Goal: Task Accomplishment & Management: Manage account settings

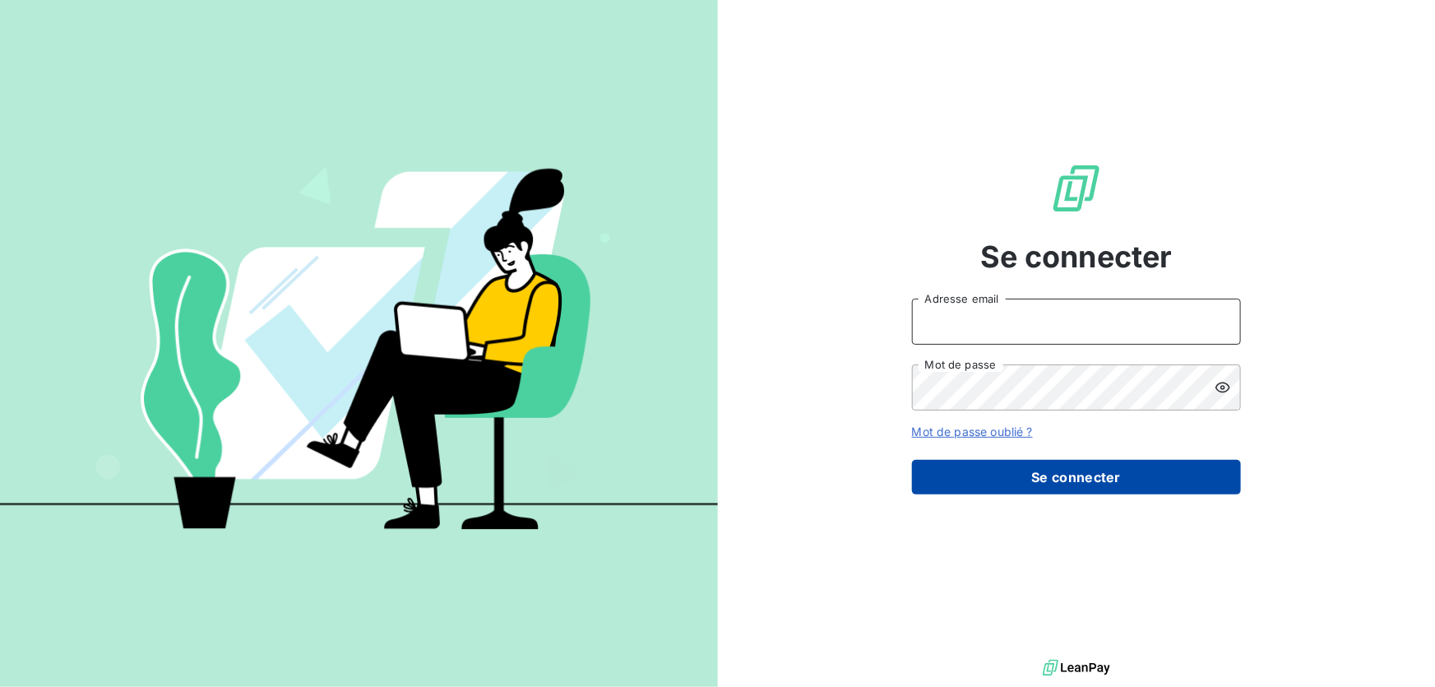
type input "[EMAIL_ADDRESS][DOMAIN_NAME]"
click at [1043, 477] on button "Se connecter" at bounding box center [1076, 477] width 329 height 35
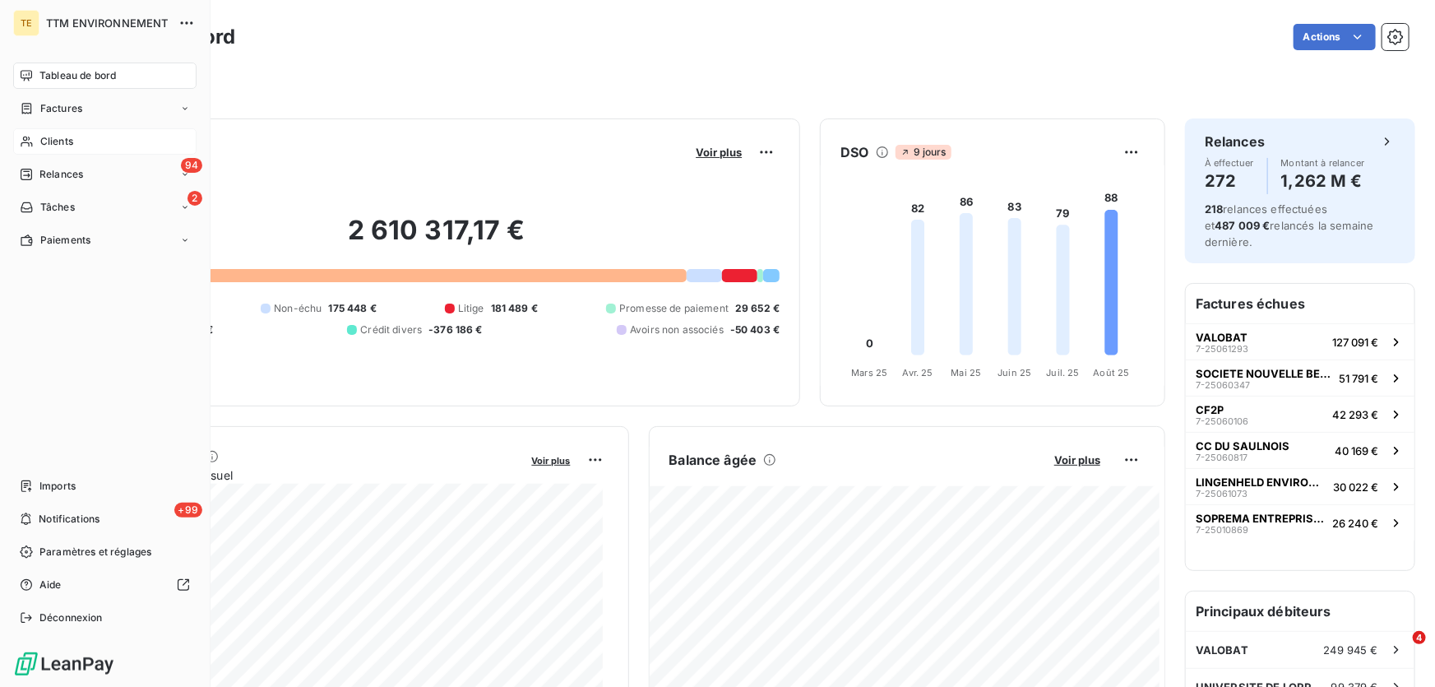
click at [58, 137] on span "Clients" at bounding box center [56, 141] width 33 height 15
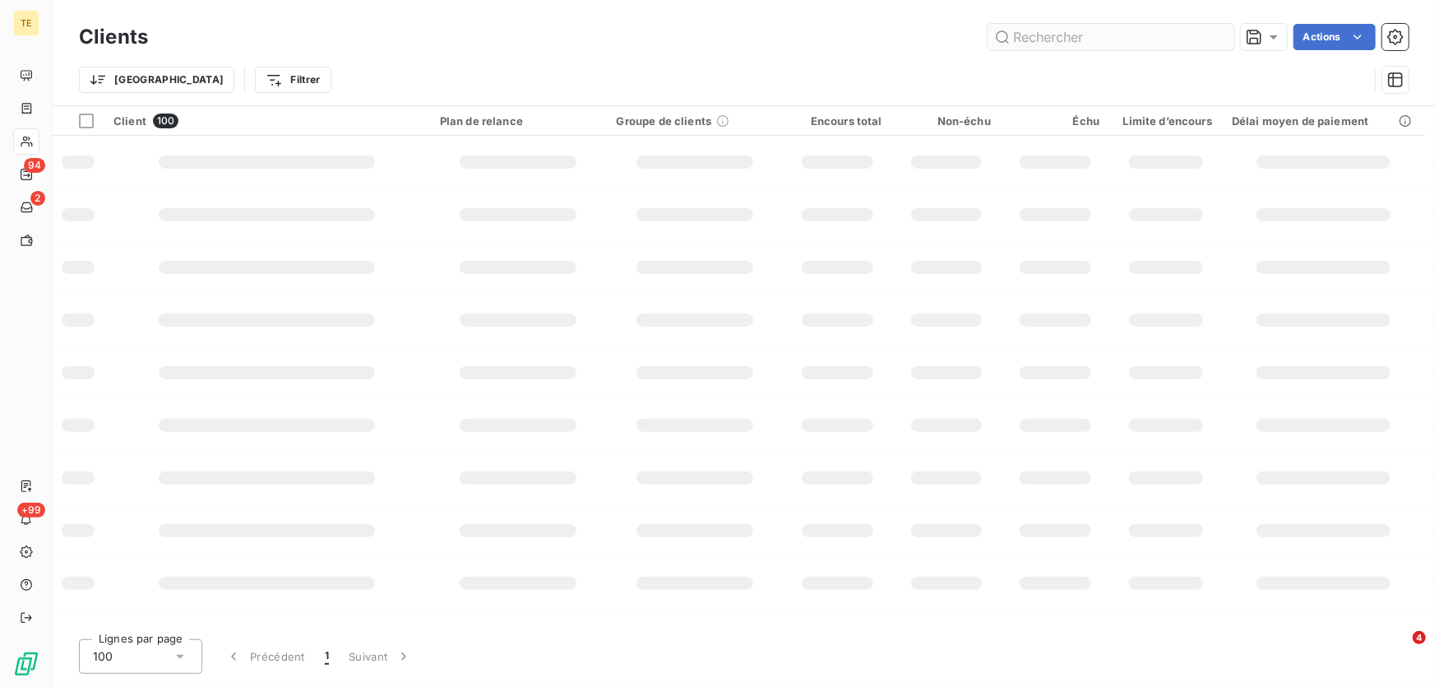
click at [1047, 39] on input "text" at bounding box center [1111, 37] width 247 height 26
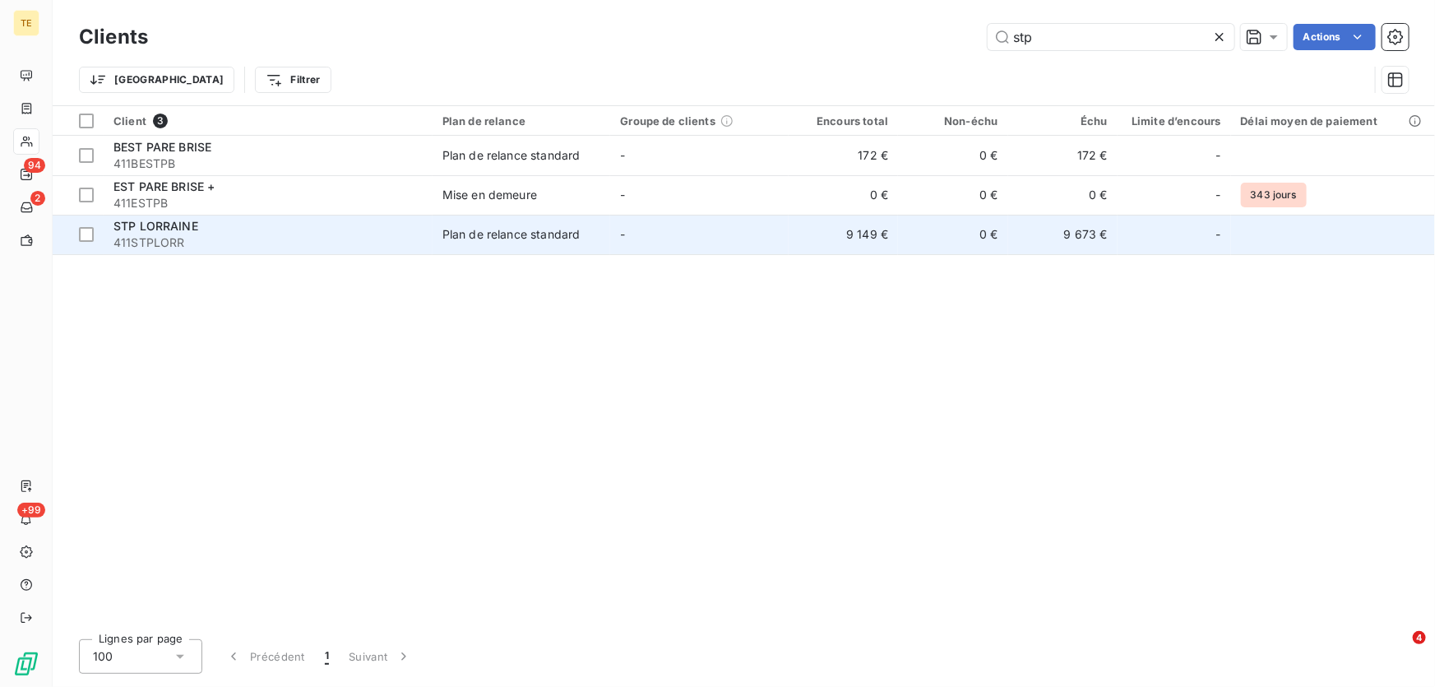
type input "stp"
click at [187, 234] on span "411STPLORR" at bounding box center [267, 242] width 309 height 16
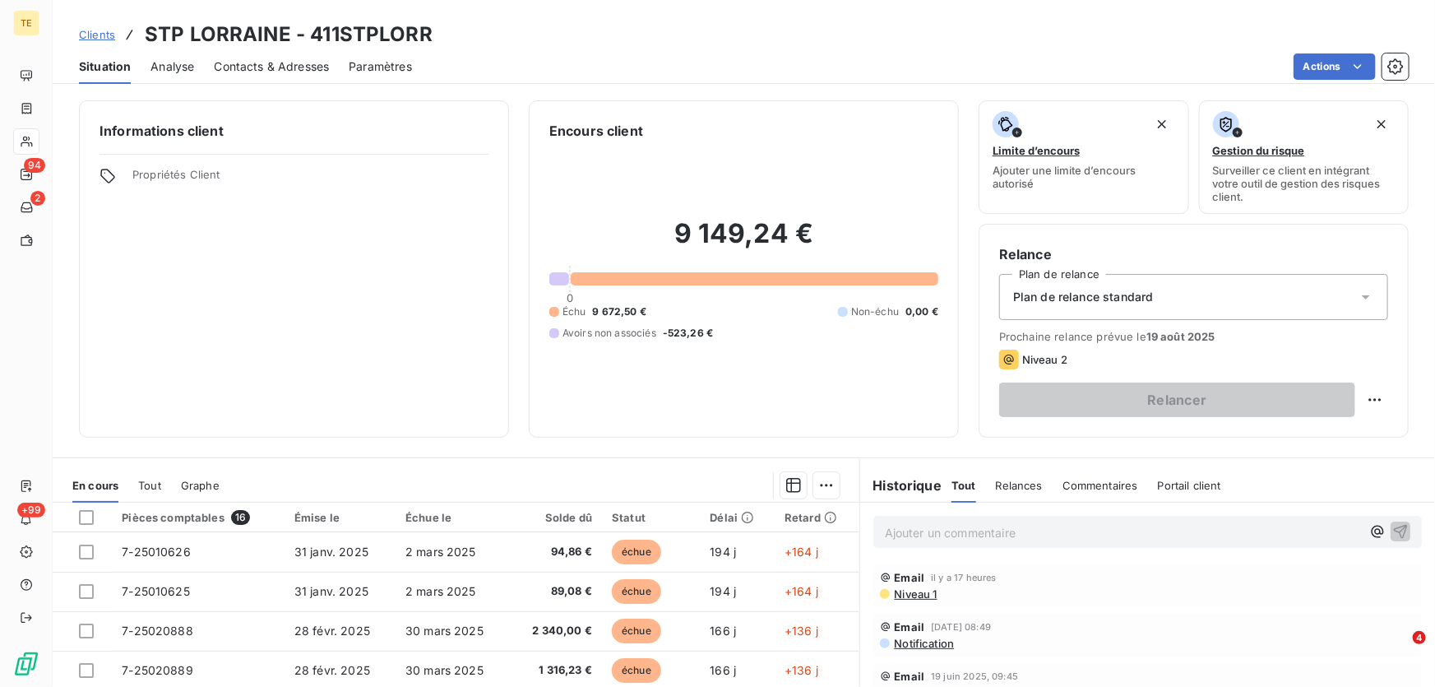
click at [895, 530] on p "Ajouter un commentaire ﻿" at bounding box center [1123, 532] width 476 height 21
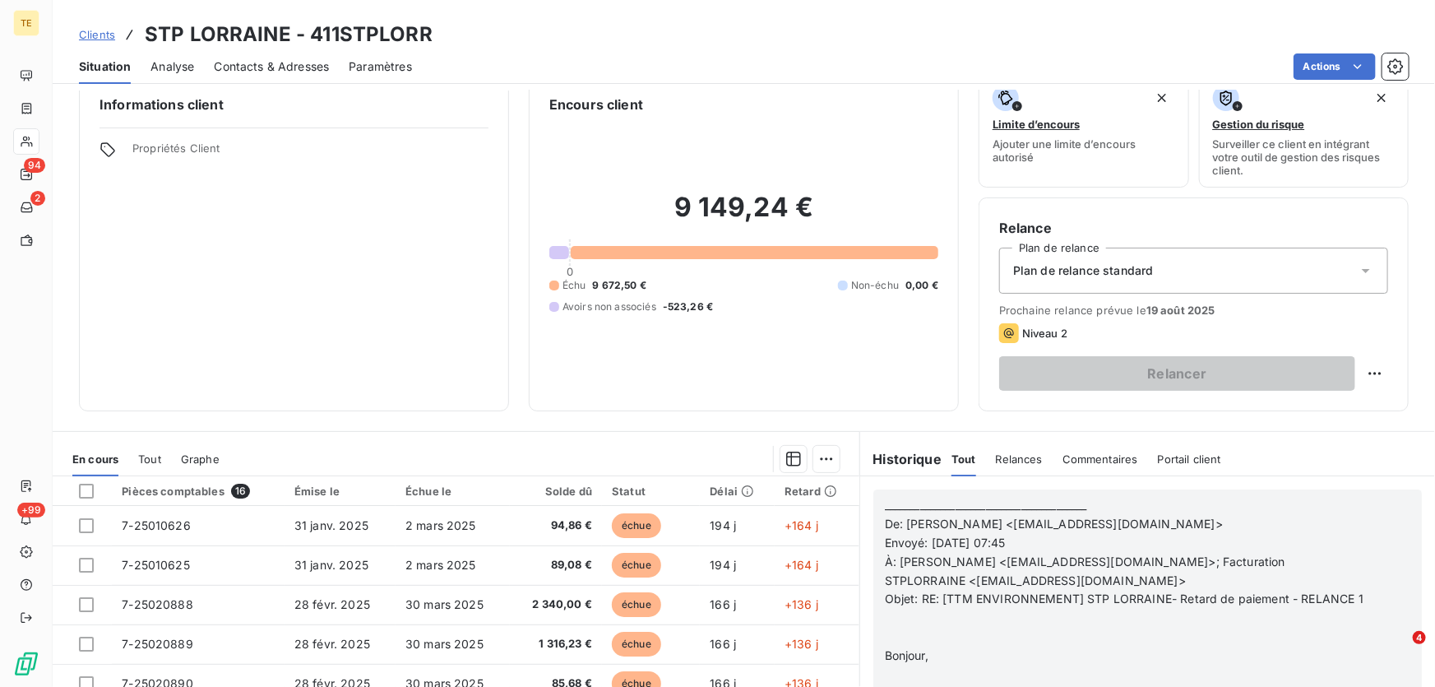
scroll to position [56, 0]
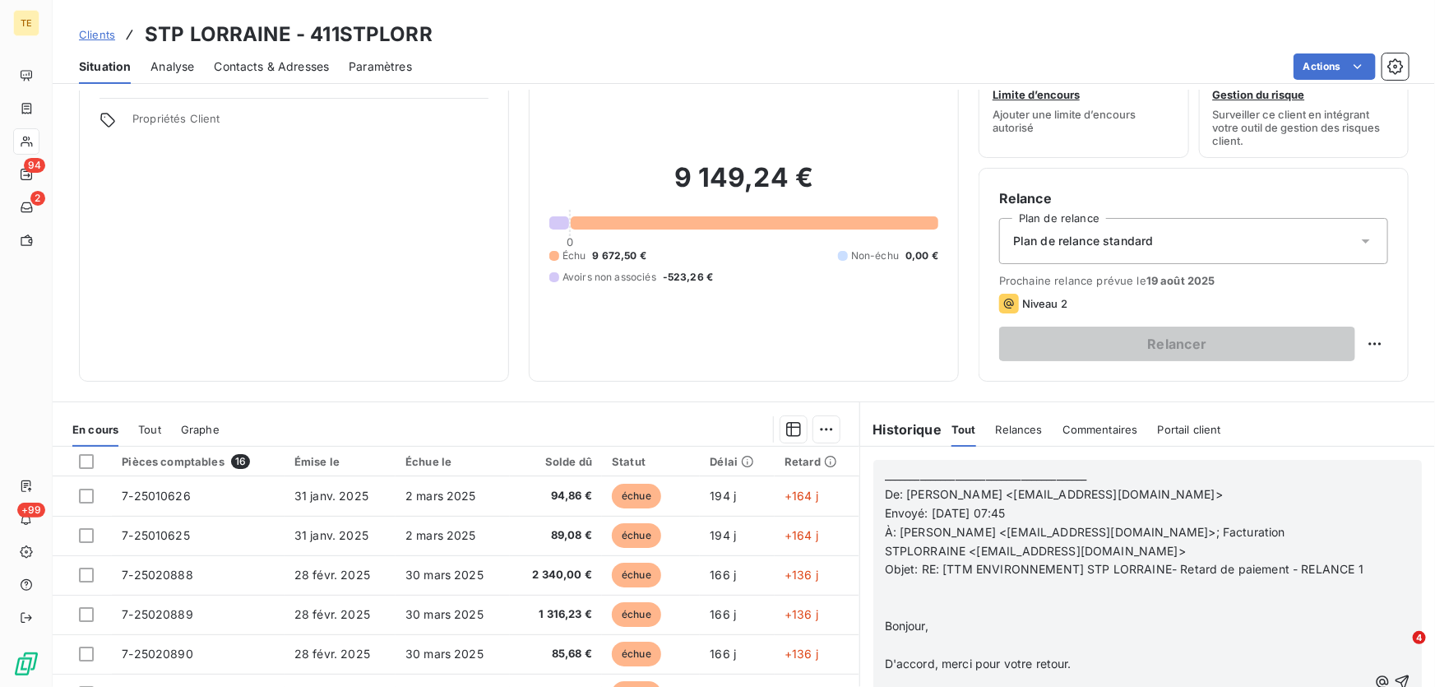
click at [890, 598] on p "﻿" at bounding box center [1126, 588] width 483 height 19
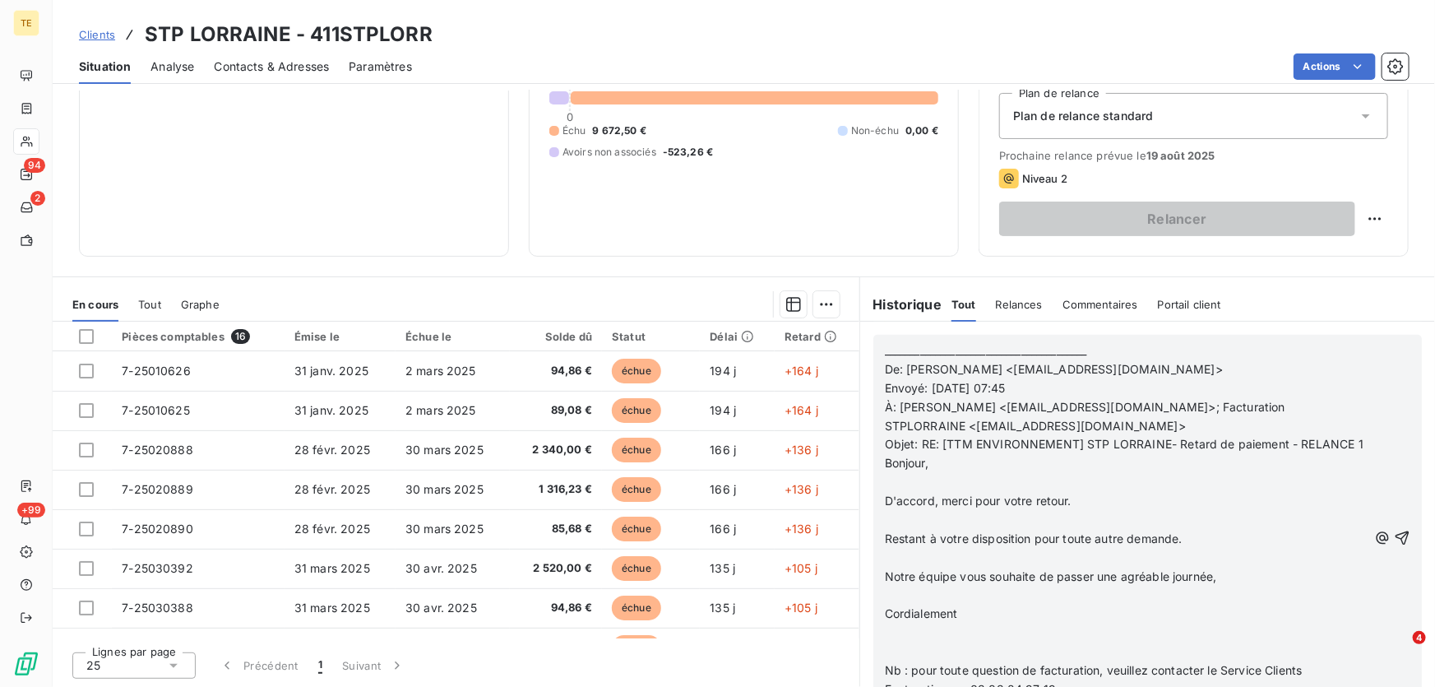
scroll to position [0, 0]
drag, startPoint x: 1044, startPoint y: 661, endPoint x: 852, endPoint y: 304, distance: 405.5
click at [859, 304] on section "Historique Tout Relances Commentaires Portail client Tout Relances Commentaires…" at bounding box center [1147, 482] width 576 height 410
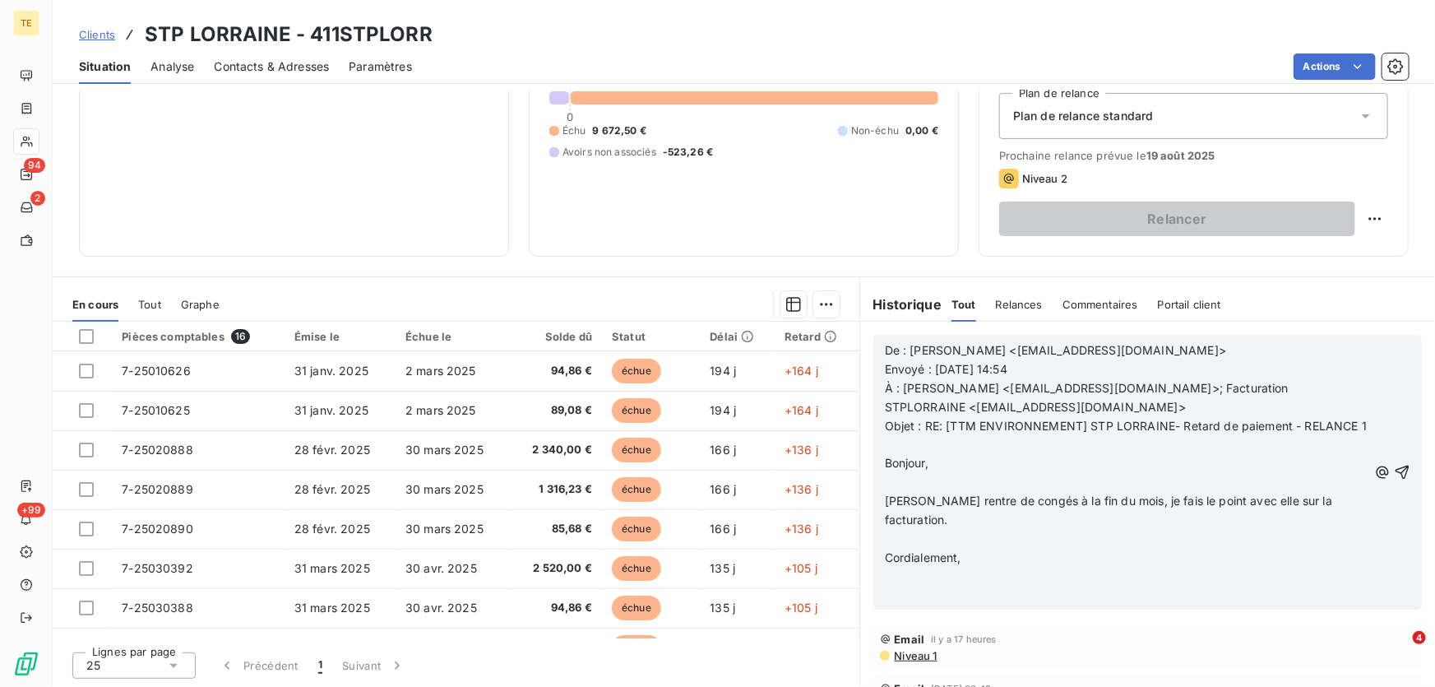
click at [946, 492] on p at bounding box center [1126, 482] width 483 height 19
click at [1396, 479] on icon "button" at bounding box center [1403, 472] width 14 height 14
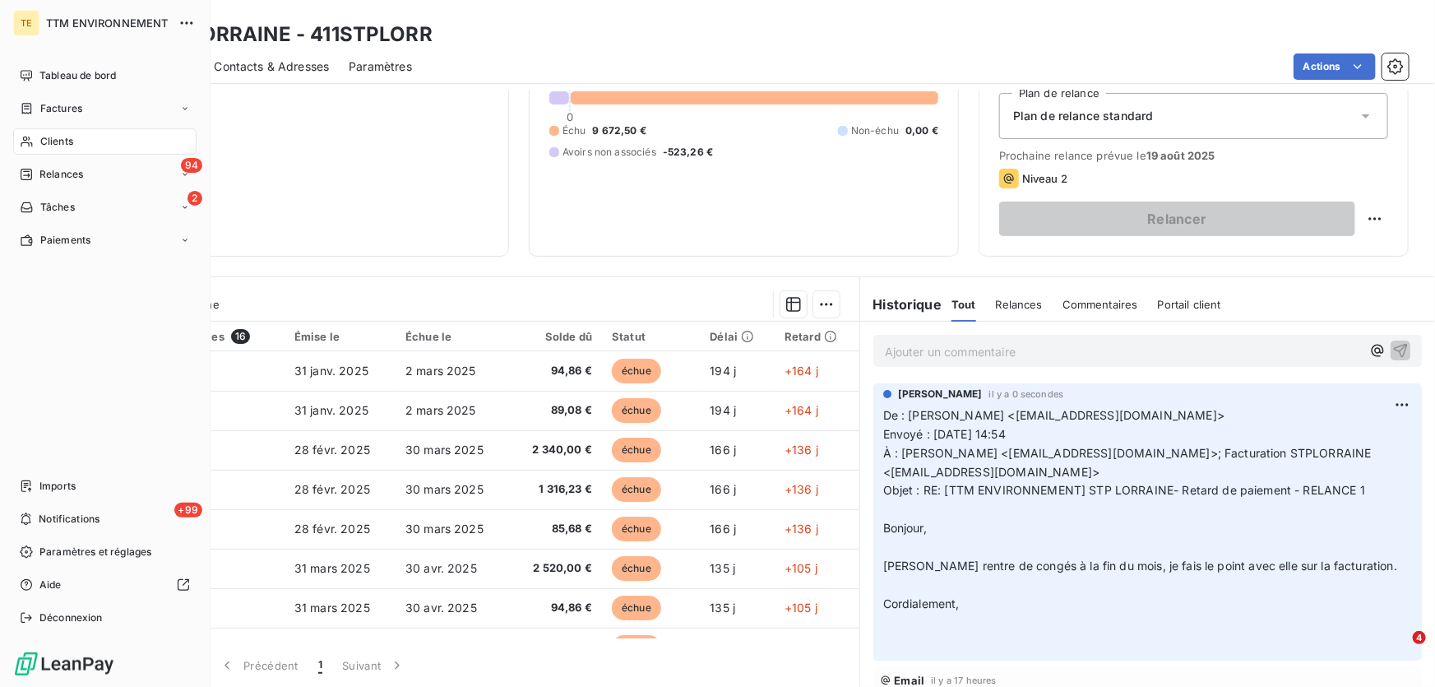
click at [63, 146] on span "Clients" at bounding box center [56, 141] width 33 height 15
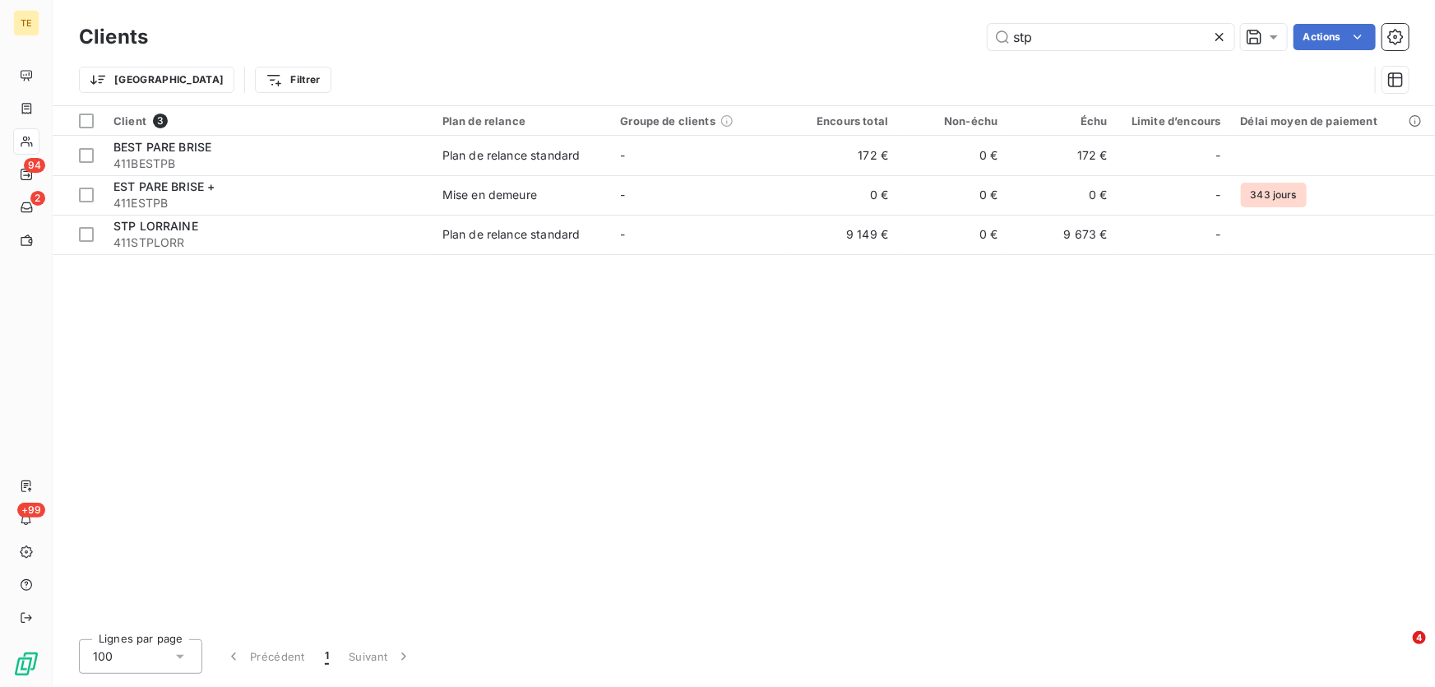
drag, startPoint x: 1036, startPoint y: 38, endPoint x: 929, endPoint y: 38, distance: 106.9
click at [929, 38] on div "stp Actions" at bounding box center [788, 37] width 1241 height 26
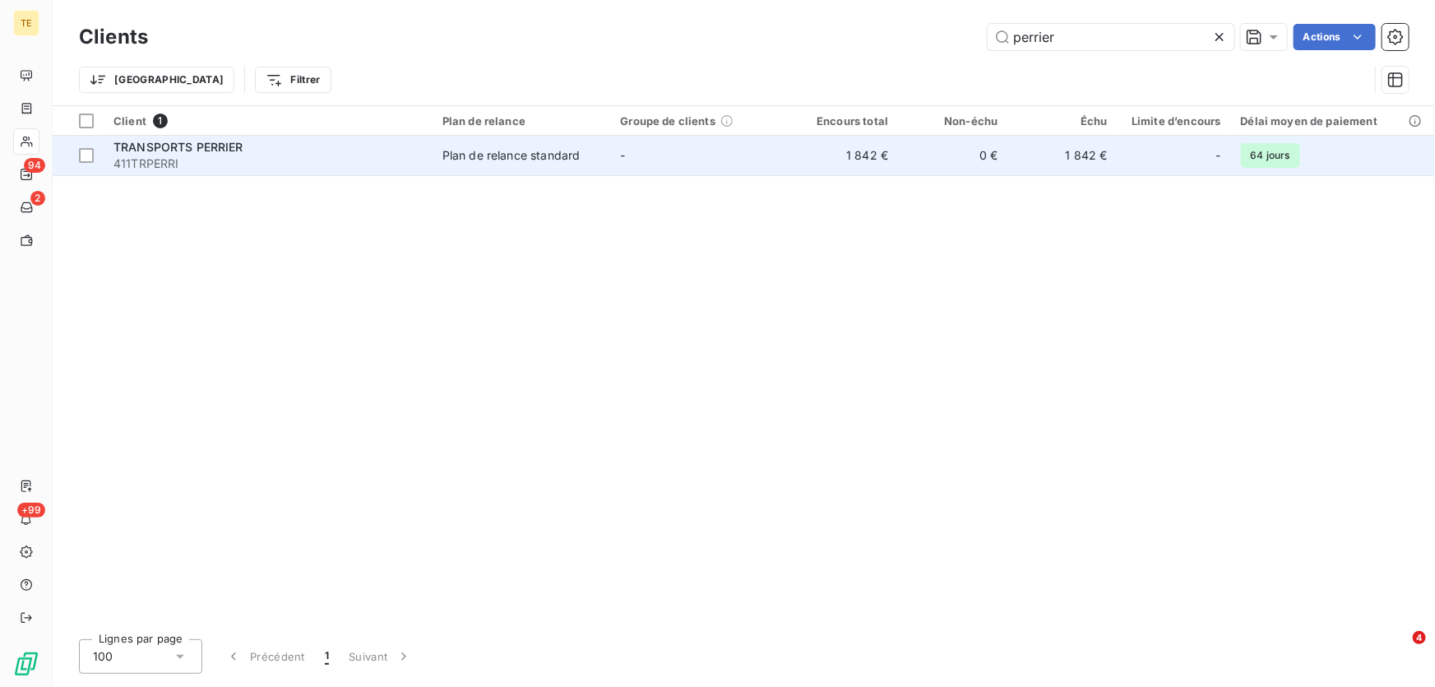
type input "perrier"
click at [232, 150] on span "TRANSPORTS PERRIER" at bounding box center [178, 147] width 130 height 14
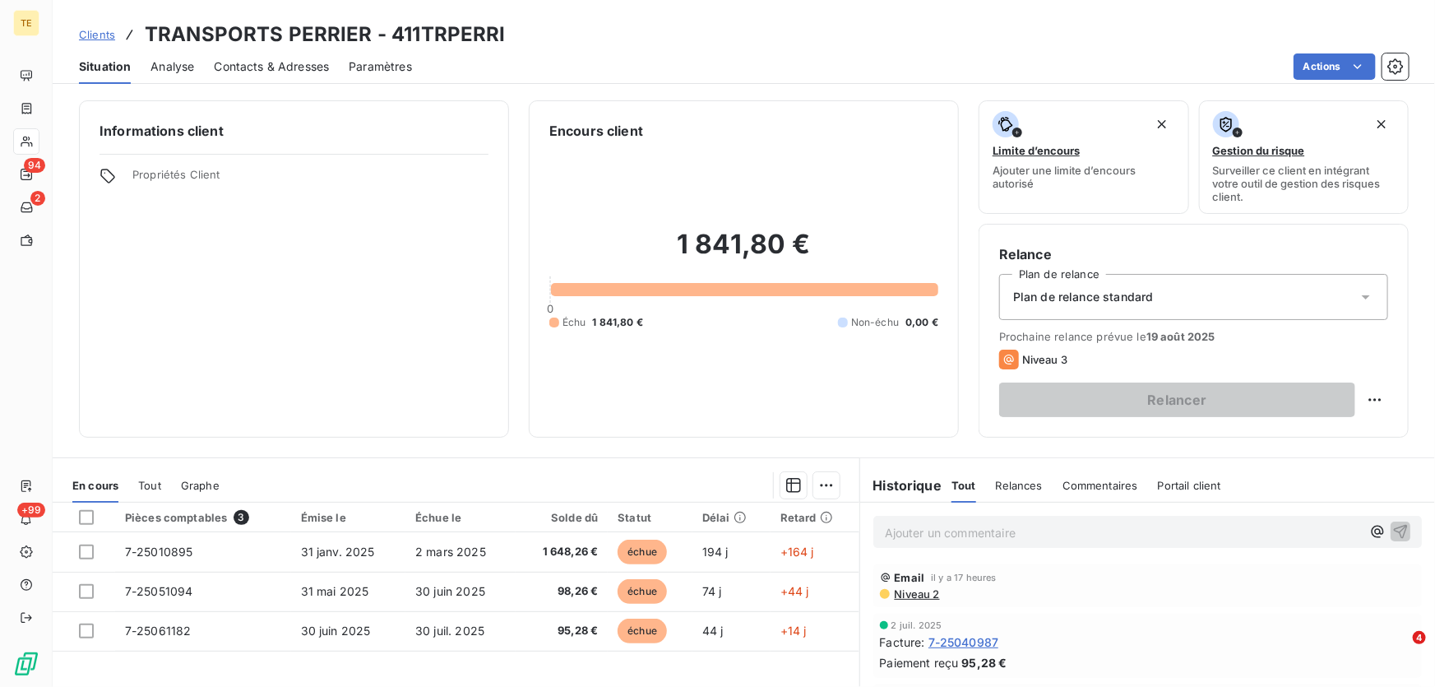
click at [1046, 590] on div "Niveau 2" at bounding box center [1147, 593] width 535 height 13
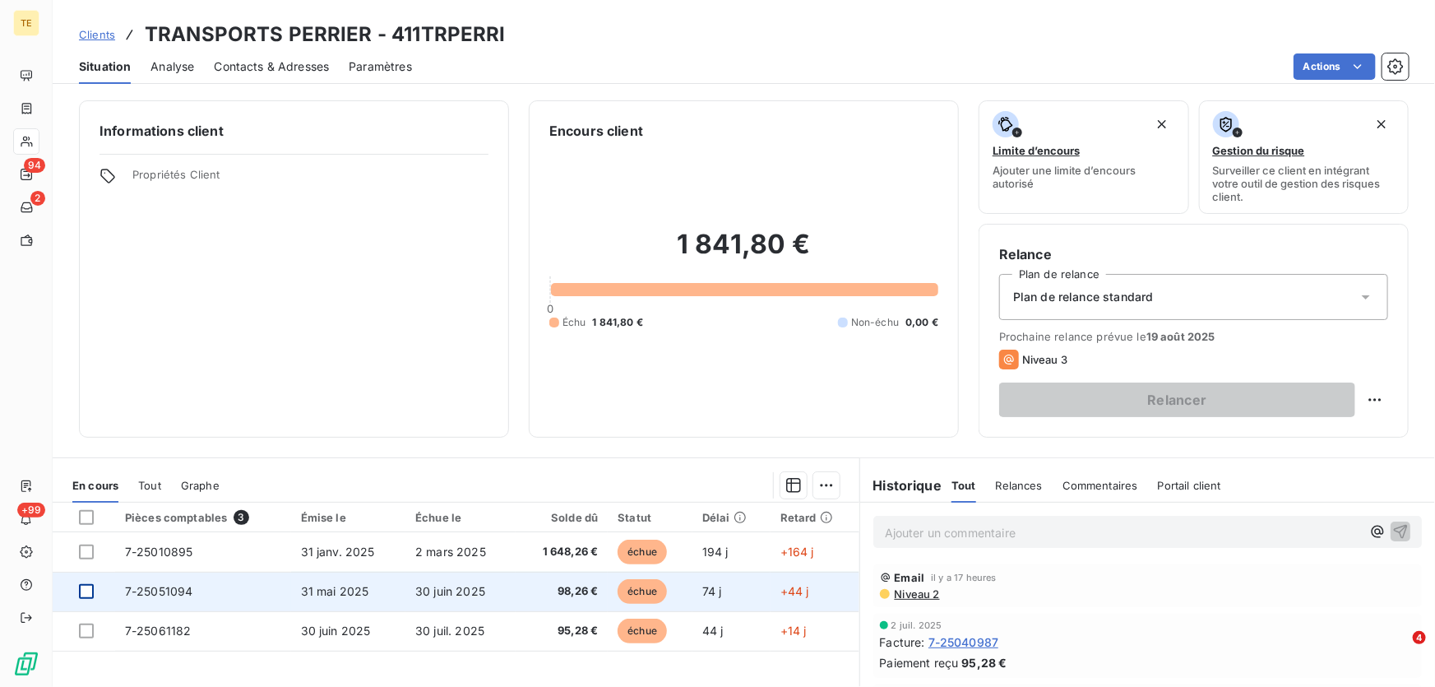
click at [83, 594] on div at bounding box center [86, 591] width 15 height 15
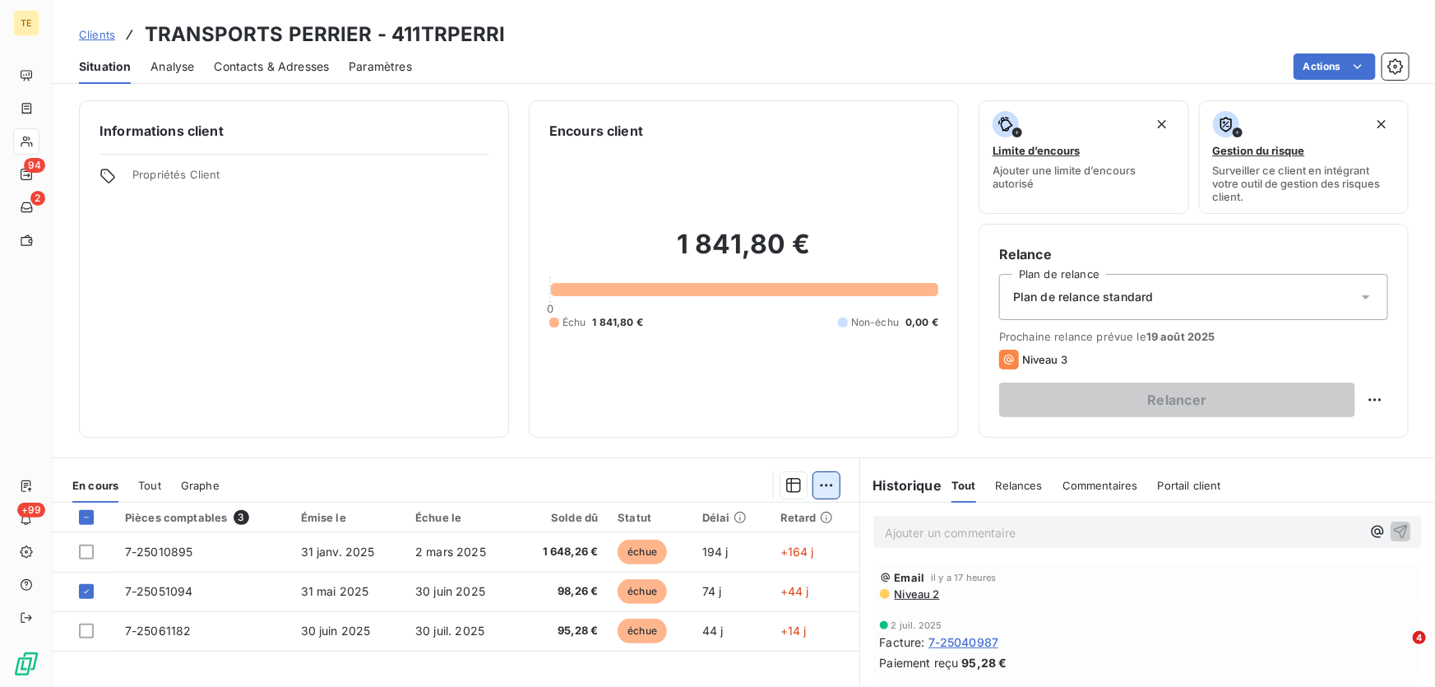
click at [820, 485] on html "TE 94 2 +99 Clients TRANSPORTS PERRIER - 411TRPERRI Situation Analyse Contacts …" at bounding box center [717, 343] width 1435 height 687
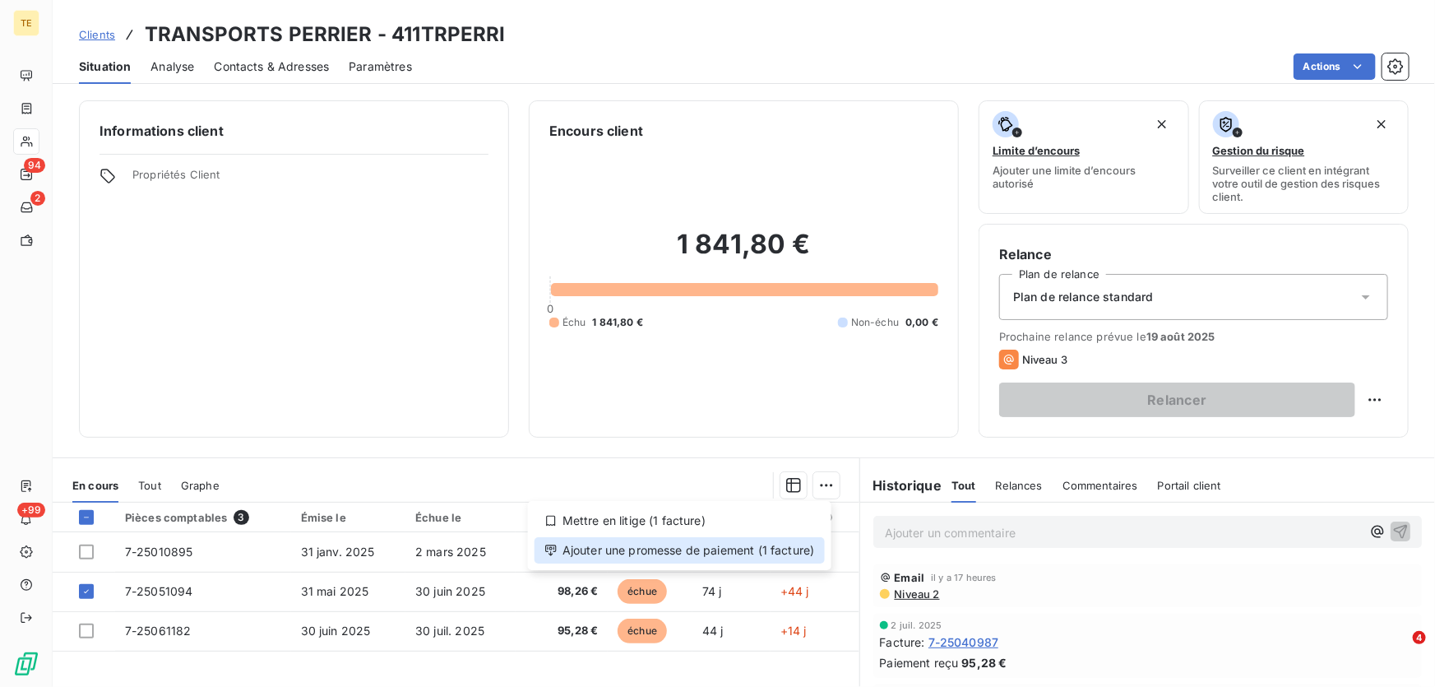
click at [661, 553] on div "Ajouter une promesse de paiement (1 facture)" at bounding box center [680, 550] width 290 height 26
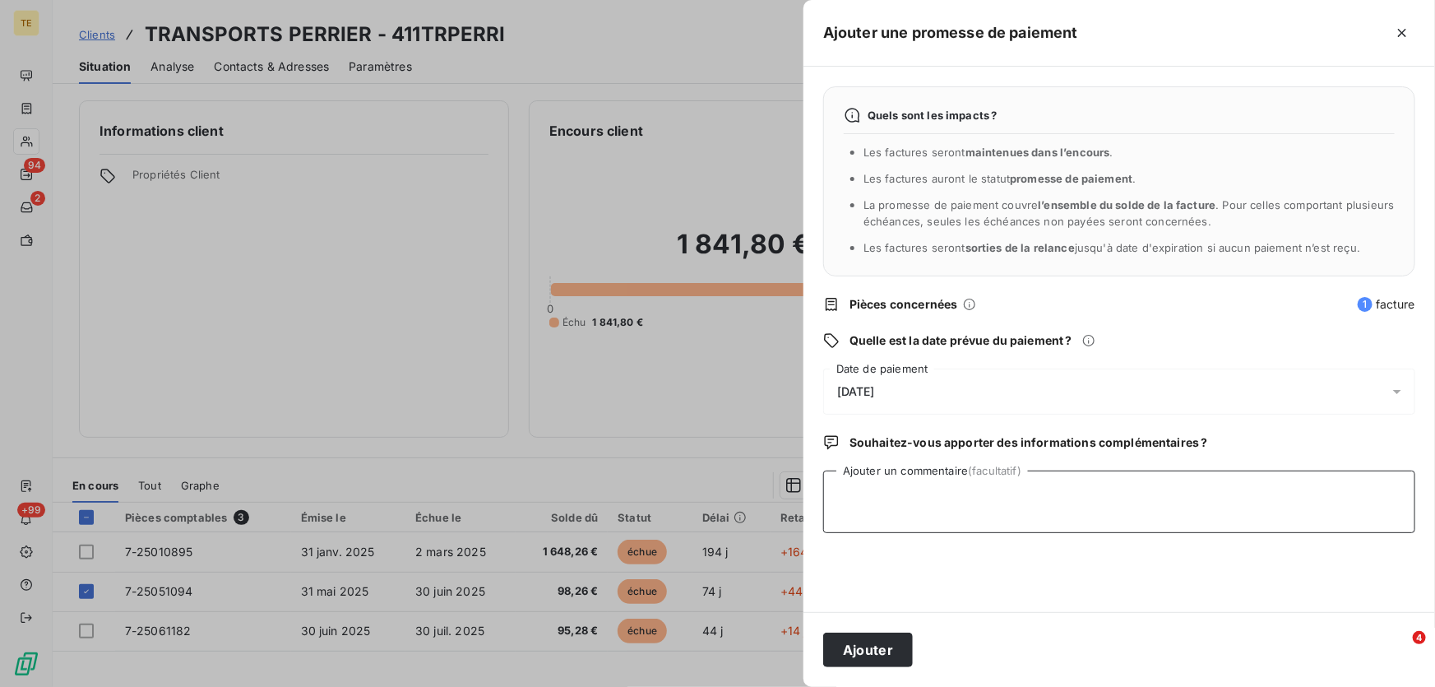
click at [851, 487] on textarea "Ajouter un commentaire (facultatif)" at bounding box center [1119, 501] width 592 height 63
paste textarea "________________________________________ De: Comptabilite EUROPEAN ROAD NETWORK…"
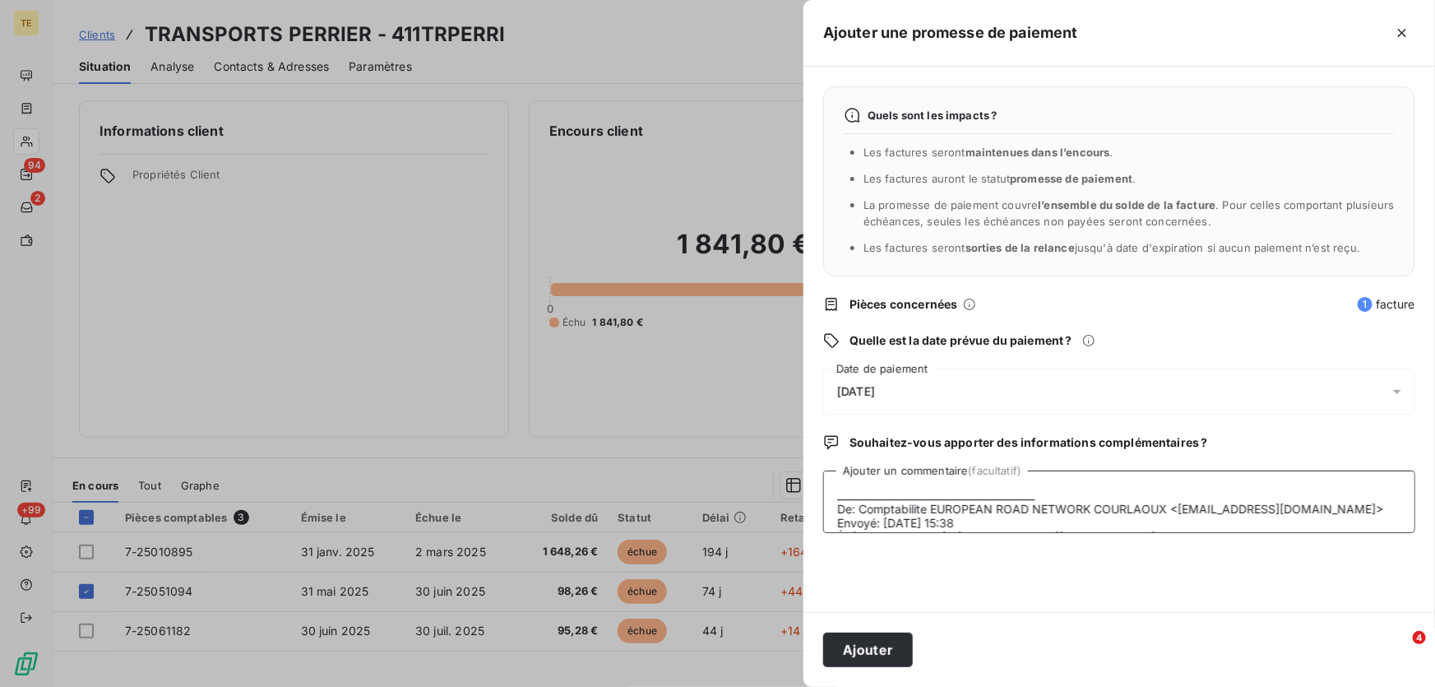
scroll to position [97, 0]
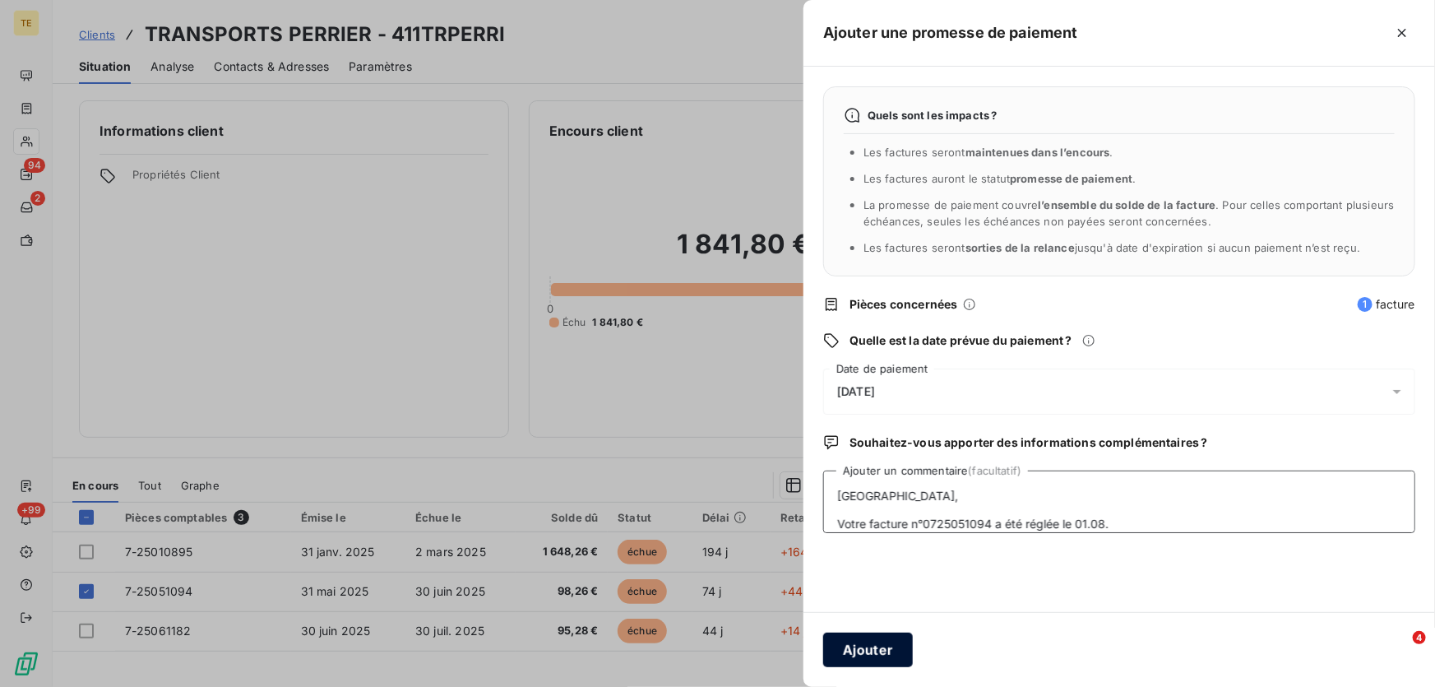
type textarea "________________________________________ De: Comptabilite EUROPEAN ROAD NETWORK…"
click at [864, 647] on button "Ajouter" at bounding box center [868, 649] width 90 height 35
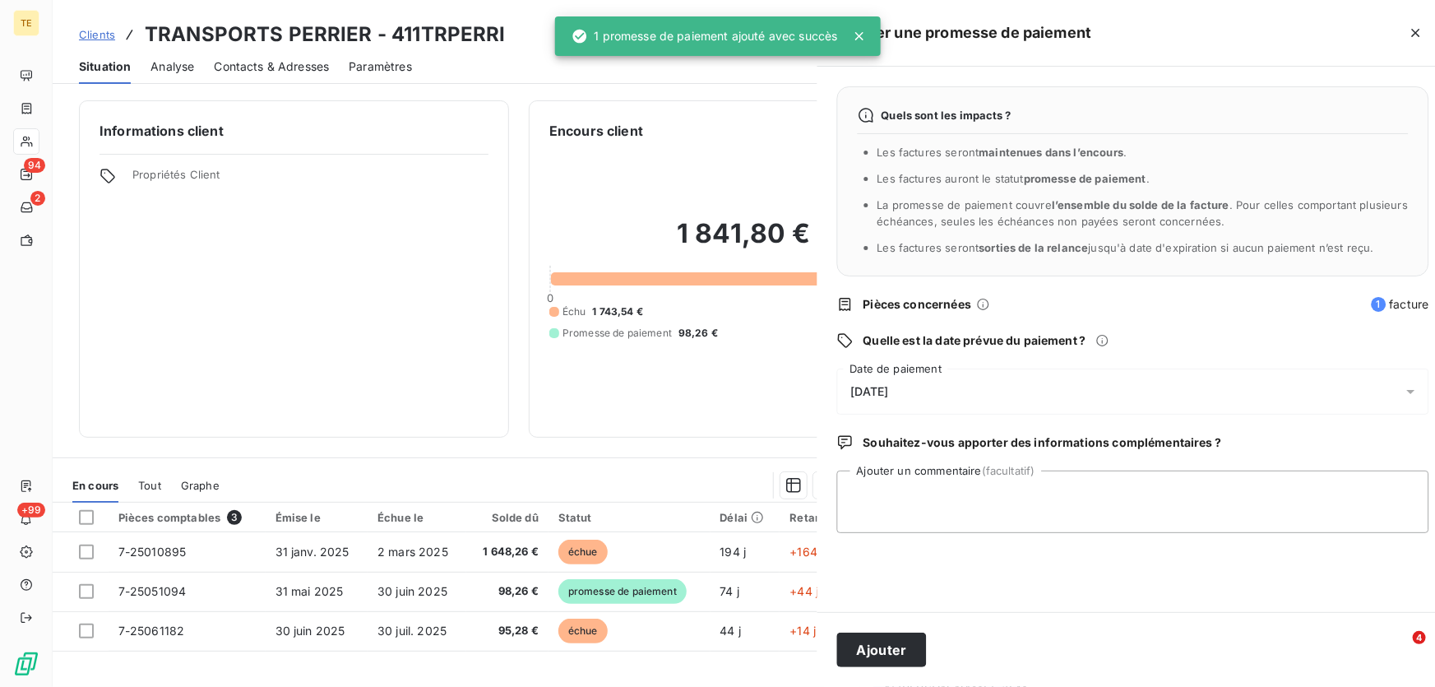
scroll to position [0, 0]
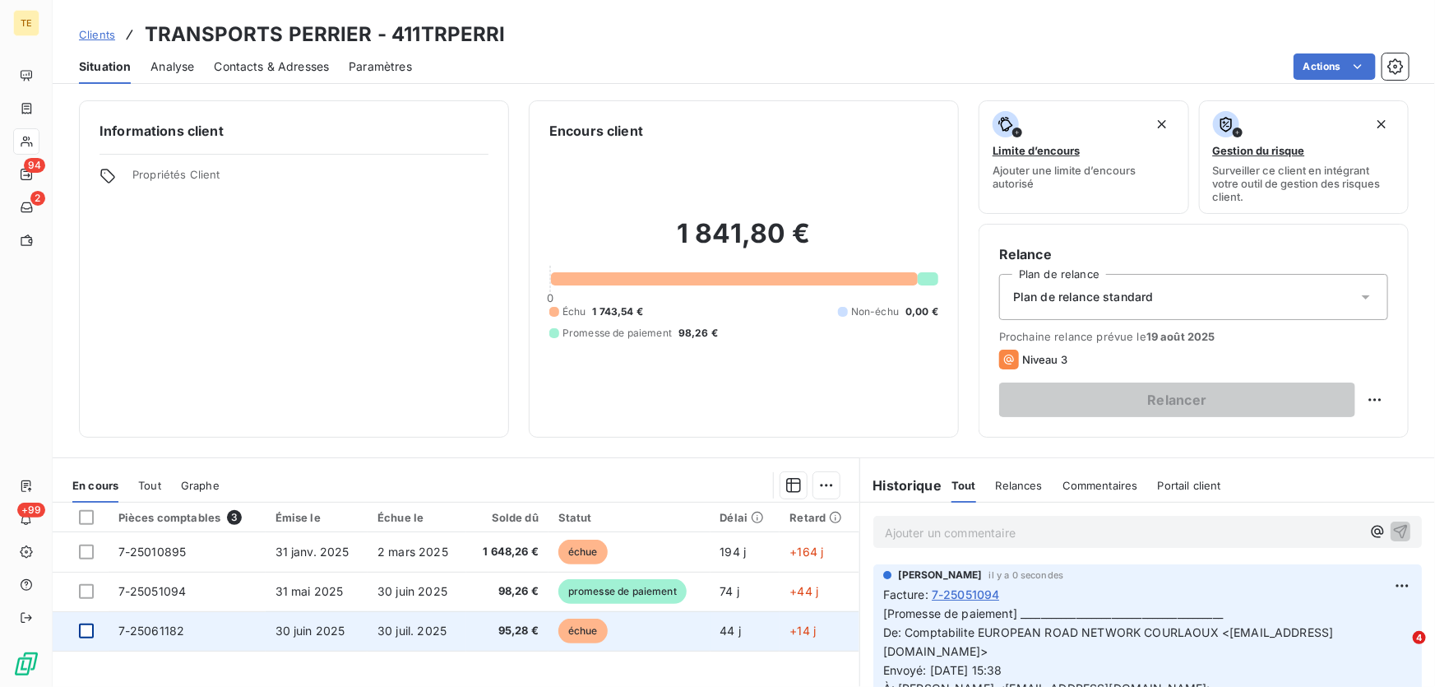
click at [86, 630] on div at bounding box center [86, 630] width 15 height 15
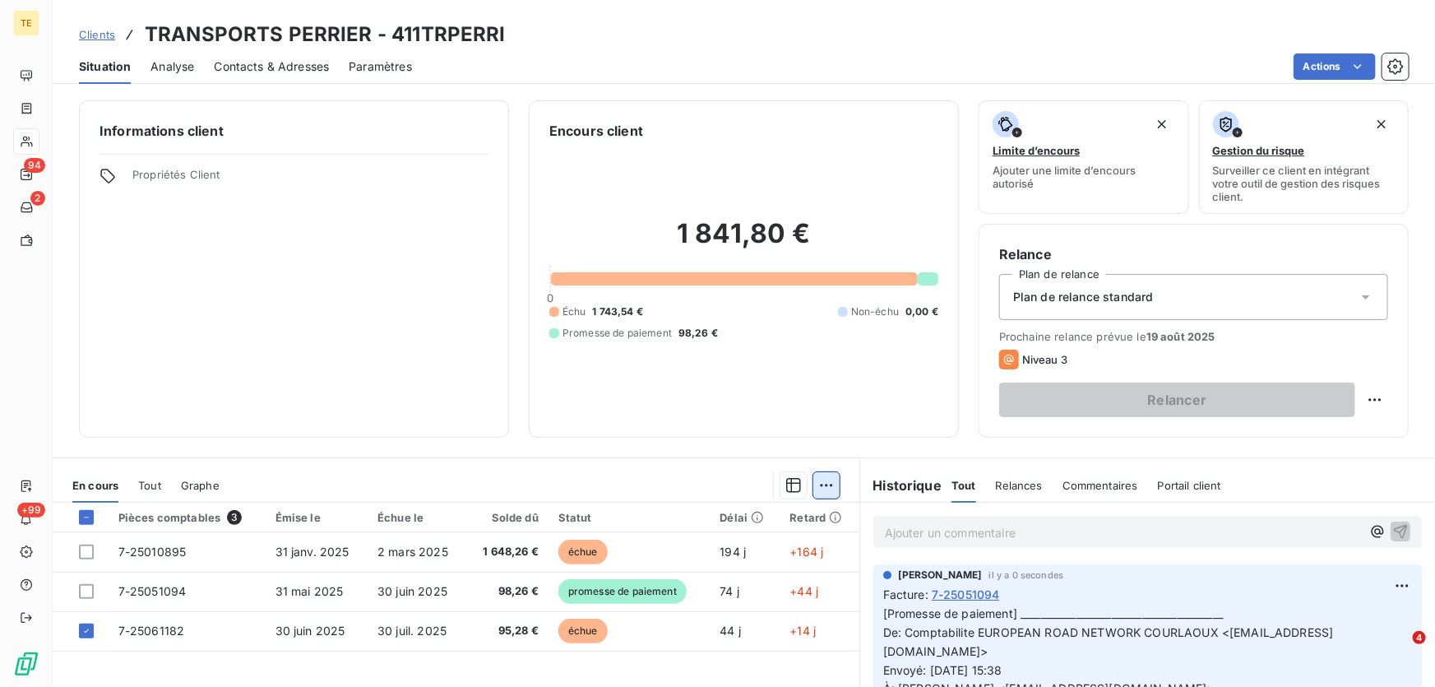
click at [822, 485] on html "TE 94 2 +99 Clients TRANSPORTS PERRIER - 411TRPERRI Situation Analyse Contacts …" at bounding box center [717, 343] width 1435 height 687
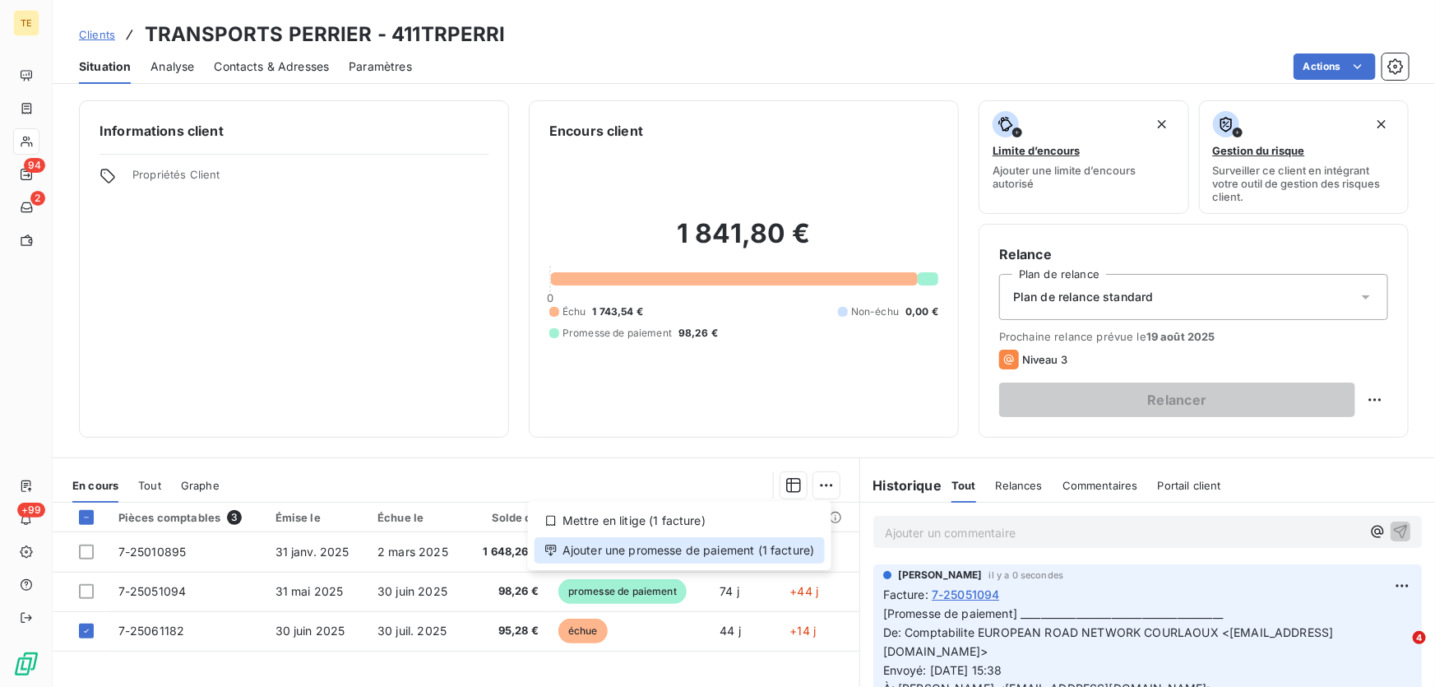
click at [700, 549] on div "Ajouter une promesse de paiement (1 facture)" at bounding box center [680, 550] width 290 height 26
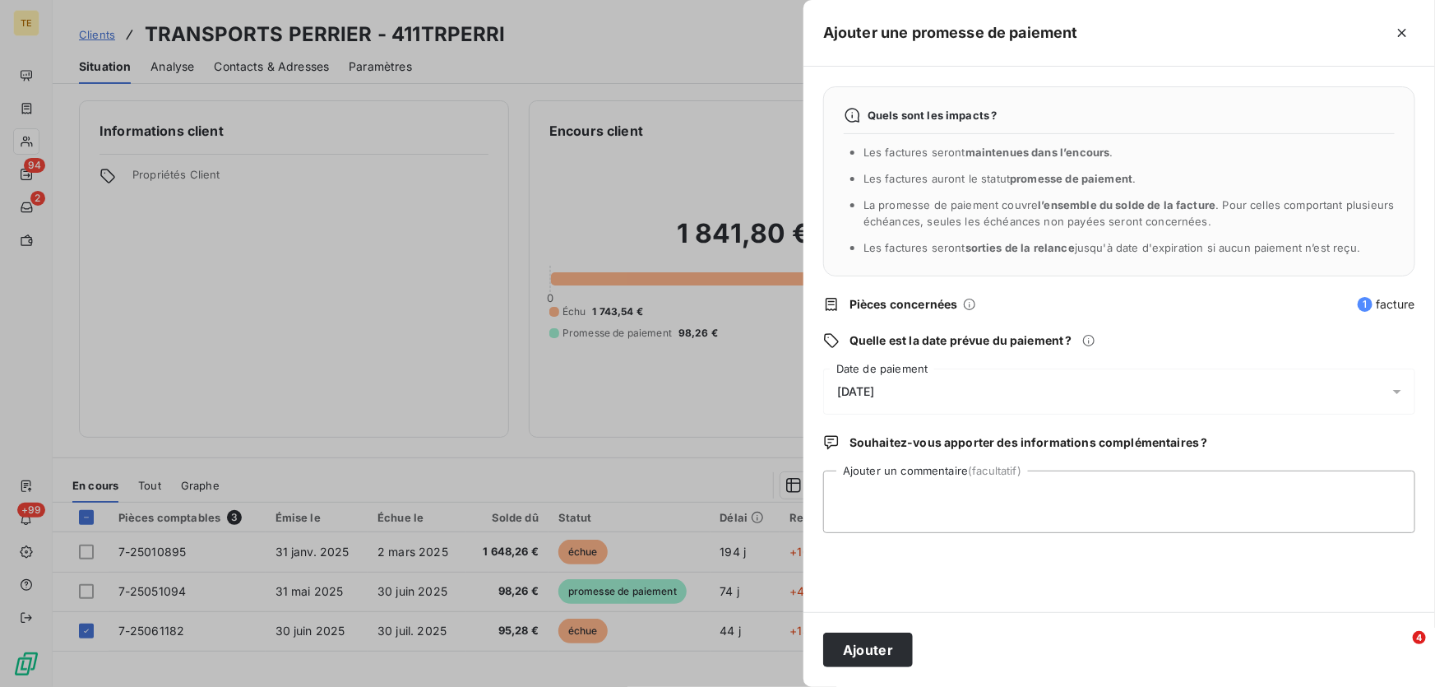
click at [867, 397] on span "[DATE]" at bounding box center [856, 391] width 38 height 13
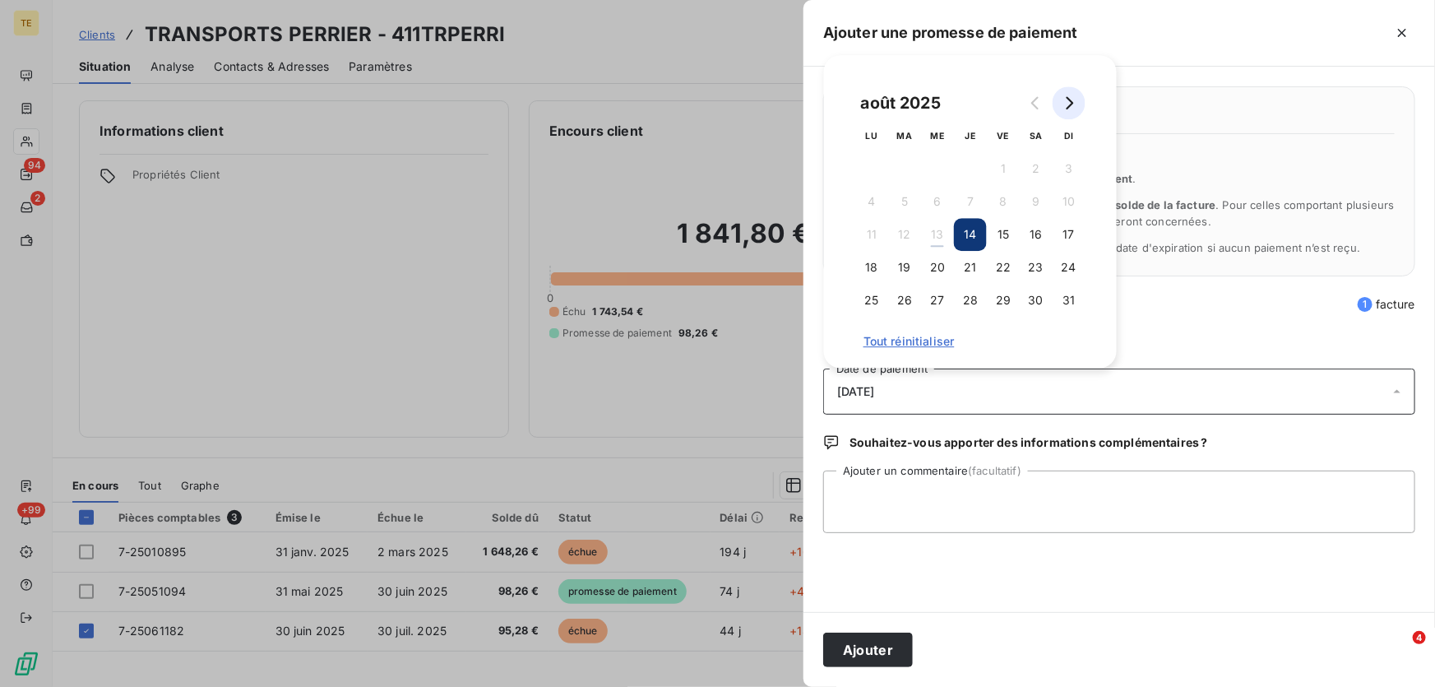
click at [1073, 104] on icon "Go to next month" at bounding box center [1069, 102] width 13 height 13
click at [878, 164] on button "1" at bounding box center [871, 168] width 33 height 33
click at [863, 501] on textarea "Ajouter un commentaire (facultatif)" at bounding box center [1119, 501] width 592 height 63
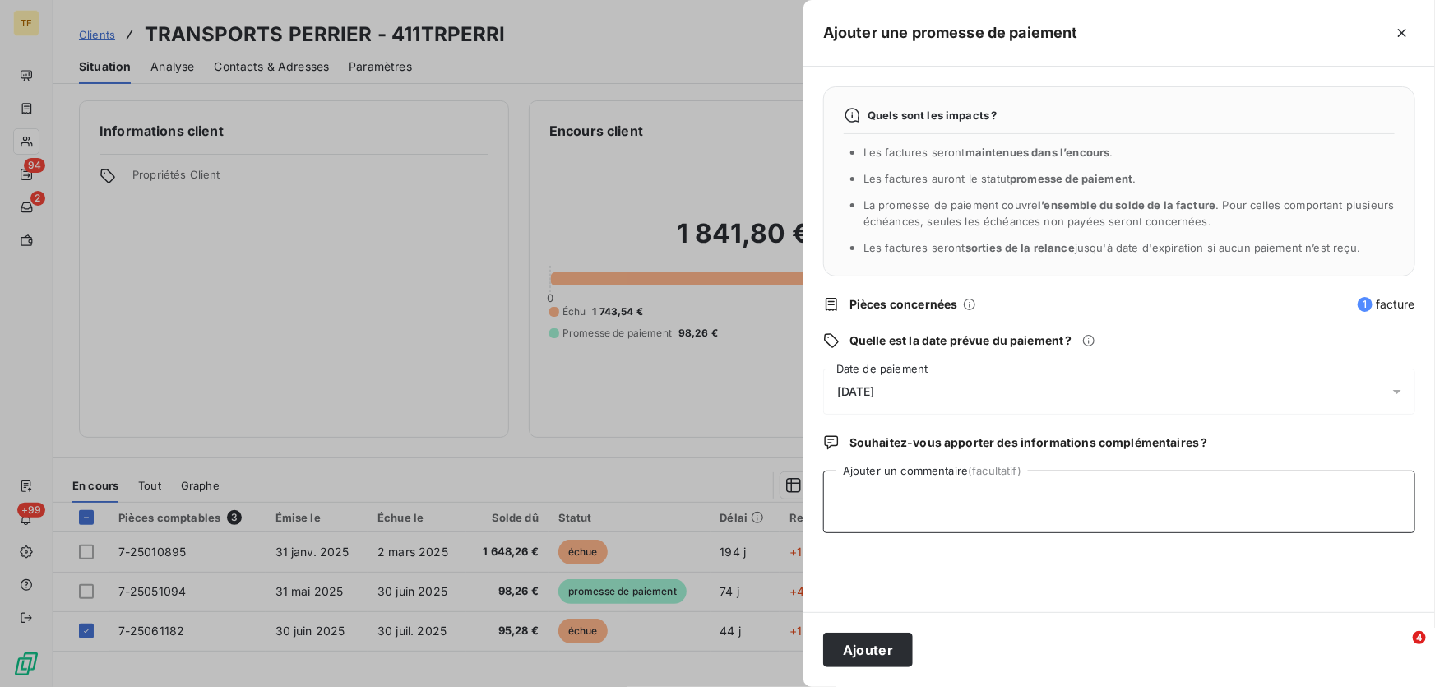
paste textarea "Votre facture n°0725061182 sera réglée le 01.09."
type textarea "Votre facture n°0725061182 sera réglée le 01.09."
click at [863, 655] on button "Ajouter" at bounding box center [868, 649] width 90 height 35
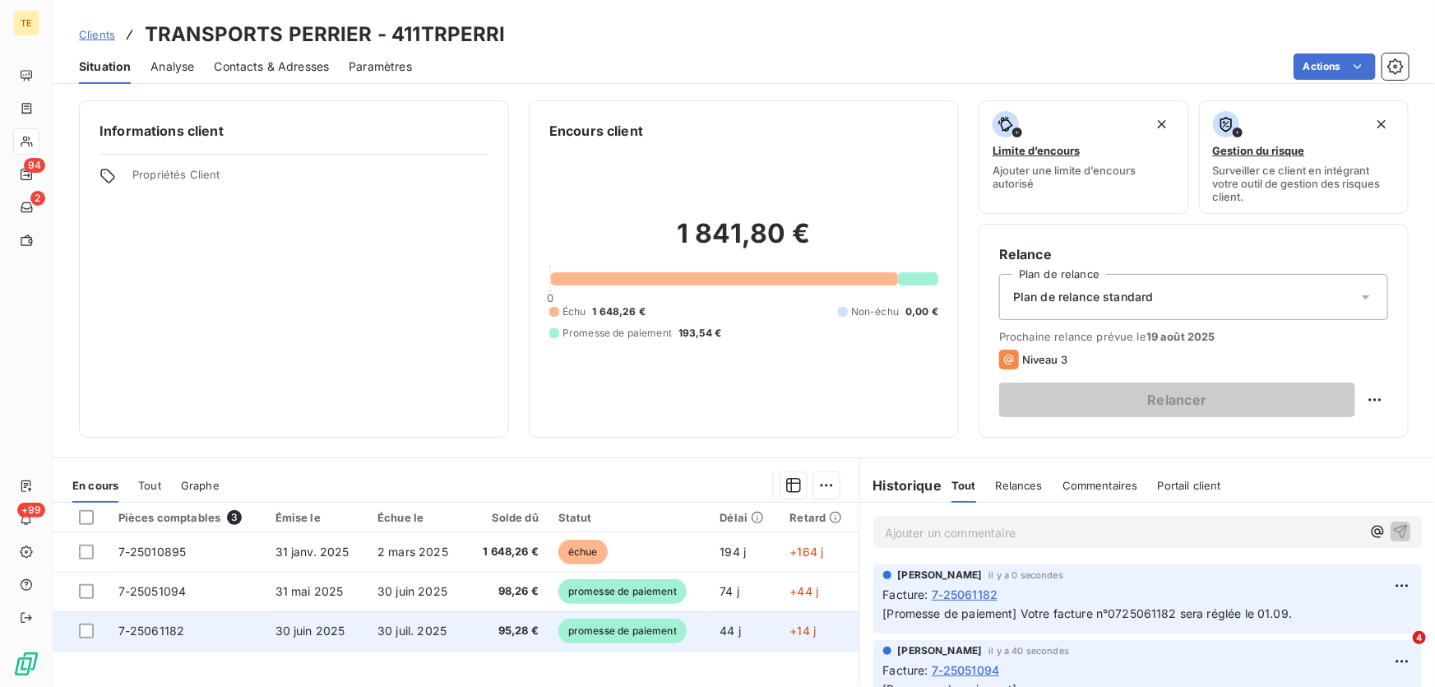
click at [169, 650] on td "7-25061182" at bounding box center [187, 630] width 157 height 39
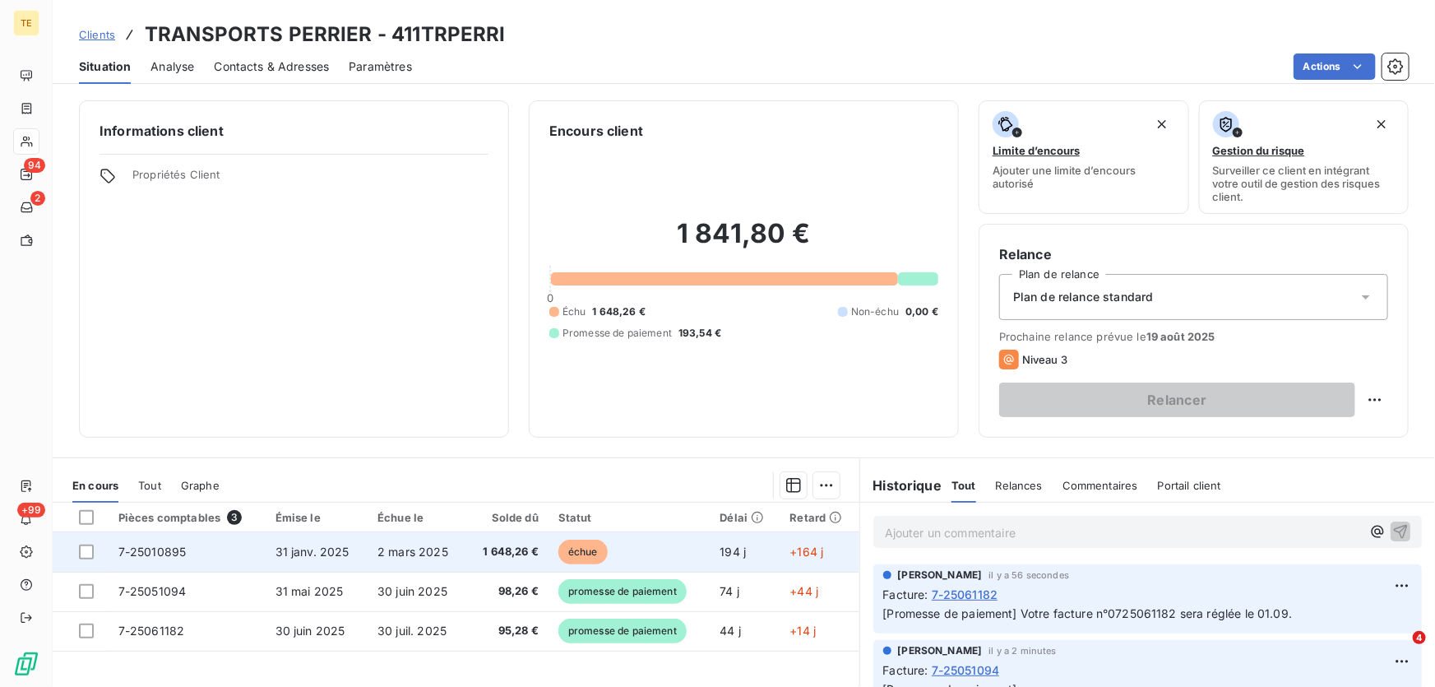
click at [146, 553] on span "7-25010895" at bounding box center [152, 551] width 68 height 14
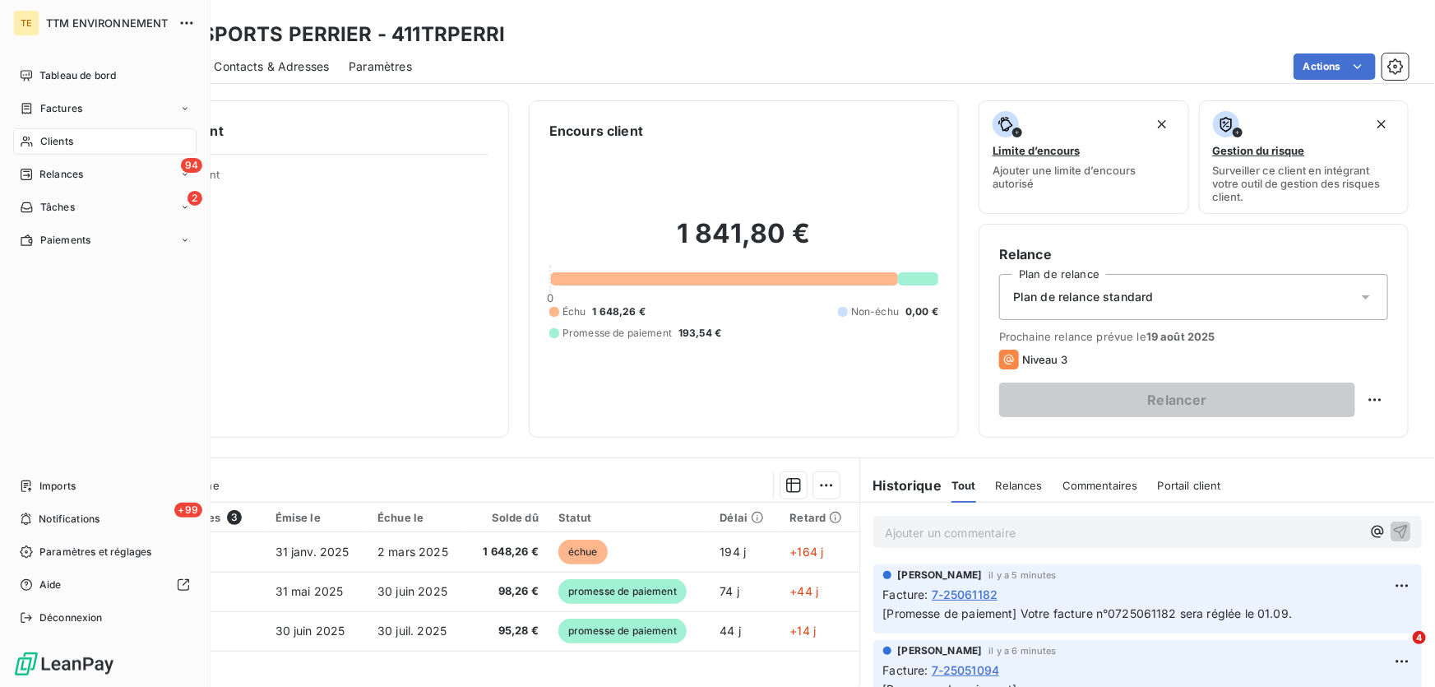
click at [50, 138] on span "Clients" at bounding box center [56, 141] width 33 height 15
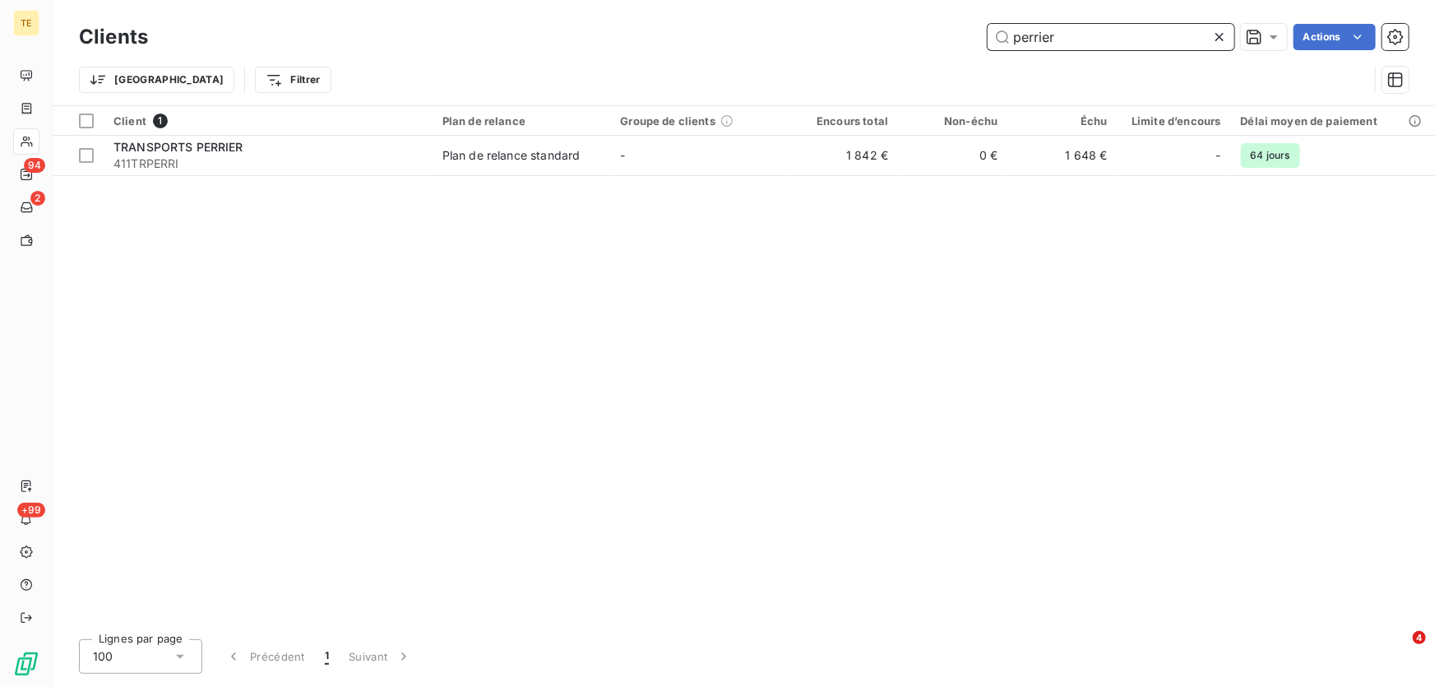
drag, startPoint x: 1068, startPoint y: 44, endPoint x: 880, endPoint y: 44, distance: 188.3
click at [880, 44] on div "perrier Actions" at bounding box center [788, 37] width 1241 height 26
type input "buldrini"
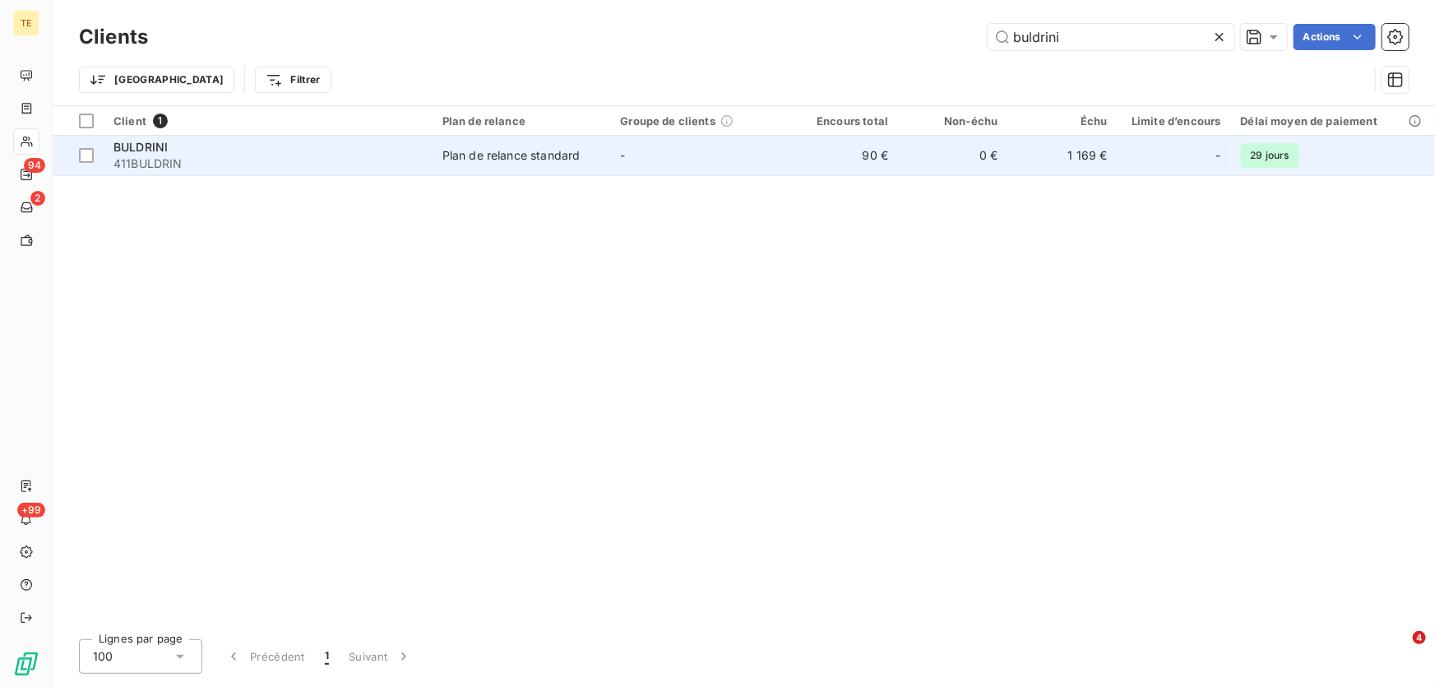
click at [155, 159] on span "411BULDRIN" at bounding box center [267, 163] width 309 height 16
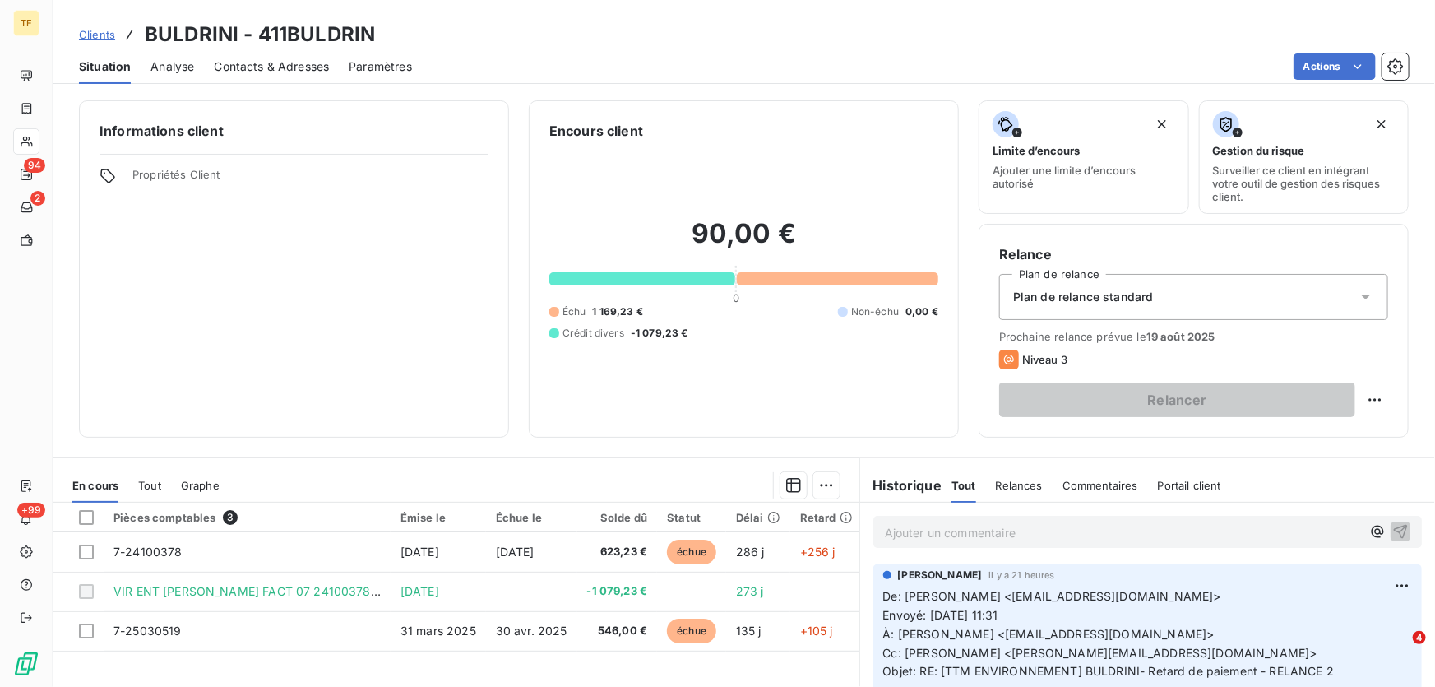
click at [942, 535] on p "Ajouter un commentaire ﻿" at bounding box center [1123, 532] width 476 height 21
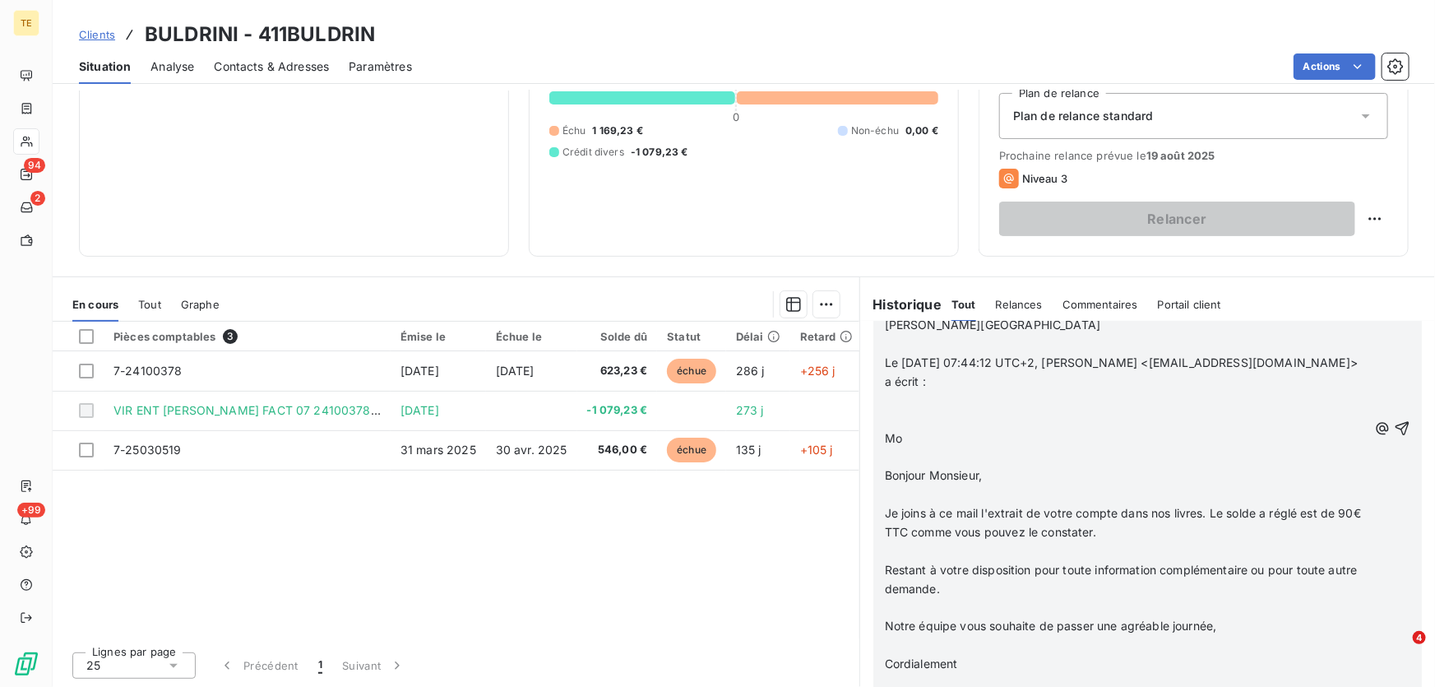
scroll to position [698, 0]
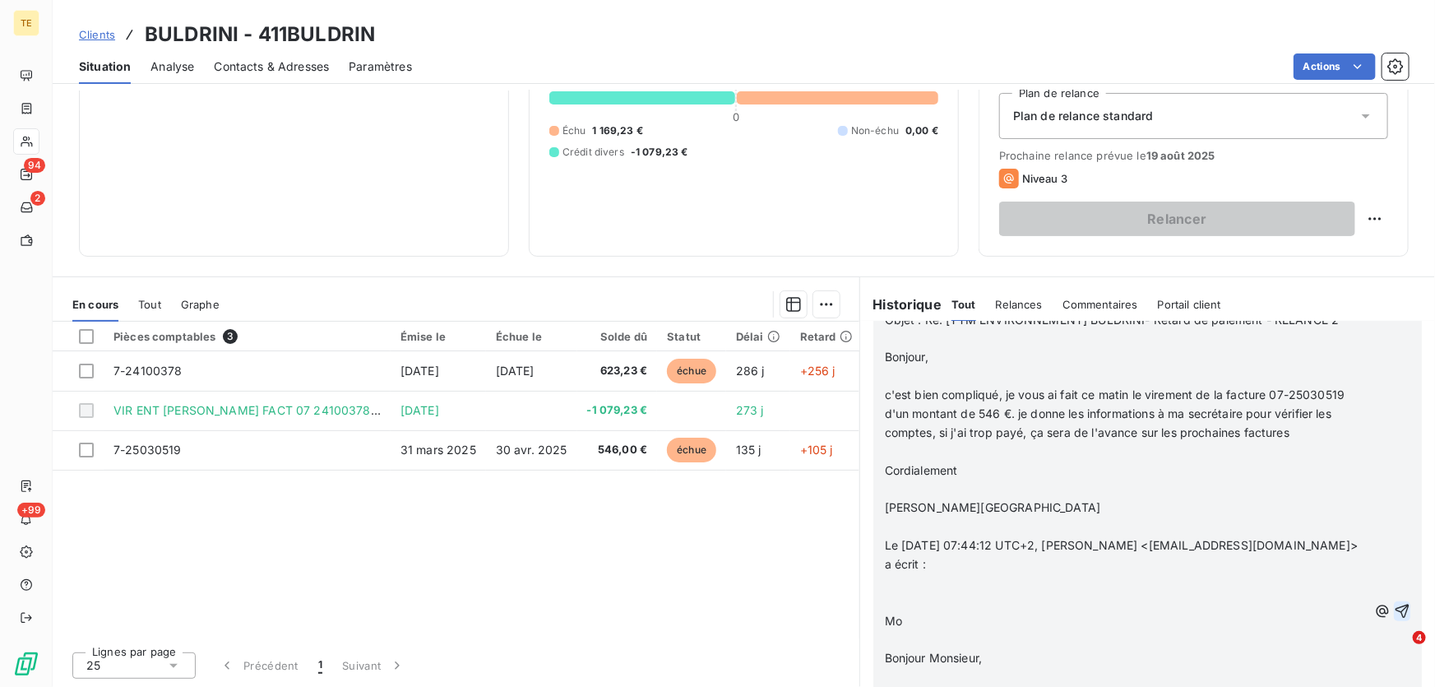
click at [1394, 609] on icon "button" at bounding box center [1402, 611] width 16 height 16
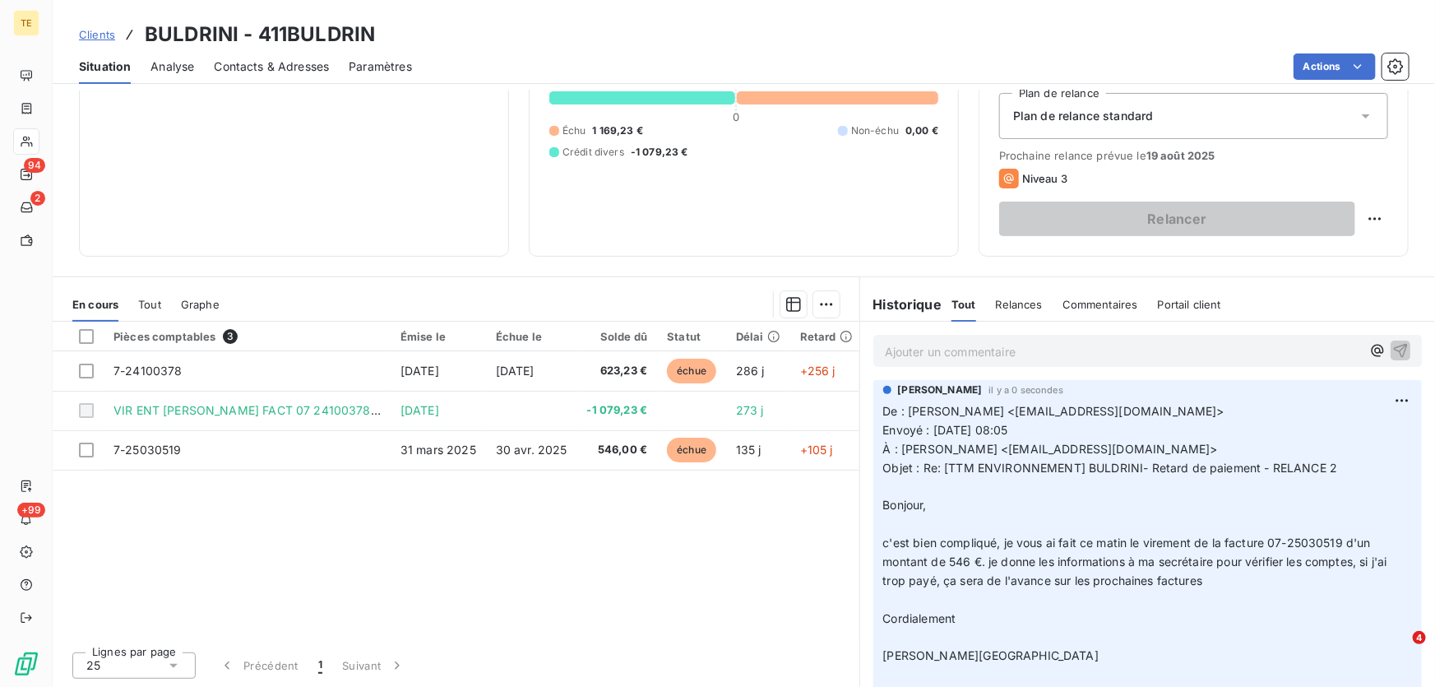
scroll to position [758, 0]
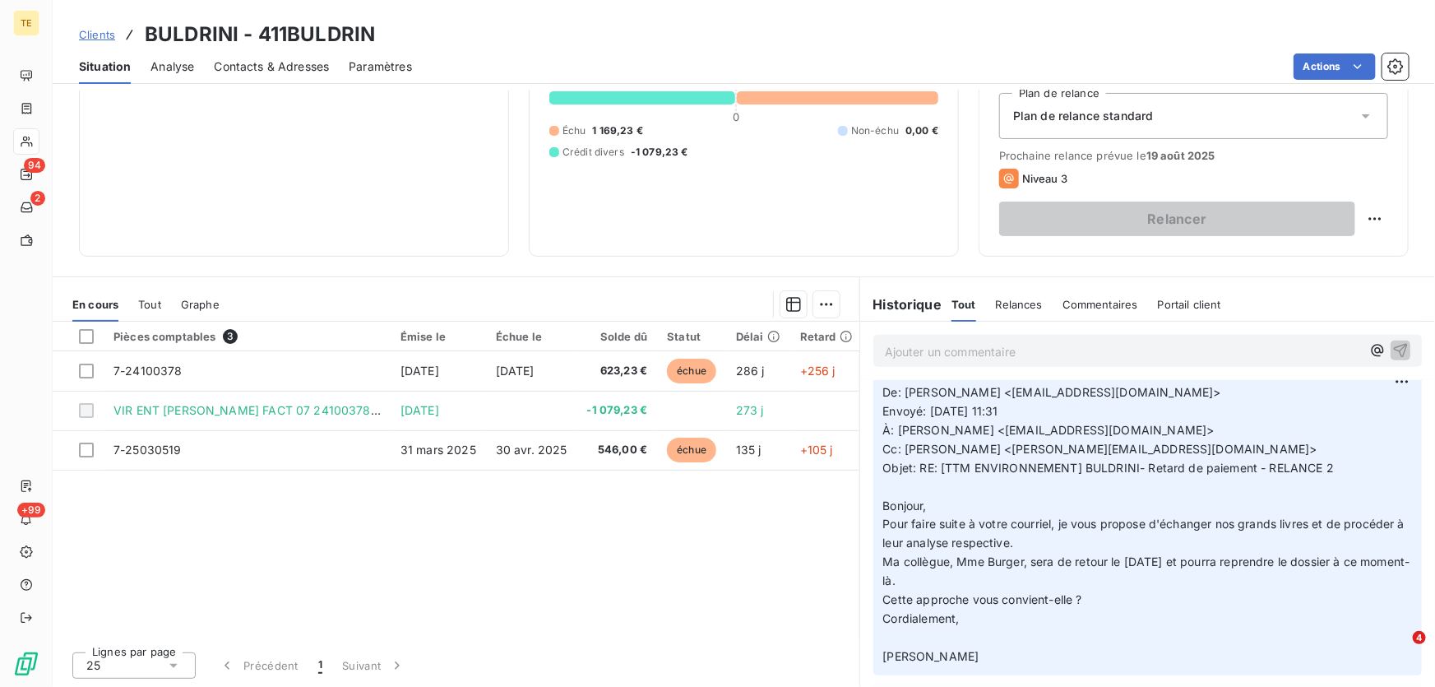
click at [904, 350] on p "Ajouter un commentaire ﻿" at bounding box center [1123, 351] width 476 height 21
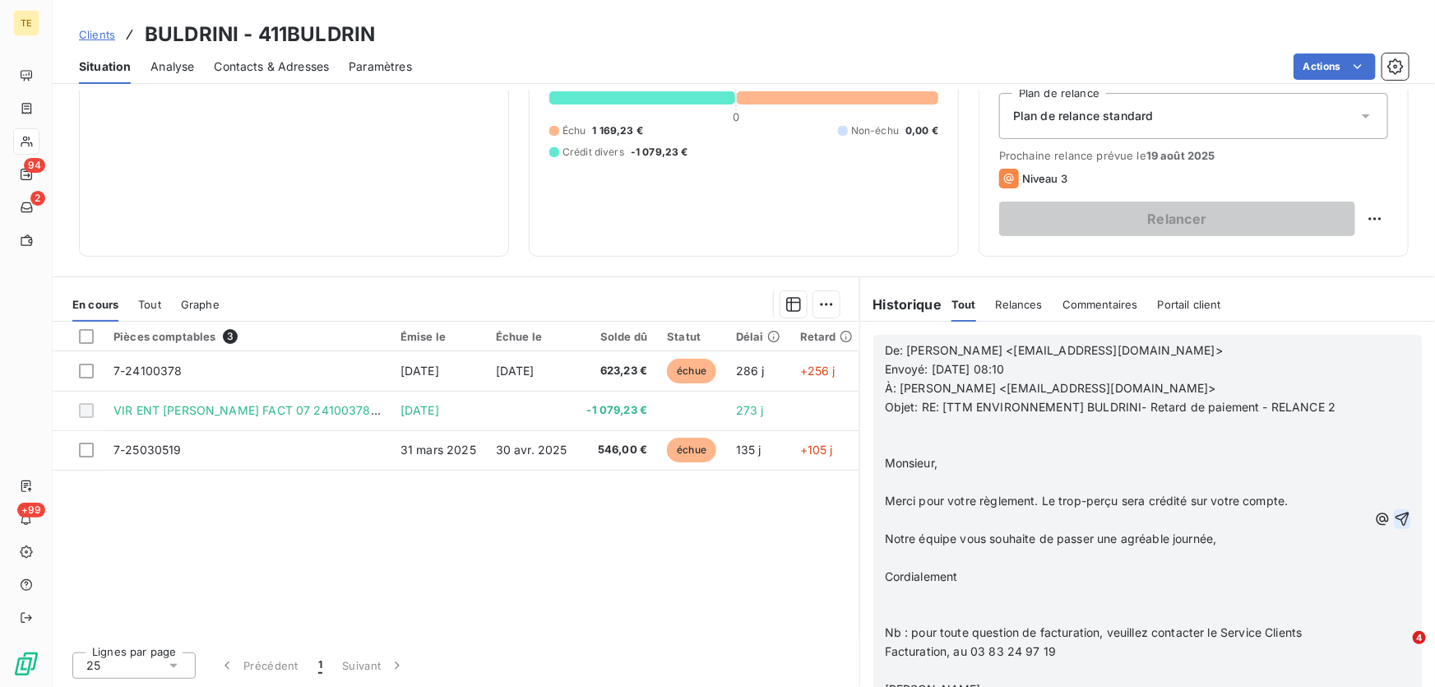
scroll to position [1095, 0]
click at [885, 436] on p "﻿" at bounding box center [1126, 444] width 483 height 19
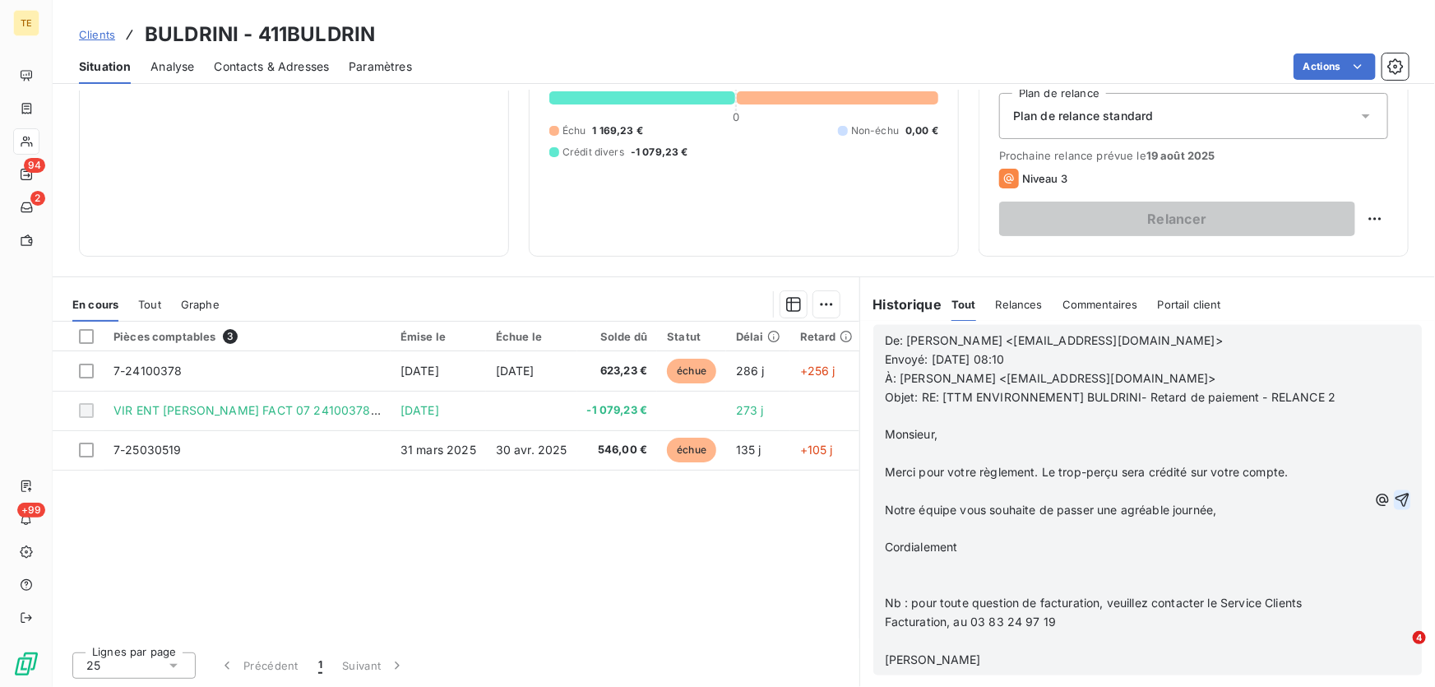
scroll to position [1375, 0]
click at [1396, 499] on icon "button" at bounding box center [1403, 500] width 14 height 14
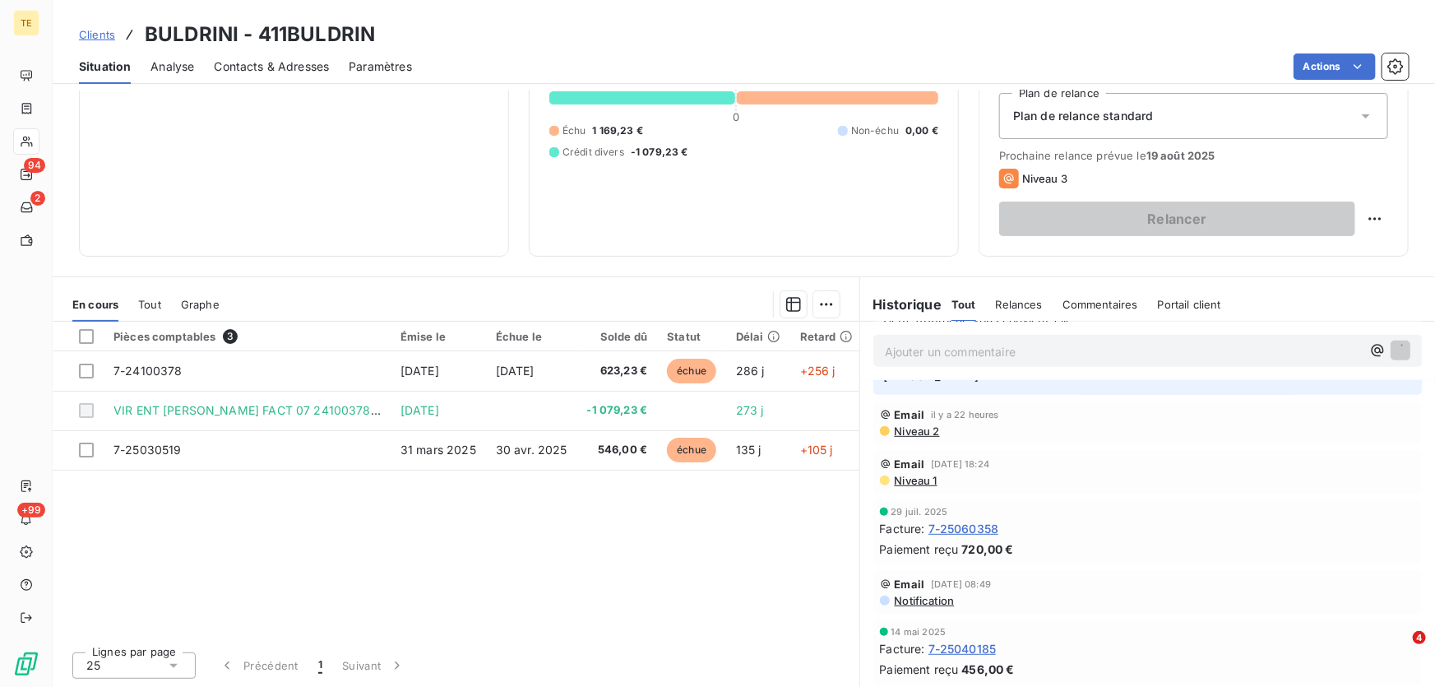
scroll to position [1436, 0]
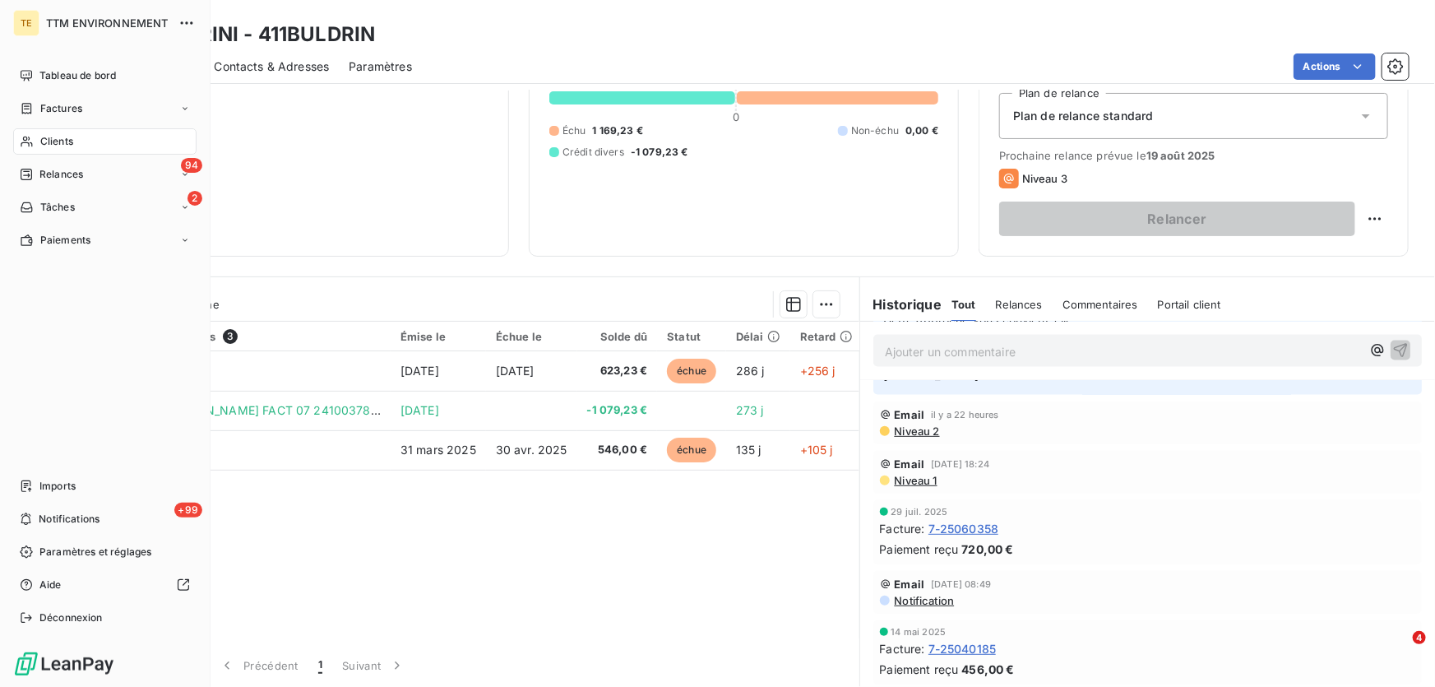
click at [63, 143] on span "Clients" at bounding box center [56, 141] width 33 height 15
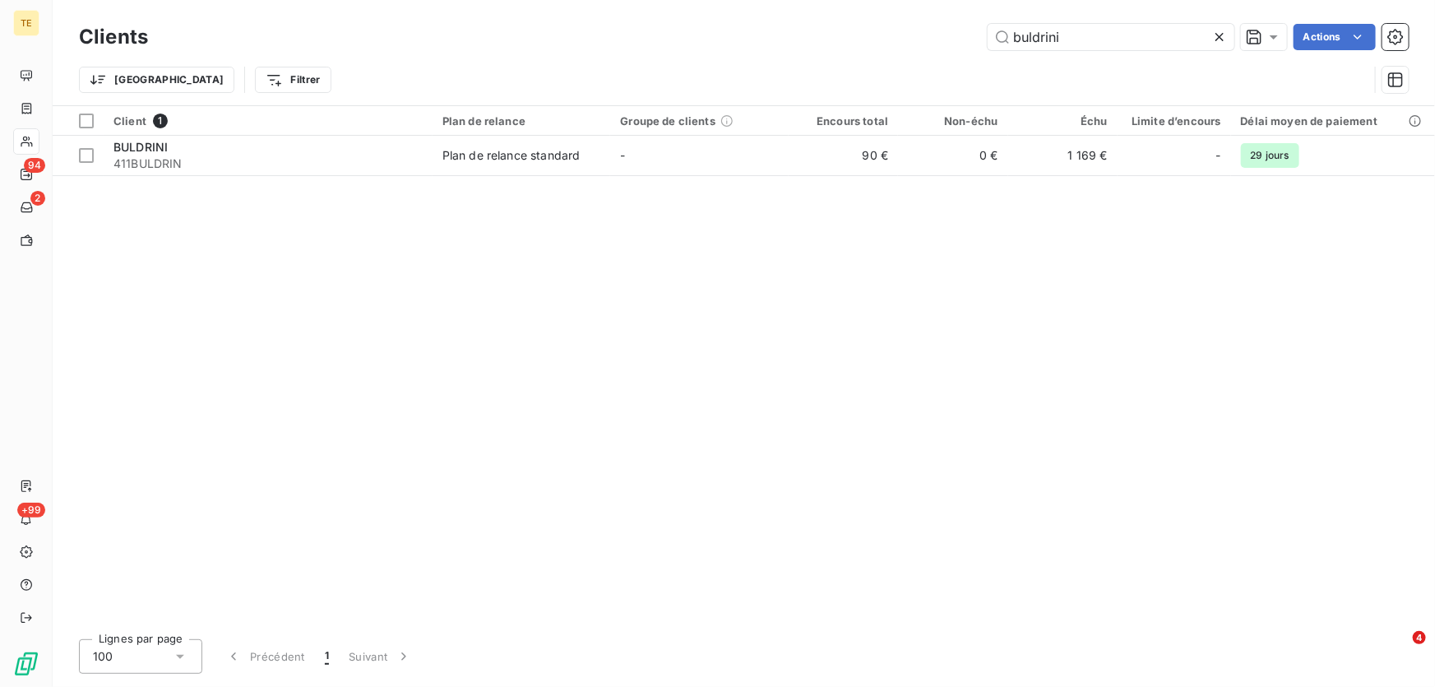
drag, startPoint x: 1074, startPoint y: 41, endPoint x: 888, endPoint y: 38, distance: 185.9
click at [888, 38] on div "buldrini Actions" at bounding box center [788, 37] width 1241 height 26
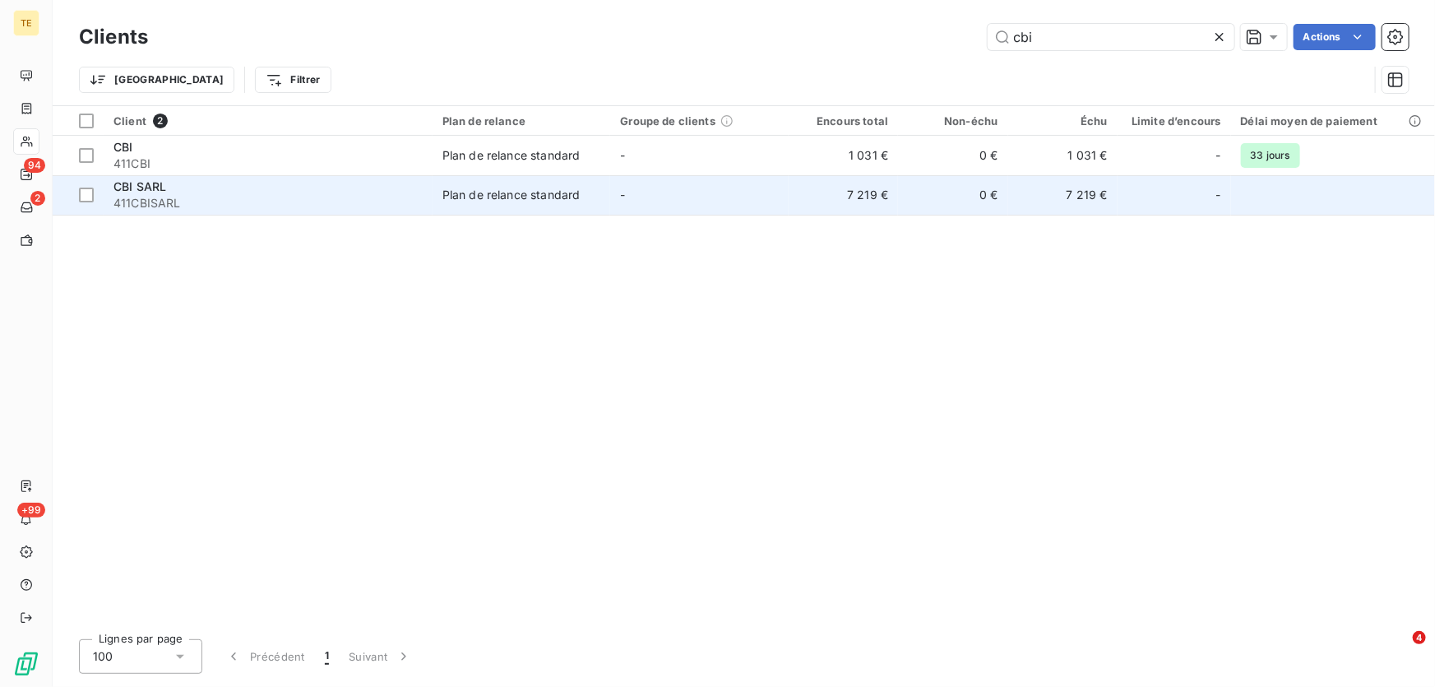
type input "cbi"
click at [157, 203] on span "411CBISARL" at bounding box center [267, 203] width 309 height 16
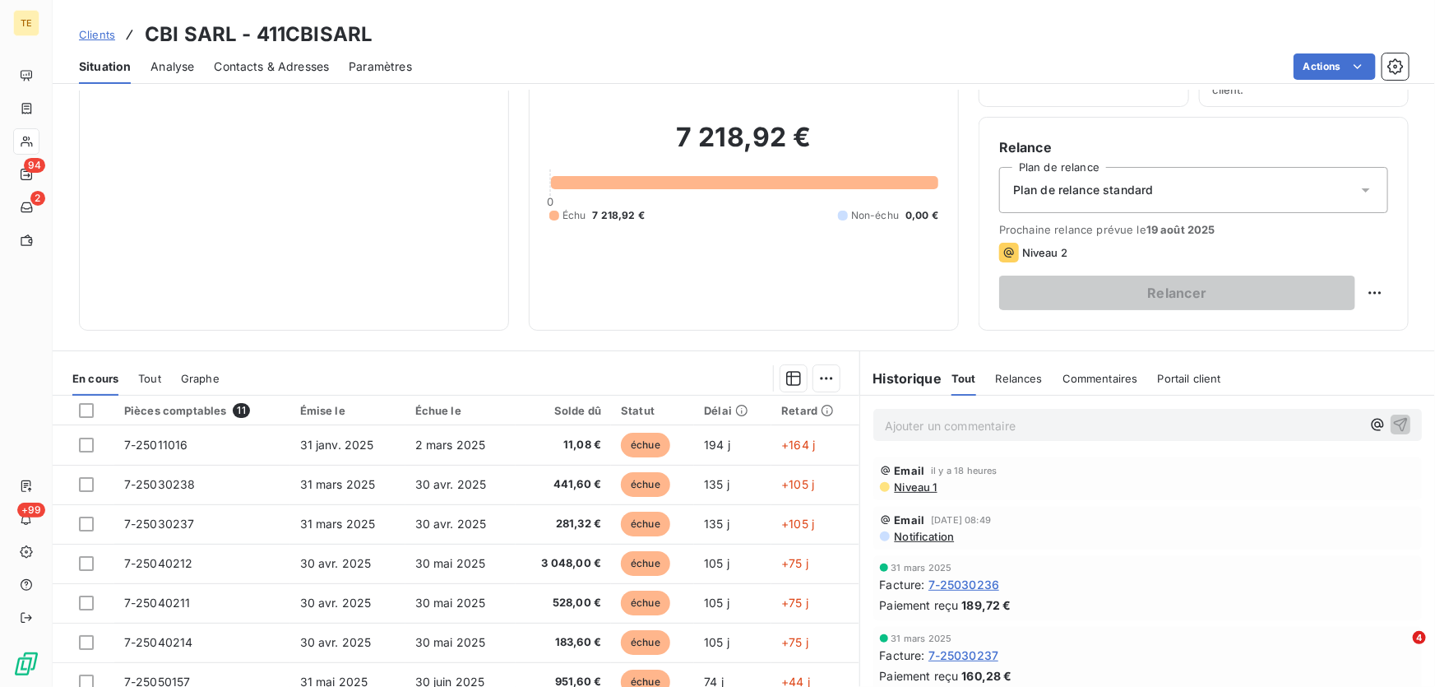
scroll to position [149, 0]
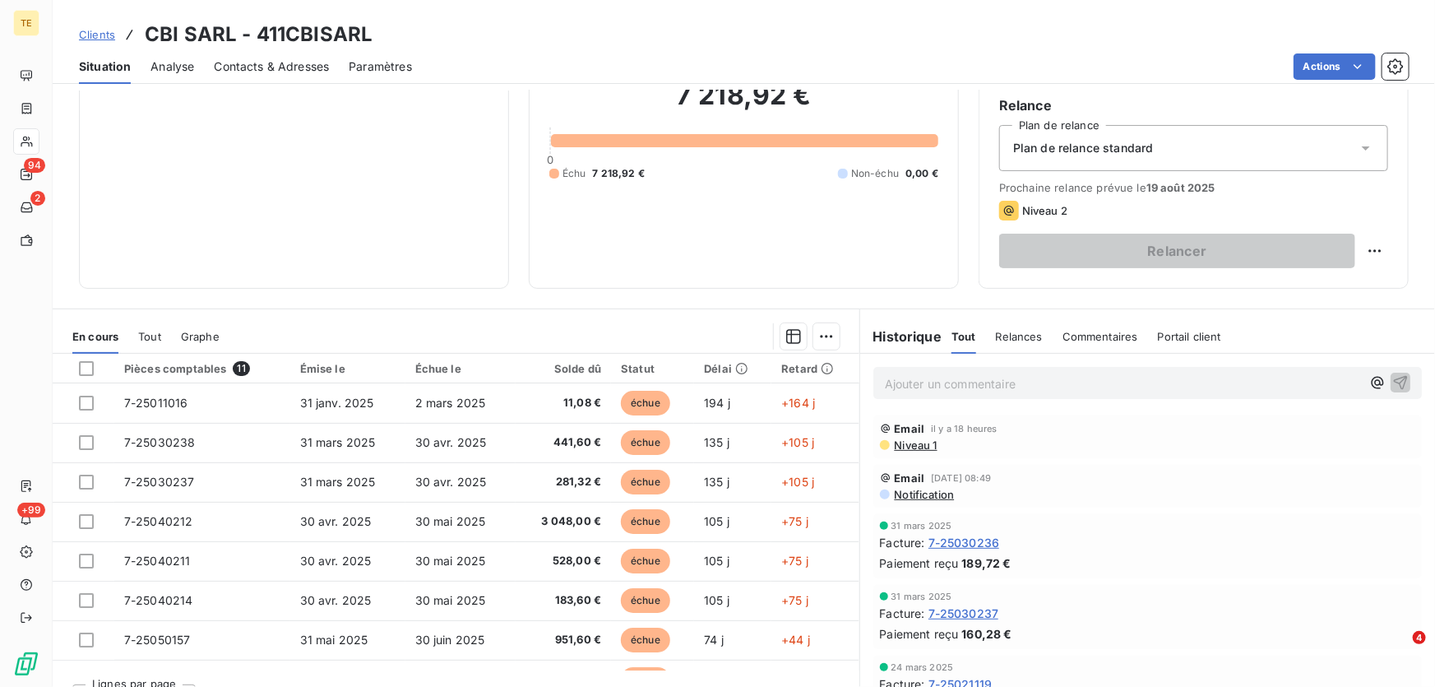
click at [898, 381] on p "Ajouter un commentaire ﻿" at bounding box center [1123, 383] width 476 height 21
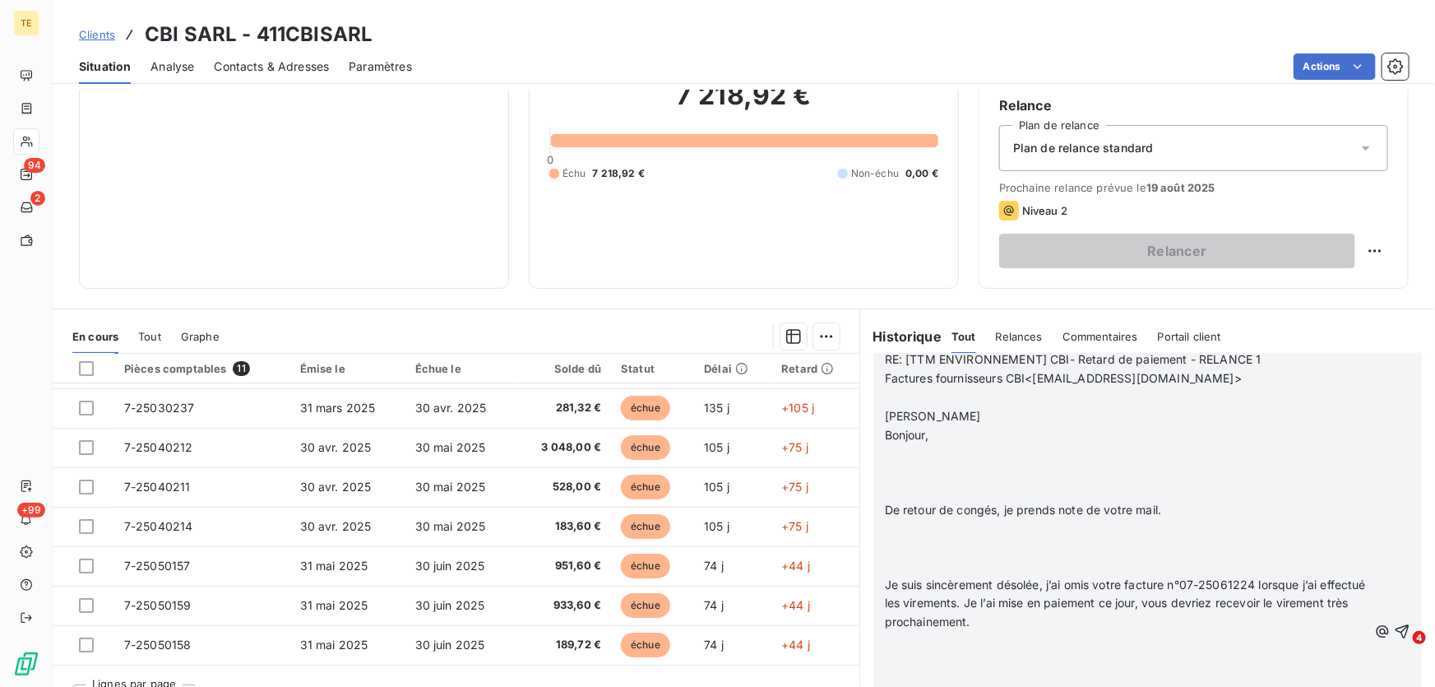
scroll to position [1495, 0]
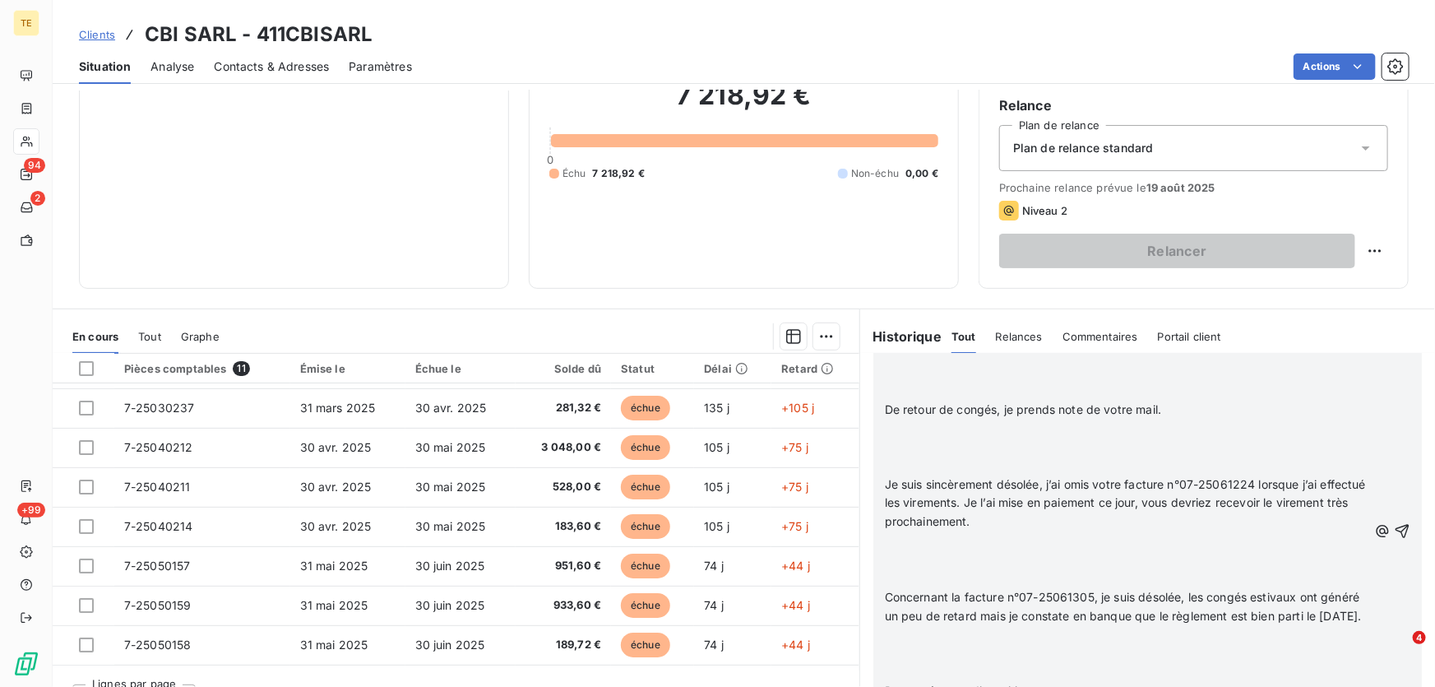
click at [899, 536] on p "﻿" at bounding box center [1126, 541] width 483 height 19
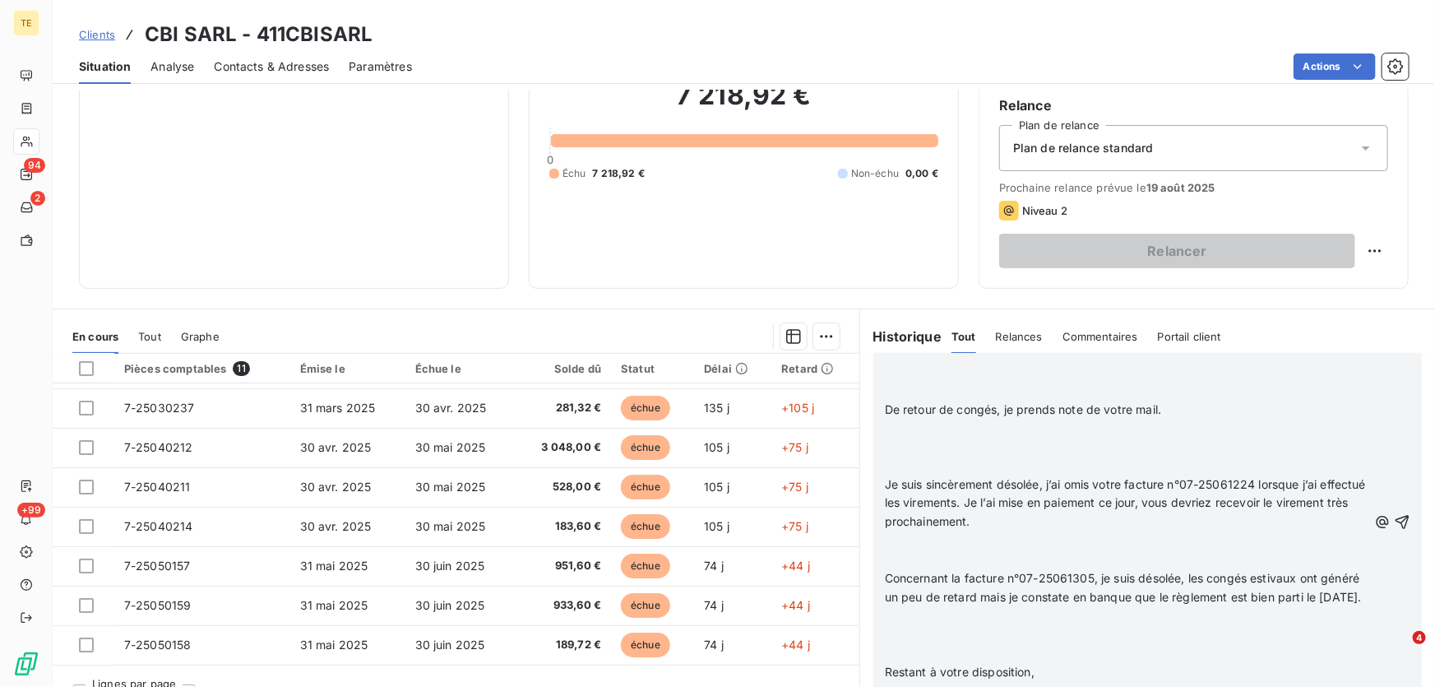
scroll to position [1476, 0]
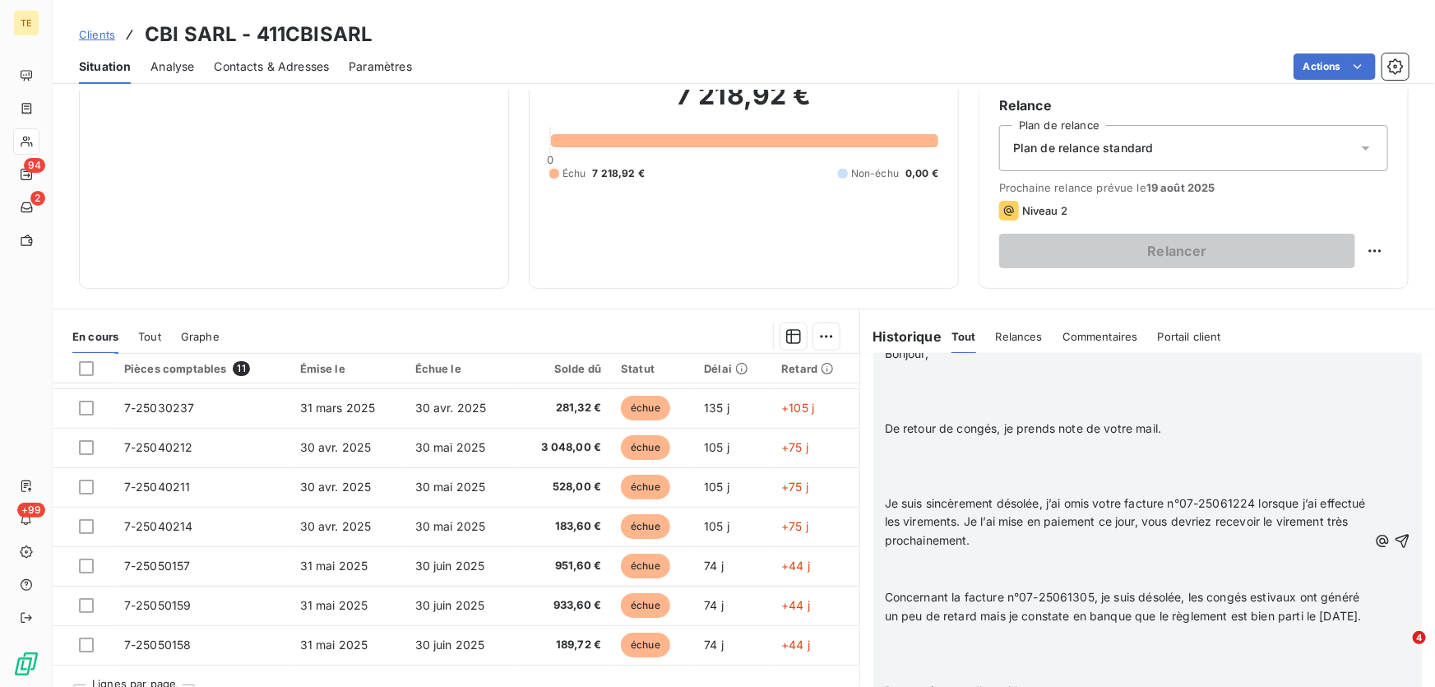
click at [900, 452] on p "﻿" at bounding box center [1126, 447] width 483 height 19
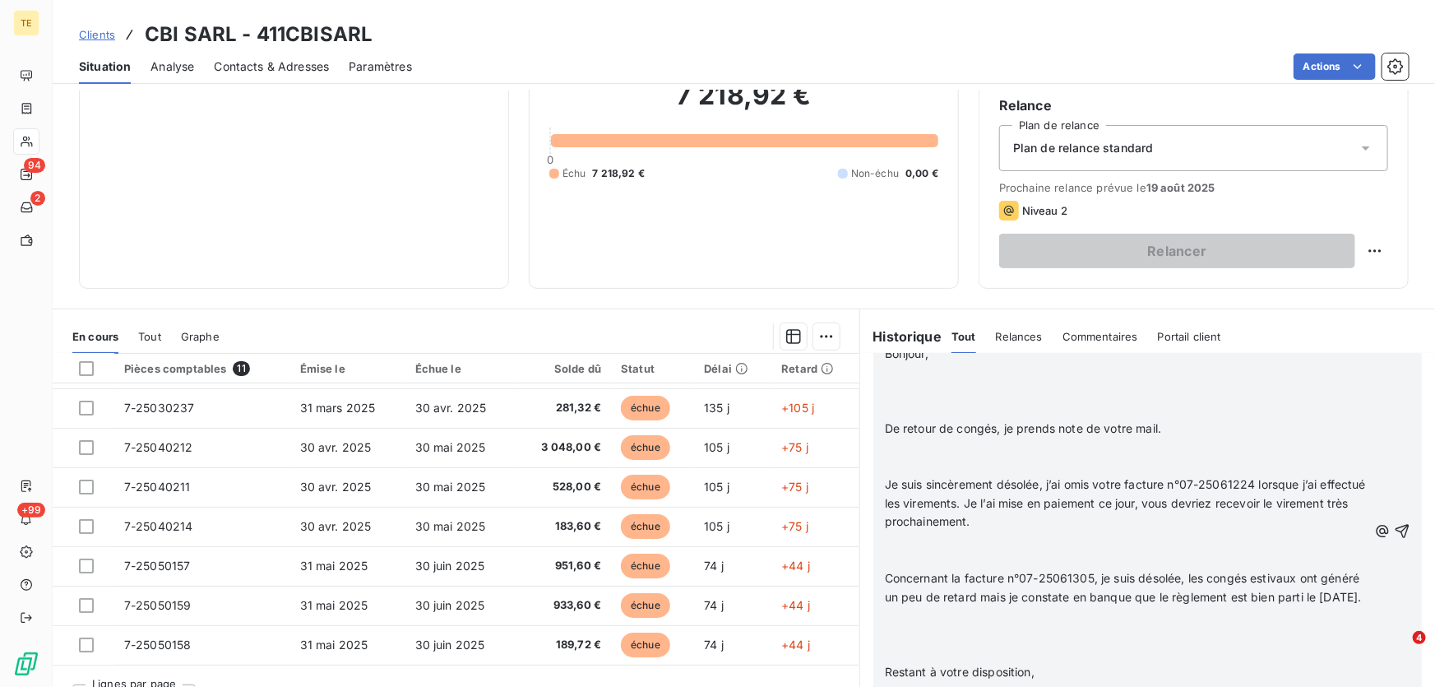
scroll to position [1457, 0]
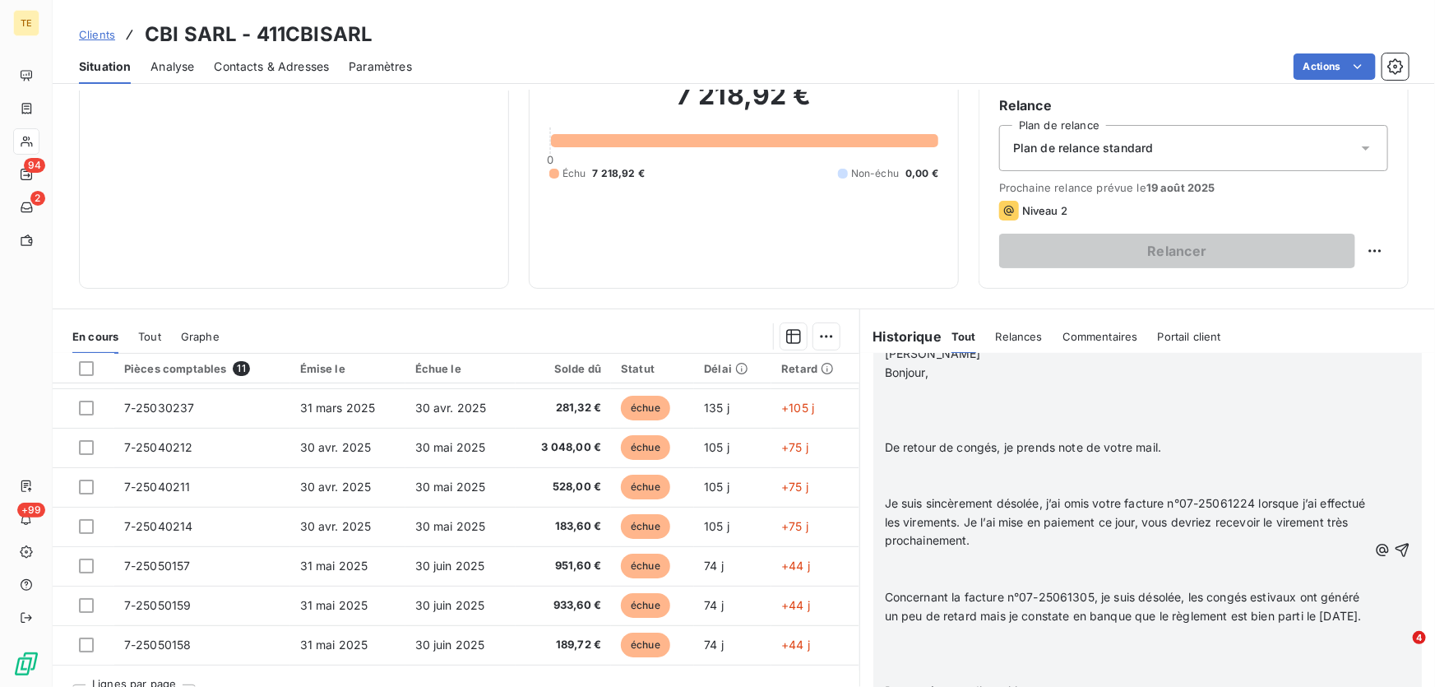
click at [885, 411] on p at bounding box center [1126, 409] width 483 height 19
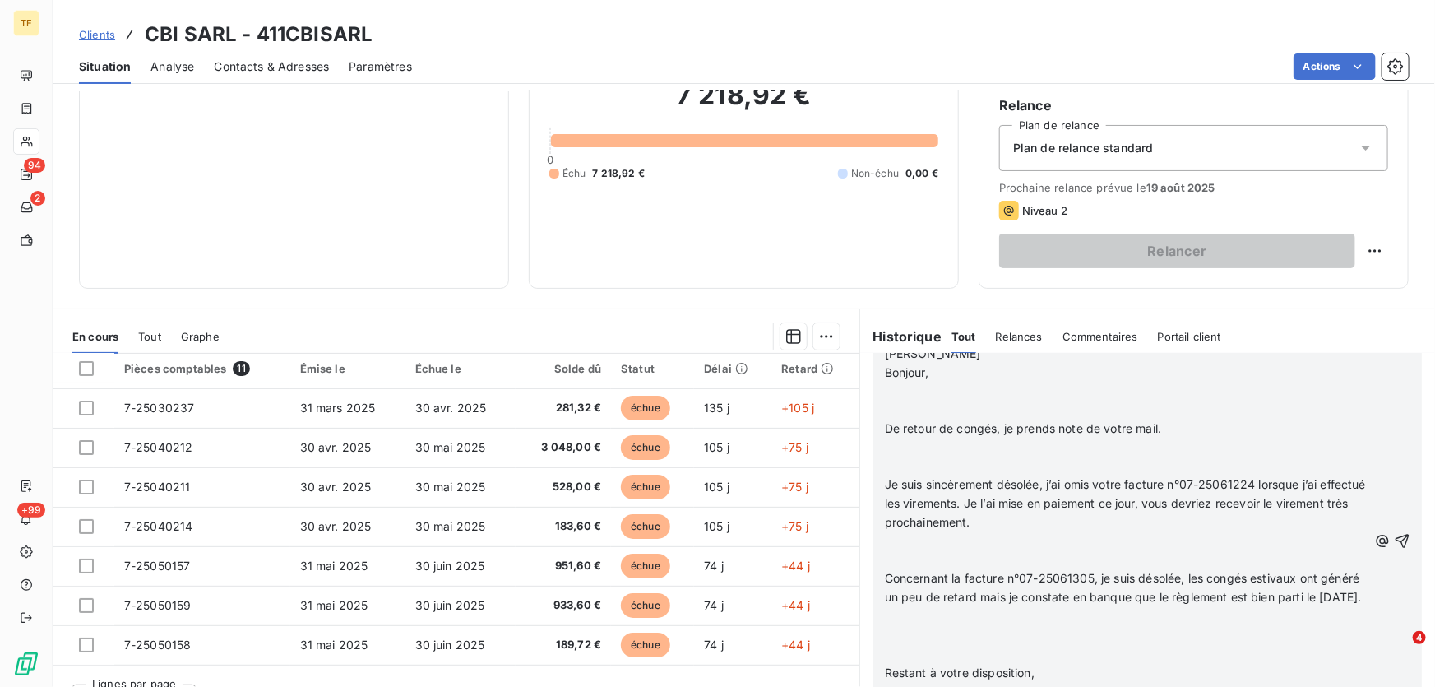
scroll to position [1439, 0]
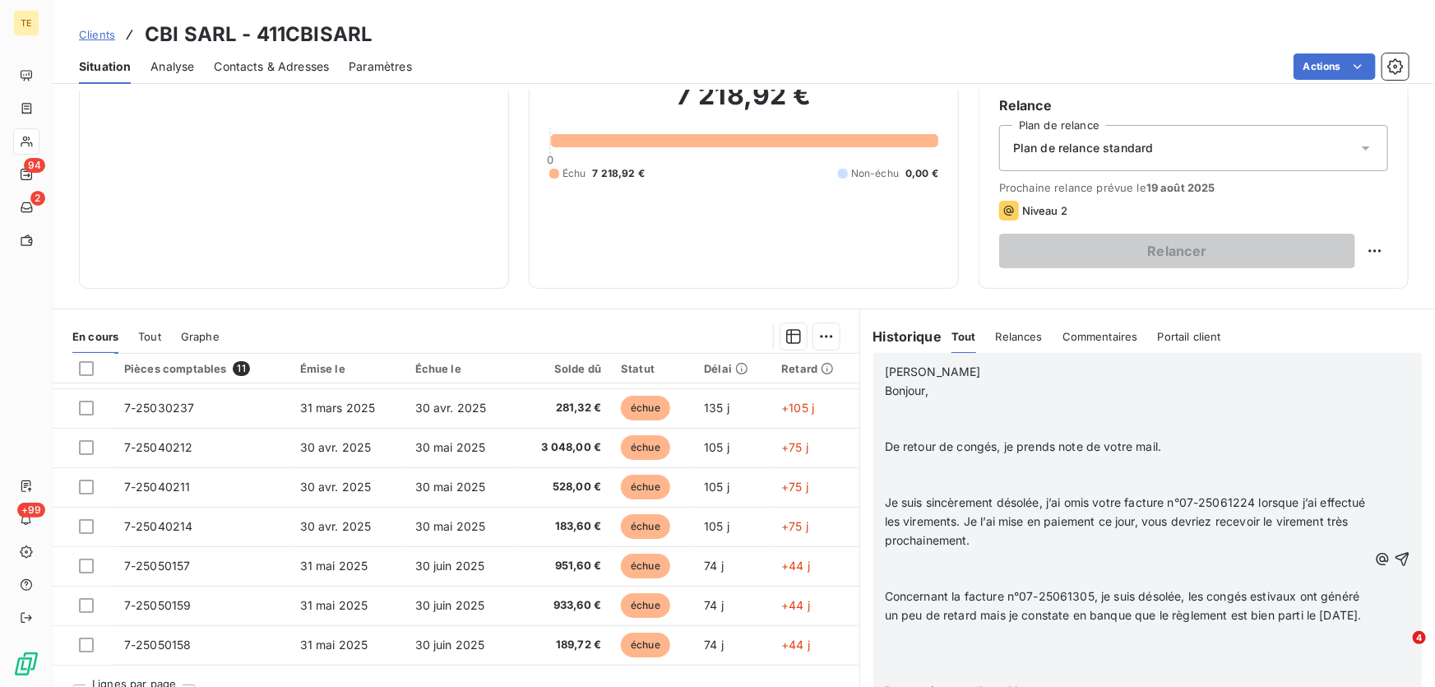
click at [898, 475] on p "﻿" at bounding box center [1126, 484] width 483 height 19
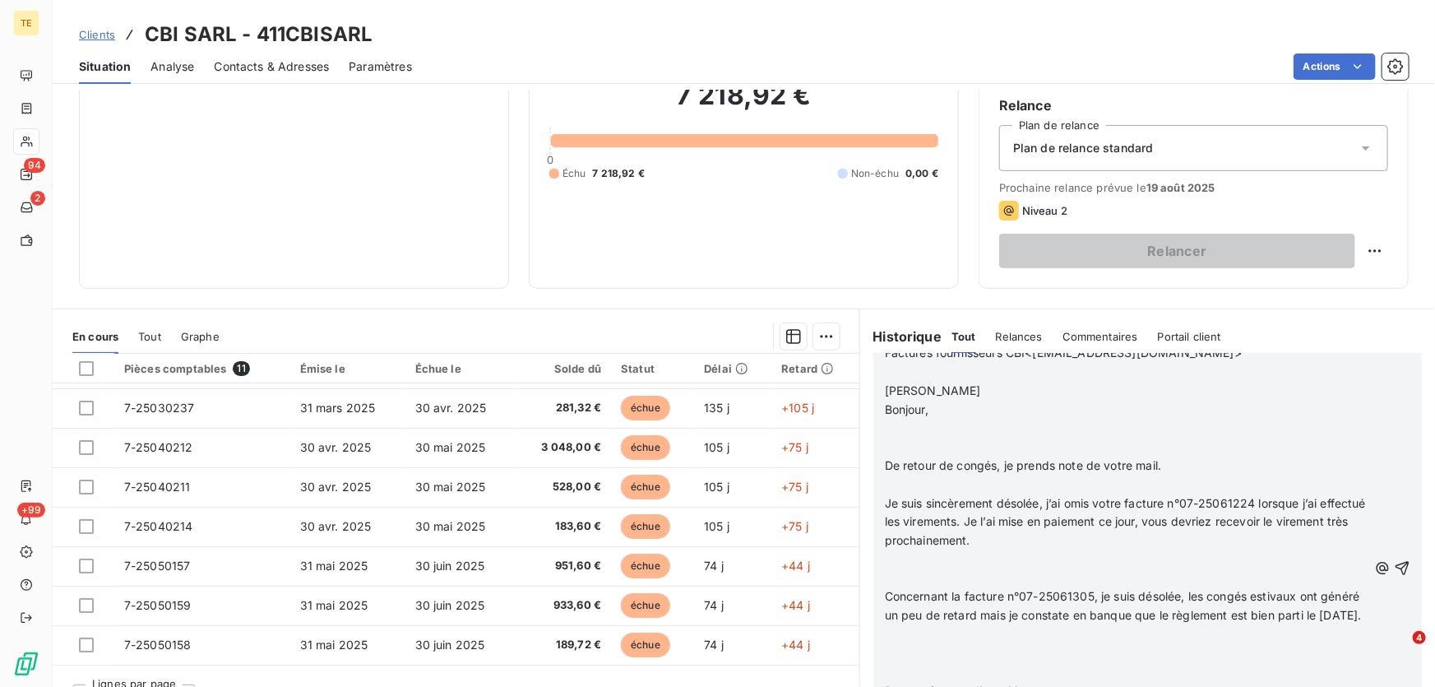
click at [908, 562] on p at bounding box center [1126, 560] width 483 height 19
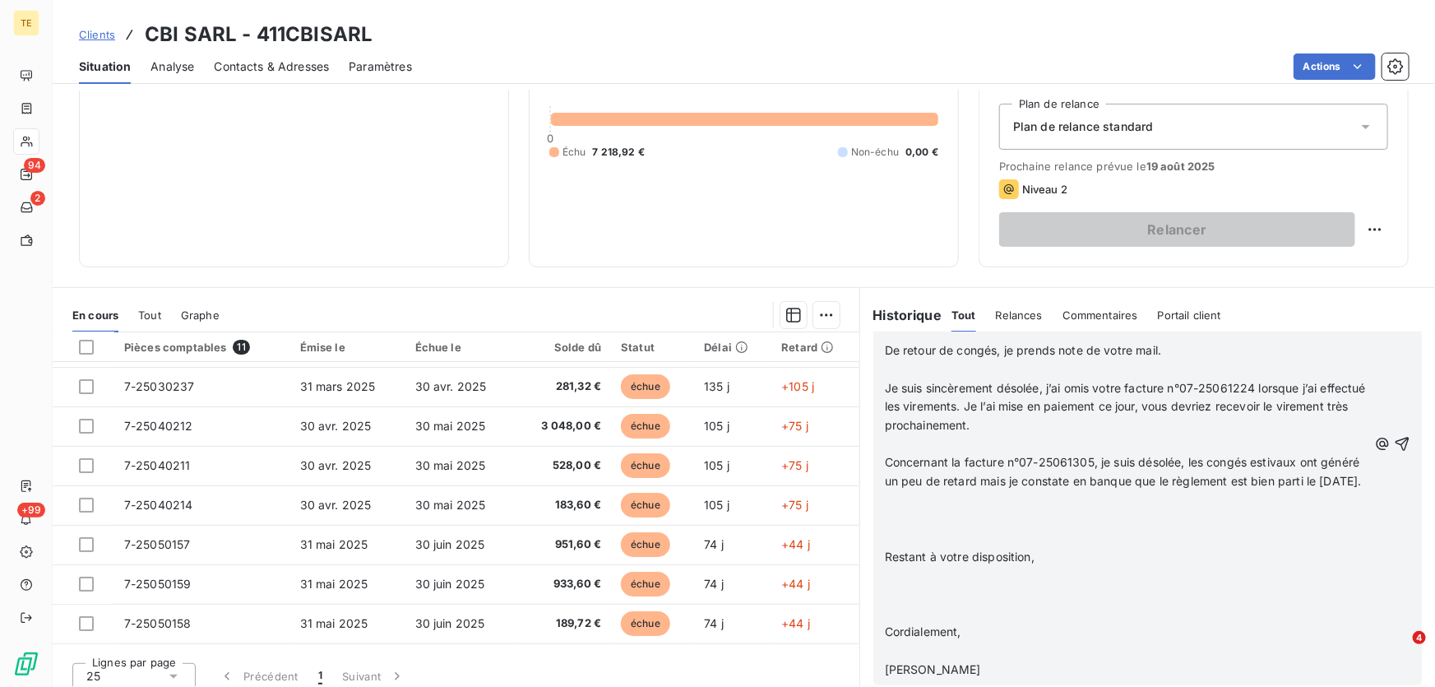
scroll to position [181, 0]
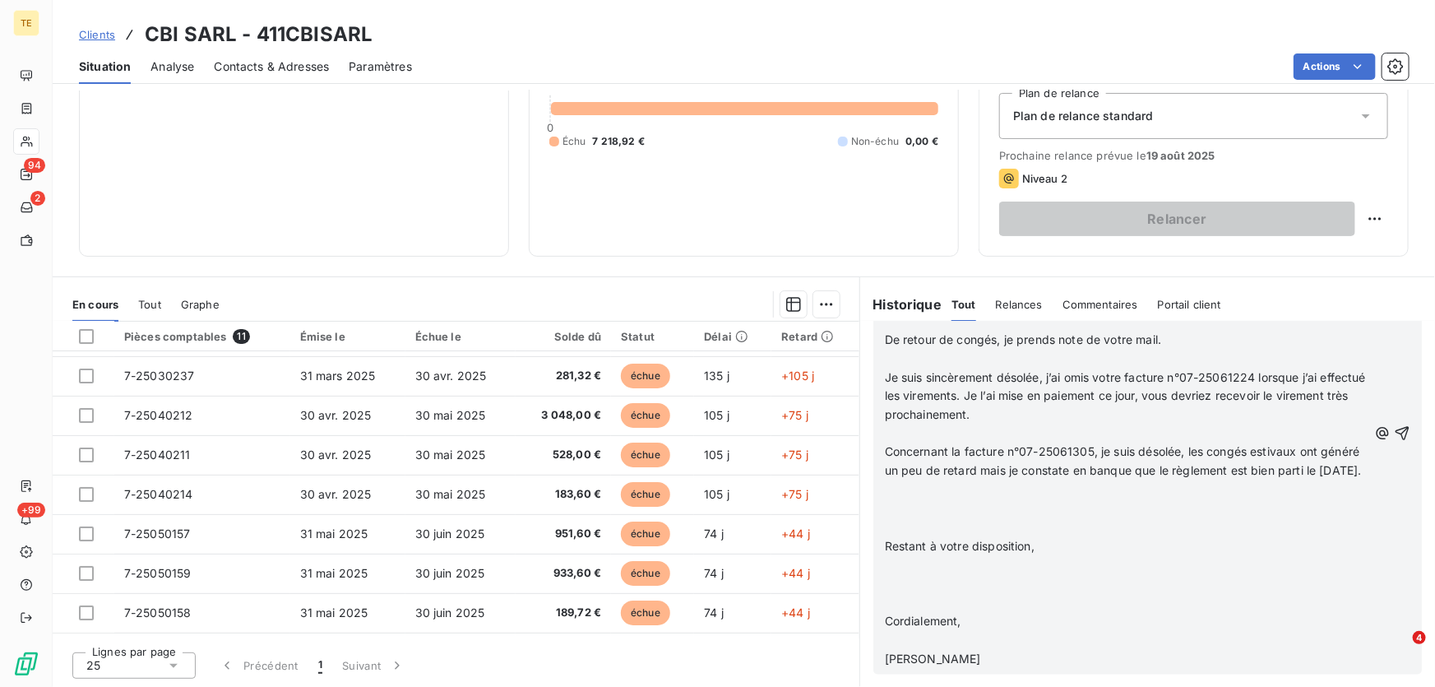
click at [917, 494] on p "﻿" at bounding box center [1126, 490] width 483 height 19
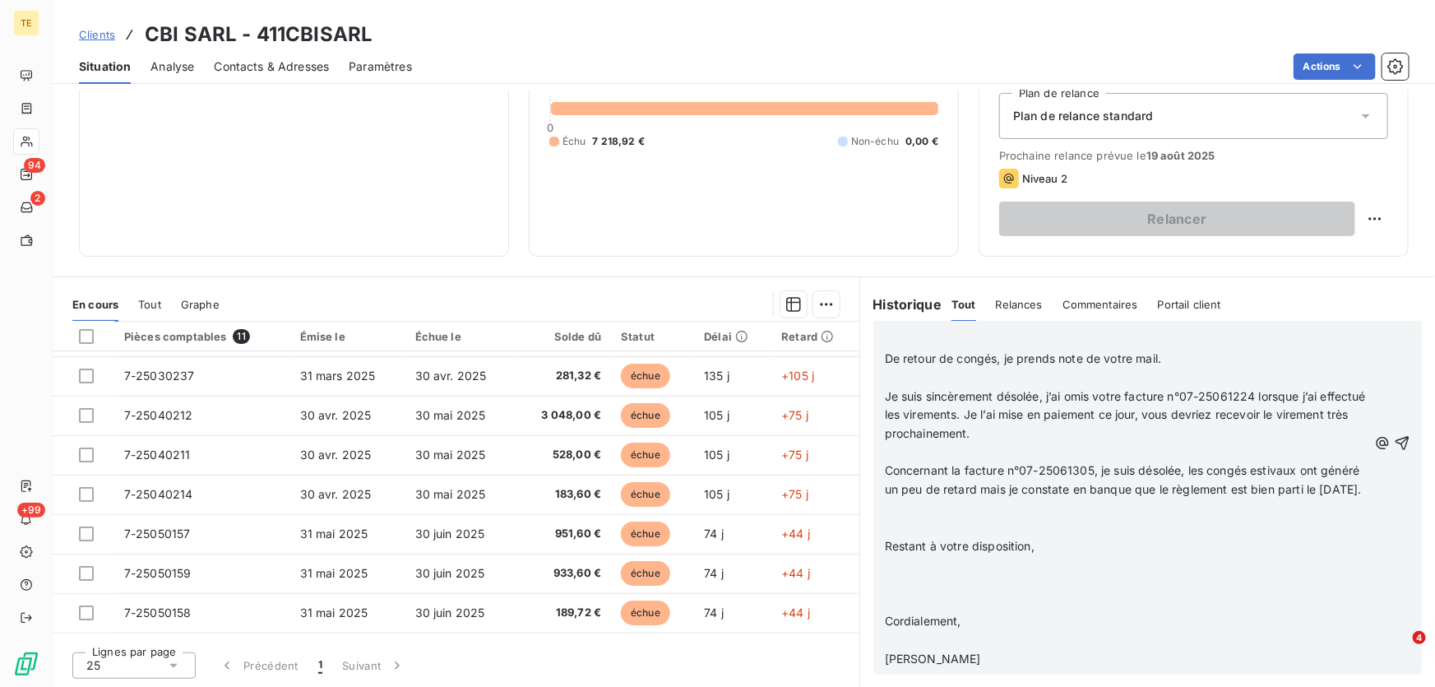
click at [907, 576] on p at bounding box center [1126, 585] width 483 height 19
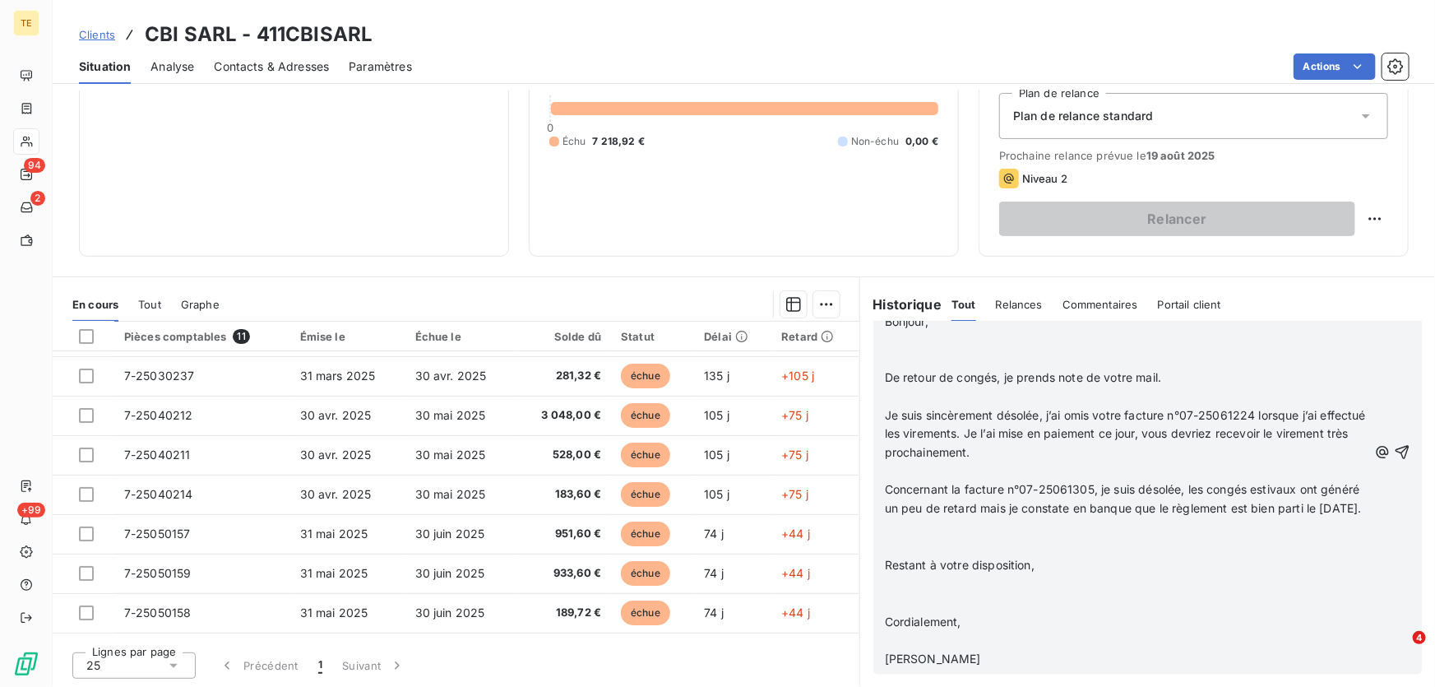
click at [896, 535] on p at bounding box center [1126, 528] width 483 height 19
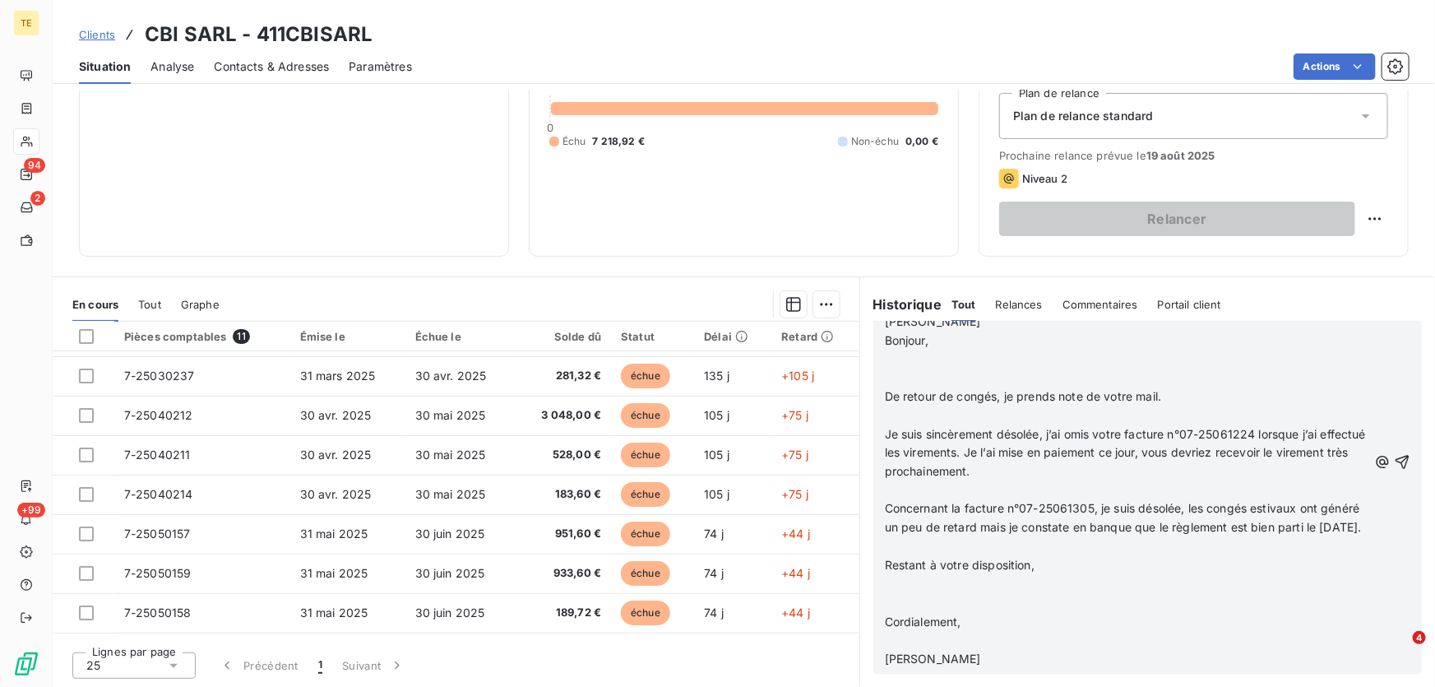
scroll to position [1475, 0]
click at [1394, 454] on icon "button" at bounding box center [1402, 462] width 16 height 16
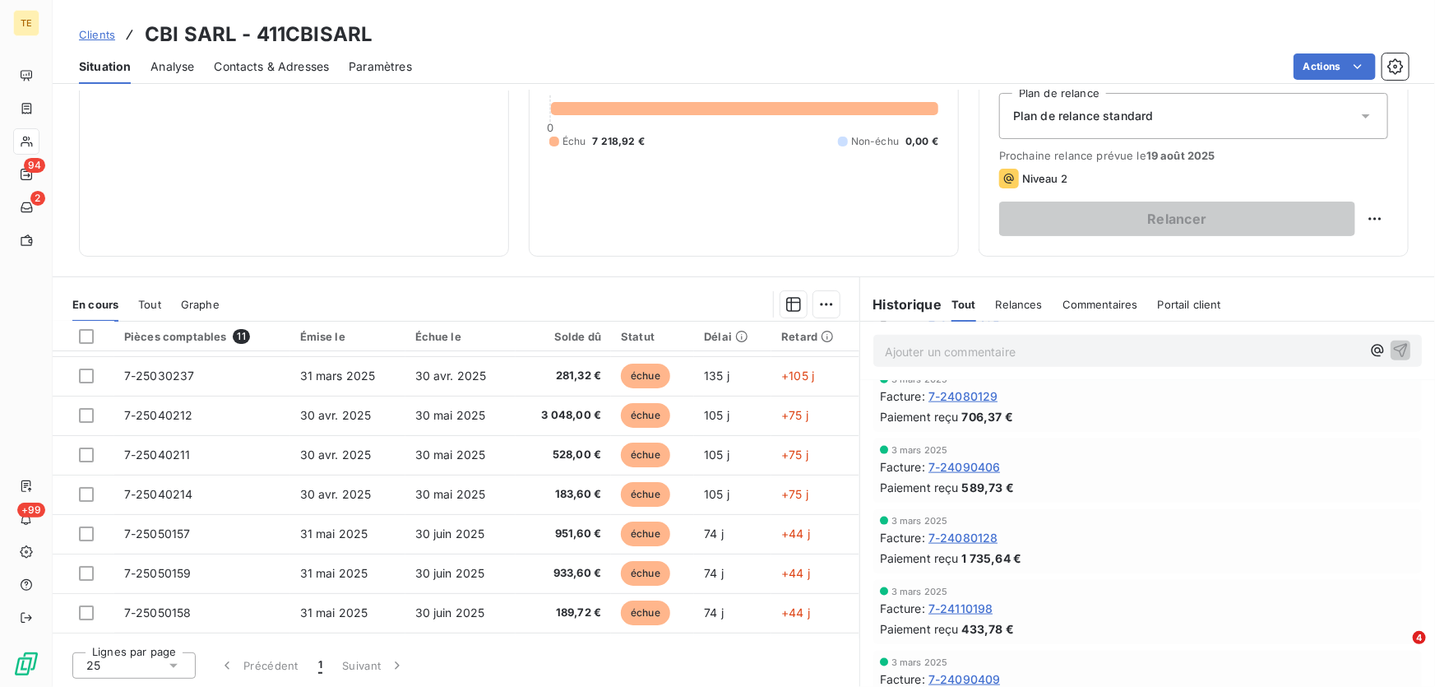
scroll to position [1516, 0]
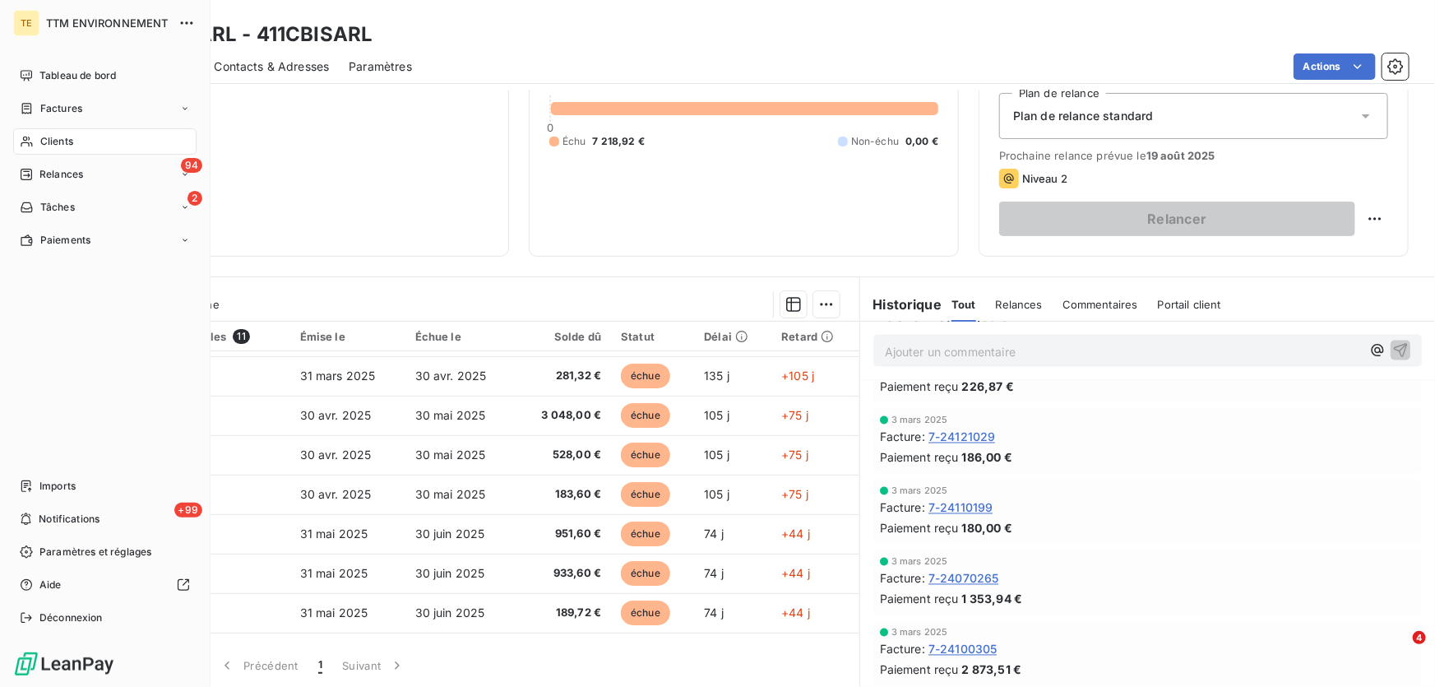
click at [53, 148] on span "Clients" at bounding box center [56, 141] width 33 height 15
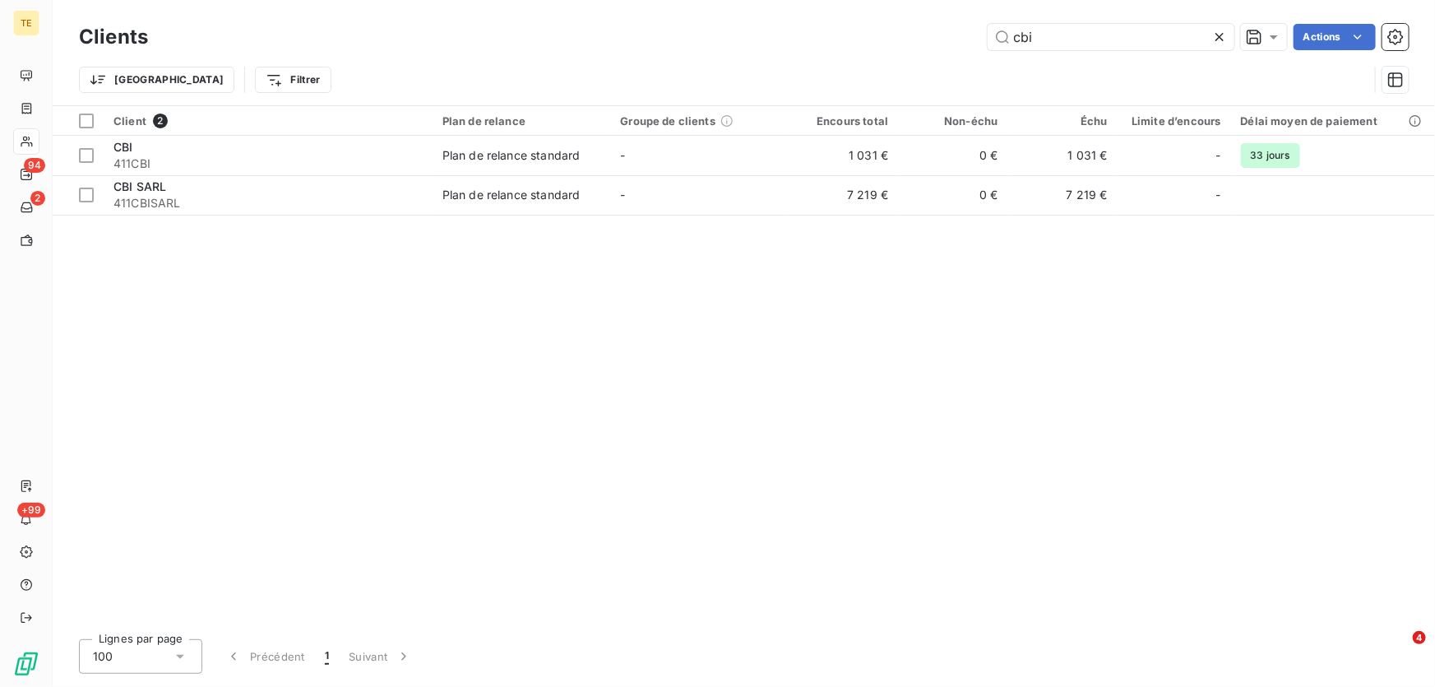
drag, startPoint x: 1063, startPoint y: 42, endPoint x: 924, endPoint y: 39, distance: 139.8
click at [924, 39] on div "cbi Actions" at bounding box center [788, 37] width 1241 height 26
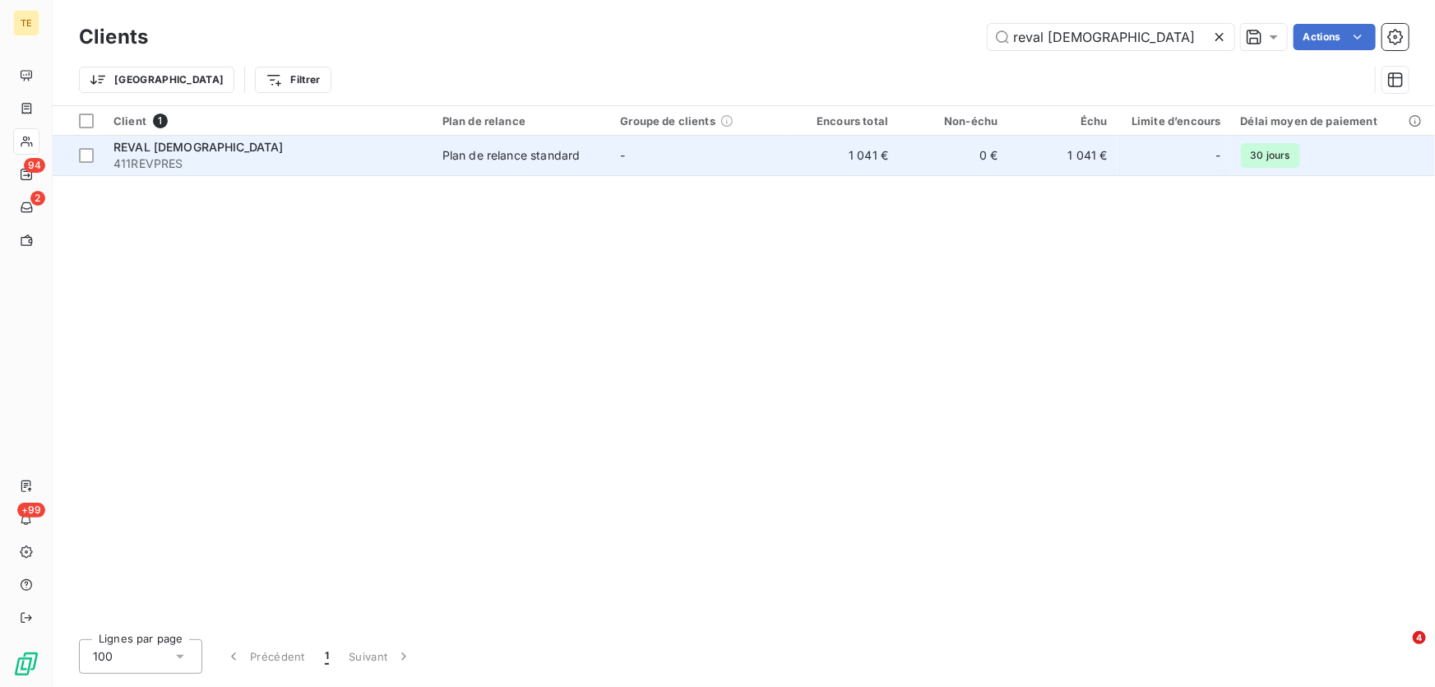
type input "reval [DEMOGRAPHIC_DATA]"
click at [155, 157] on span "411REVPRES" at bounding box center [267, 163] width 309 height 16
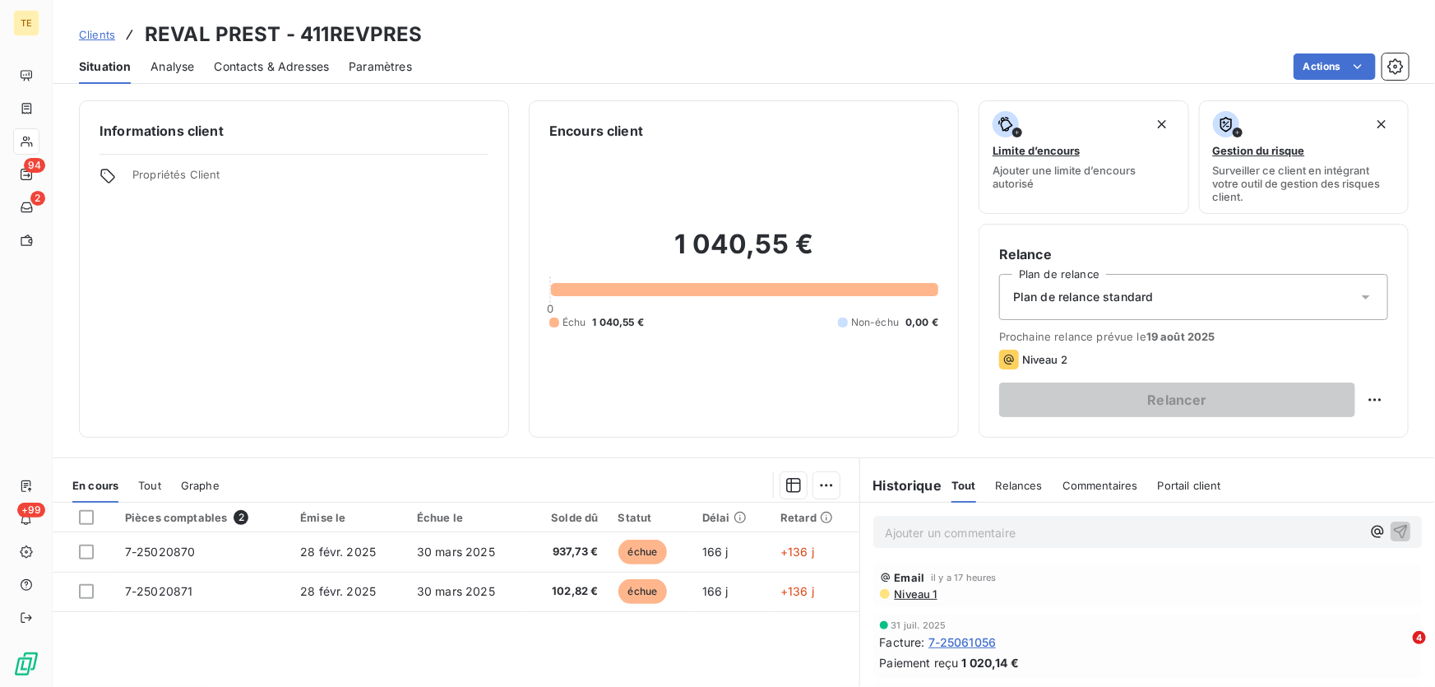
click at [912, 539] on p "Ajouter un commentaire ﻿" at bounding box center [1123, 532] width 476 height 21
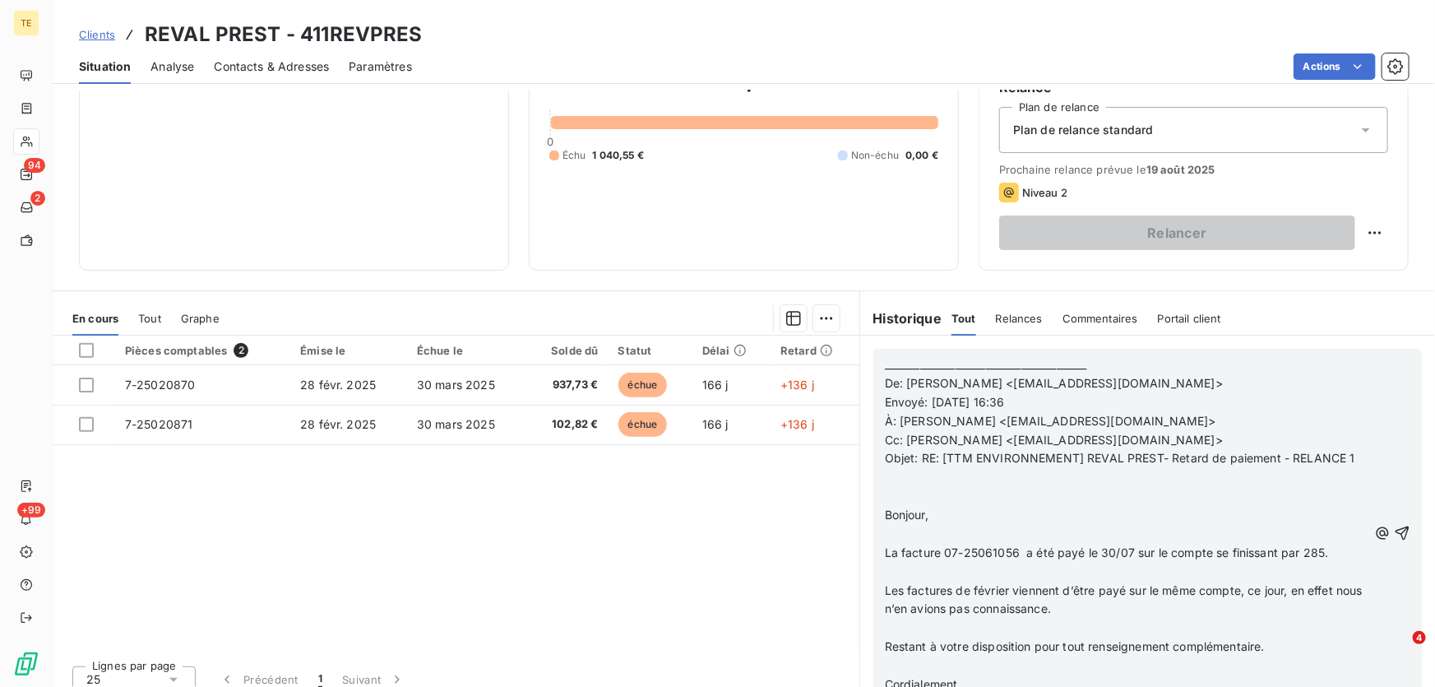
scroll to position [179, 0]
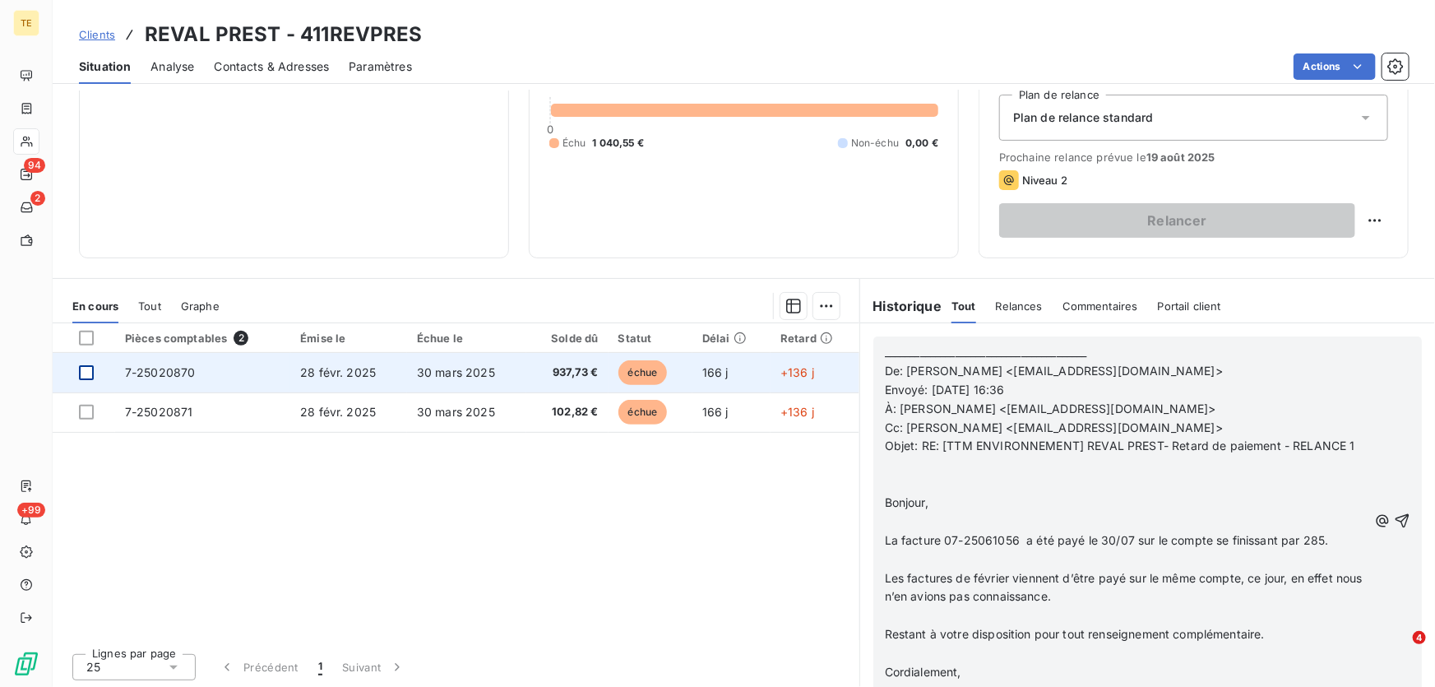
click at [93, 373] on div at bounding box center [86, 372] width 15 height 15
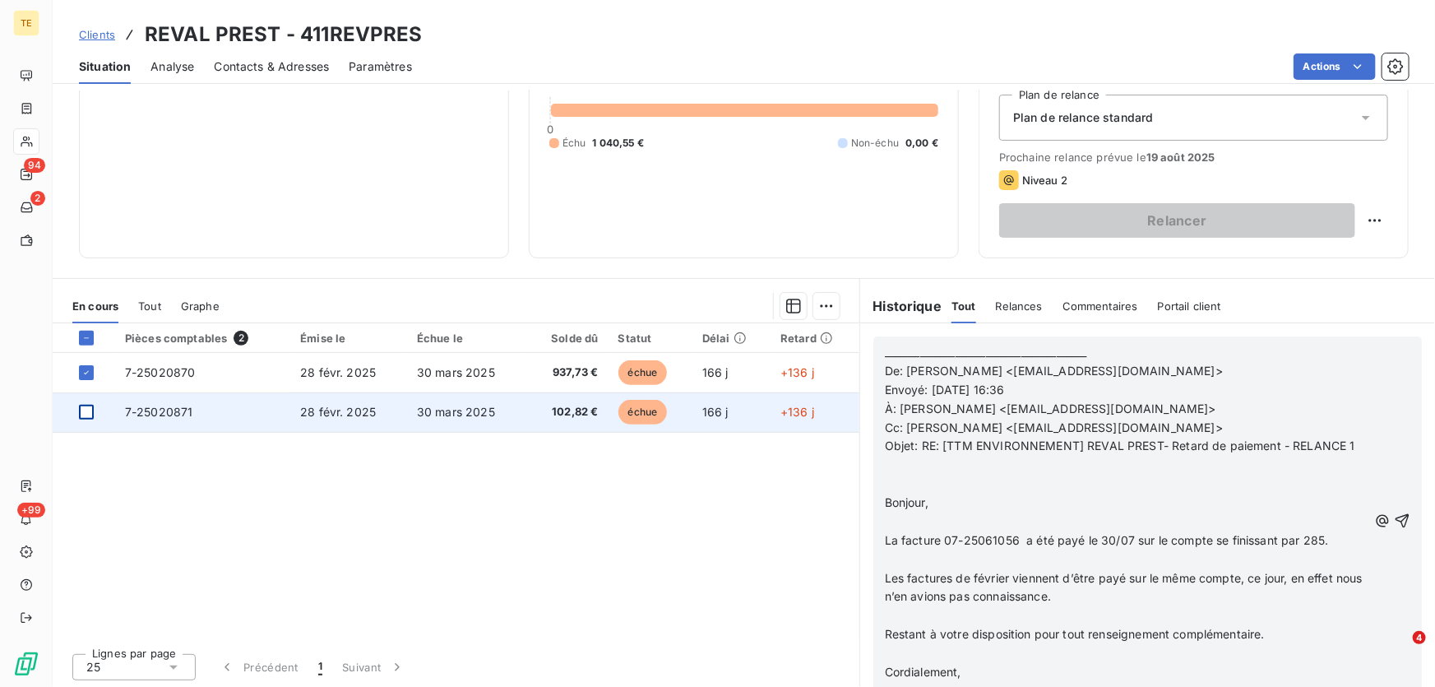
click at [84, 419] on div at bounding box center [86, 412] width 15 height 15
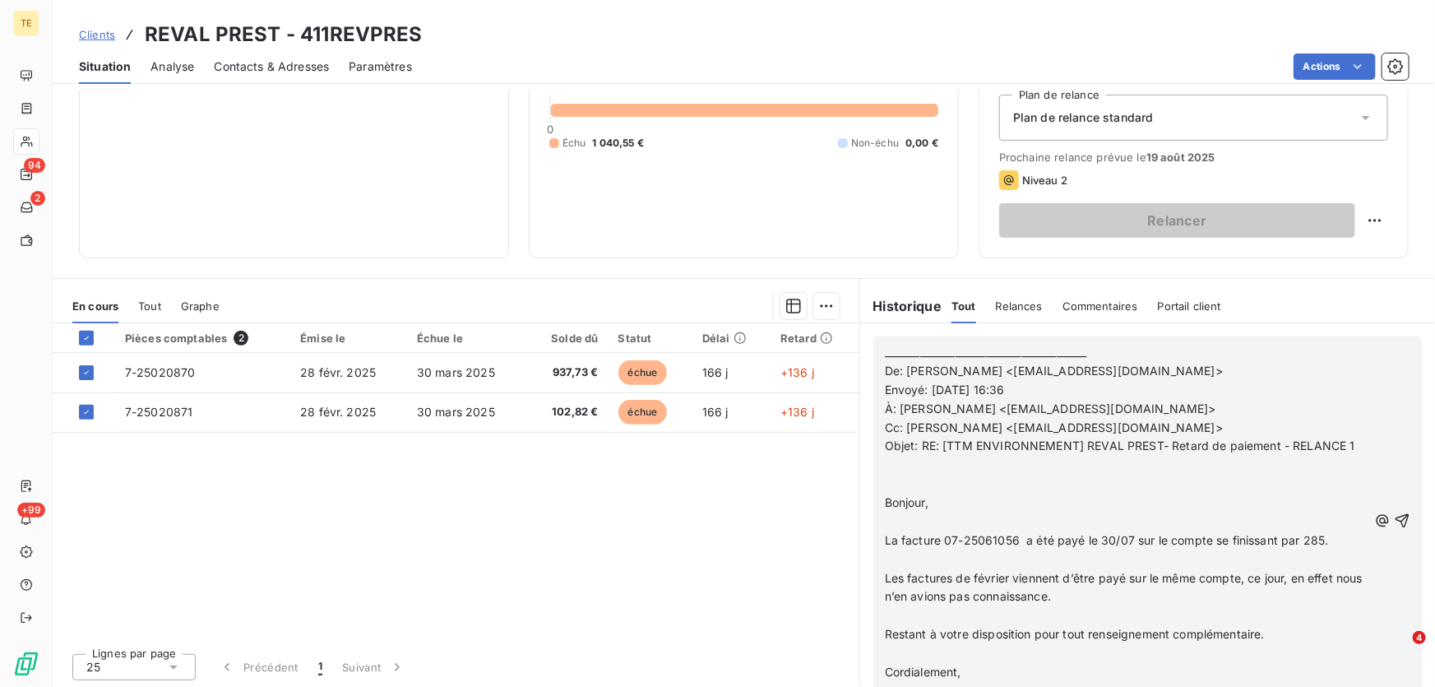
scroll to position [598, 0]
click at [824, 310] on html "TE 94 2 +99 Clients REVAL PREST - 411REVPRES Situation Analyse Contacts & Adres…" at bounding box center [717, 343] width 1435 height 687
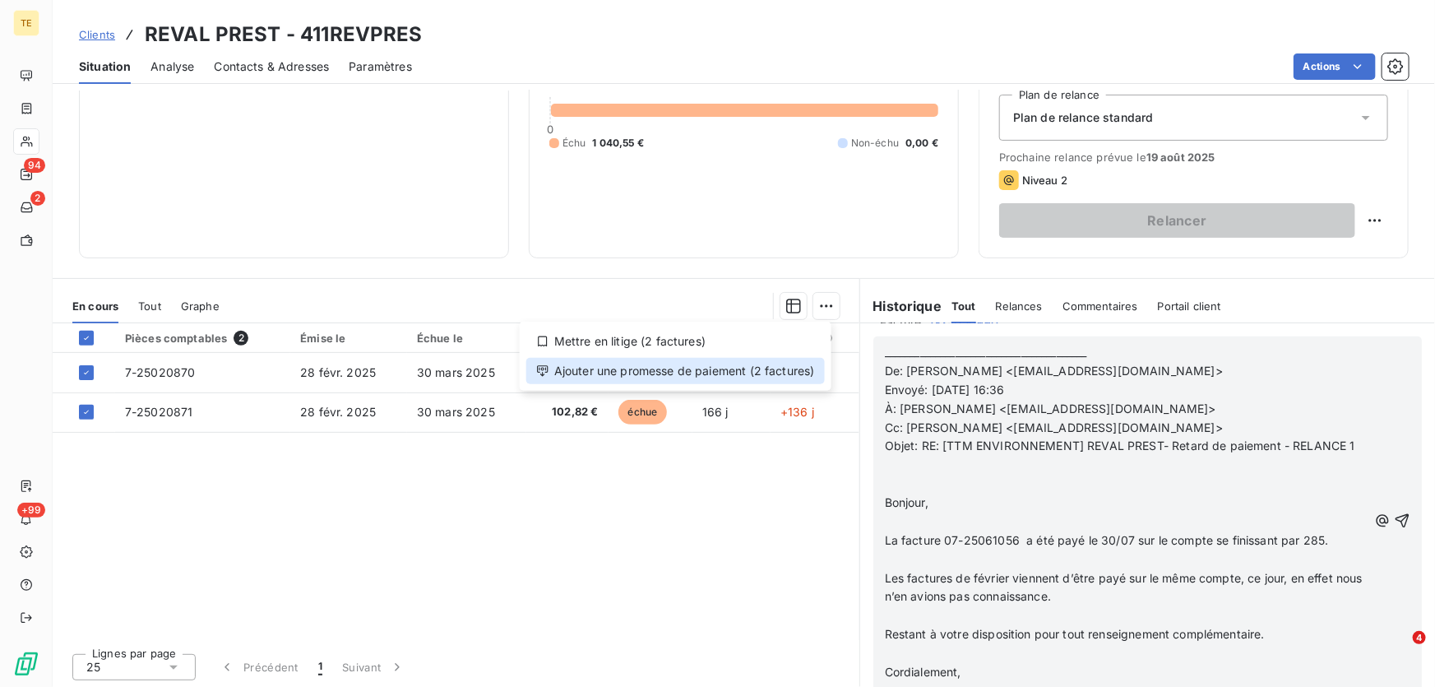
click at [780, 368] on div "Ajouter une promesse de paiement (2 factures)" at bounding box center [675, 371] width 299 height 26
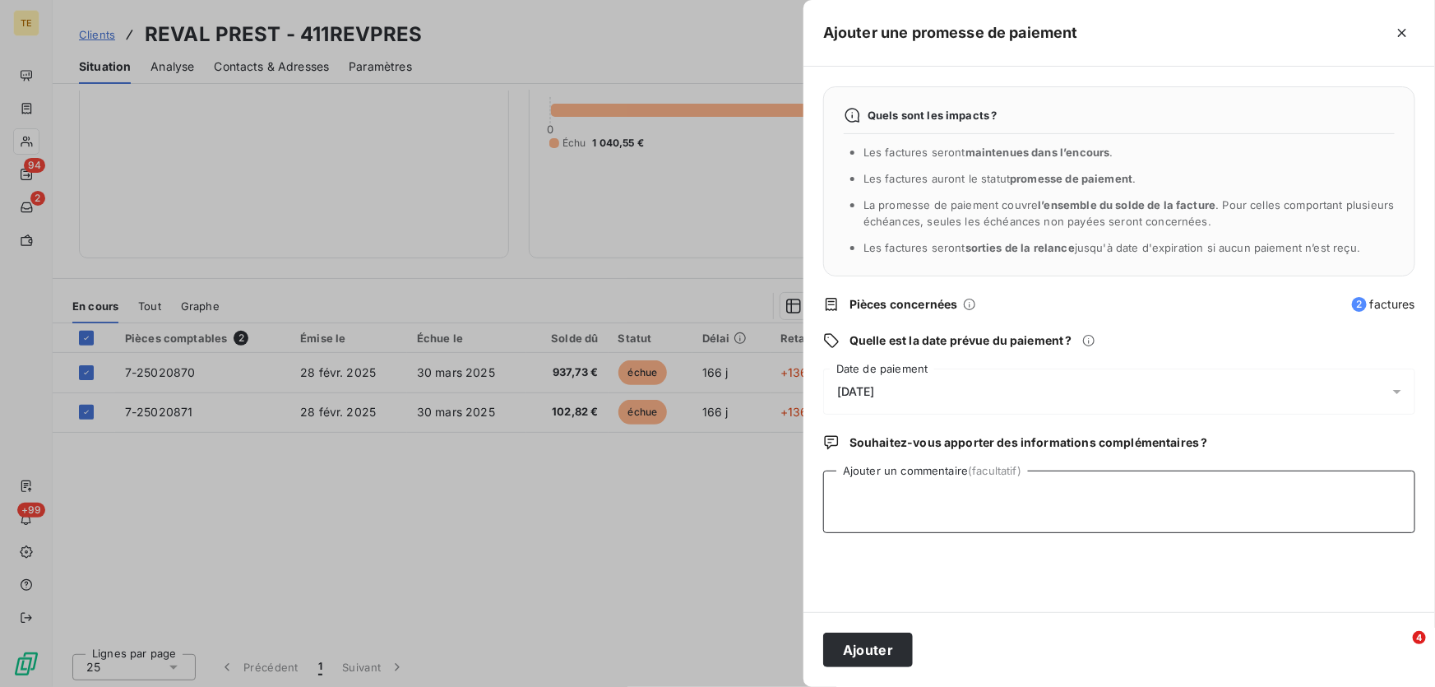
click at [888, 484] on textarea "Ajouter un commentaire (facultatif)" at bounding box center [1119, 501] width 592 height 63
paste textarea "________________________________________ De: [PERSON_NAME] <[EMAIL_ADDRESS][DOM…"
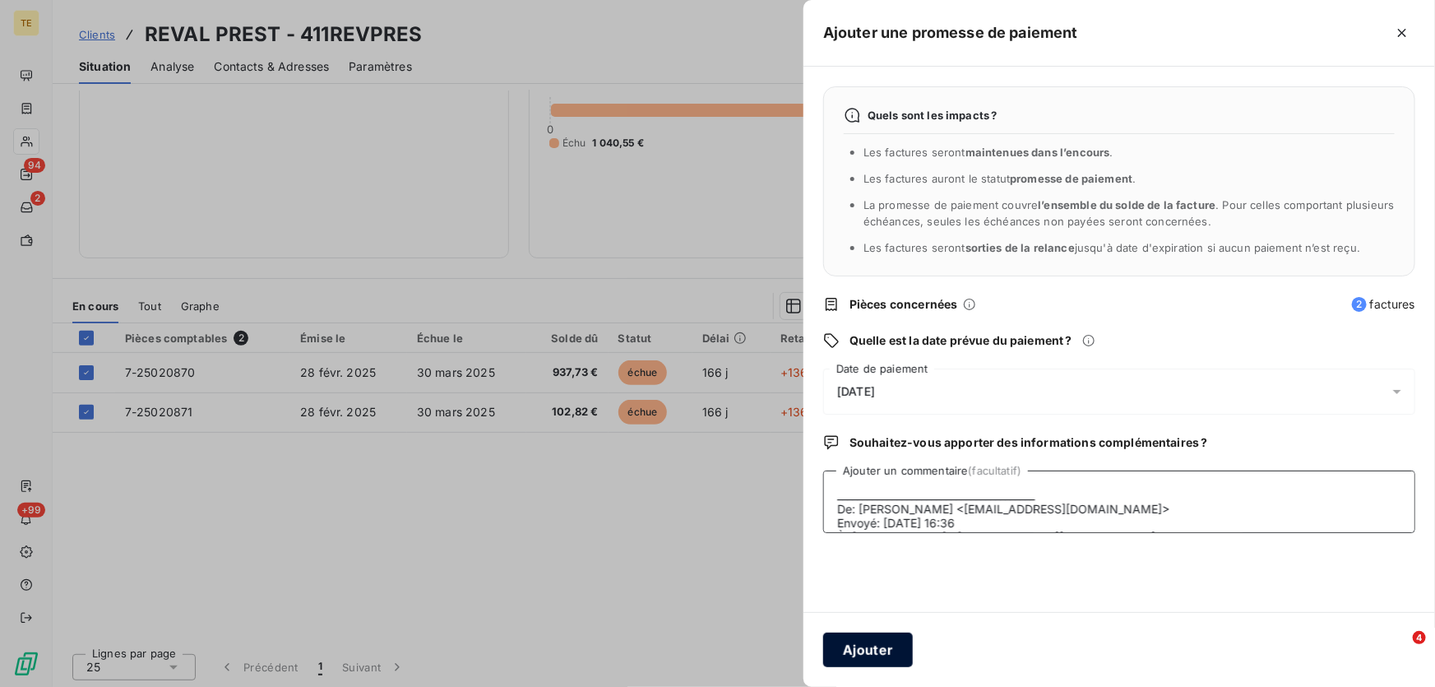
type textarea "________________________________________ De: [PERSON_NAME] <[EMAIL_ADDRESS][DOM…"
click at [885, 651] on button "Ajouter" at bounding box center [868, 649] width 90 height 35
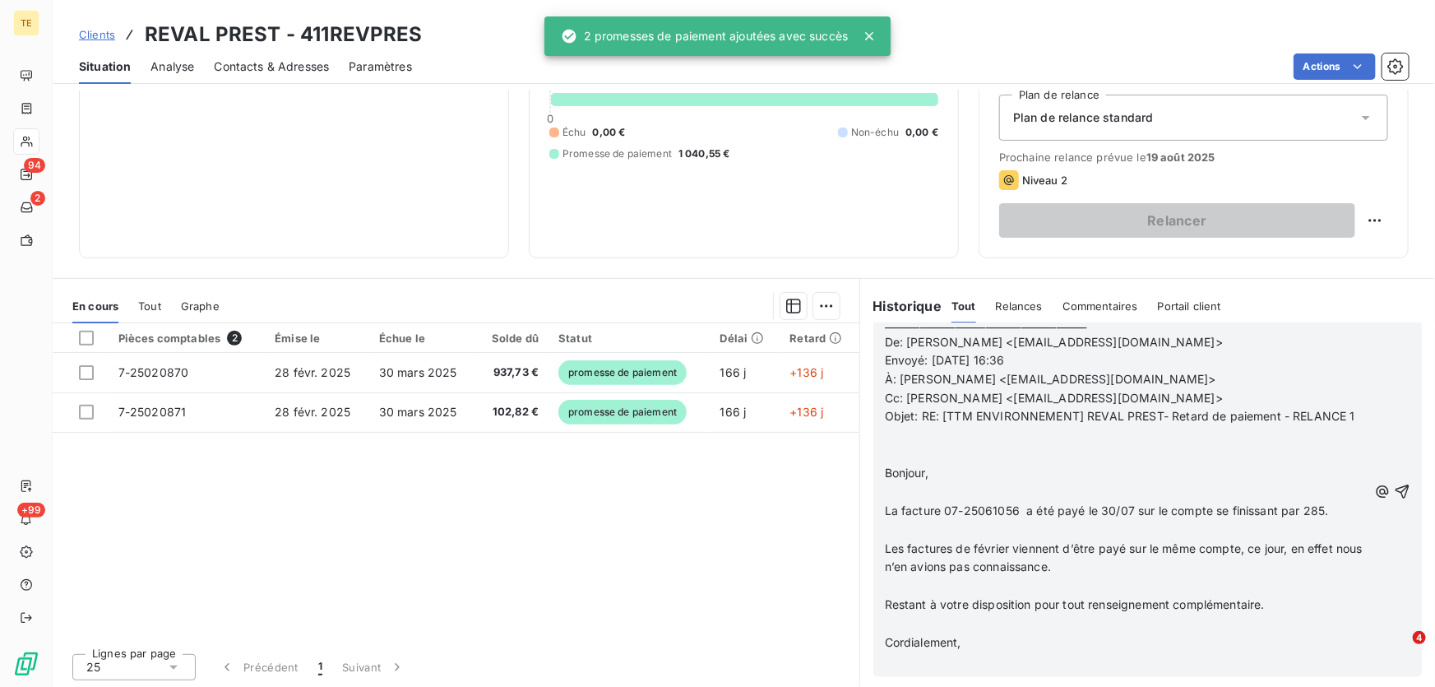
scroll to position [1611, 0]
click at [803, 544] on div "Pièces comptables 2 Émise le Échue le Solde dû Statut Délai Retard 7-25020870 […" at bounding box center [456, 481] width 807 height 317
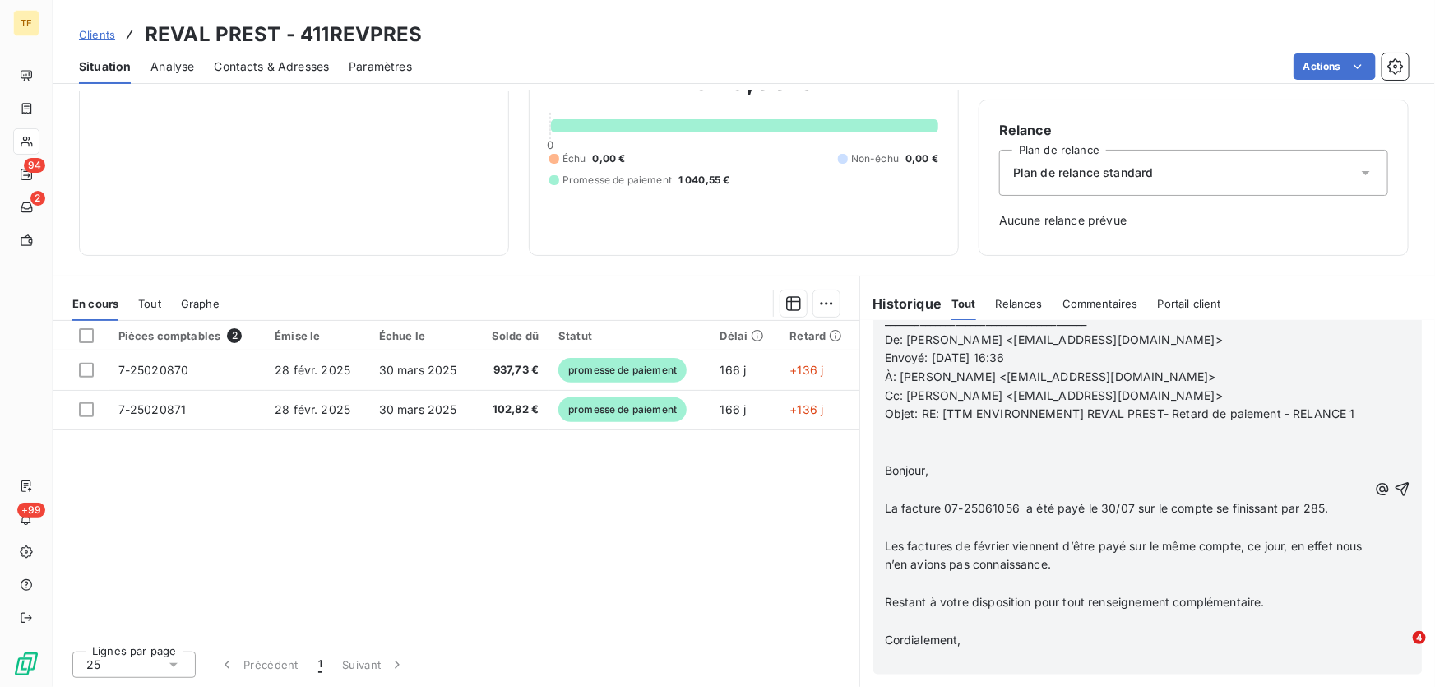
scroll to position [123, 0]
click at [1002, 298] on span "Relances" at bounding box center [1019, 304] width 47 height 13
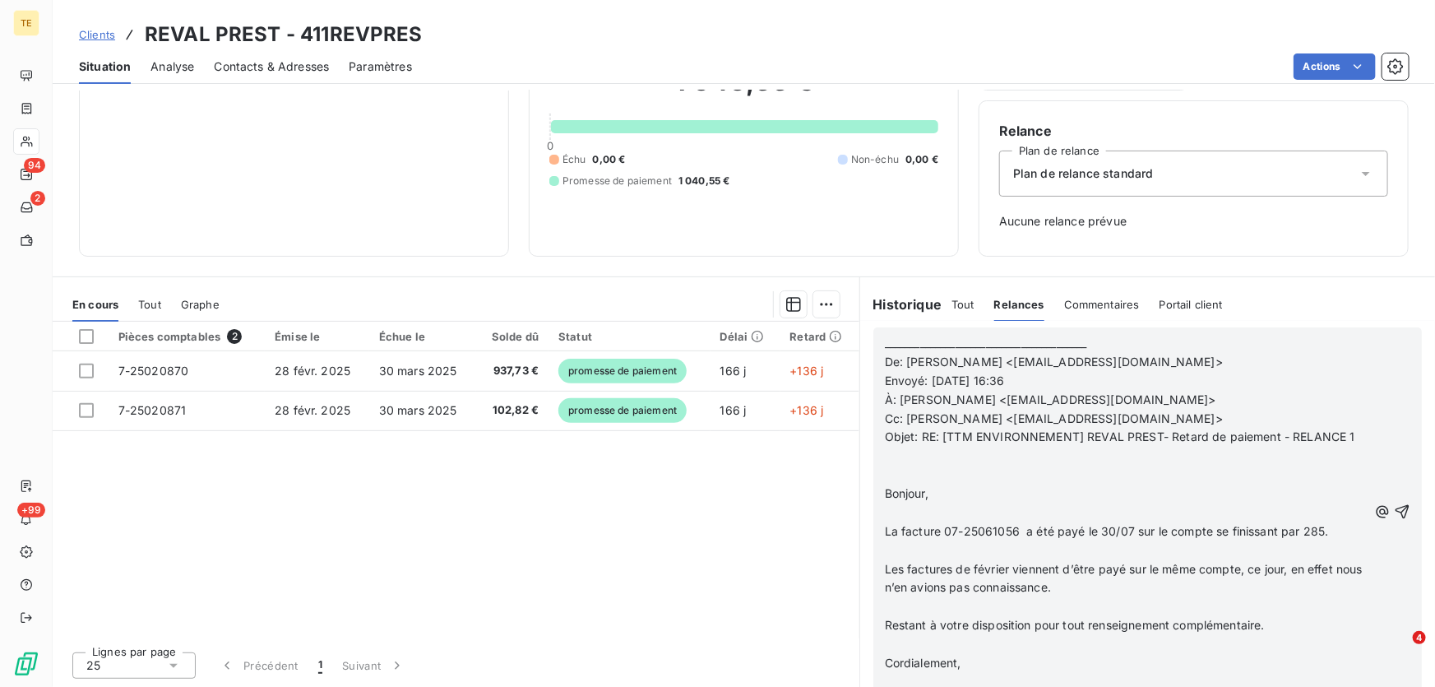
click at [910, 303] on h6 "Historique" at bounding box center [901, 304] width 82 height 20
click at [714, 551] on div "Pièces comptables 2 Émise le Échue le Solde dû Statut Délai Retard 7-25020870 […" at bounding box center [456, 480] width 807 height 317
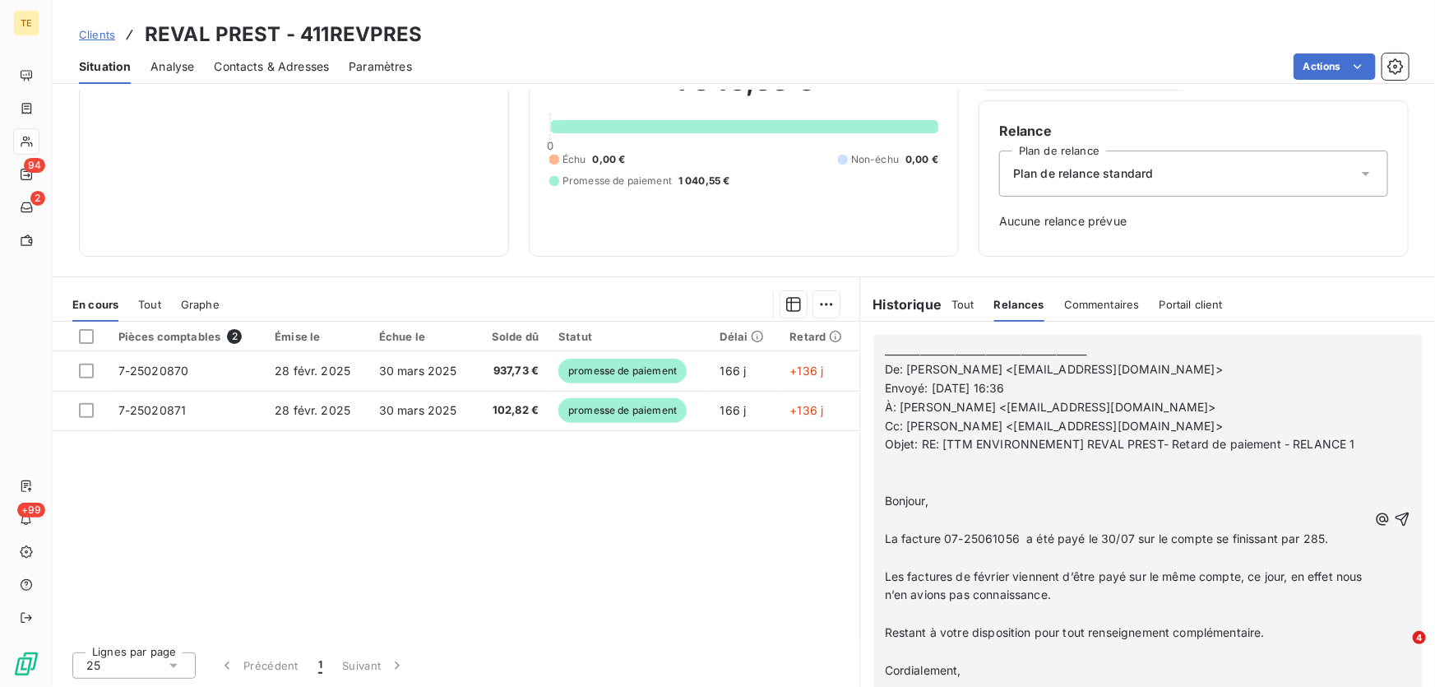
scroll to position [0, 0]
click at [951, 306] on span "Tout" at bounding box center [962, 304] width 23 height 13
click at [904, 306] on h6 "Historique" at bounding box center [901, 304] width 82 height 20
click at [1066, 298] on span "Commentaires" at bounding box center [1101, 304] width 76 height 13
click at [1015, 308] on span "Relances" at bounding box center [1017, 304] width 47 height 13
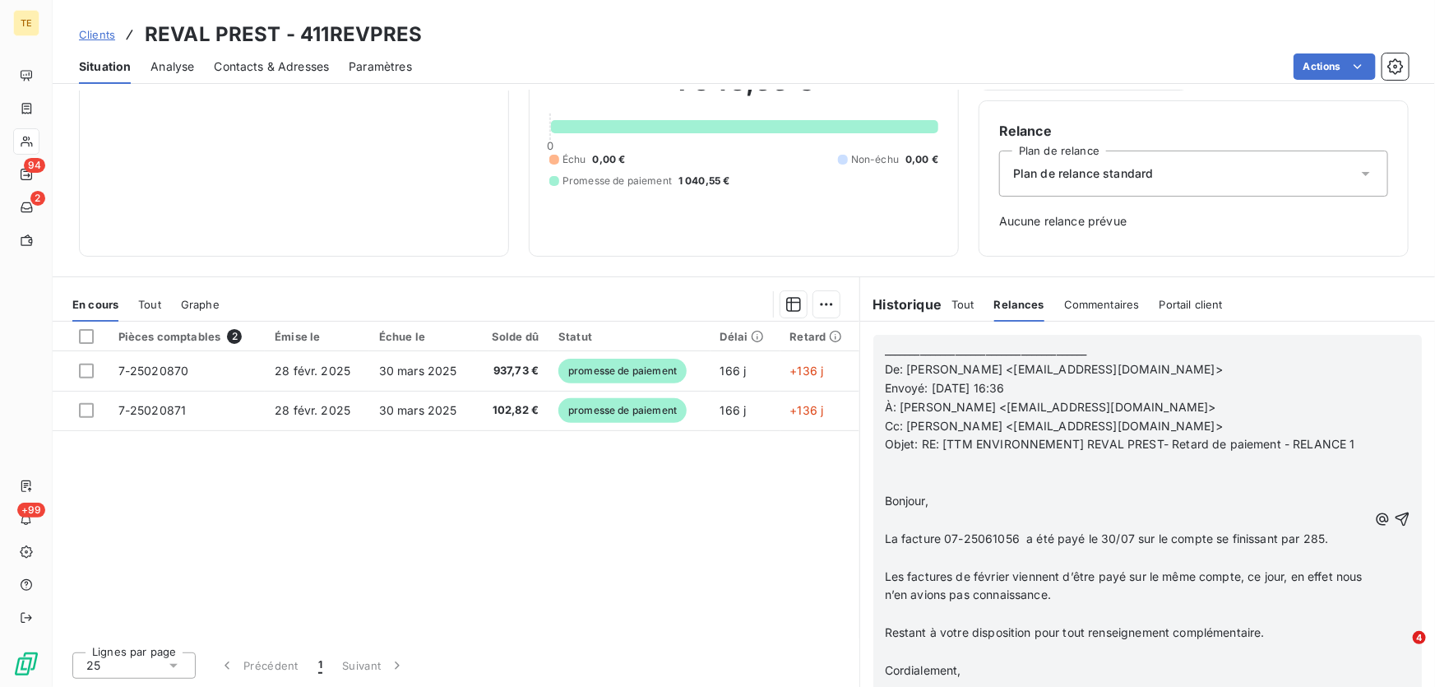
click at [928, 308] on h6 "Historique" at bounding box center [901, 304] width 82 height 20
click at [886, 317] on div "Historique Tout Relances Commentaires Portail client Tout Relances Commentaires…" at bounding box center [1147, 304] width 575 height 35
click at [776, 501] on div "Pièces comptables 2 Émise le Échue le Solde dû Statut Délai Retard 7-25020870 […" at bounding box center [456, 480] width 807 height 317
click at [1396, 526] on icon "button" at bounding box center [1403, 519] width 14 height 14
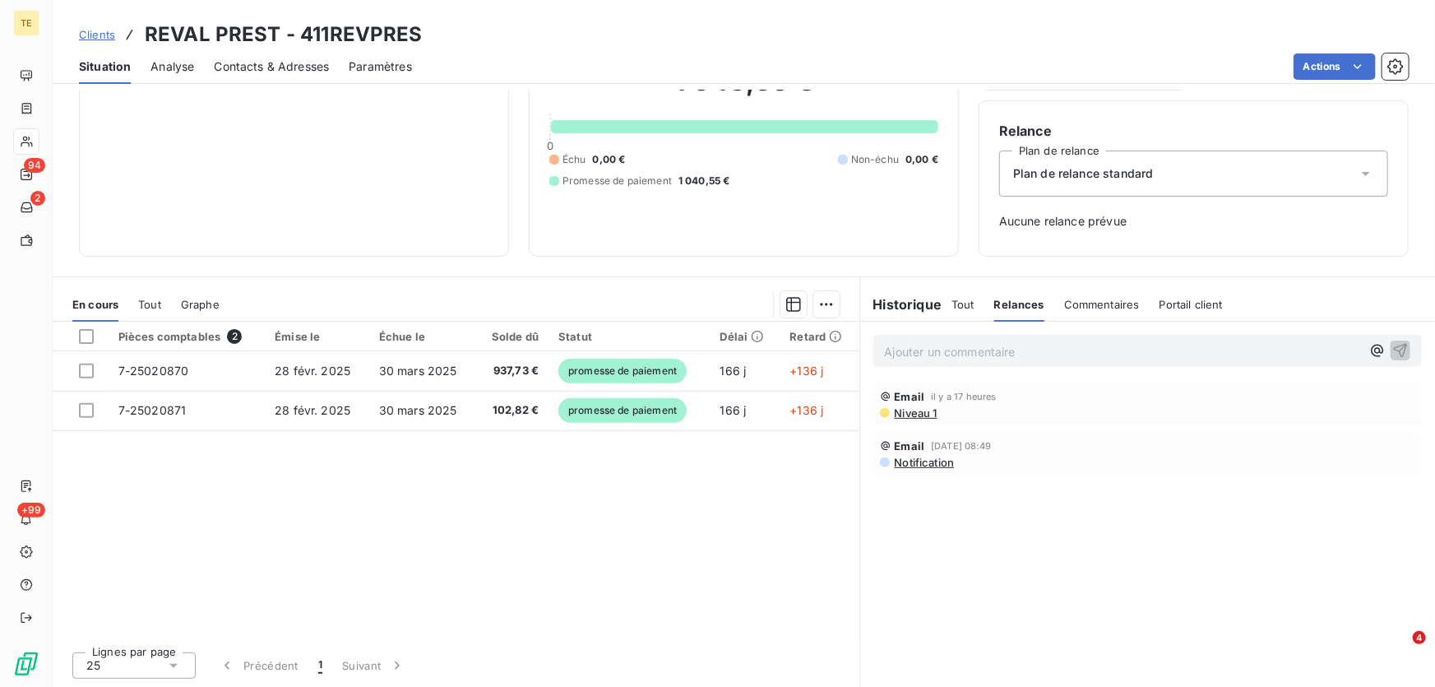
click at [963, 302] on span "Tout" at bounding box center [962, 304] width 23 height 13
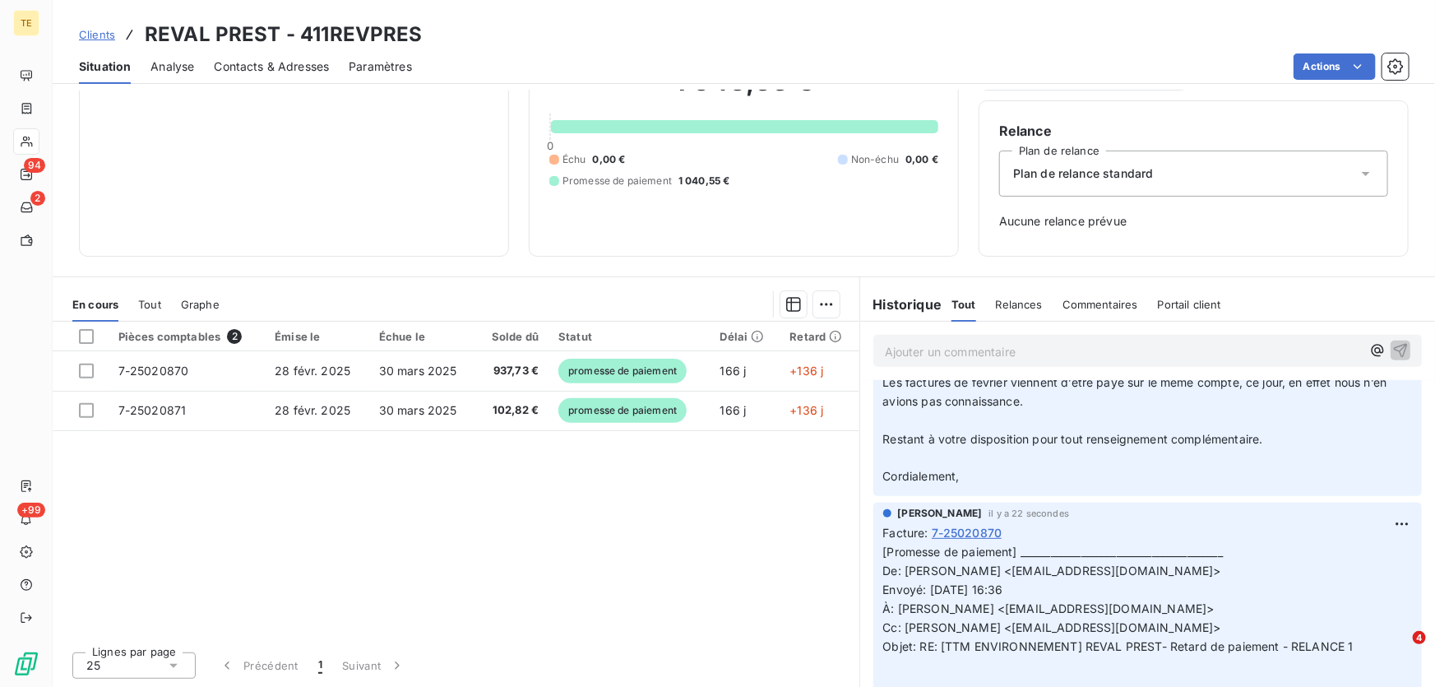
scroll to position [822, 0]
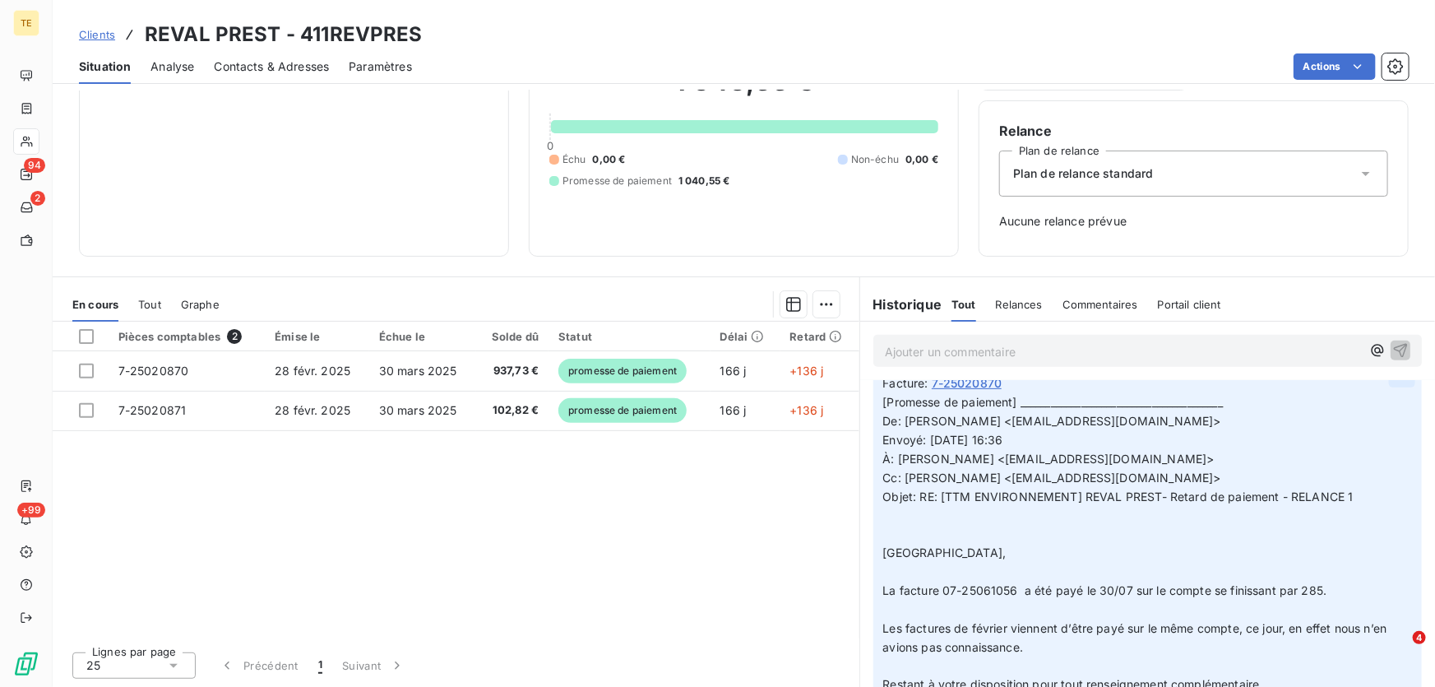
click at [1375, 389] on html "TE 94 2 +99 Clients REVAL PREST - 411REVPRES Situation Analyse Contacts & Adres…" at bounding box center [717, 343] width 1435 height 687
click at [1327, 461] on div "Supprimer" at bounding box center [1340, 459] width 92 height 26
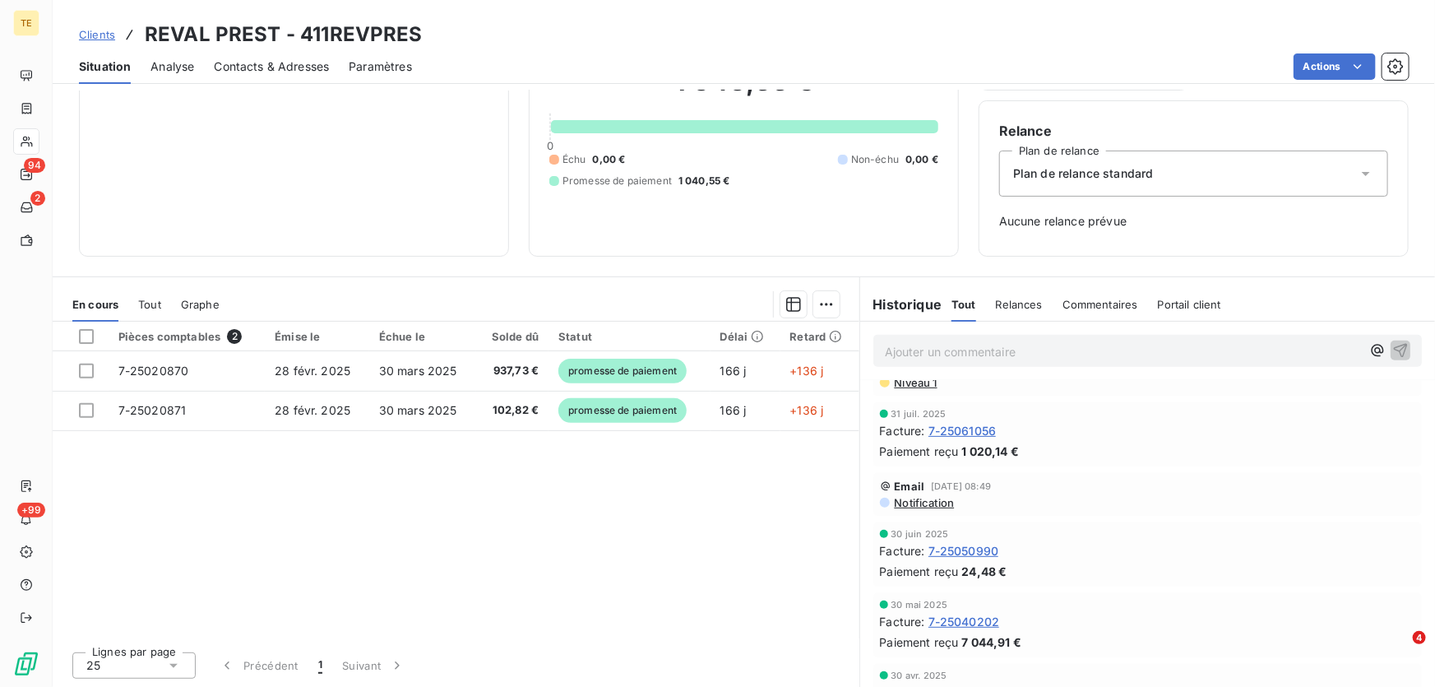
click at [1023, 304] on span "Relances" at bounding box center [1019, 304] width 47 height 13
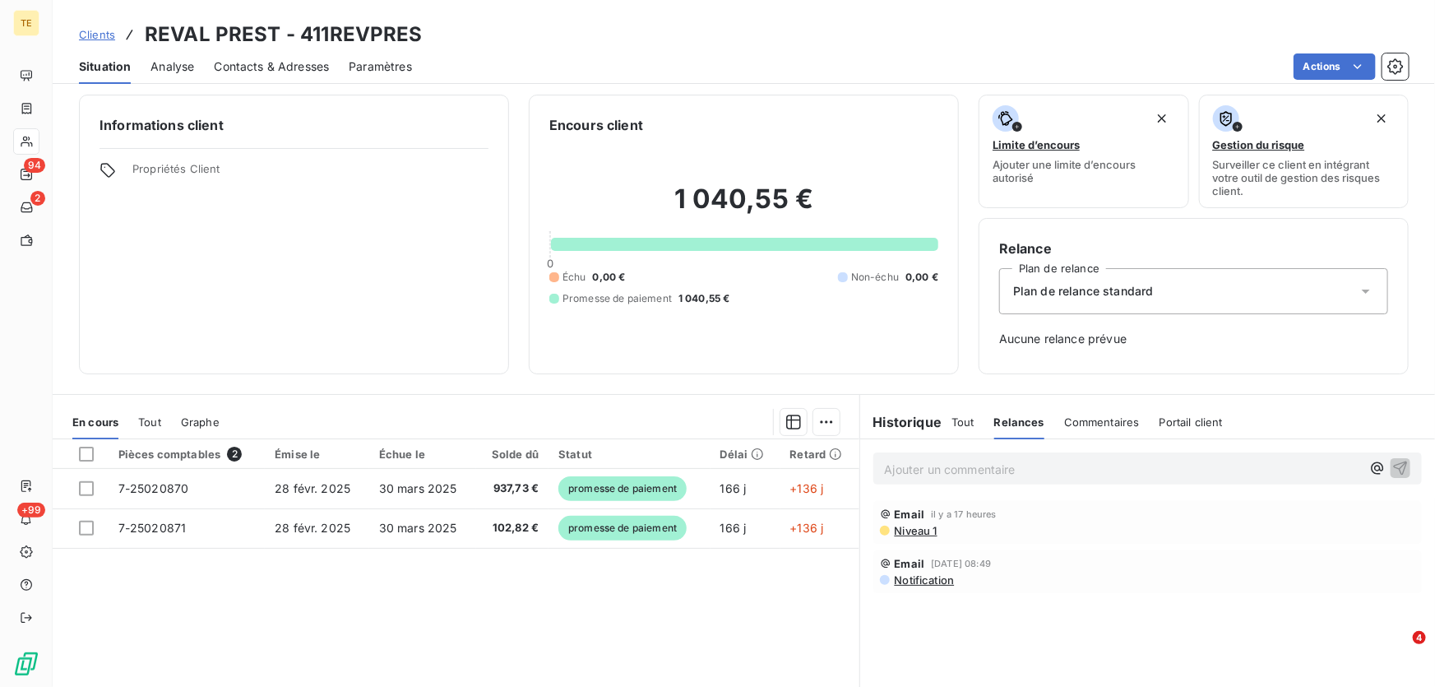
scroll to position [0, 0]
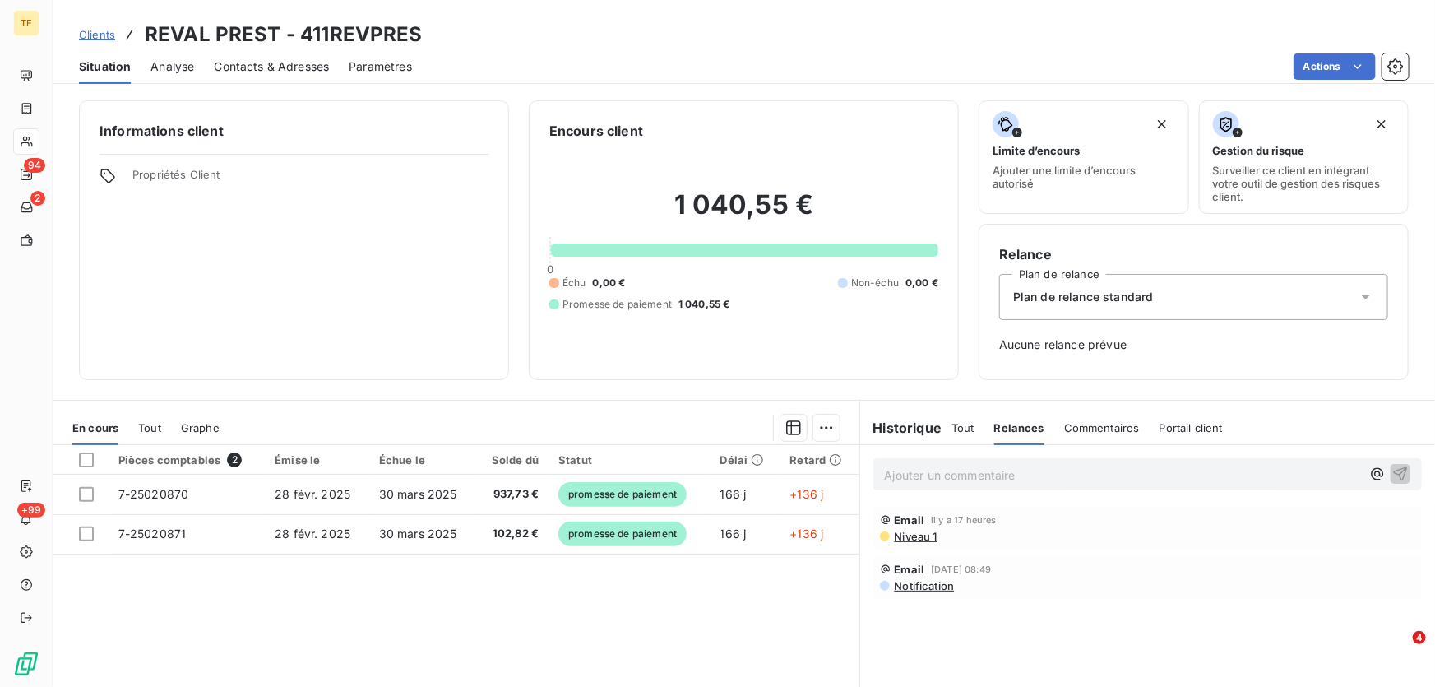
click at [956, 423] on span "Tout" at bounding box center [962, 427] width 23 height 13
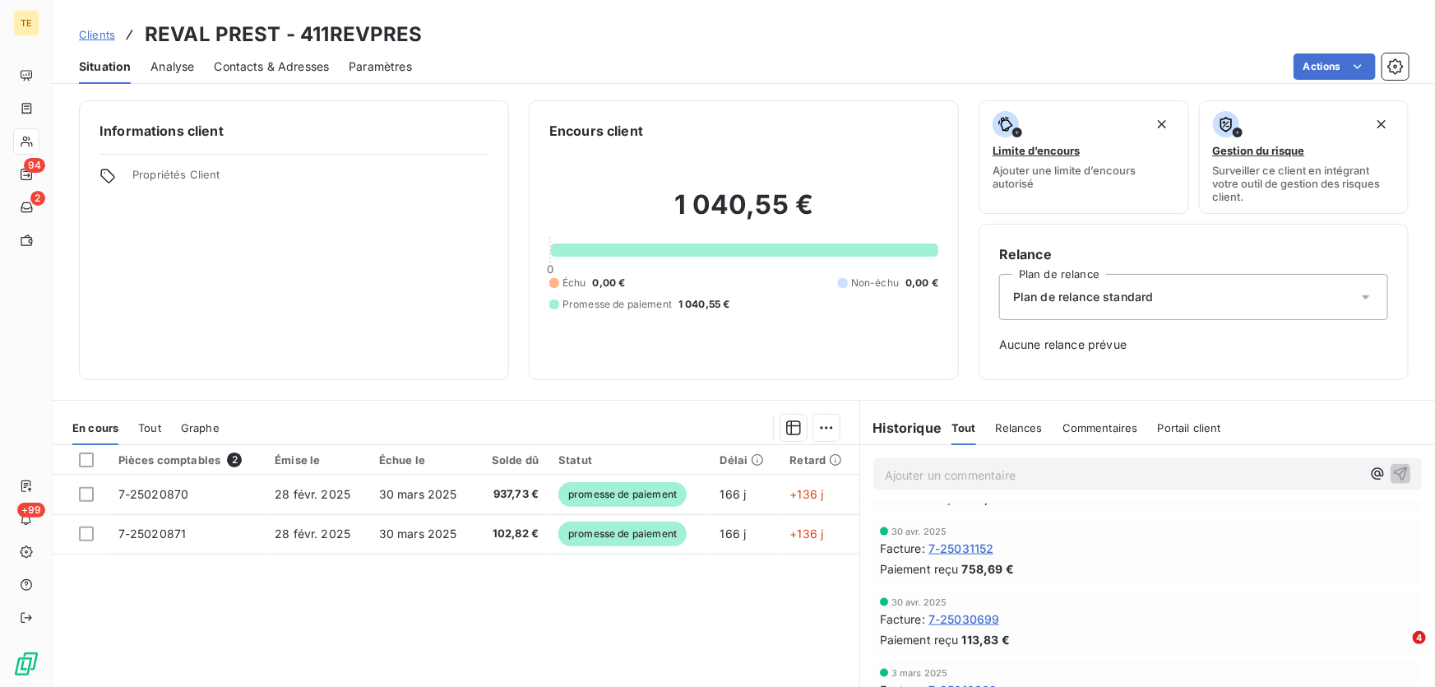
scroll to position [1196, 0]
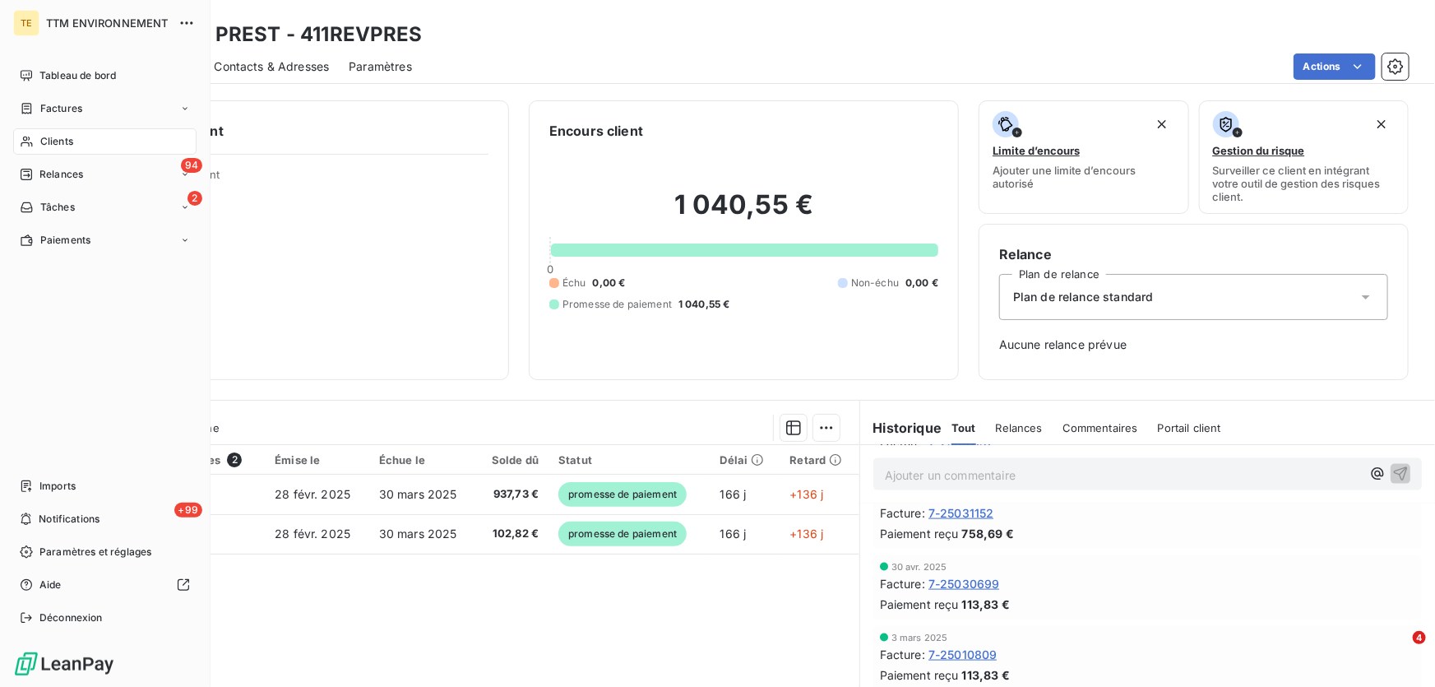
click at [49, 138] on span "Clients" at bounding box center [56, 141] width 33 height 15
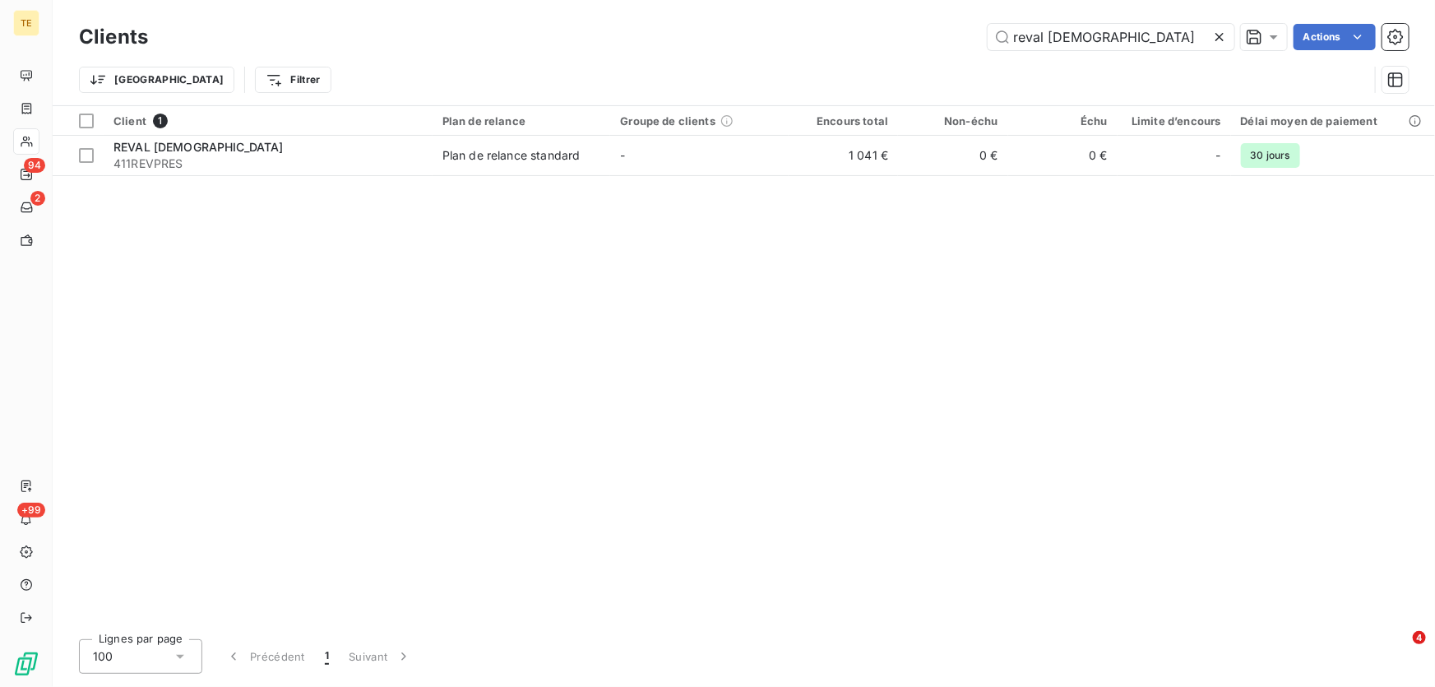
drag, startPoint x: 792, startPoint y: 46, endPoint x: 776, endPoint y: 48, distance: 15.7
click at [776, 48] on div "reval [DEMOGRAPHIC_DATA] Actions" at bounding box center [788, 37] width 1241 height 26
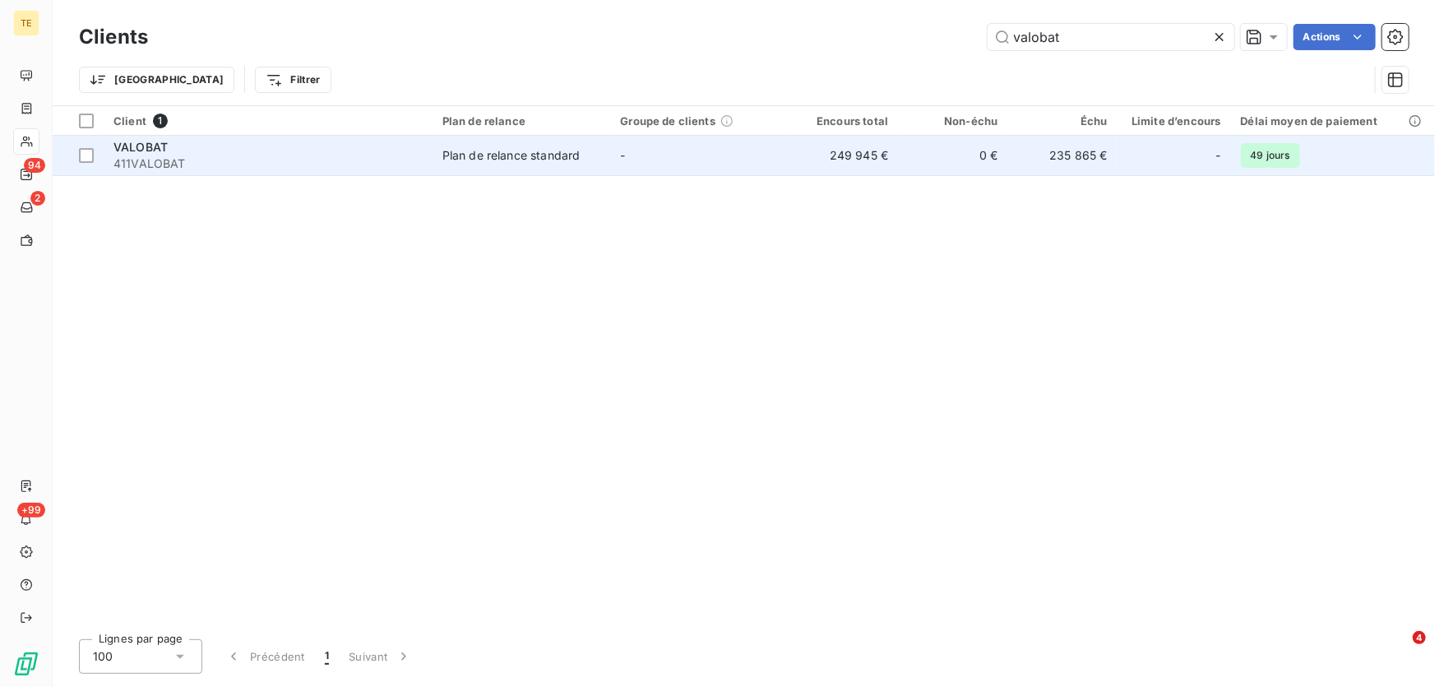
type input "valobat"
click at [173, 159] on span "411VALOBAT" at bounding box center [267, 163] width 309 height 16
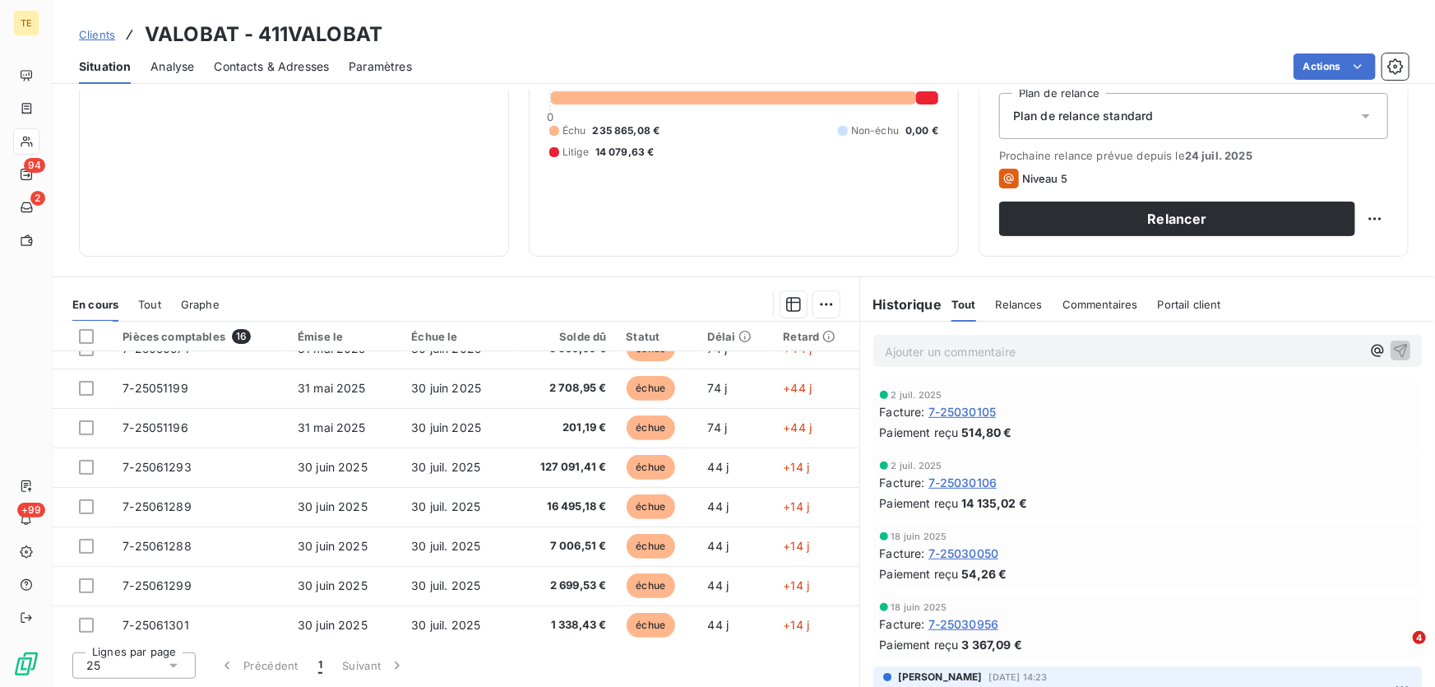
scroll to position [345, 0]
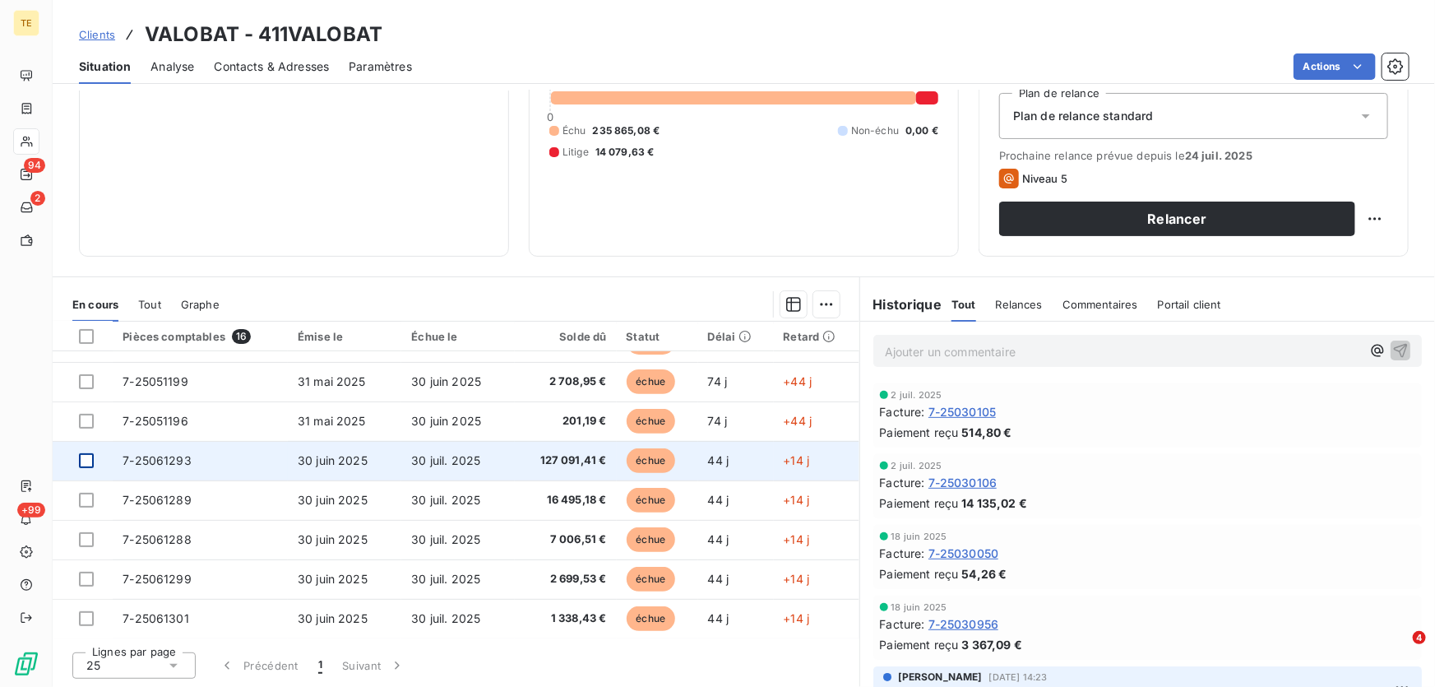
click at [84, 460] on div at bounding box center [86, 460] width 15 height 15
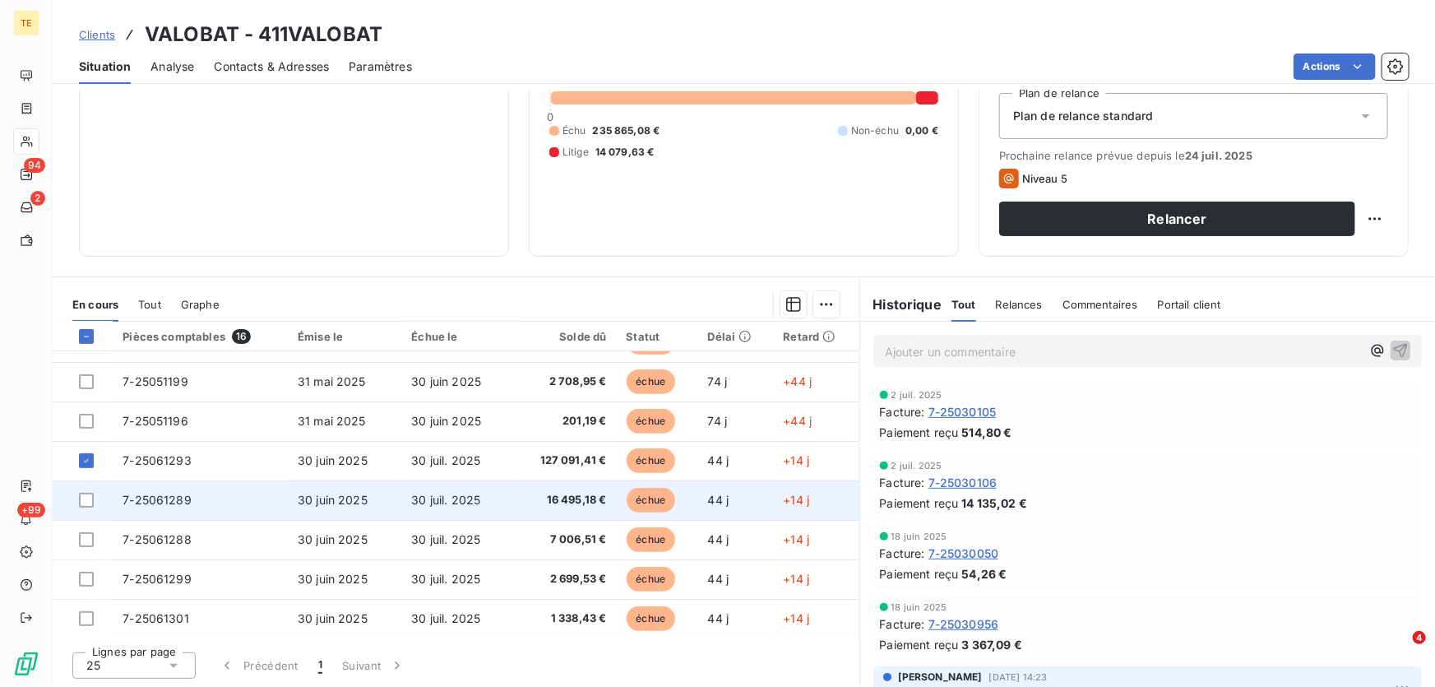
click at [94, 505] on div at bounding box center [91, 500] width 24 height 15
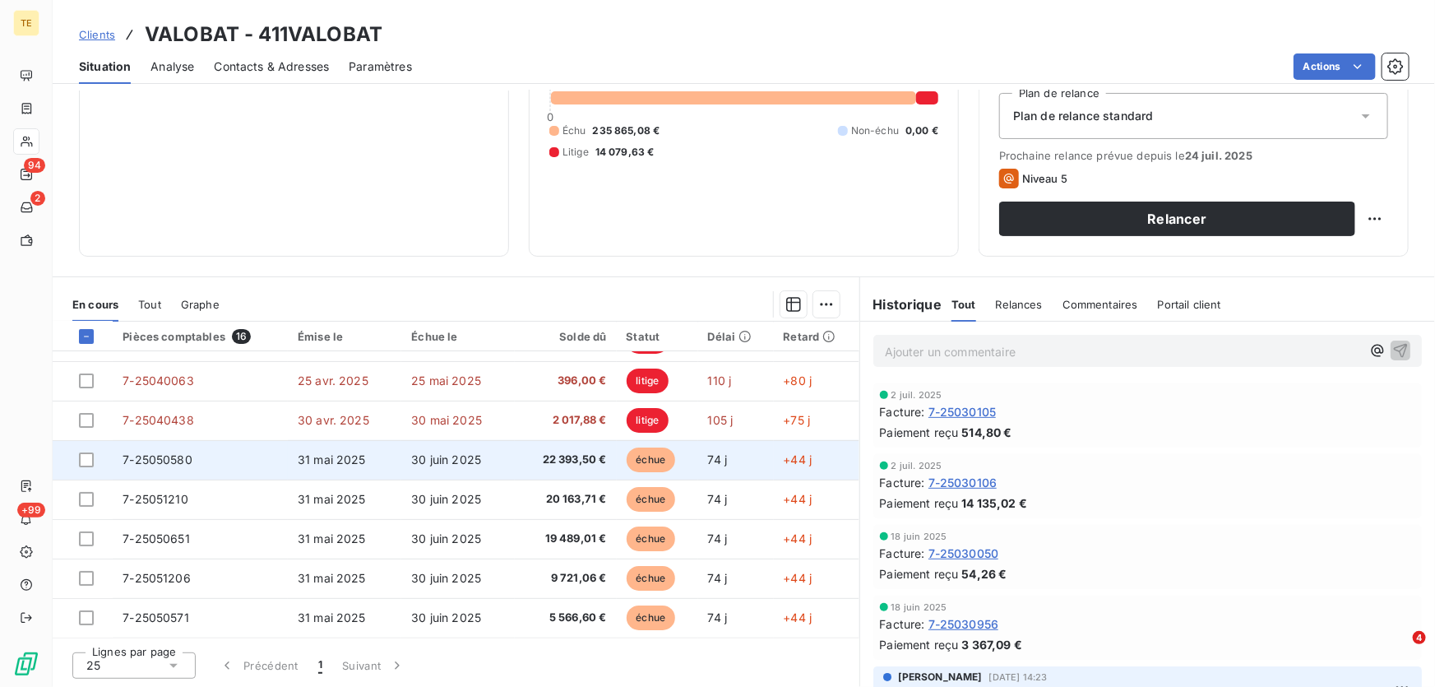
scroll to position [345, 0]
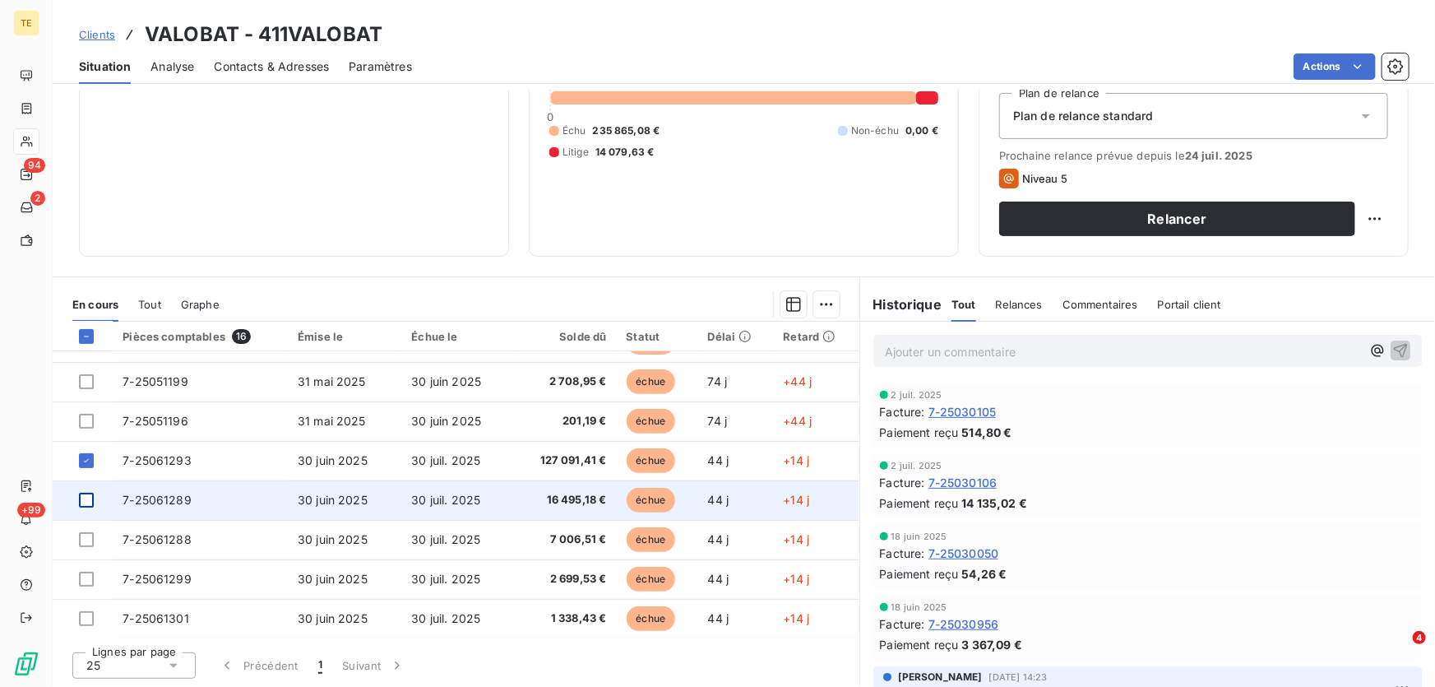
click at [90, 498] on div at bounding box center [86, 500] width 15 height 15
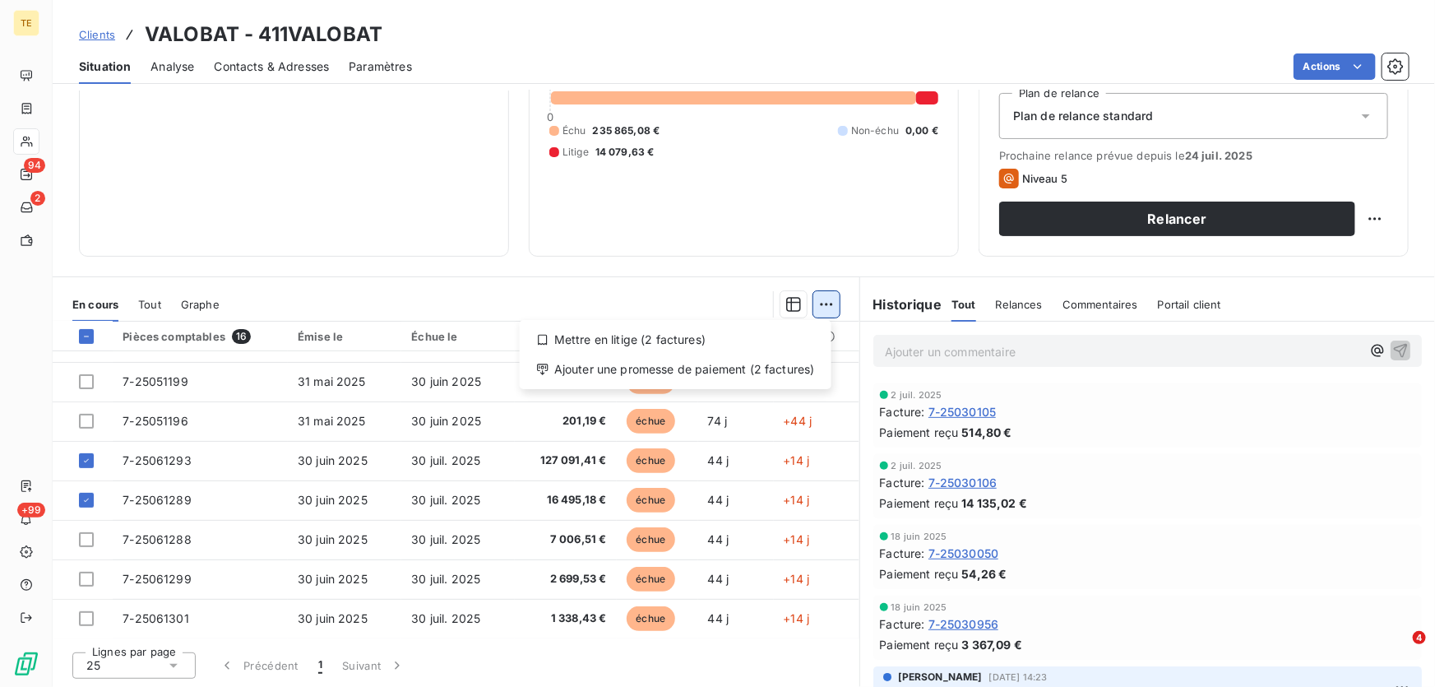
click at [817, 308] on html "TE 94 2 +99 Clients VALOBAT - 411VALOBAT Situation Analyse Contacts & Adresses …" at bounding box center [717, 343] width 1435 height 687
click at [731, 380] on div "Ajouter une promesse de paiement (2 factures)" at bounding box center [675, 369] width 299 height 26
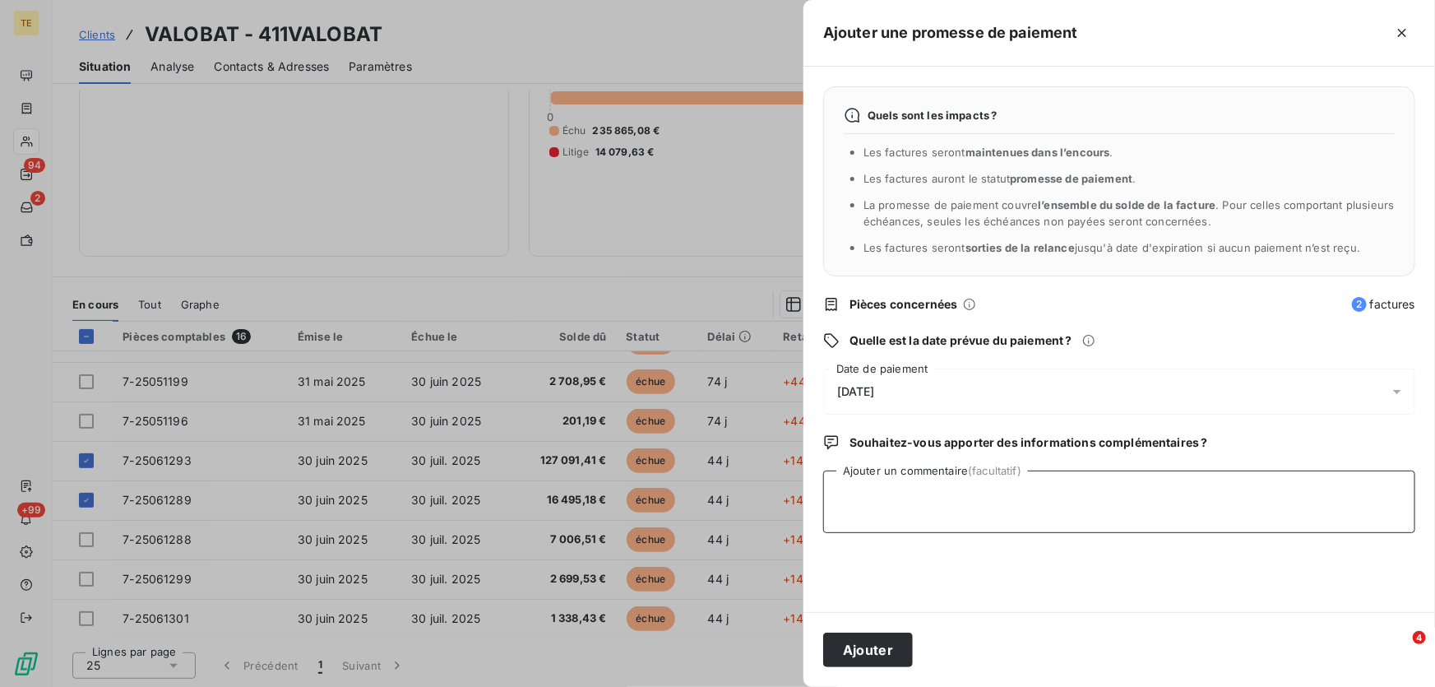
click at [850, 485] on textarea "Ajouter un commentaire (facultatif)" at bounding box center [1119, 501] width 592 height 63
paste textarea "n virement en votre faveur pour un montant de 143586,59 EUR sur votre compte N°…"
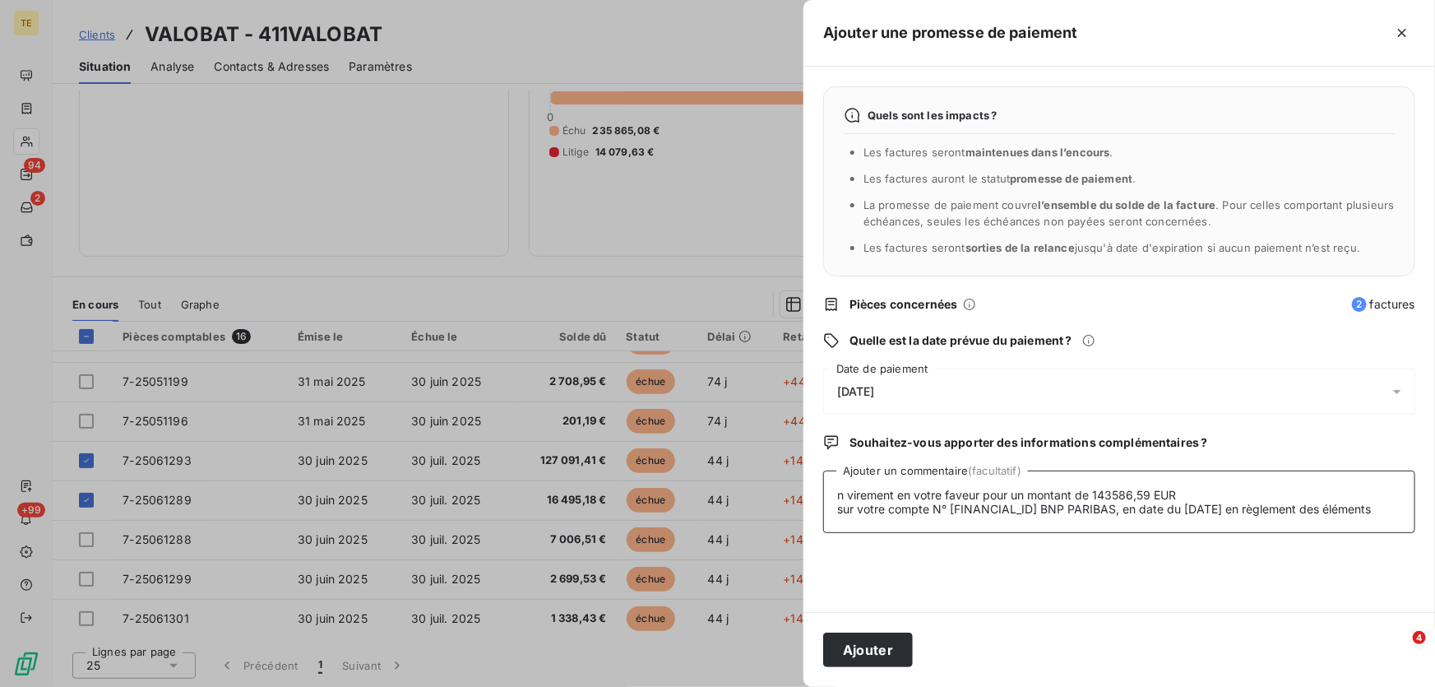
drag, startPoint x: 847, startPoint y: 493, endPoint x: 824, endPoint y: 493, distance: 23.0
click at [824, 493] on textarea "n virement en votre faveur pour un montant de 143586,59 EUR sur votre compte N°…" at bounding box center [1119, 501] width 592 height 63
drag, startPoint x: 983, startPoint y: 493, endPoint x: 805, endPoint y: 493, distance: 177.6
click at [805, 493] on div "Quels sont les impacts ? Les factures seront maintenues dans l’encours . Les fa…" at bounding box center [1119, 339] width 632 height 545
click at [1146, 492] on textarea "Reçu un avis de virt du [DATE] pour un montant de 143586,59 EUR sur votre compt…" at bounding box center [1119, 501] width 592 height 63
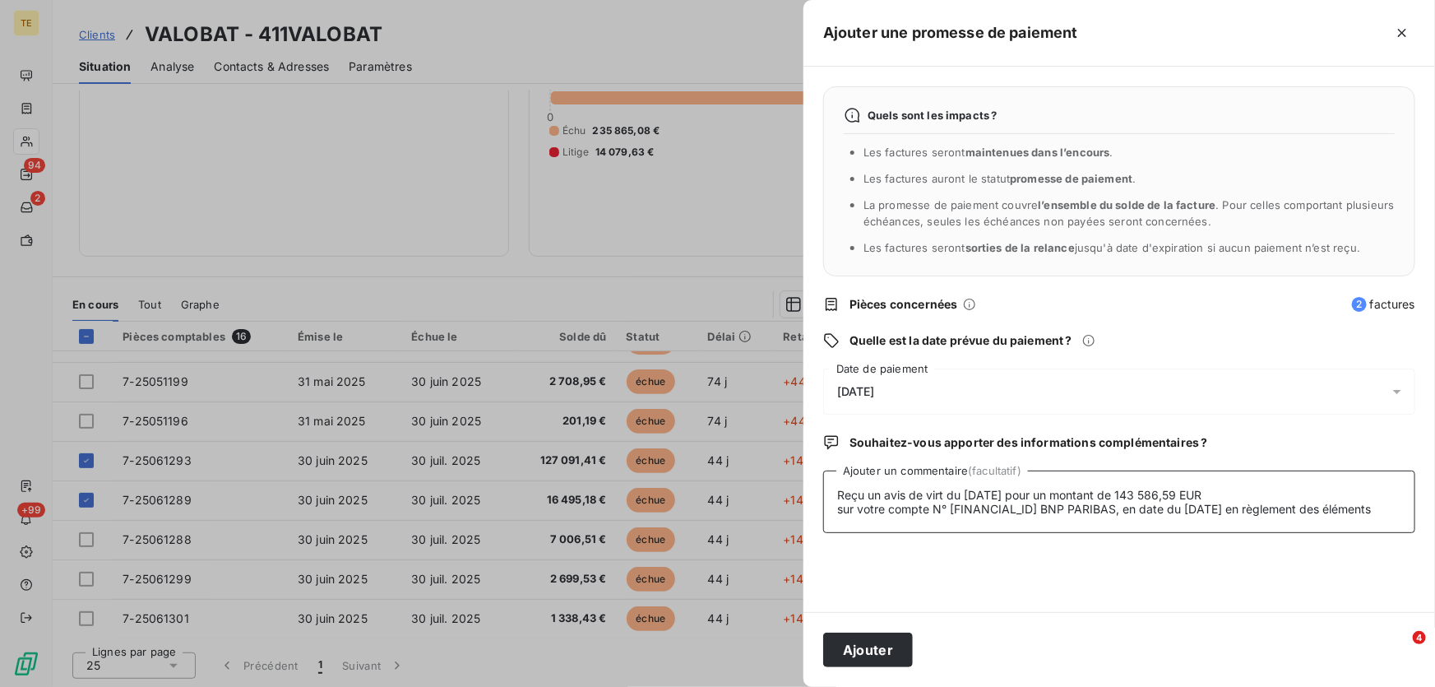
scroll to position [14, 0]
drag, startPoint x: 1351, startPoint y: 507, endPoint x: 1357, endPoint y: 525, distance: 18.2
click at [1357, 525] on textarea "Reçu un avis de virt du [DATE] pour un montant de 143 586,59 EUR sur votre comp…" at bounding box center [1119, 501] width 592 height 63
type textarea "Reçu un avis de virt du [DATE] pour un montant de 143 586,59 EUR sur votre comp…"
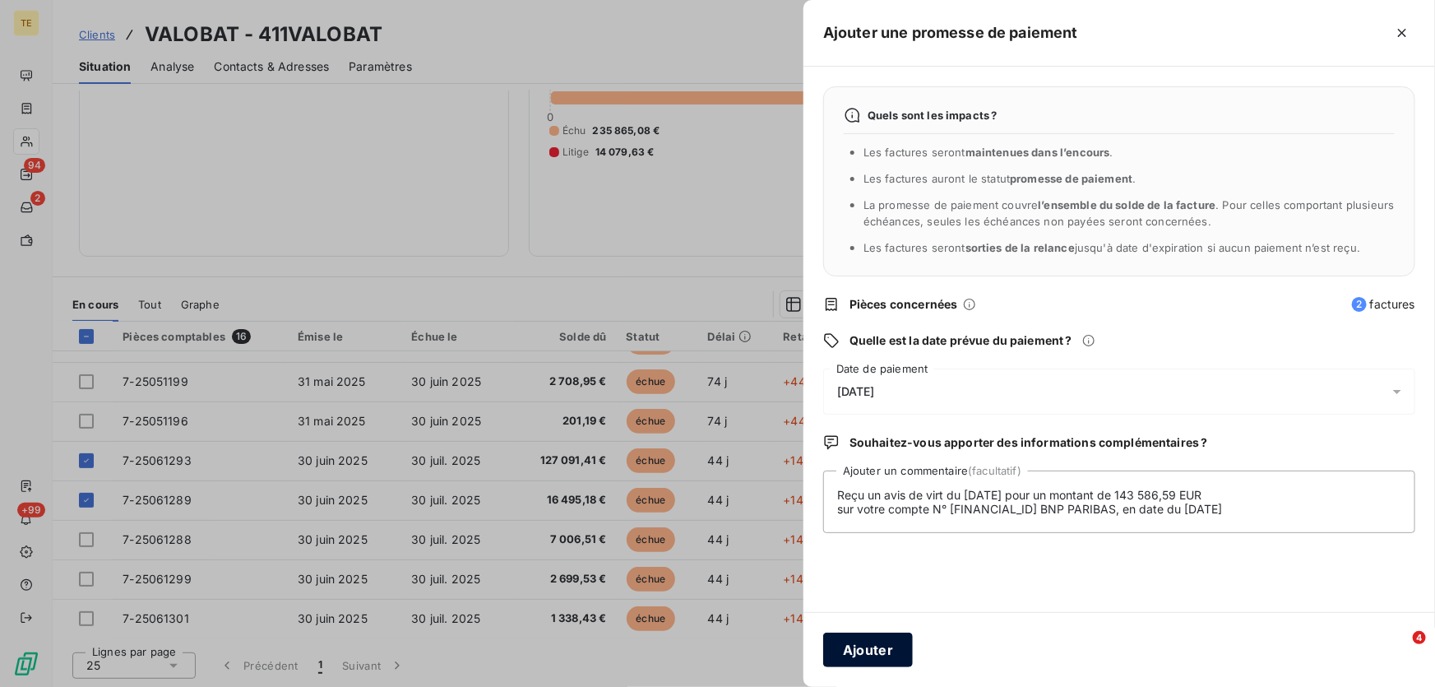
click at [872, 642] on button "Ajouter" at bounding box center [868, 649] width 90 height 35
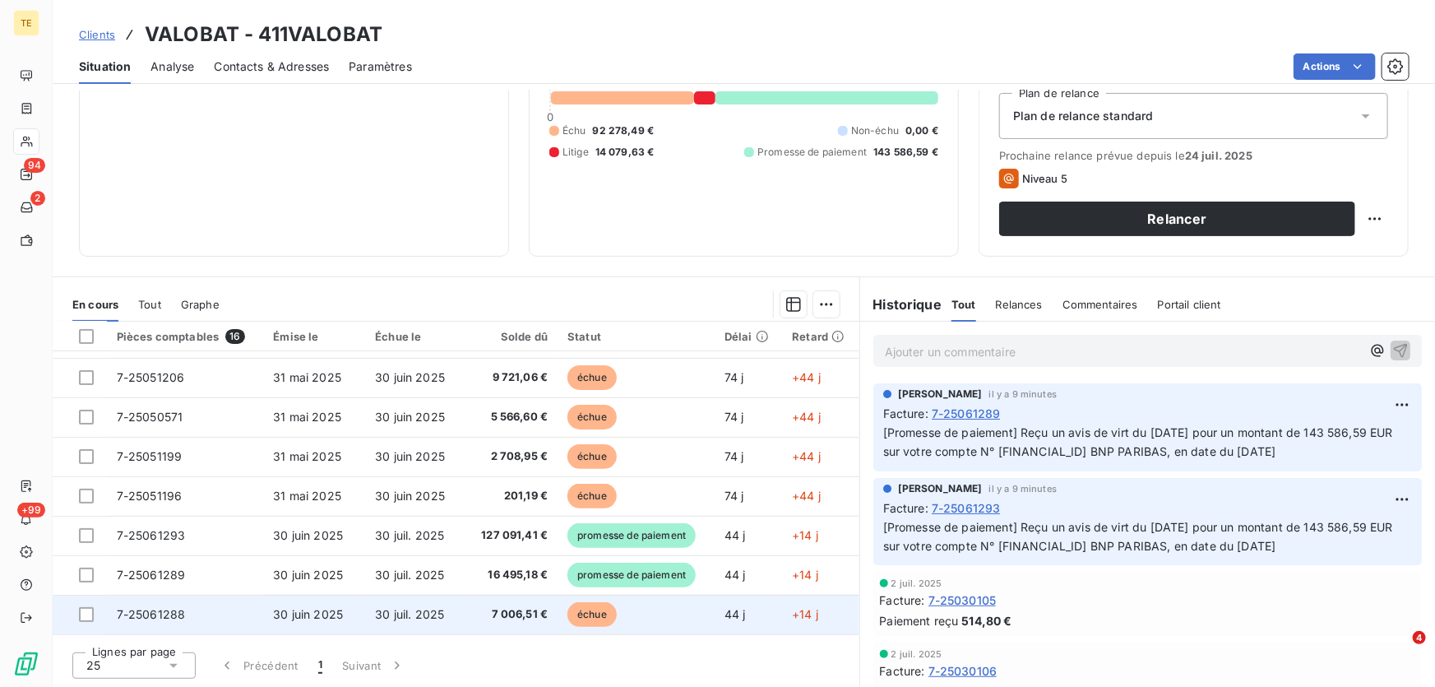
scroll to position [195, 0]
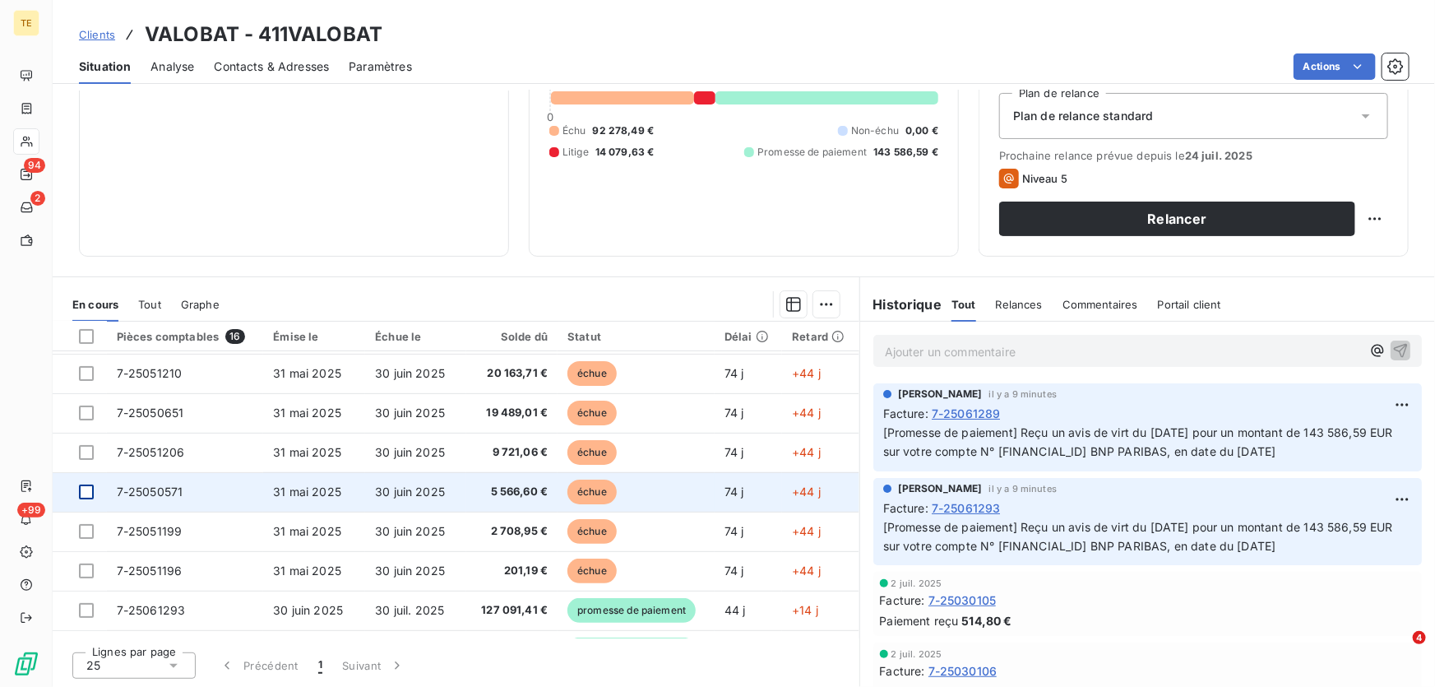
click at [81, 489] on div at bounding box center [86, 491] width 15 height 15
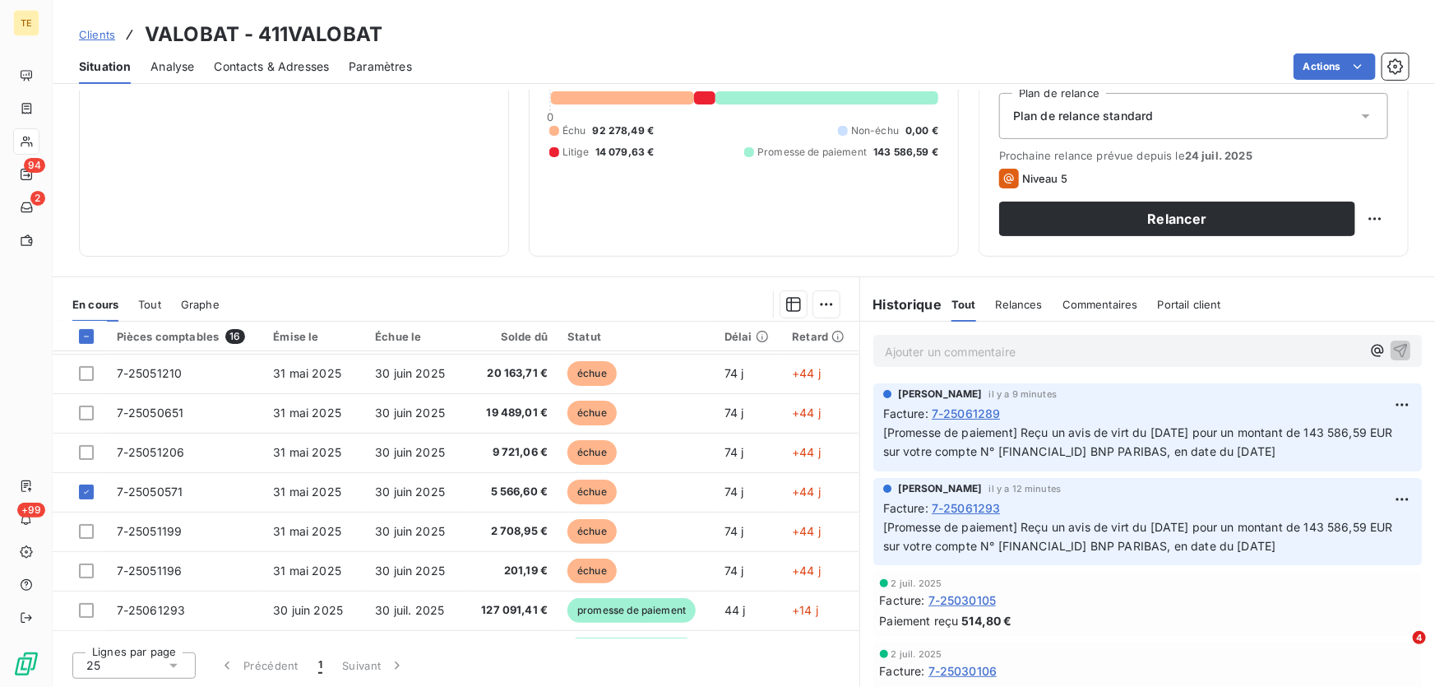
click at [824, 306] on html "TE 94 2 +99 Clients VALOBAT - 411VALOBAT Situation Analyse Contacts & Adresses …" at bounding box center [717, 343] width 1435 height 687
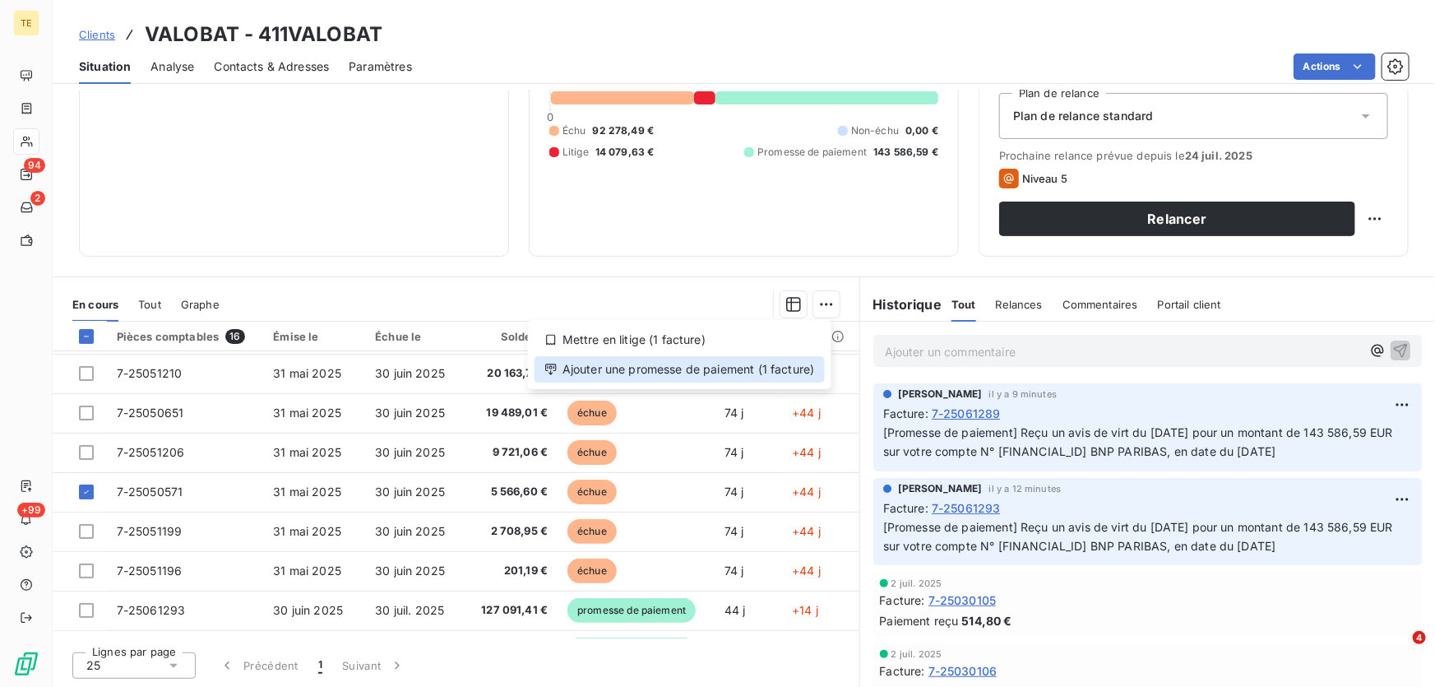
click at [777, 364] on div "Ajouter une promesse de paiement (1 facture)" at bounding box center [680, 369] width 290 height 26
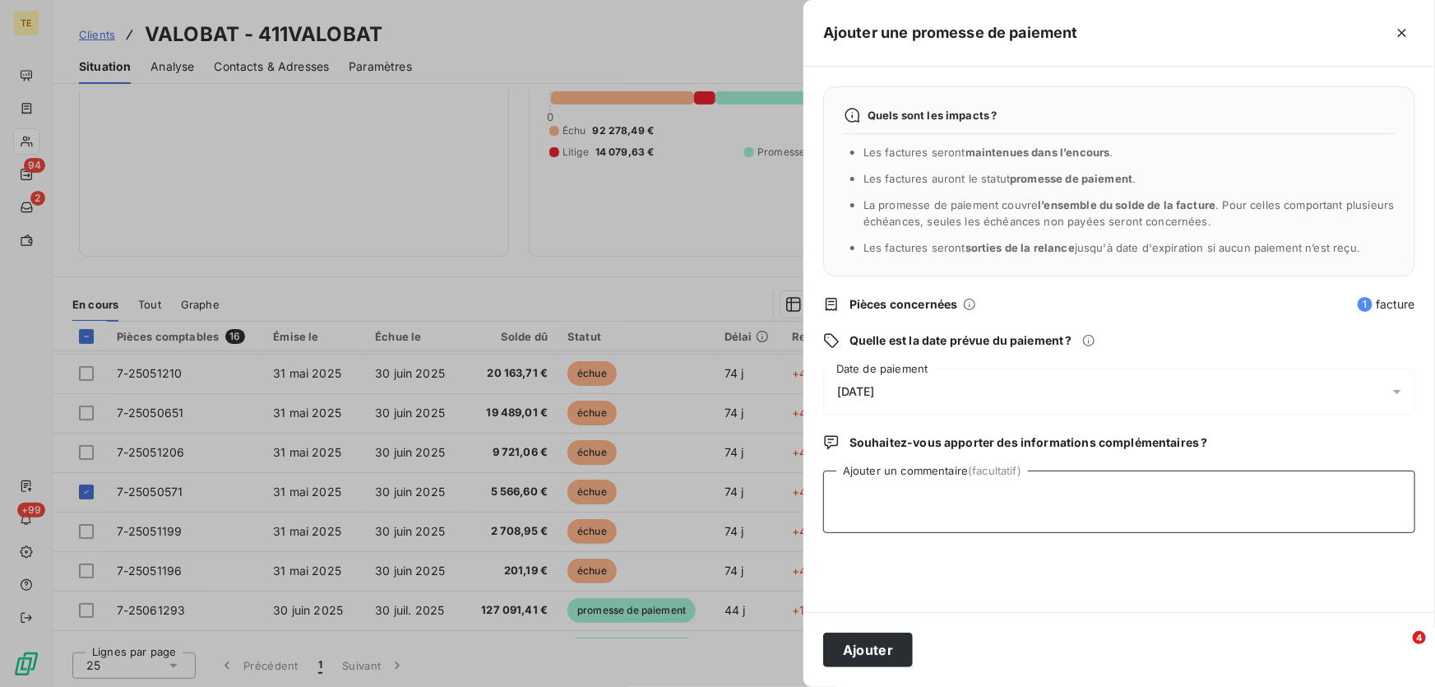
click at [866, 479] on textarea "Ajouter un commentaire (facultatif)" at bounding box center [1119, 501] width 592 height 63
type textarea "Avis de règlement réglée le [DATE]"
click at [872, 650] on button "Ajouter" at bounding box center [868, 649] width 90 height 35
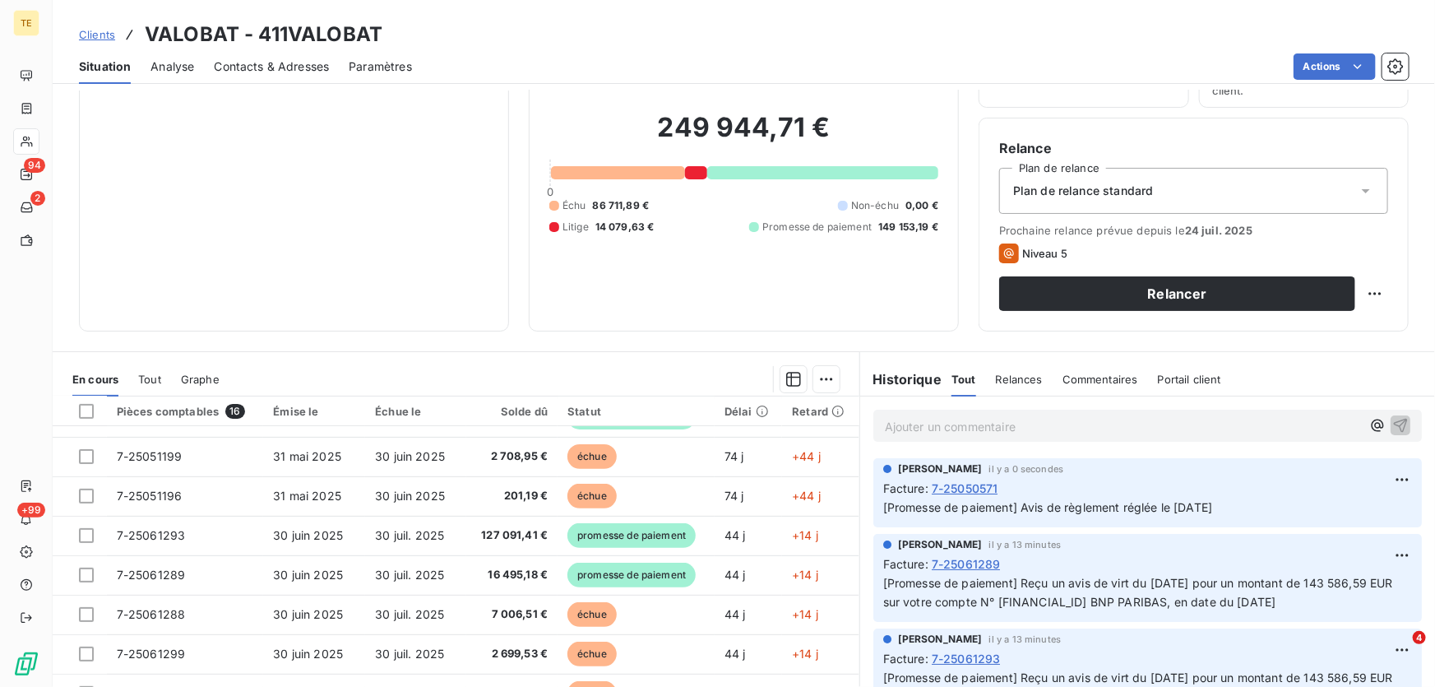
scroll to position [181, 0]
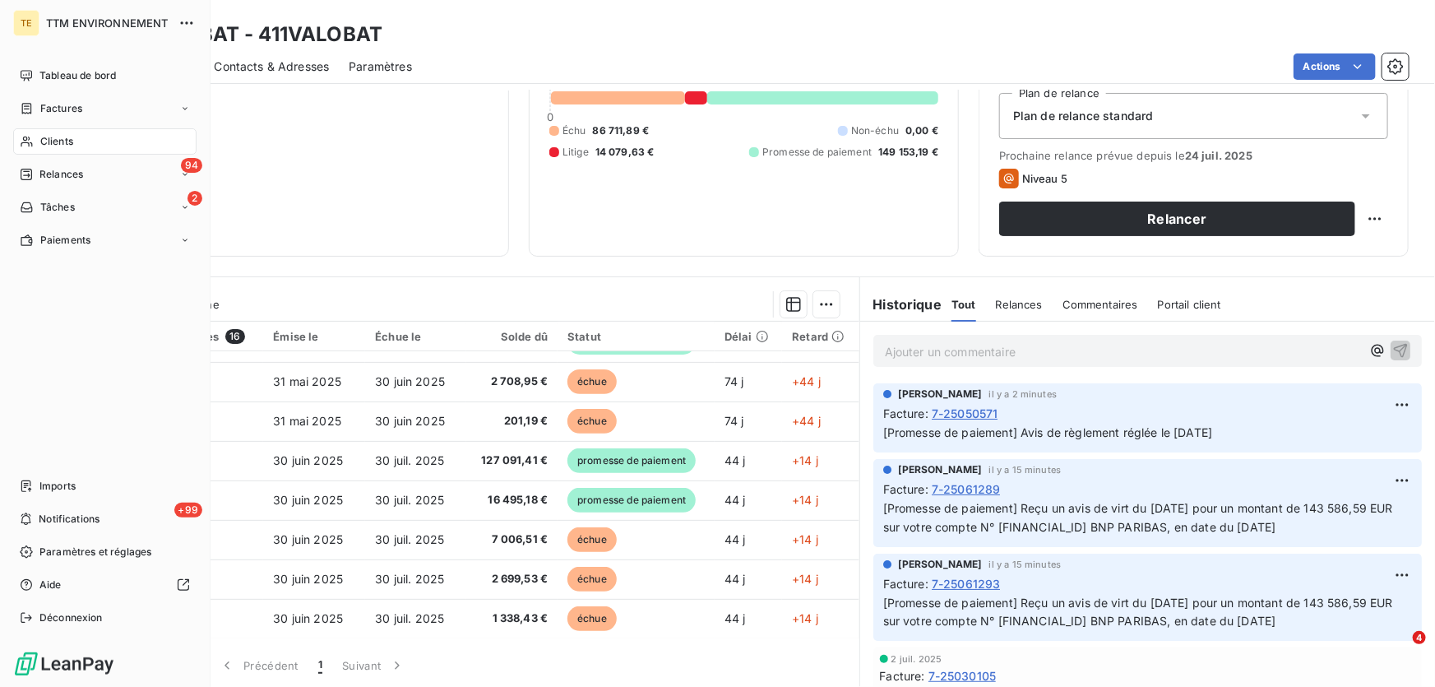
click at [47, 138] on span "Clients" at bounding box center [56, 141] width 33 height 15
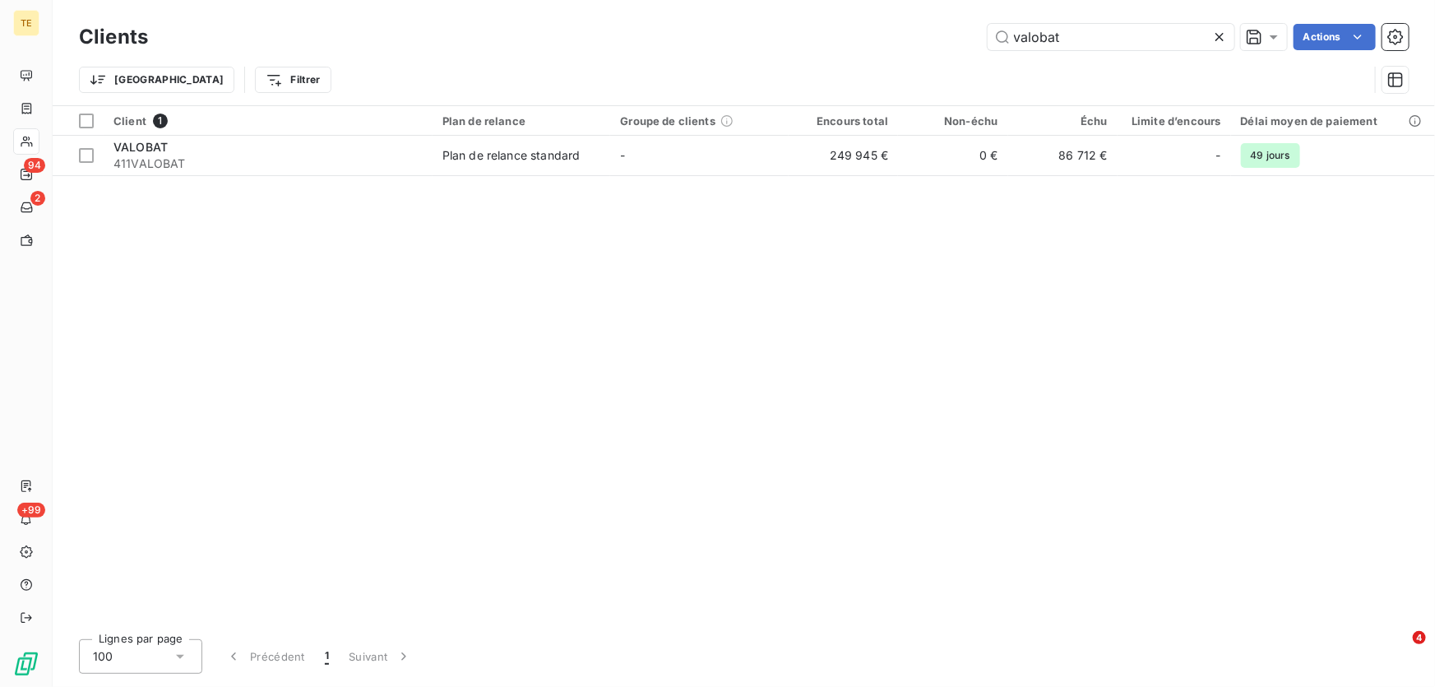
drag, startPoint x: 1070, startPoint y: 35, endPoint x: 935, endPoint y: 41, distance: 135.0
click at [935, 41] on div "valobat Actions" at bounding box center [788, 37] width 1241 height 26
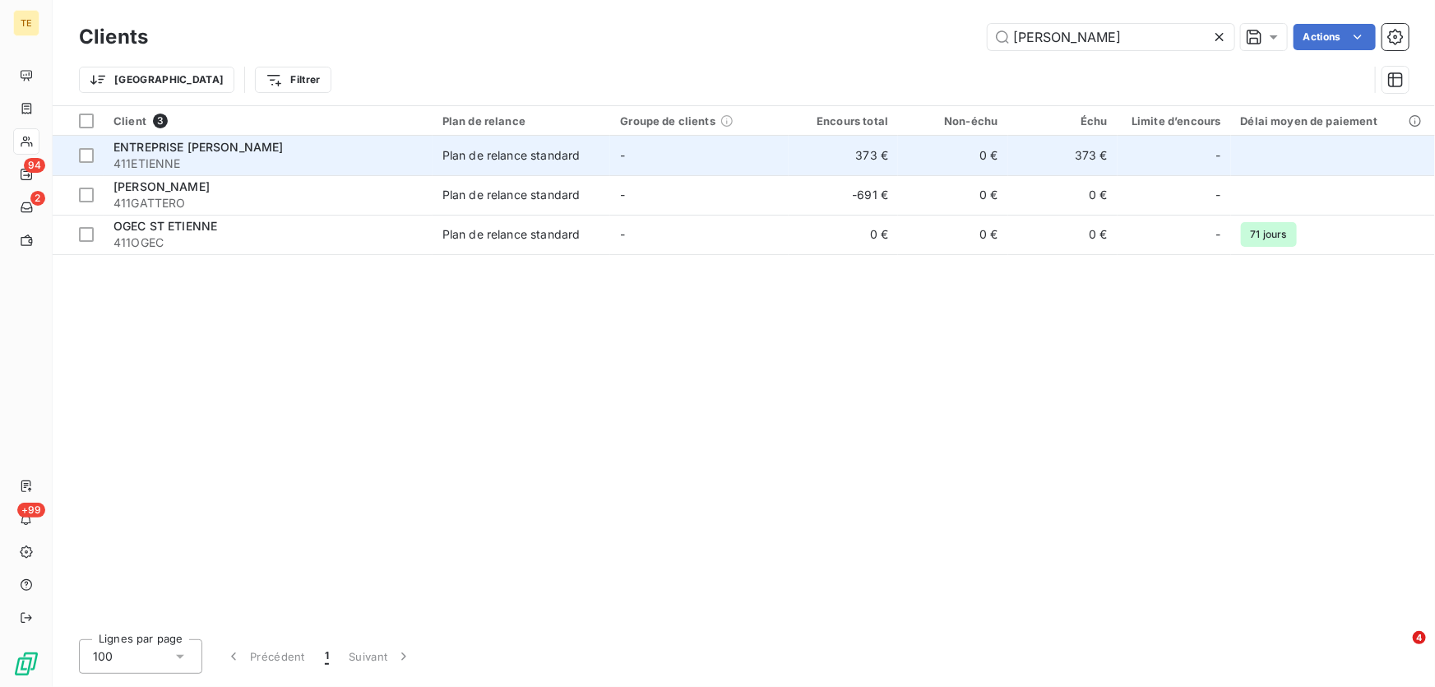
type input "[PERSON_NAME]"
click at [191, 150] on span "ENTREPRISE [PERSON_NAME]" at bounding box center [198, 147] width 170 height 14
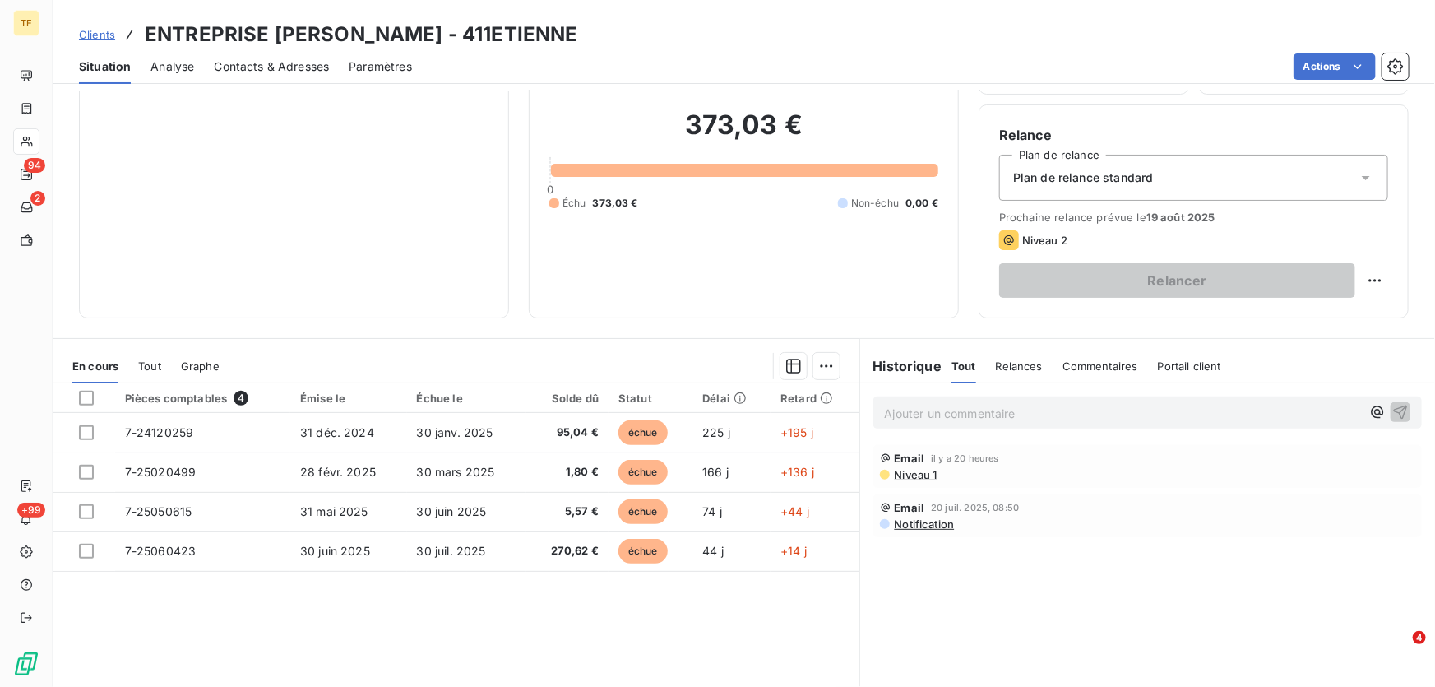
scroll to position [149, 0]
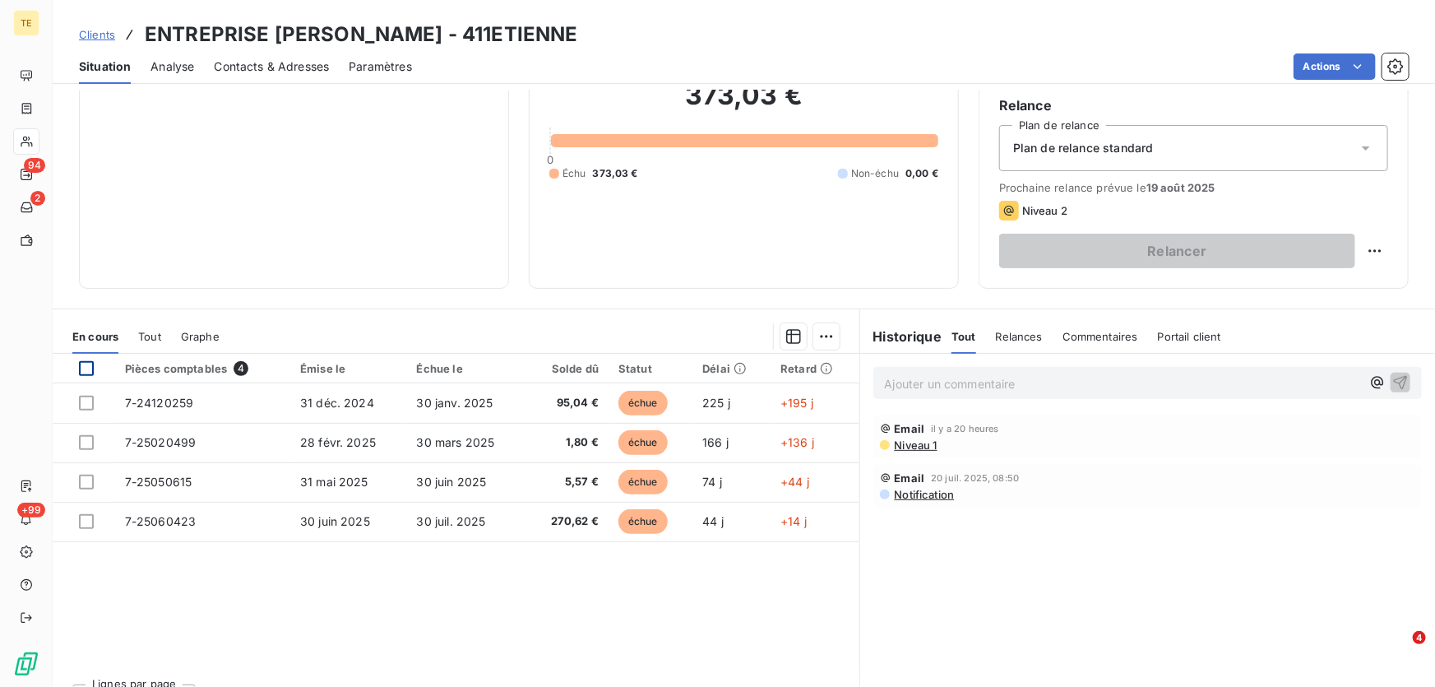
click at [90, 364] on div at bounding box center [86, 368] width 15 height 15
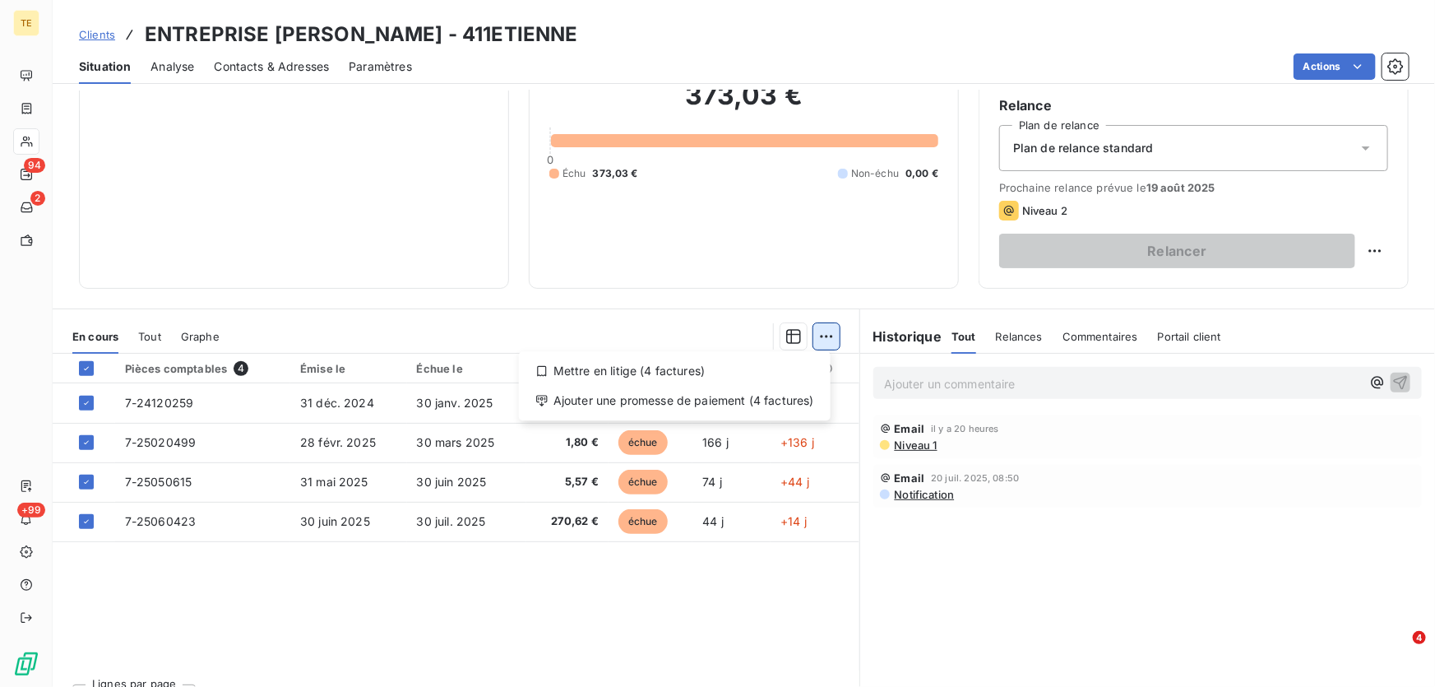
click at [830, 332] on html "TE 94 2 +99 Clients ENTREPRISE [PERSON_NAME] - 411ETIENNE Situation Analyse Con…" at bounding box center [717, 343] width 1435 height 687
click at [650, 400] on div "Ajouter une promesse de paiement (4 factures)" at bounding box center [675, 400] width 299 height 26
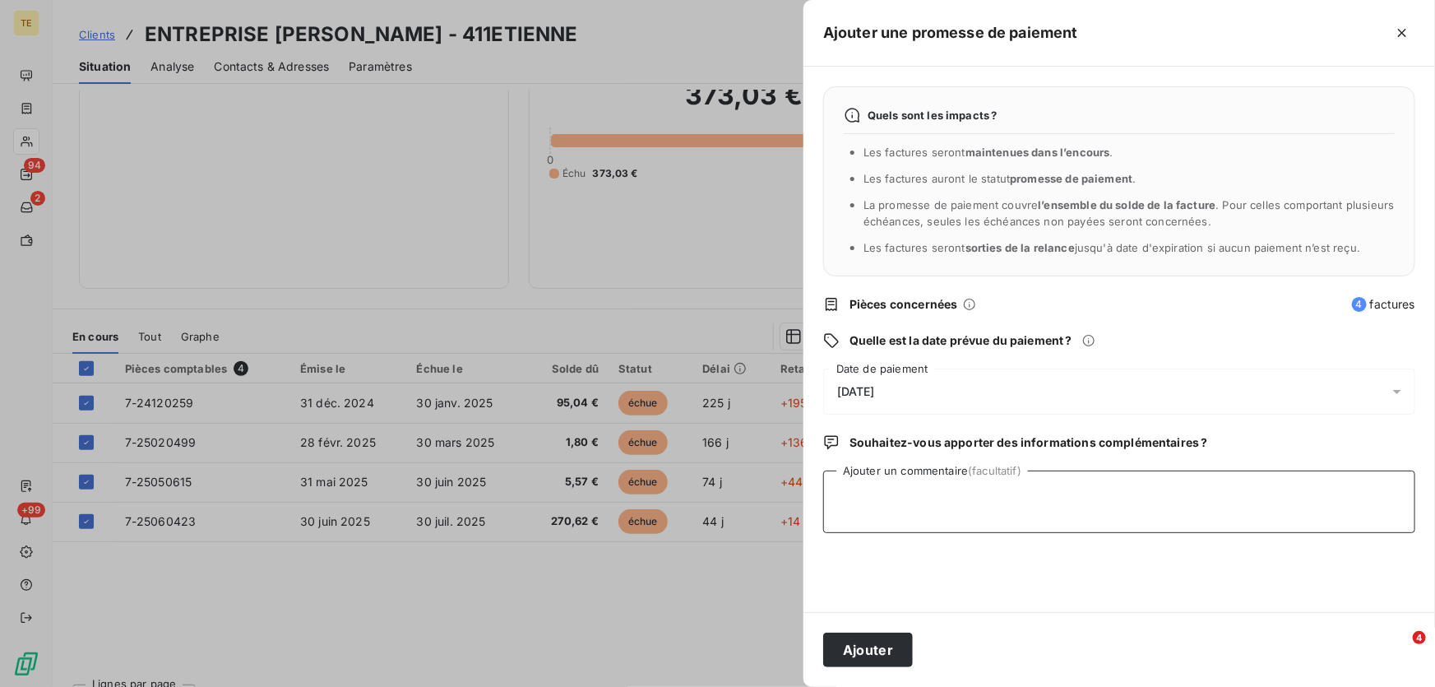
click at [864, 476] on textarea "Ajouter un commentaire (facultatif)" at bounding box center [1119, 501] width 592 height 63
paste textarea "De: [PERSON_NAME] <[PERSON_NAME][EMAIL_ADDRESS][DOMAIN_NAME]> Envoyé: [DATE] 16…"
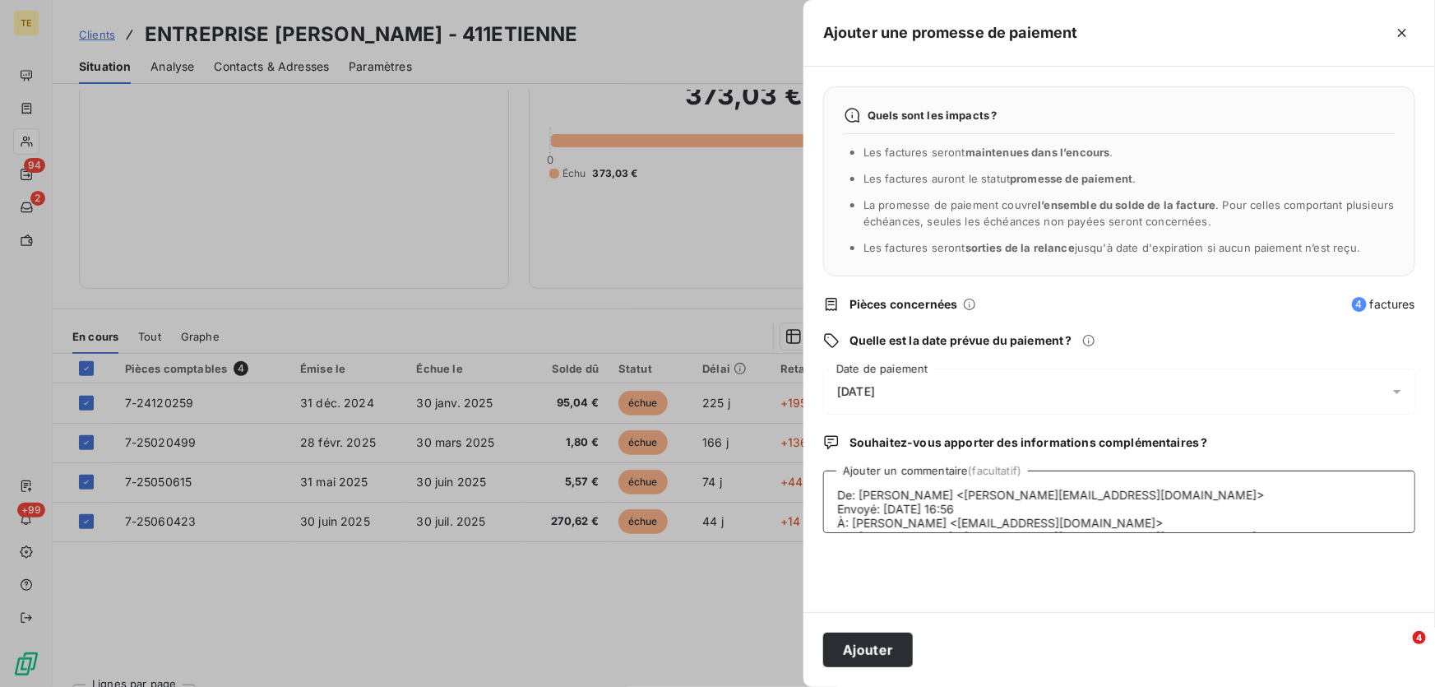
scroll to position [97, 0]
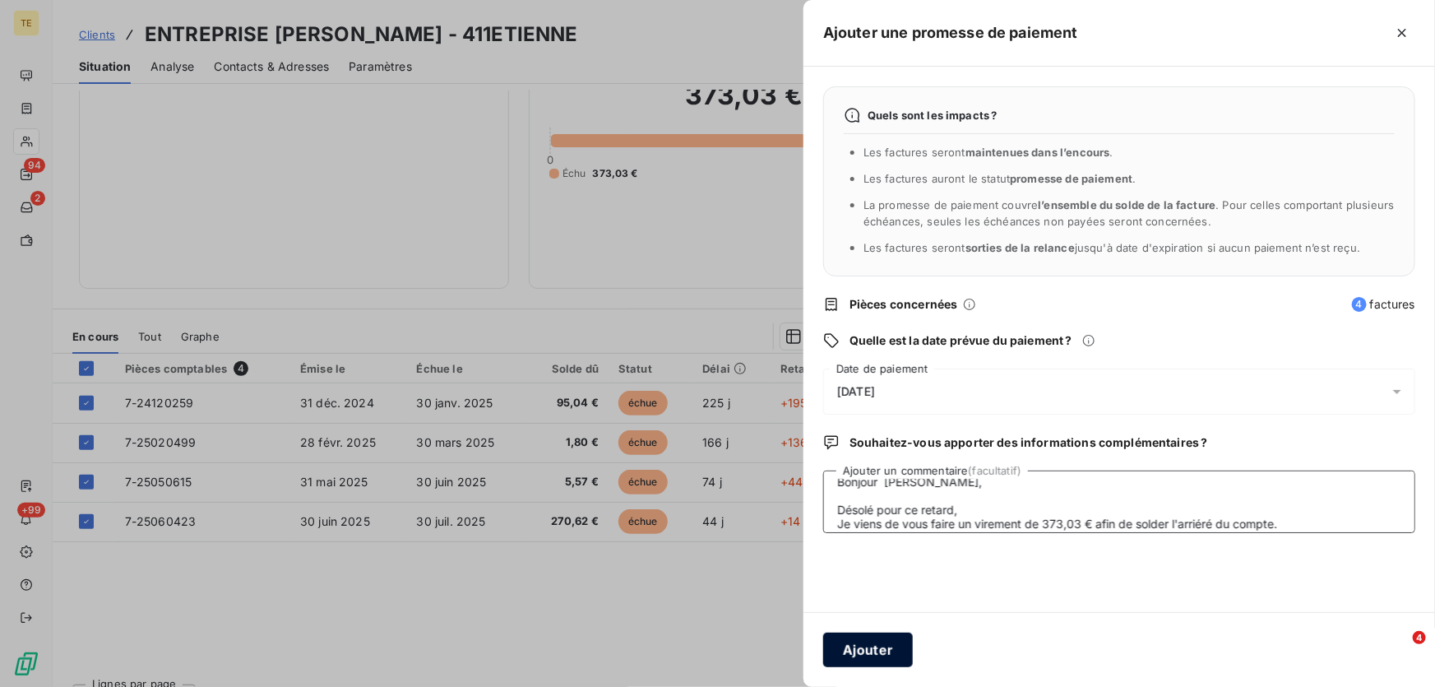
type textarea "De: [PERSON_NAME] <[PERSON_NAME][EMAIL_ADDRESS][DOMAIN_NAME]> Envoyé: [DATE] 16…"
click at [882, 652] on button "Ajouter" at bounding box center [868, 649] width 90 height 35
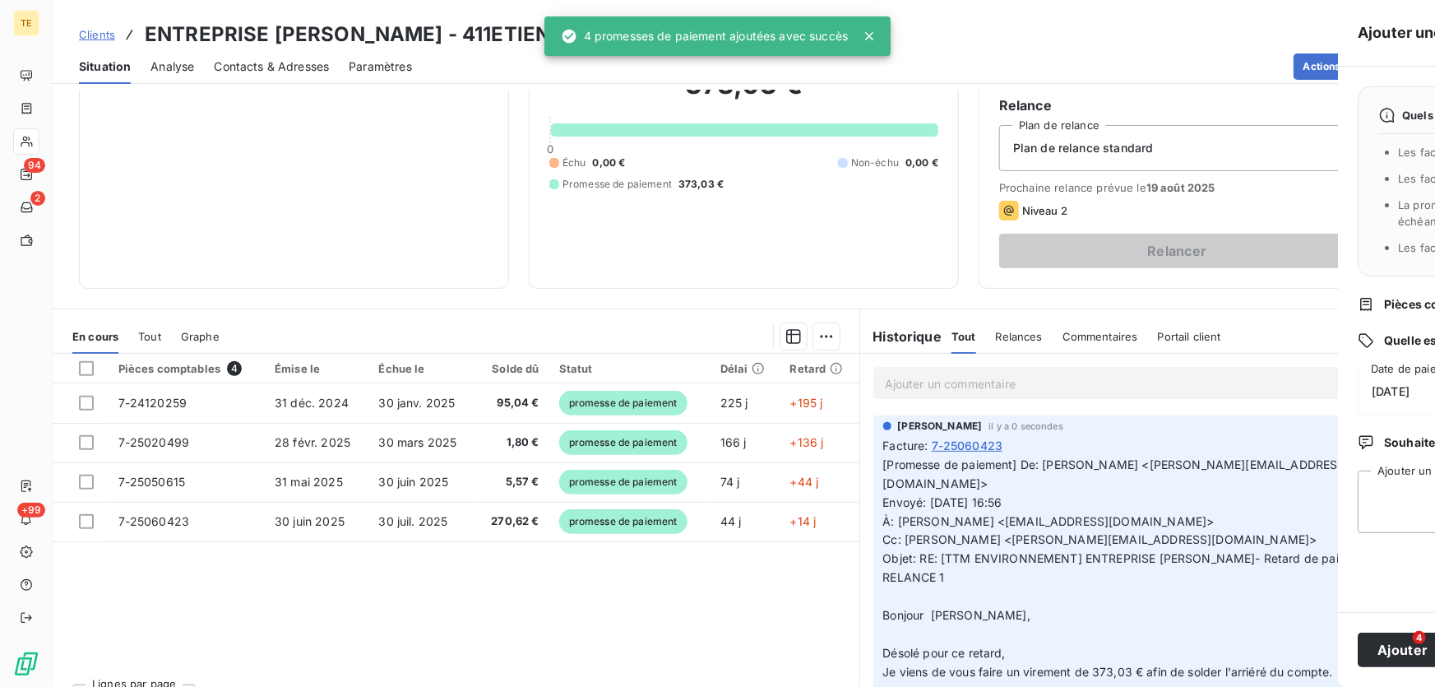
scroll to position [123, 0]
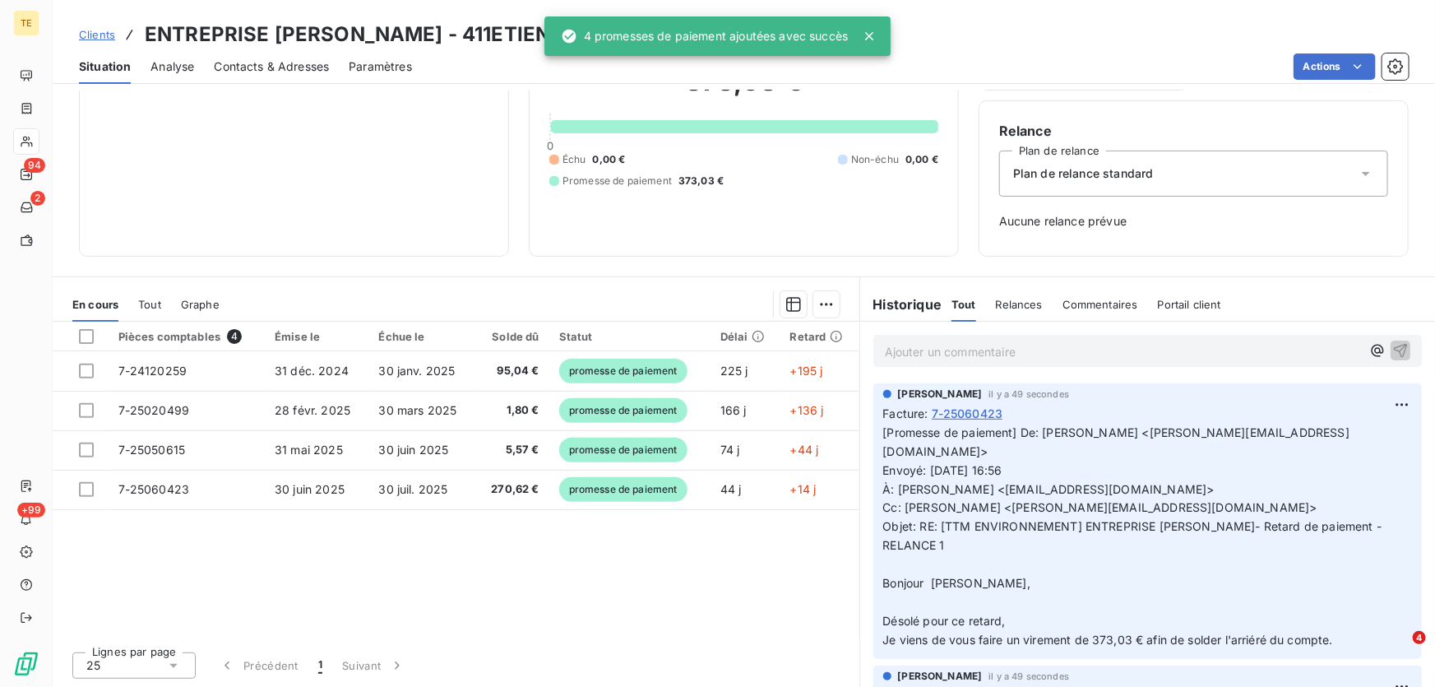
click at [944, 360] on p "Ajouter un commentaire ﻿" at bounding box center [1123, 351] width 476 height 21
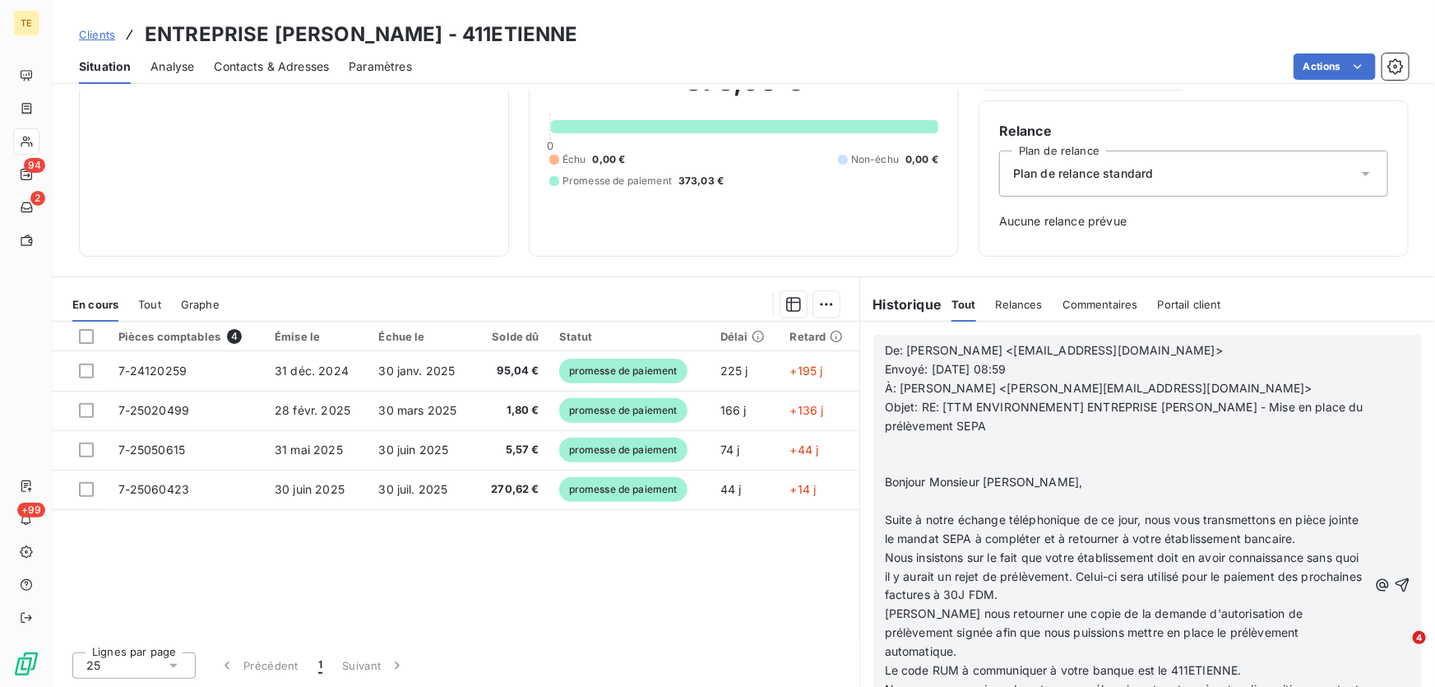
click at [963, 449] on p "﻿" at bounding box center [1126, 444] width 483 height 19
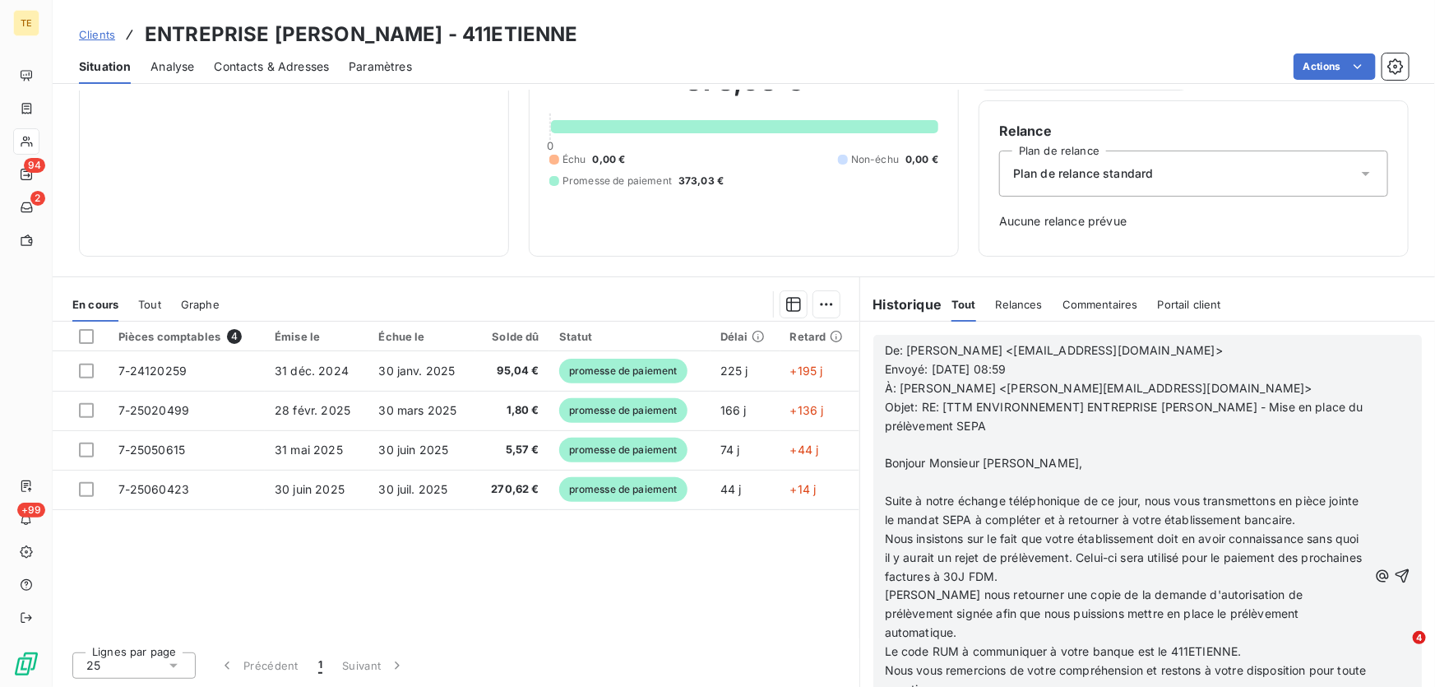
scroll to position [74, 0]
click at [1394, 567] on icon "button" at bounding box center [1402, 575] width 16 height 16
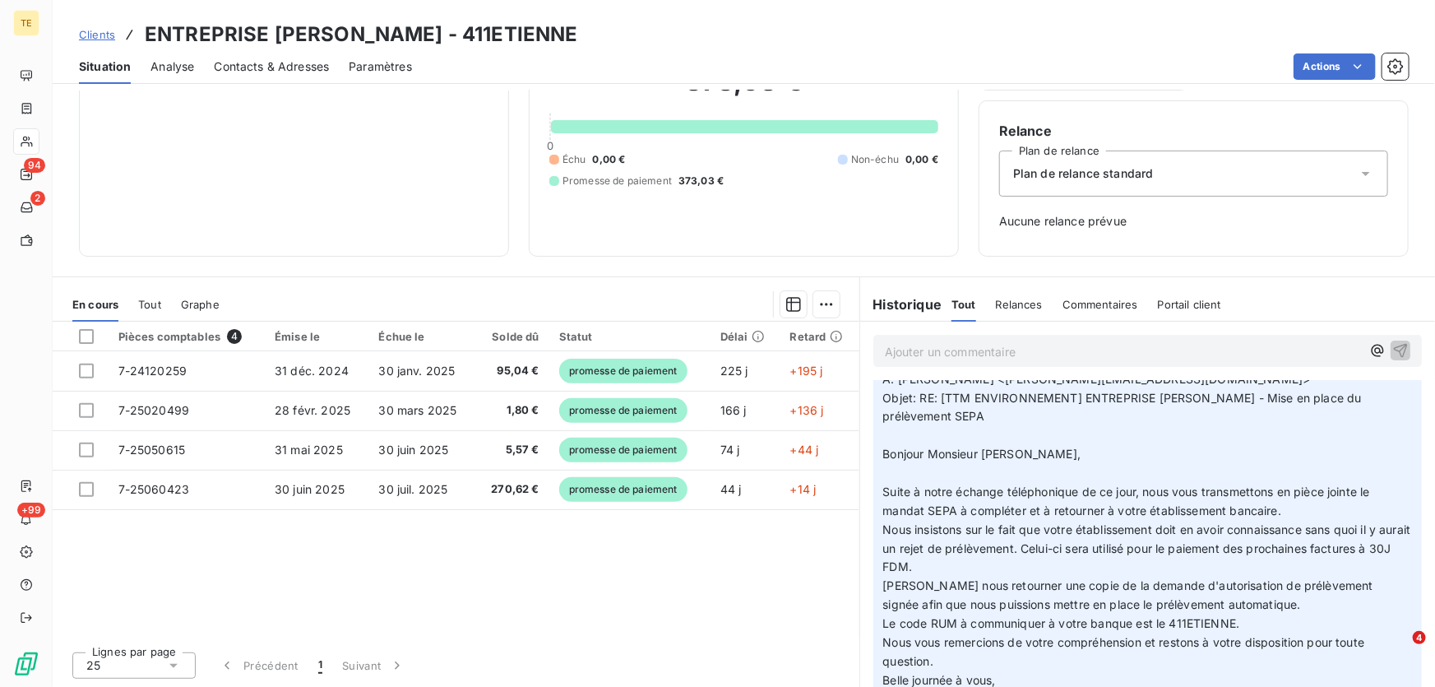
scroll to position [566, 0]
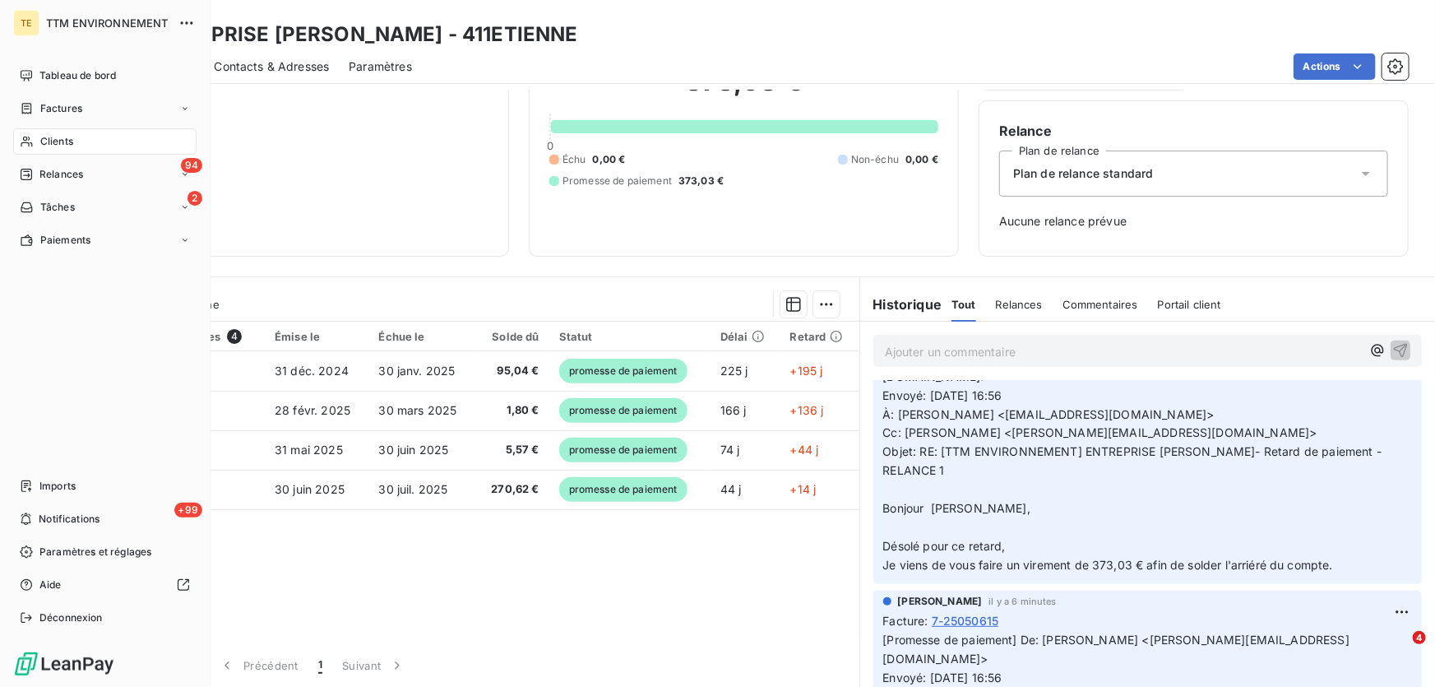
click at [72, 134] on span "Clients" at bounding box center [56, 141] width 33 height 15
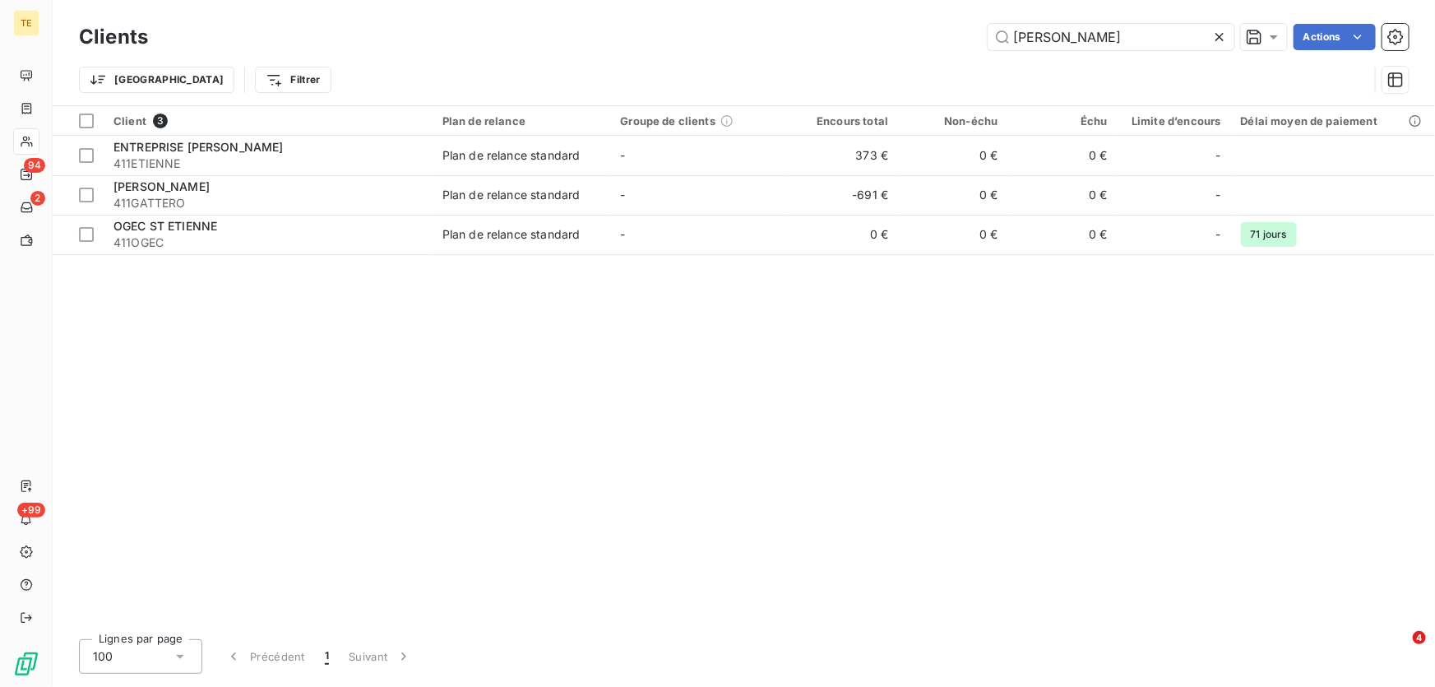
drag, startPoint x: 977, startPoint y: 39, endPoint x: 911, endPoint y: 38, distance: 65.8
click at [911, 38] on div "[PERSON_NAME]" at bounding box center [788, 37] width 1241 height 26
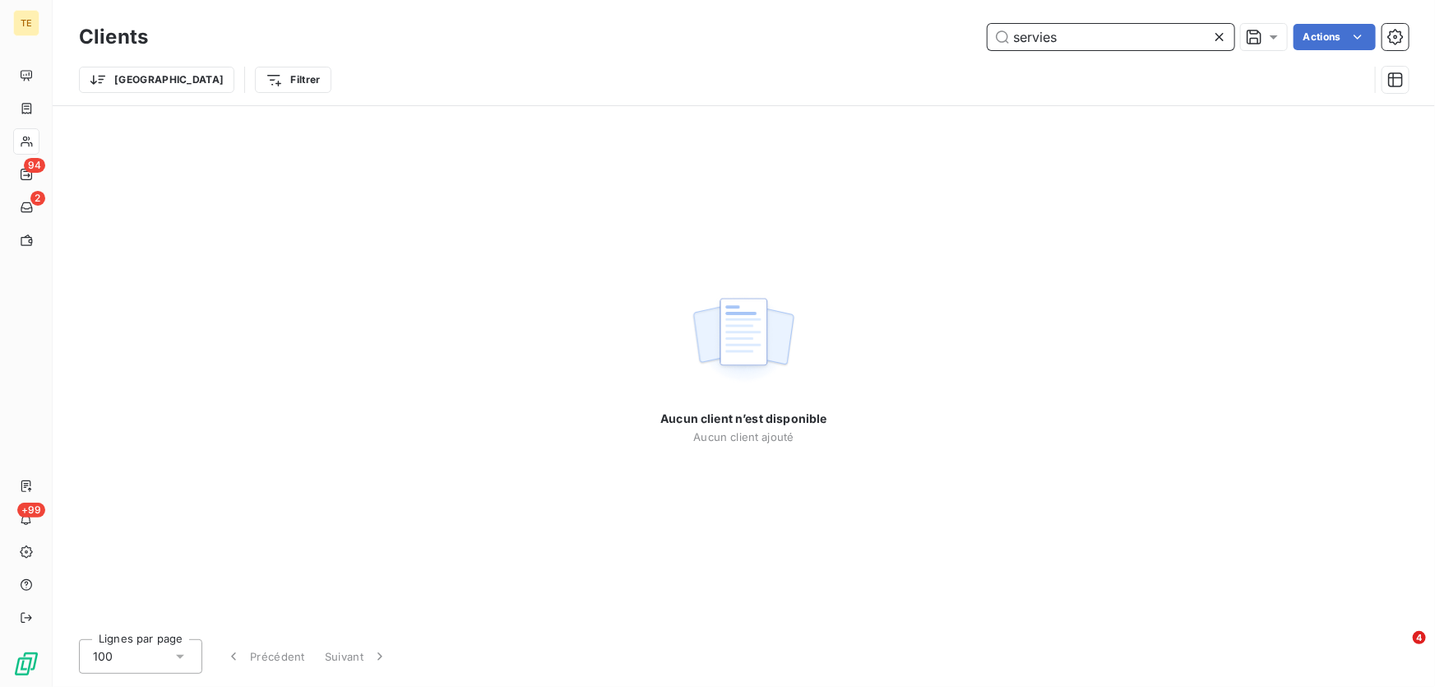
drag, startPoint x: 943, startPoint y: 43, endPoint x: 933, endPoint y: 43, distance: 9.9
click at [933, 43] on div "servies Actions" at bounding box center [788, 37] width 1241 height 26
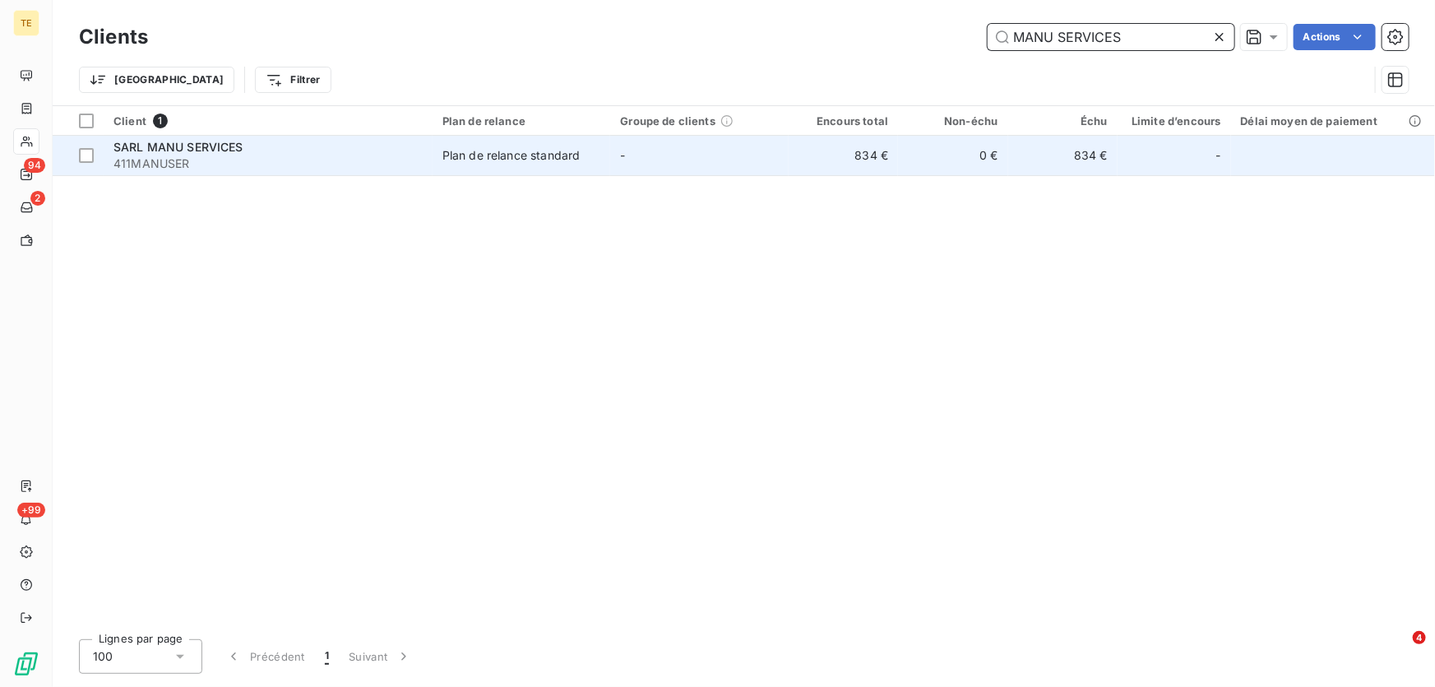
type input "MANU SERVICES"
click at [221, 148] on span "SARL MANU SERVICES" at bounding box center [178, 147] width 130 height 14
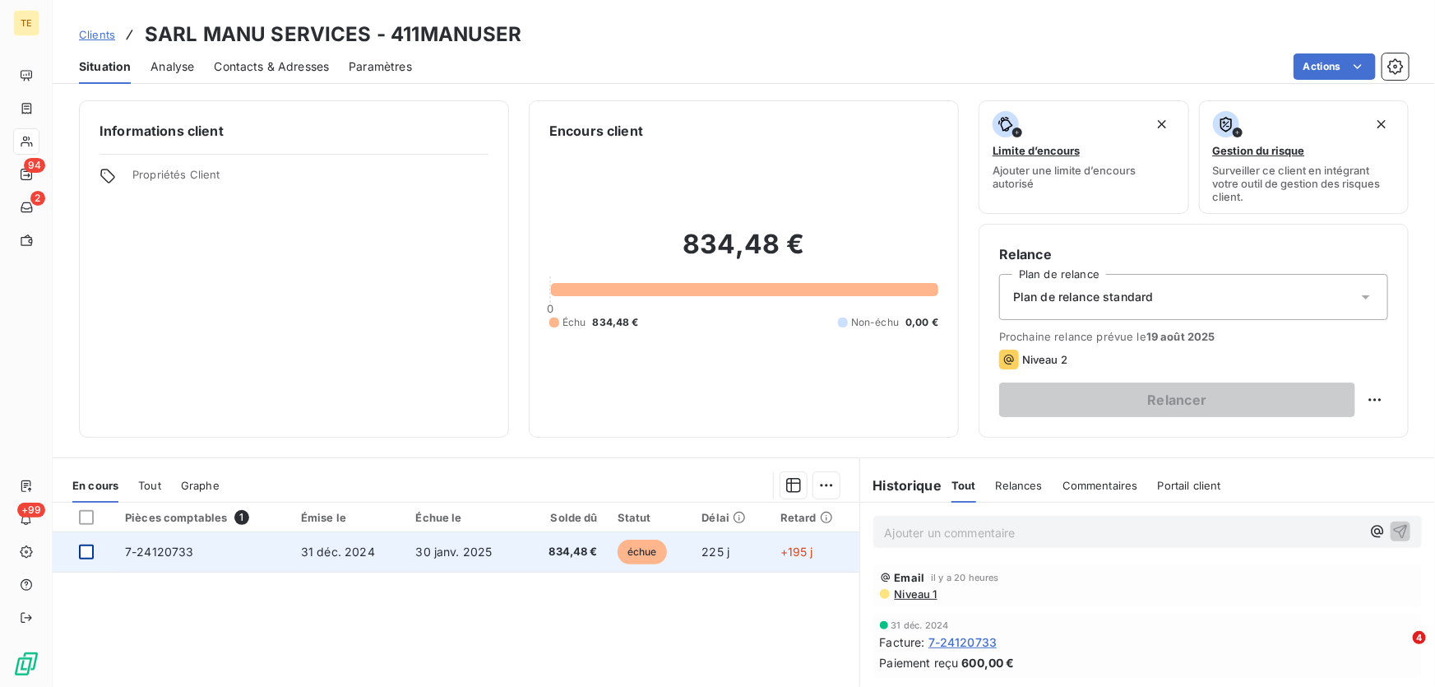
click at [84, 550] on div at bounding box center [86, 551] width 15 height 15
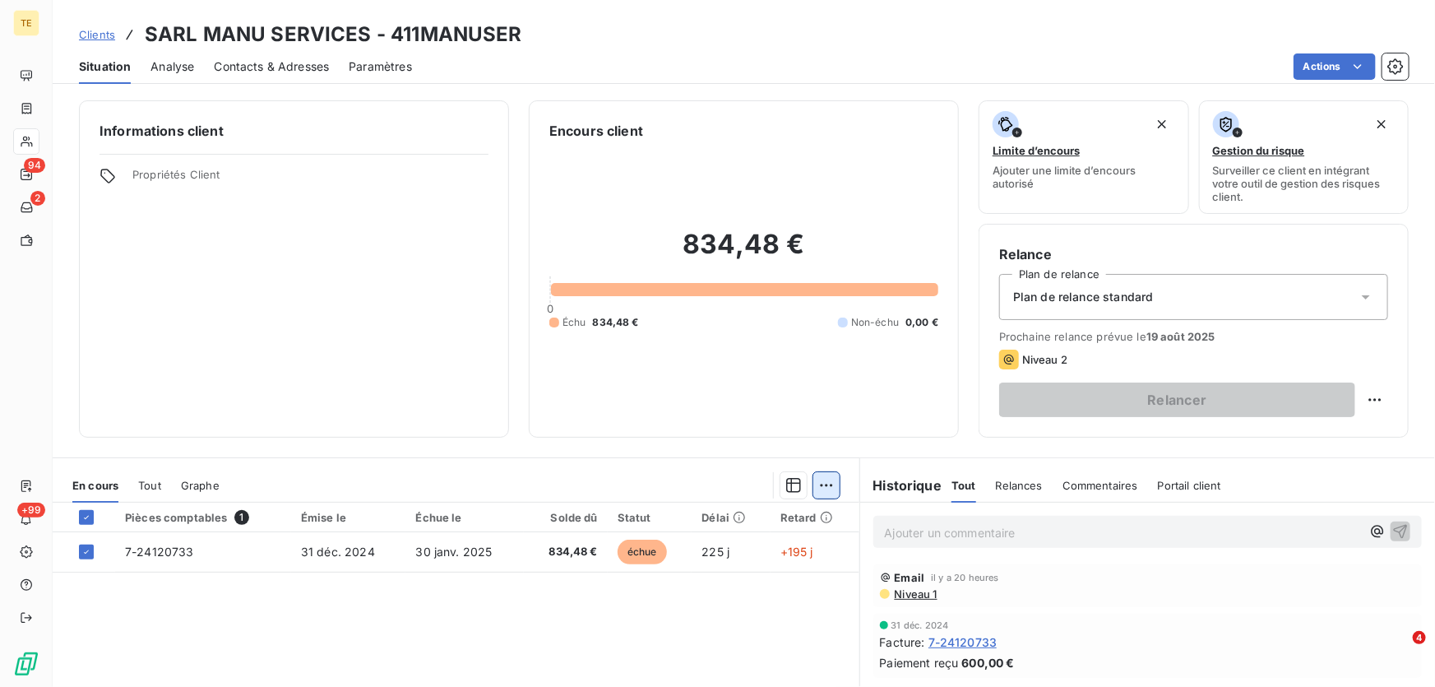
click at [821, 484] on html "TE 94 2 +99 Clients SARL MANU SERVICES - 411MANUSER Situation Analyse Contacts …" at bounding box center [717, 343] width 1435 height 687
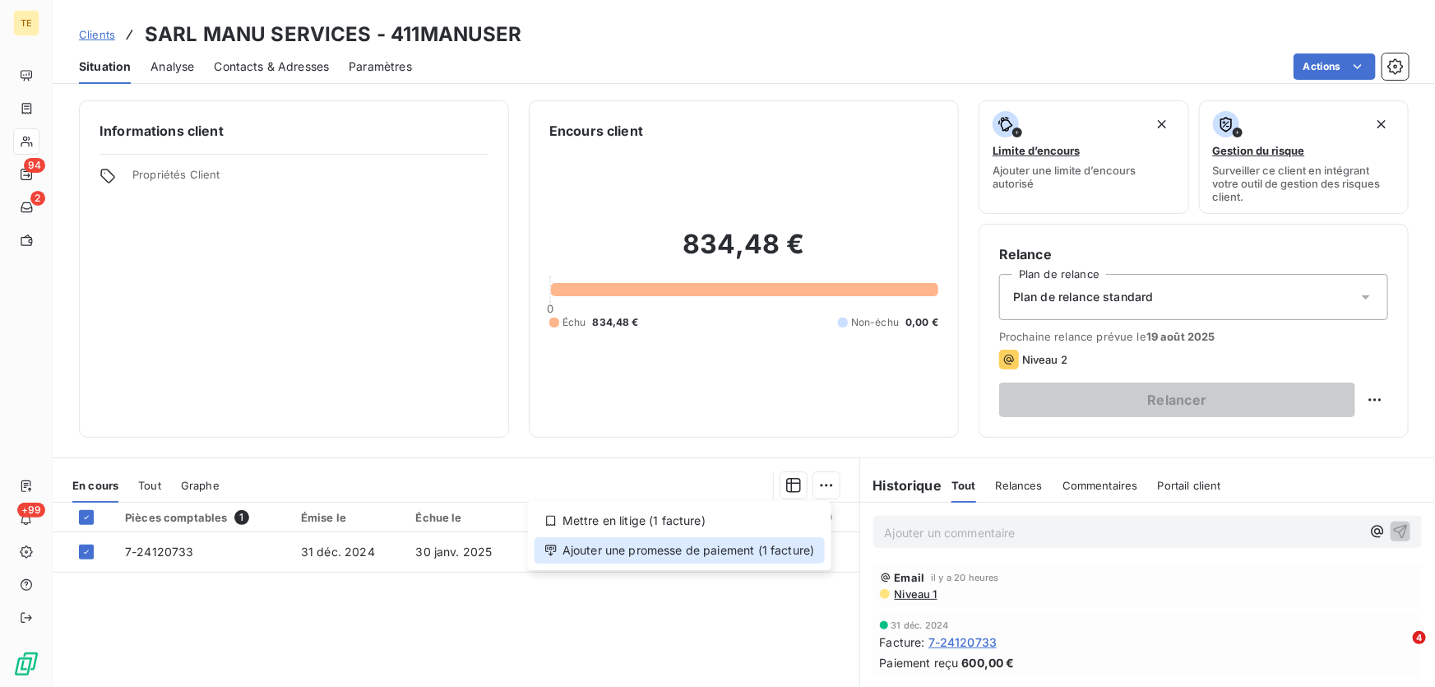
click at [756, 543] on div "Ajouter une promesse de paiement (1 facture)" at bounding box center [680, 550] width 290 height 26
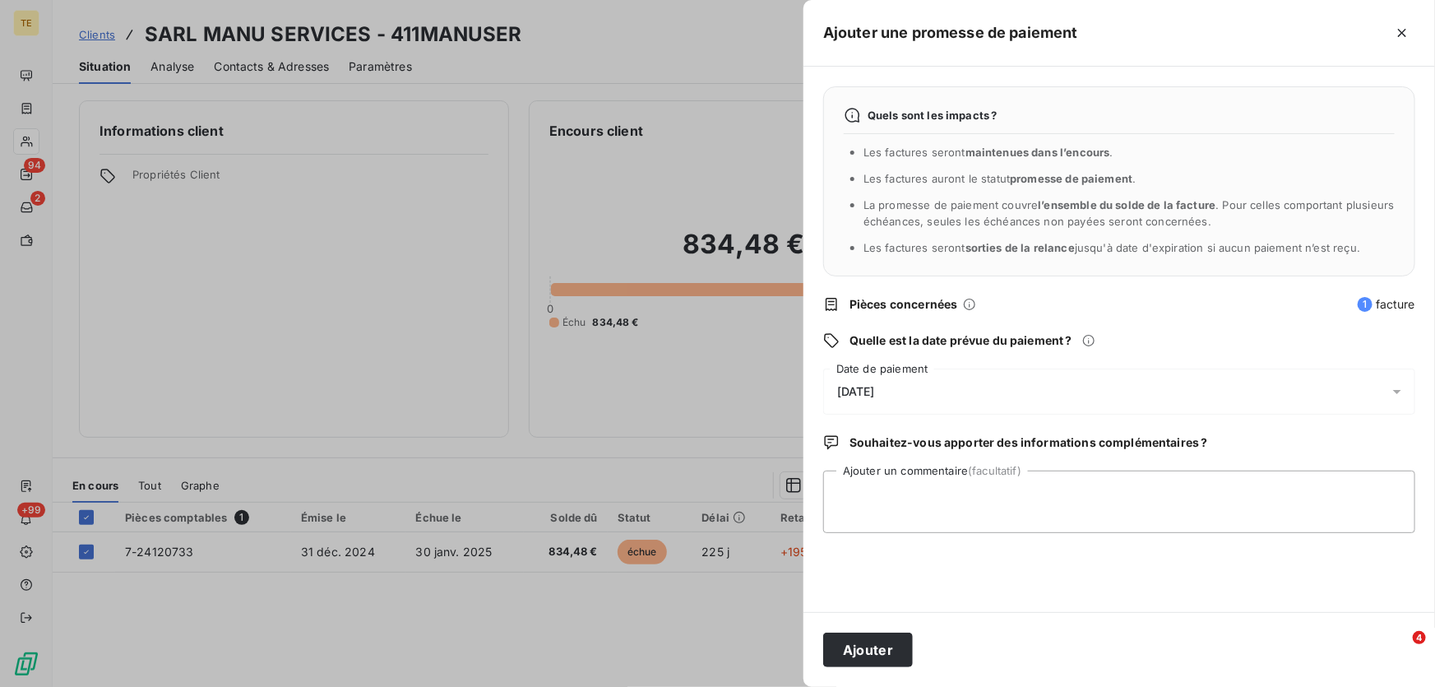
click at [875, 389] on span "[DATE]" at bounding box center [856, 391] width 38 height 13
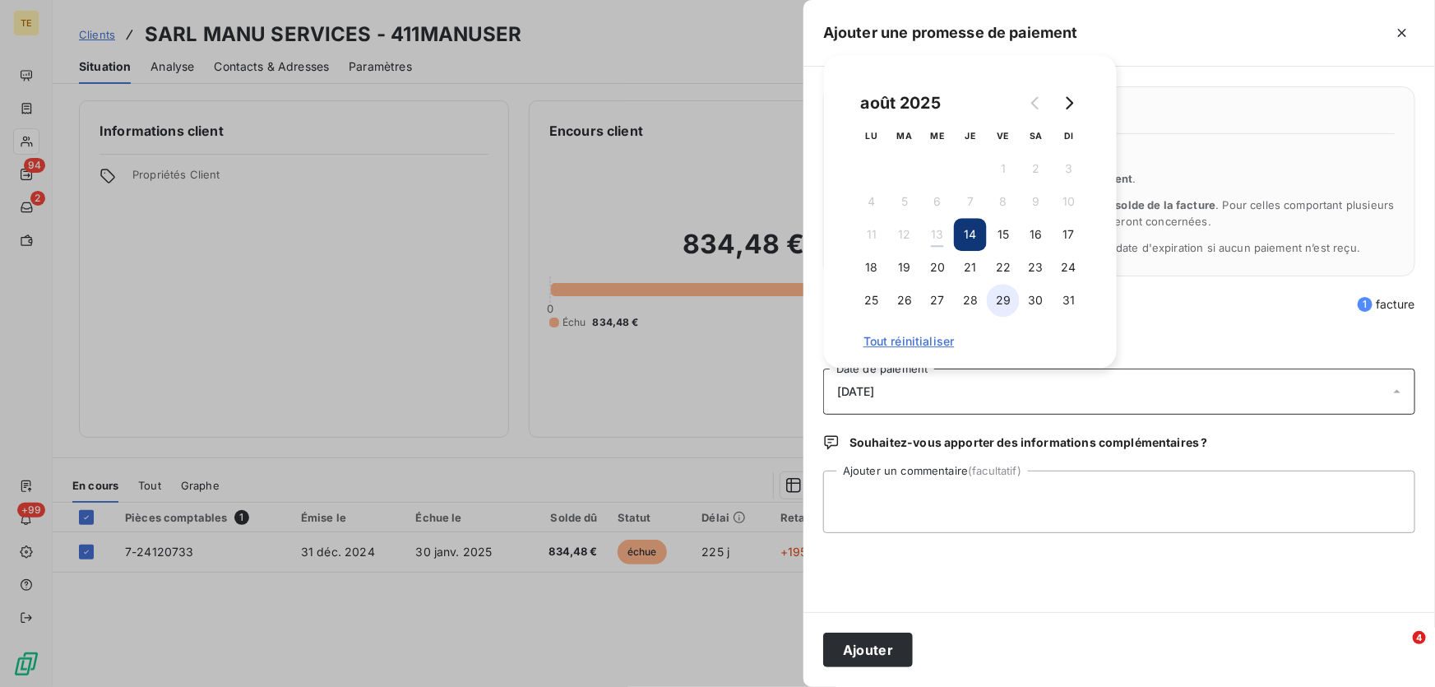
click at [1004, 299] on button "29" at bounding box center [1003, 300] width 33 height 33
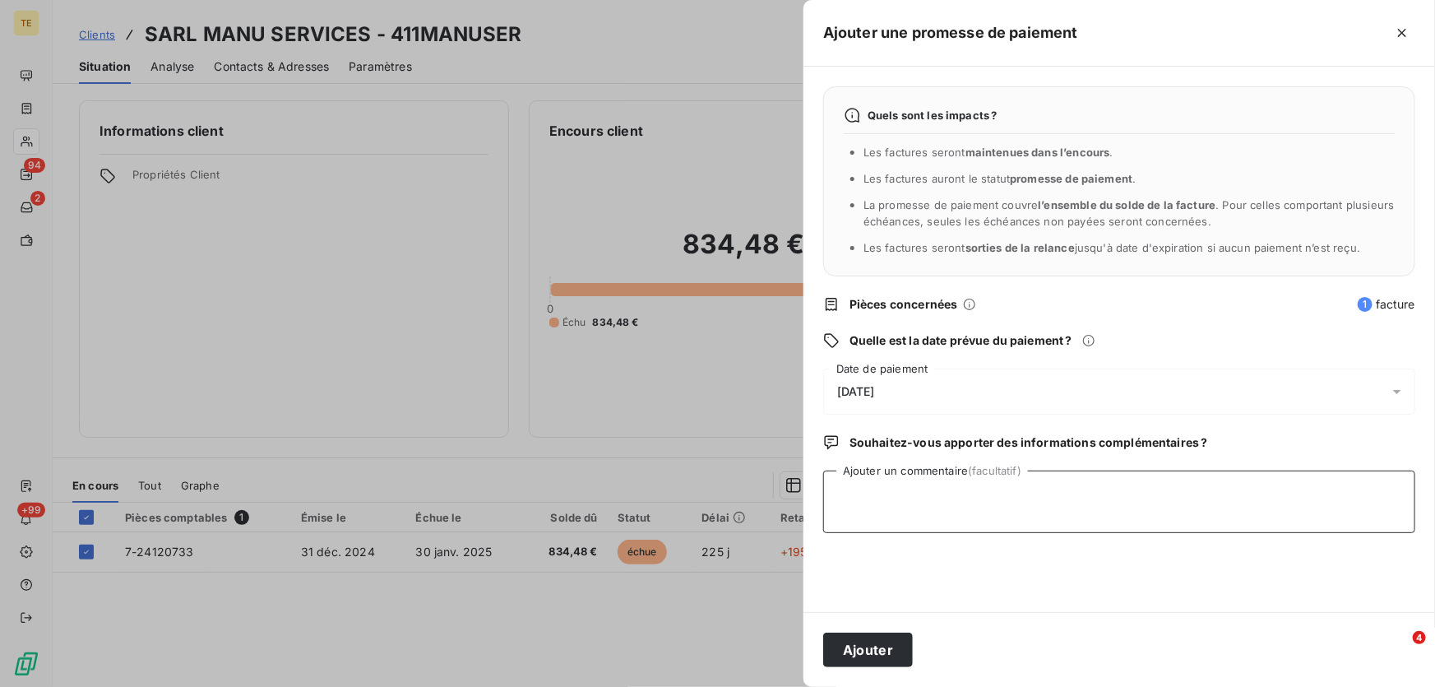
click at [877, 489] on textarea "Ajouter un commentaire (facultatif)" at bounding box center [1119, 501] width 592 height 63
paste textarea "De: Manu_Services <[EMAIL_ADDRESS][DOMAIN_NAME]> Envoyé: [DATE] 22:14 À: [PERSO…"
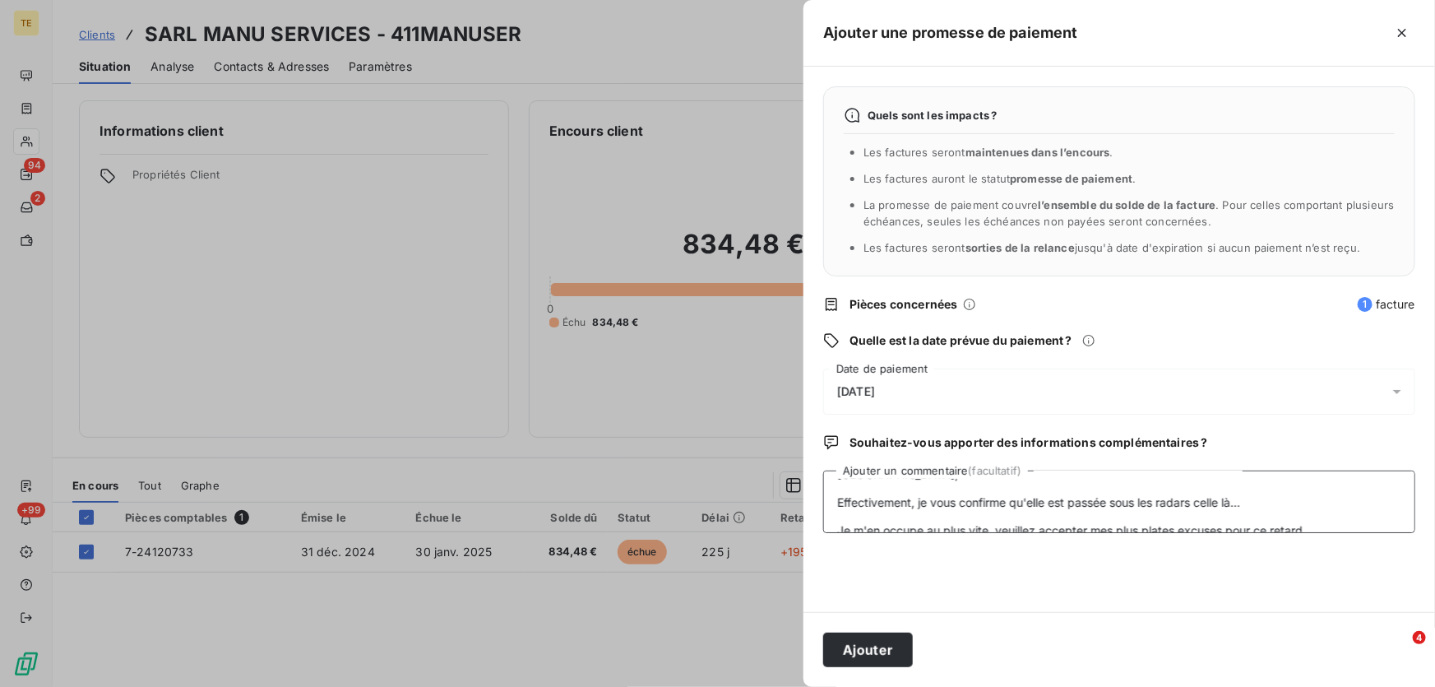
scroll to position [123, 0]
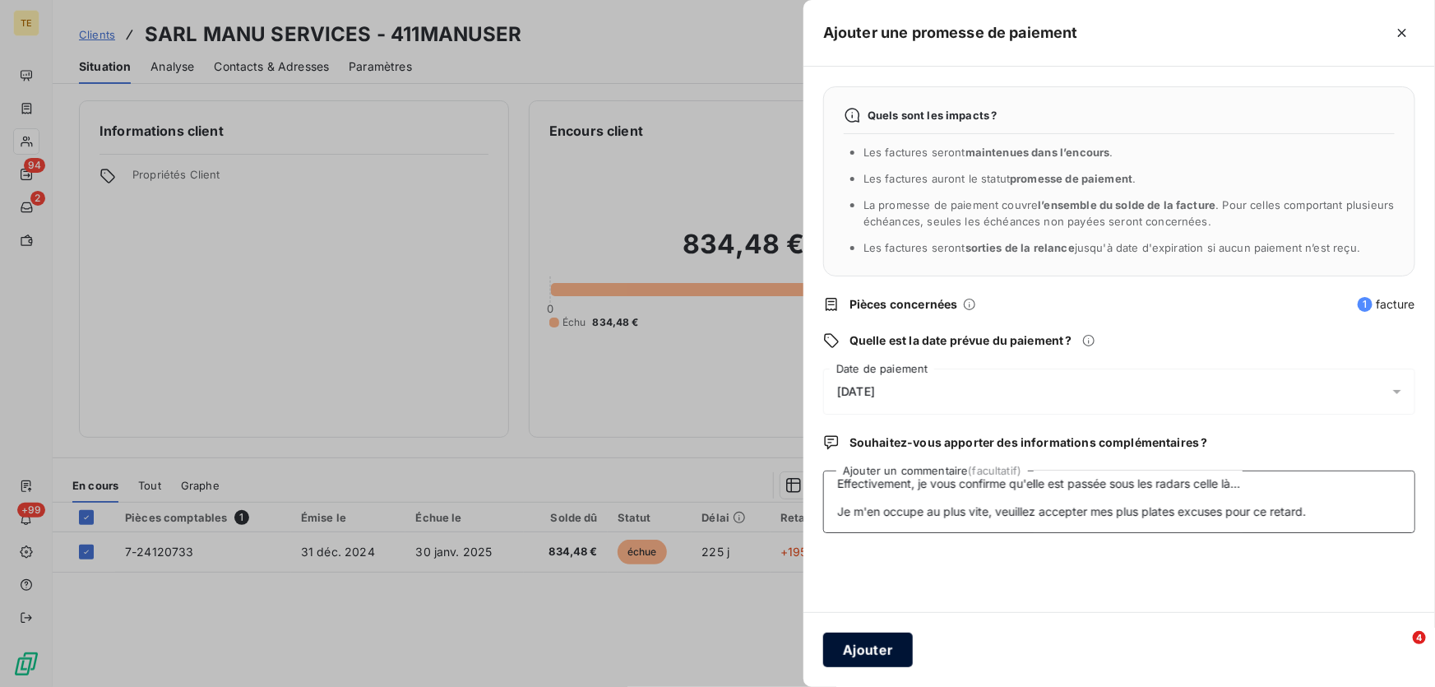
type textarea "De: Manu_Services <[EMAIL_ADDRESS][DOMAIN_NAME]> Envoyé: [DATE] 22:14 À: [PERSO…"
click at [892, 650] on button "Ajouter" at bounding box center [868, 649] width 90 height 35
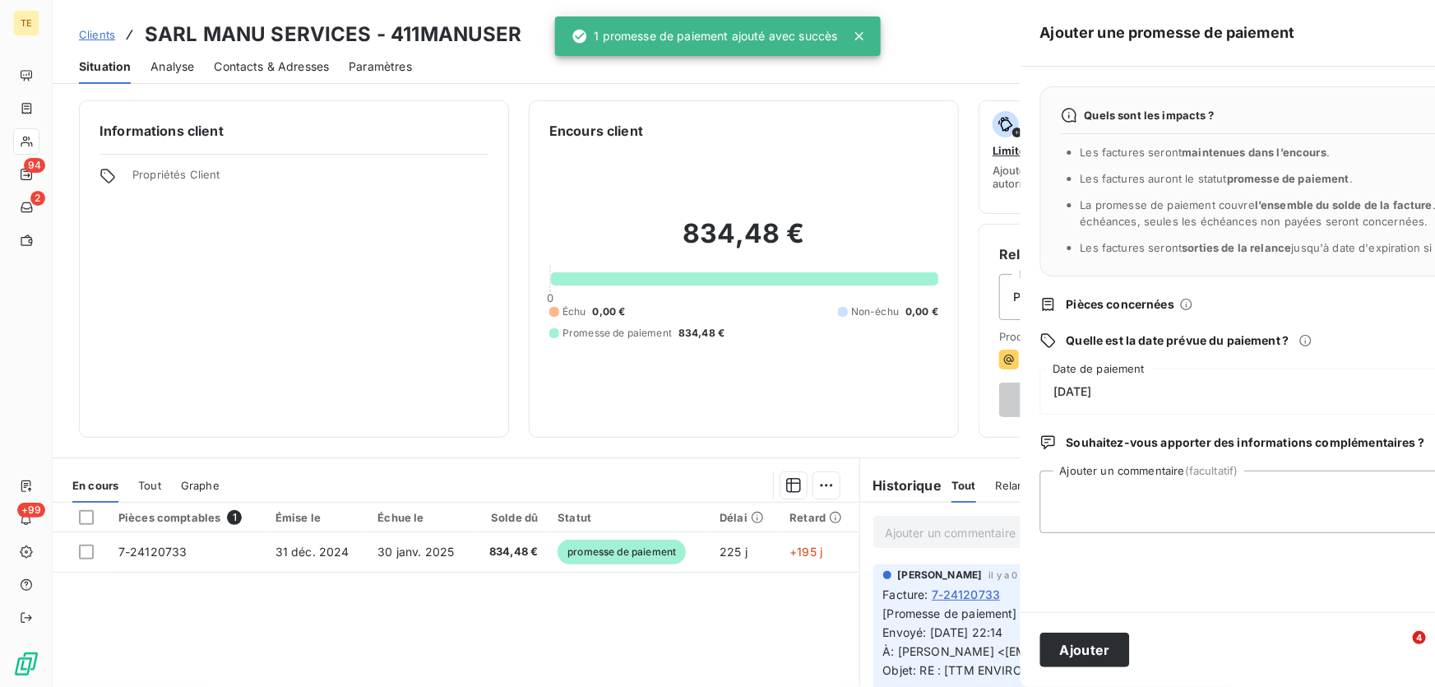
scroll to position [0, 0]
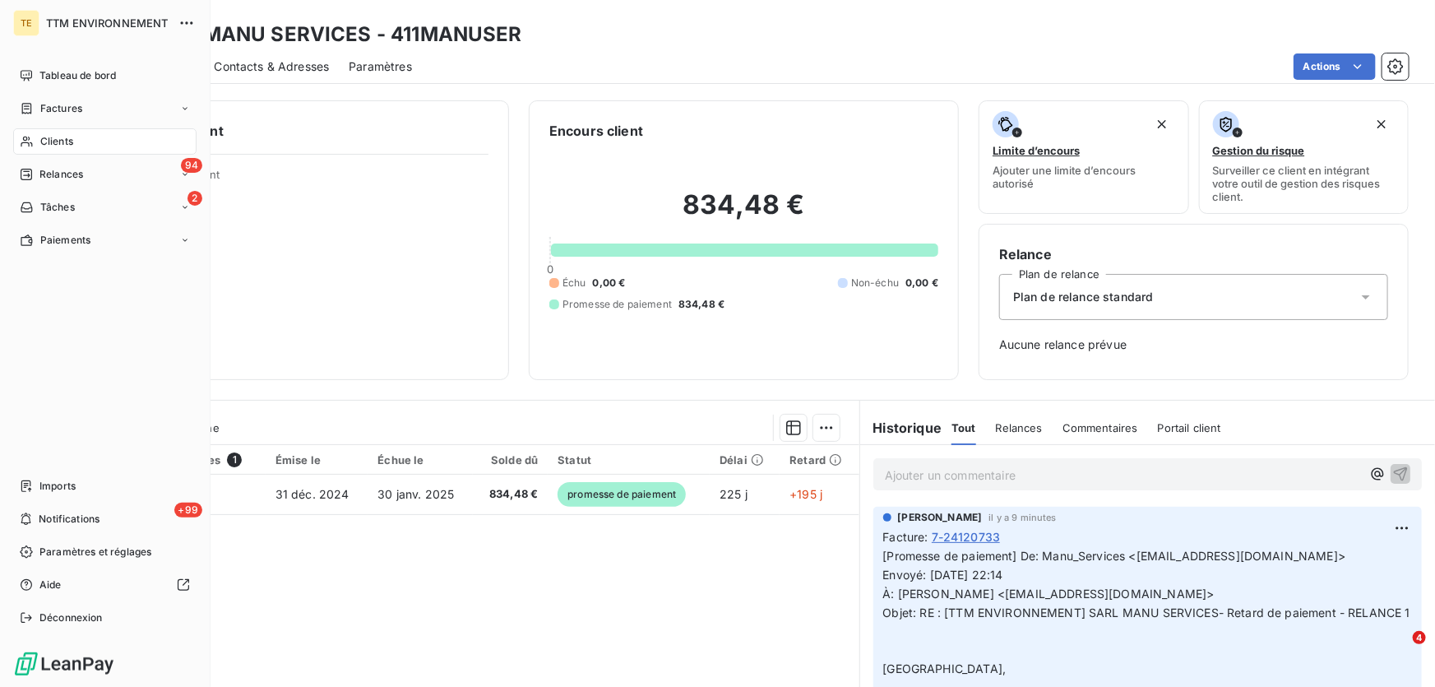
click at [44, 137] on span "Clients" at bounding box center [56, 141] width 33 height 15
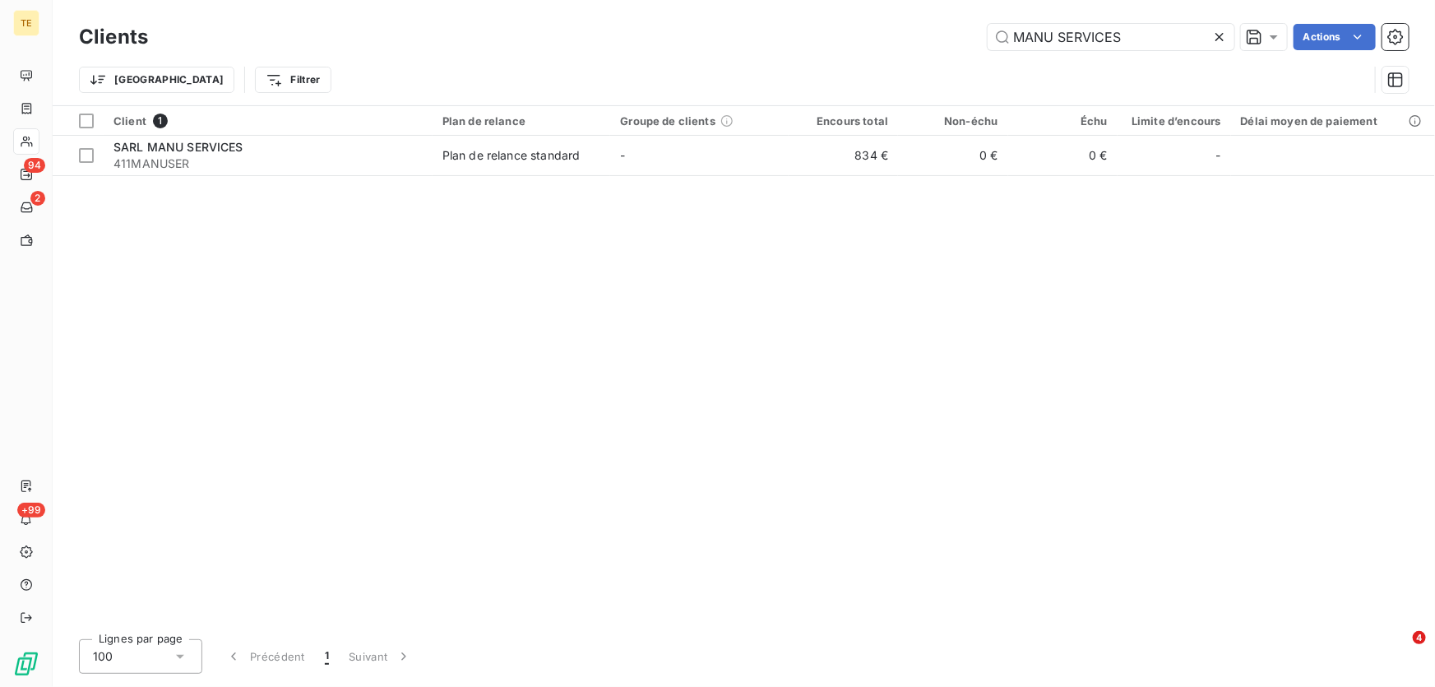
drag, startPoint x: 1055, startPoint y: 39, endPoint x: 896, endPoint y: 39, distance: 159.5
click at [896, 39] on div "MANU SERVICES Actions" at bounding box center [788, 37] width 1241 height 26
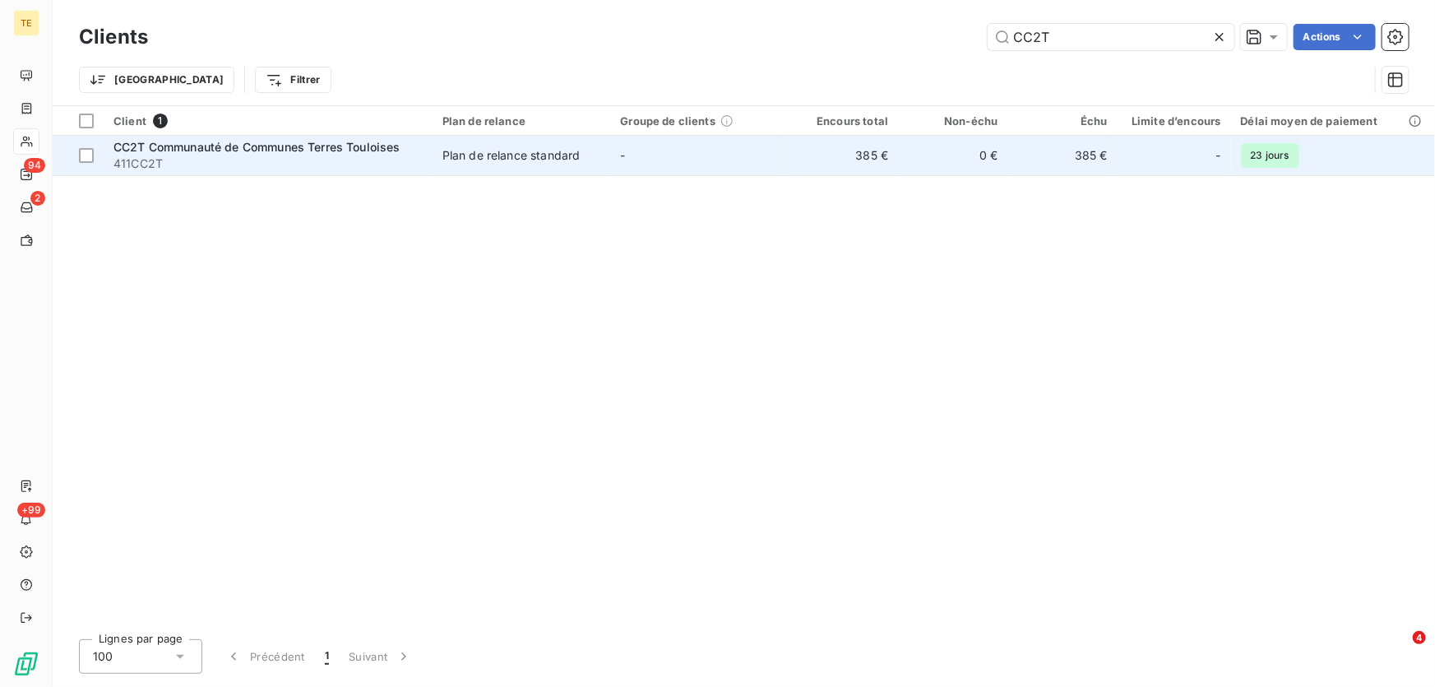
type input "CC2T"
click at [223, 150] on span "CC2T Communauté de Communes Terres Touloises" at bounding box center [256, 147] width 287 height 14
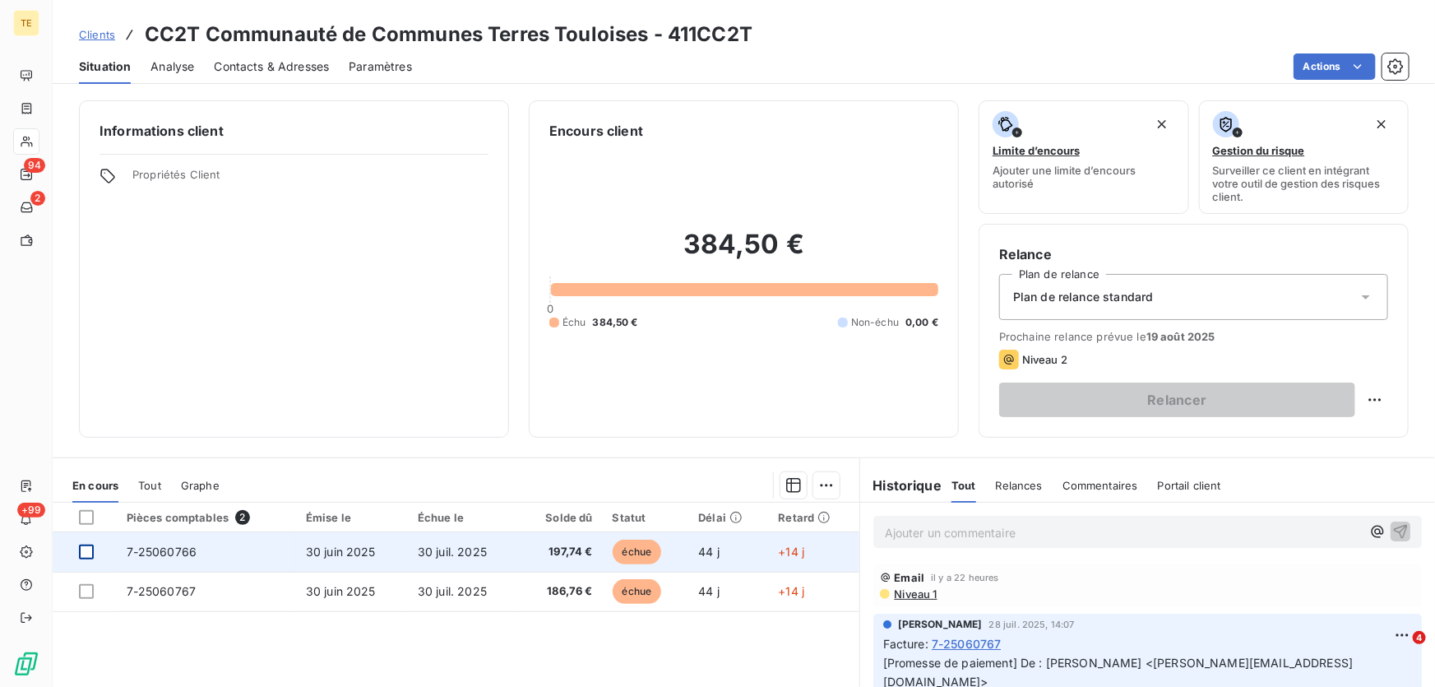
click at [85, 550] on div at bounding box center [86, 551] width 15 height 15
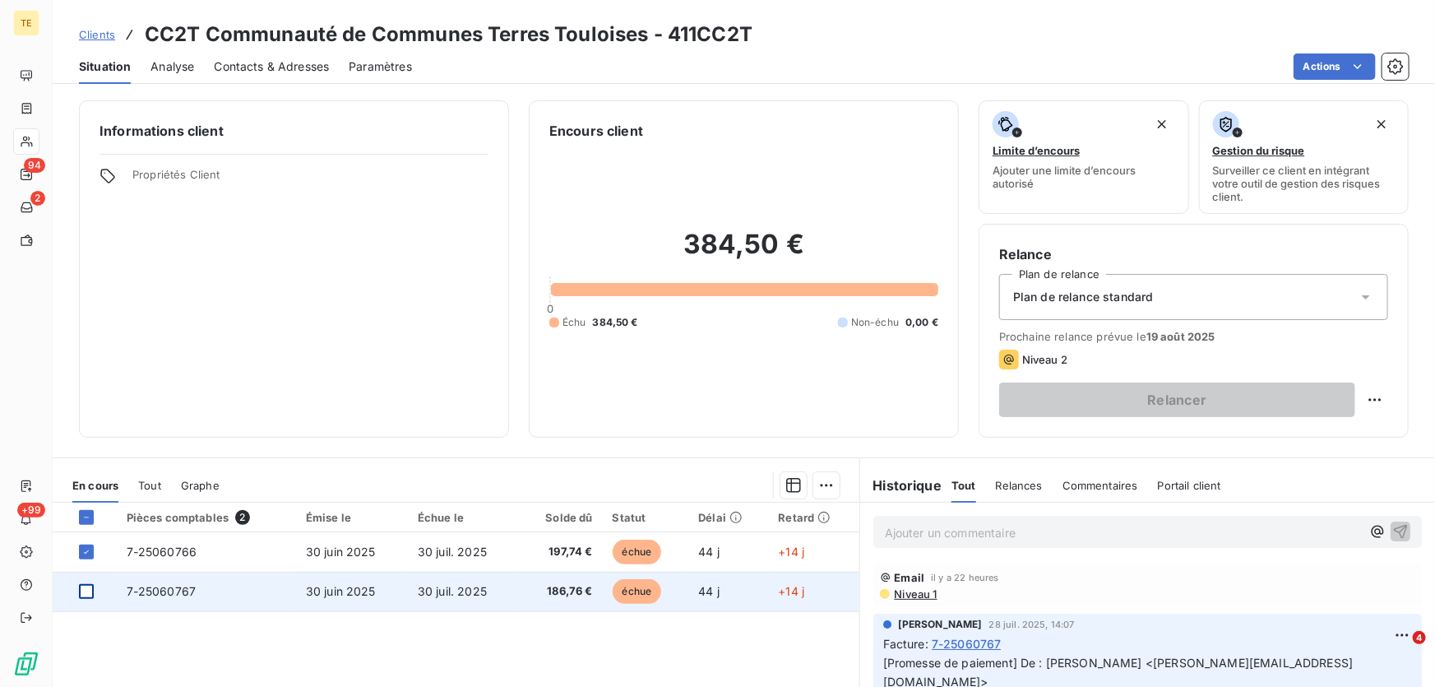
click at [90, 592] on div at bounding box center [86, 591] width 15 height 15
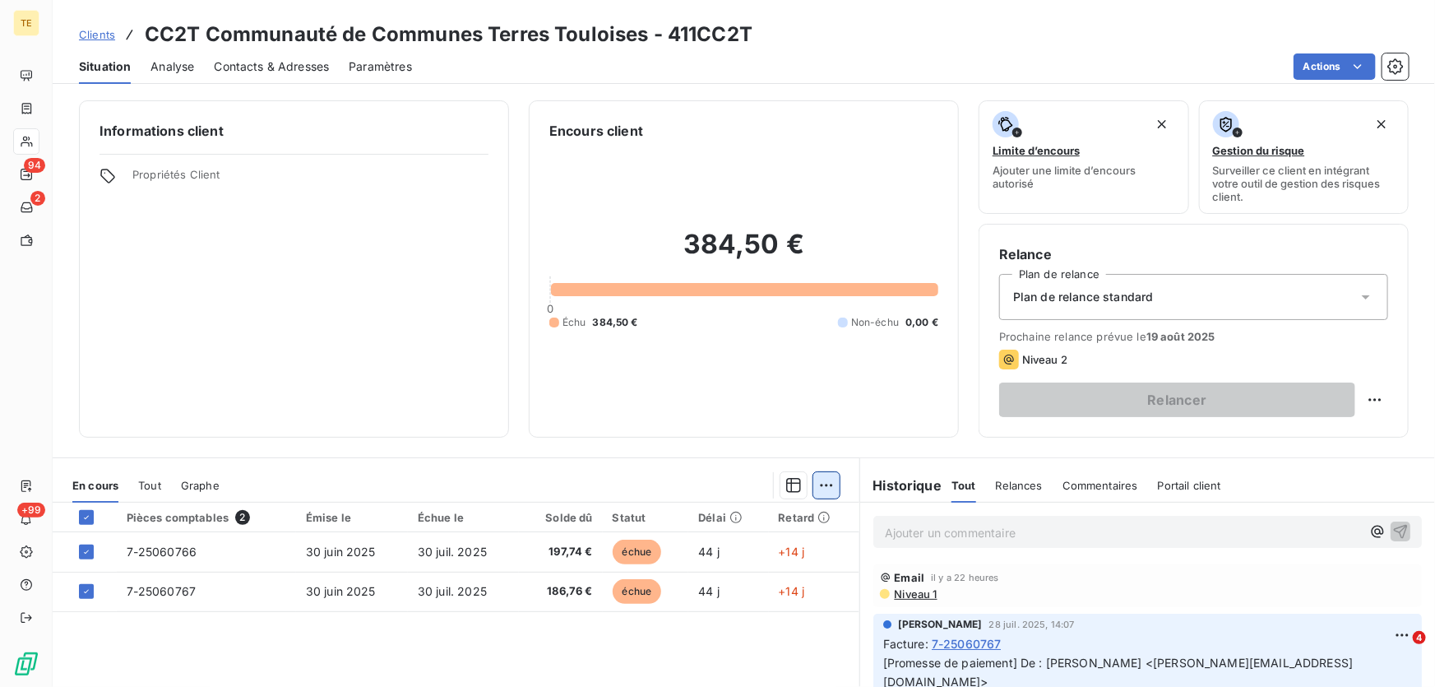
click at [816, 483] on html "TE 94 2 +99 Clients CC2T Communauté de Communes Terres Touloises - 411CC2T Situ…" at bounding box center [717, 343] width 1435 height 687
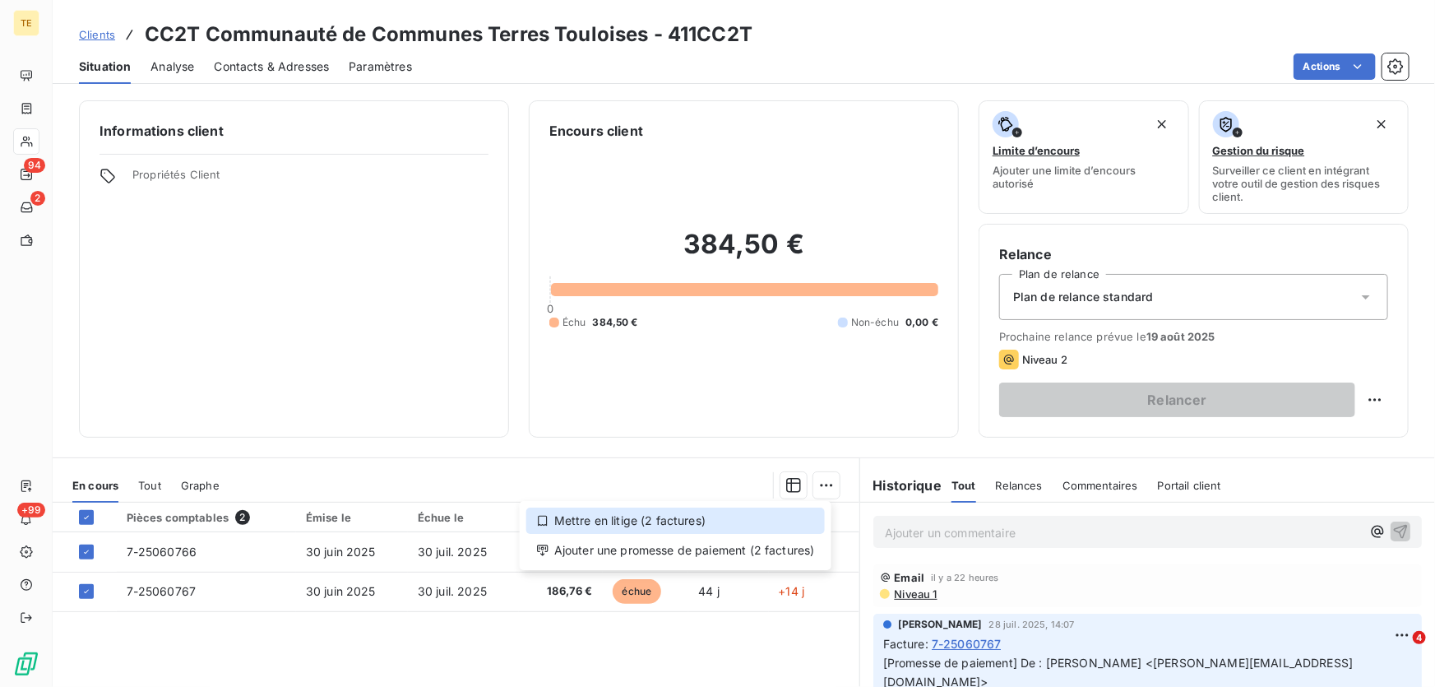
click at [641, 521] on div "Mettre en litige (2 factures)" at bounding box center [675, 520] width 299 height 26
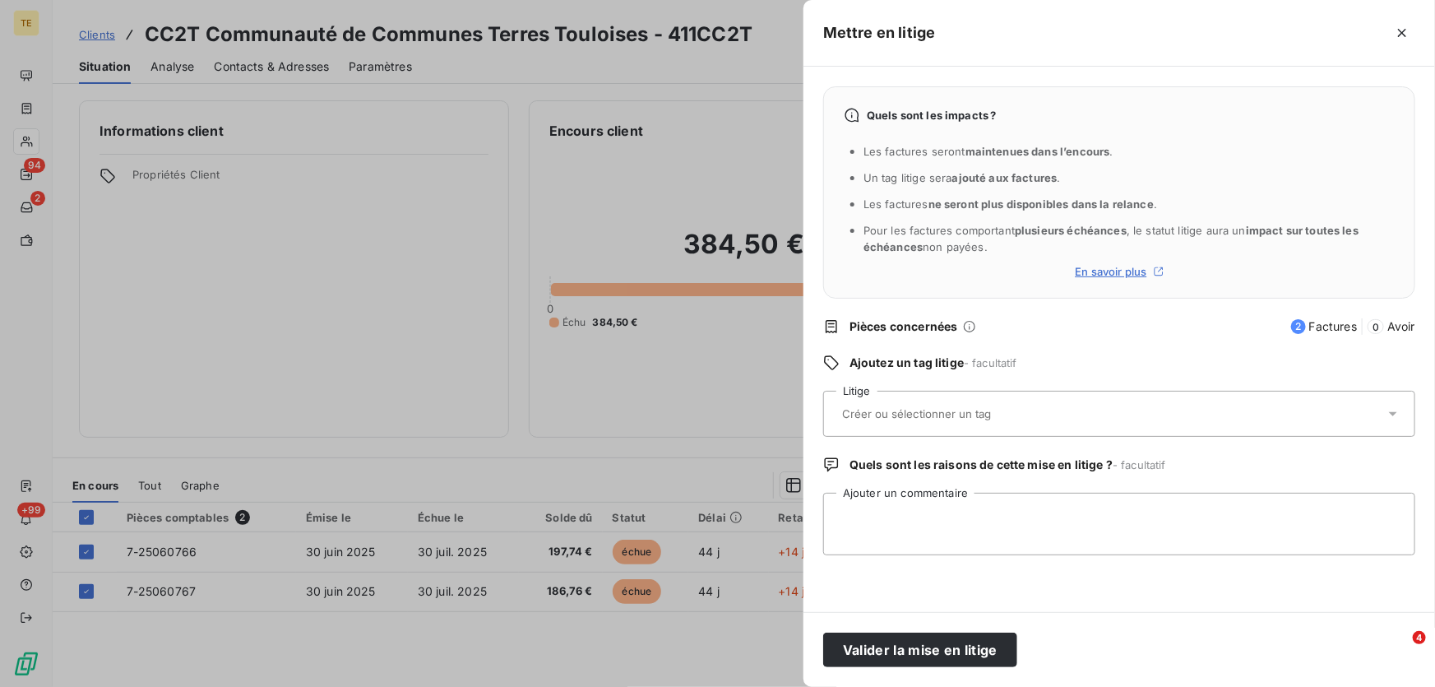
click at [853, 416] on input "text" at bounding box center [959, 413] width 239 height 15
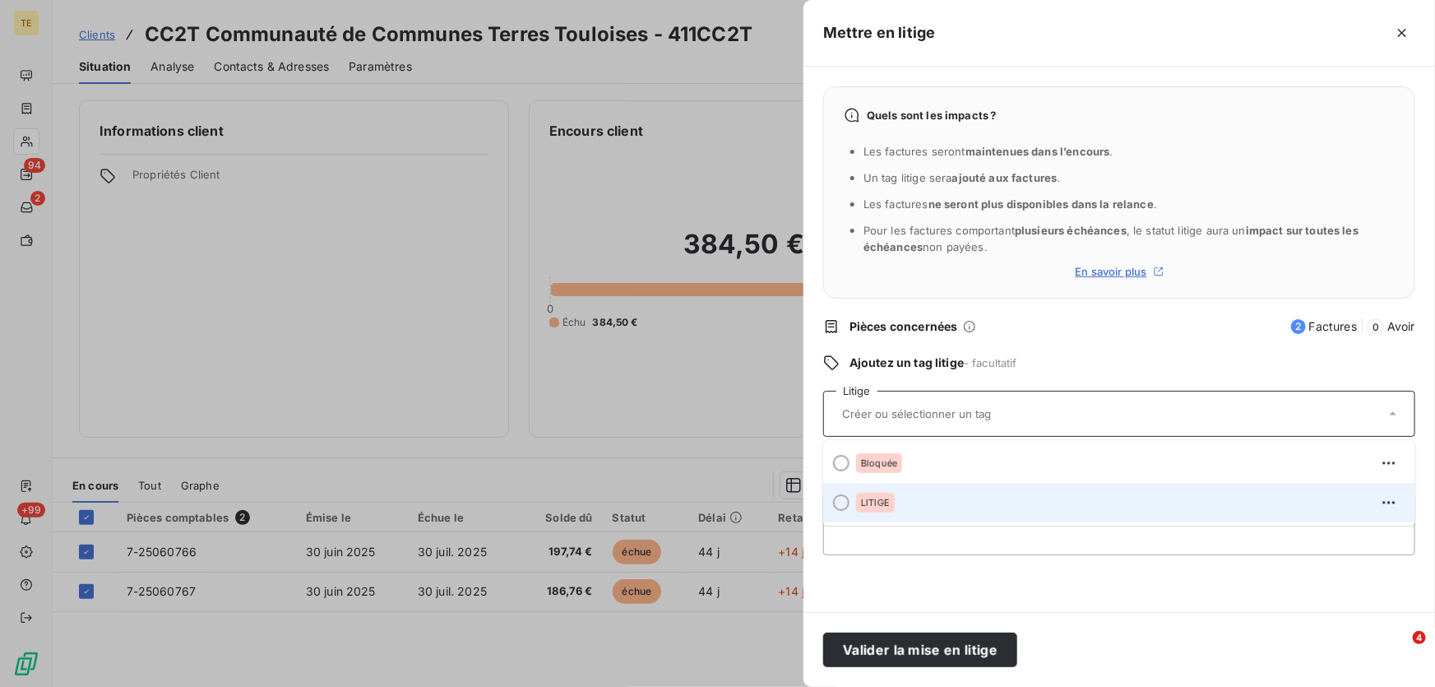
click at [873, 499] on span "LITIGE" at bounding box center [875, 503] width 29 height 10
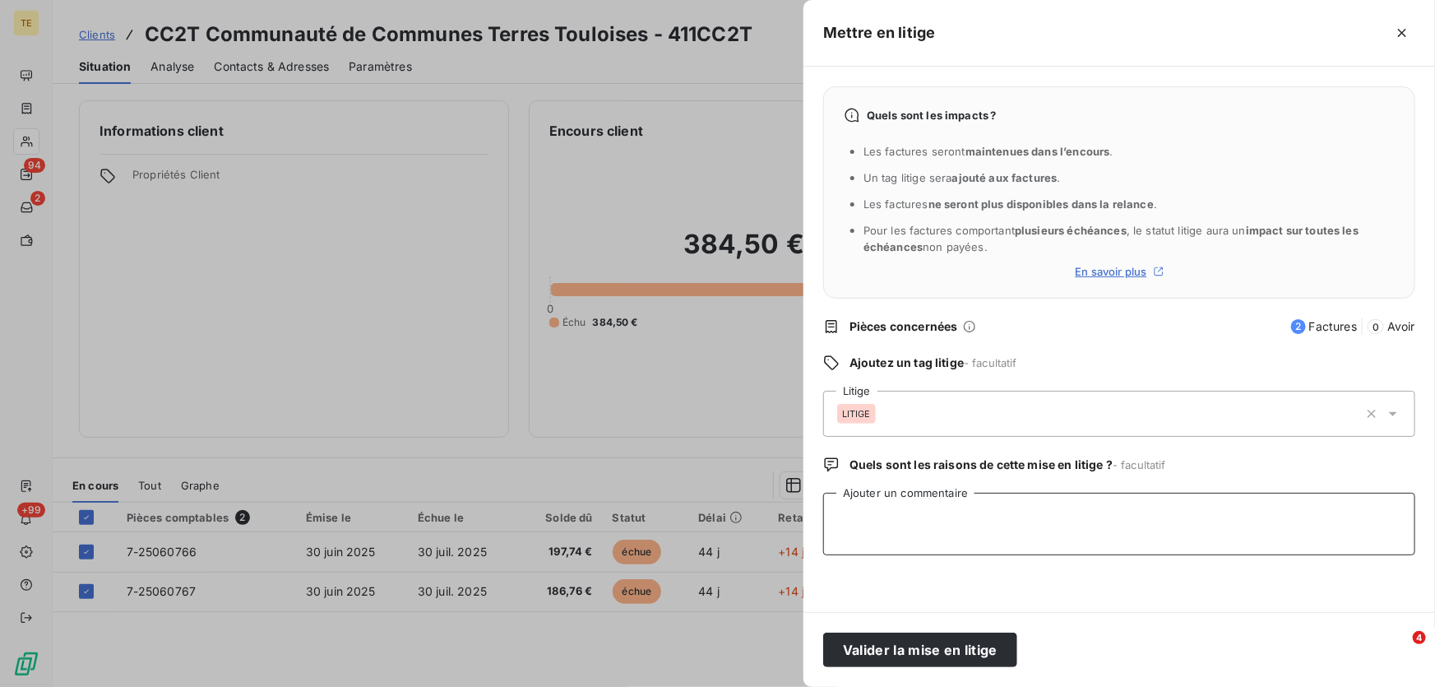
click at [873, 506] on textarea "Ajouter un commentaire" at bounding box center [1119, 524] width 592 height 63
paste textarea "mauvais prix unitaire facture a refaire"
type textarea "mauvais prix unitaire facture a refaire"
click at [880, 654] on button "Valider la mise en litige" at bounding box center [920, 649] width 194 height 35
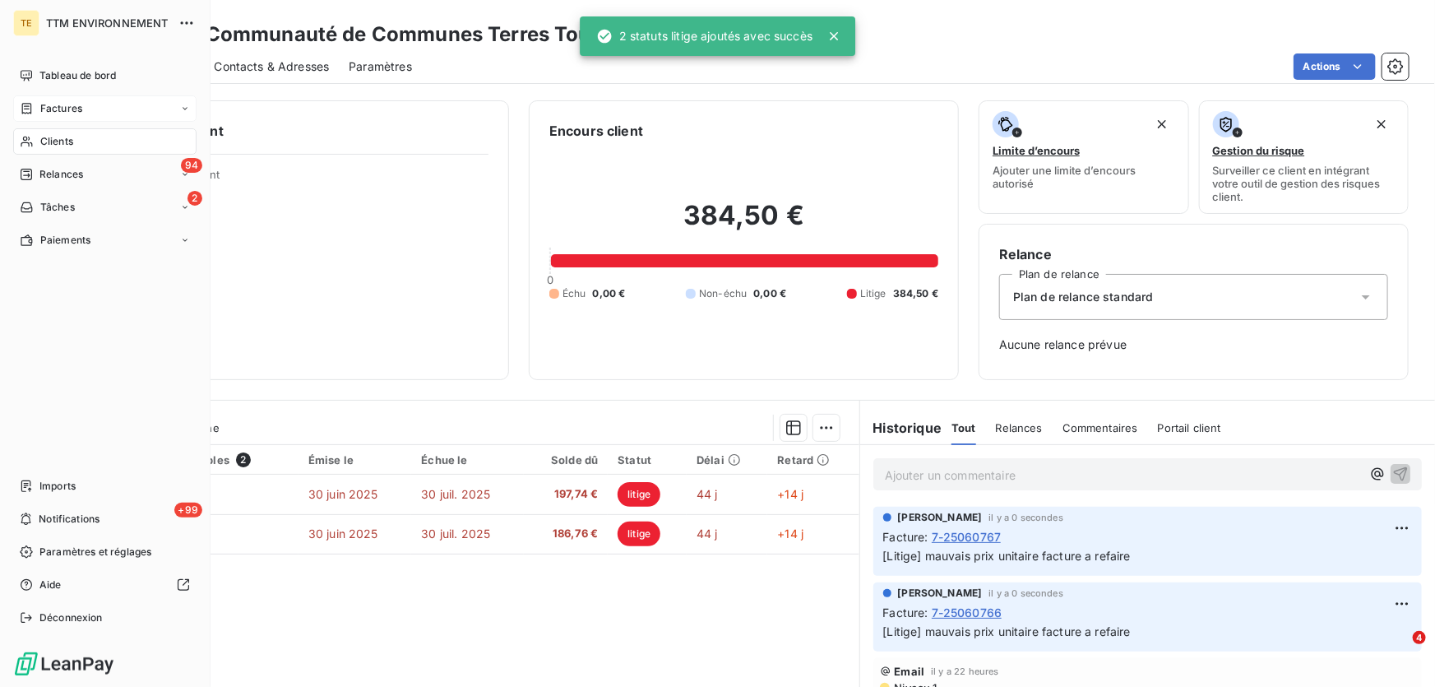
click at [66, 108] on span "Factures" at bounding box center [61, 108] width 42 height 15
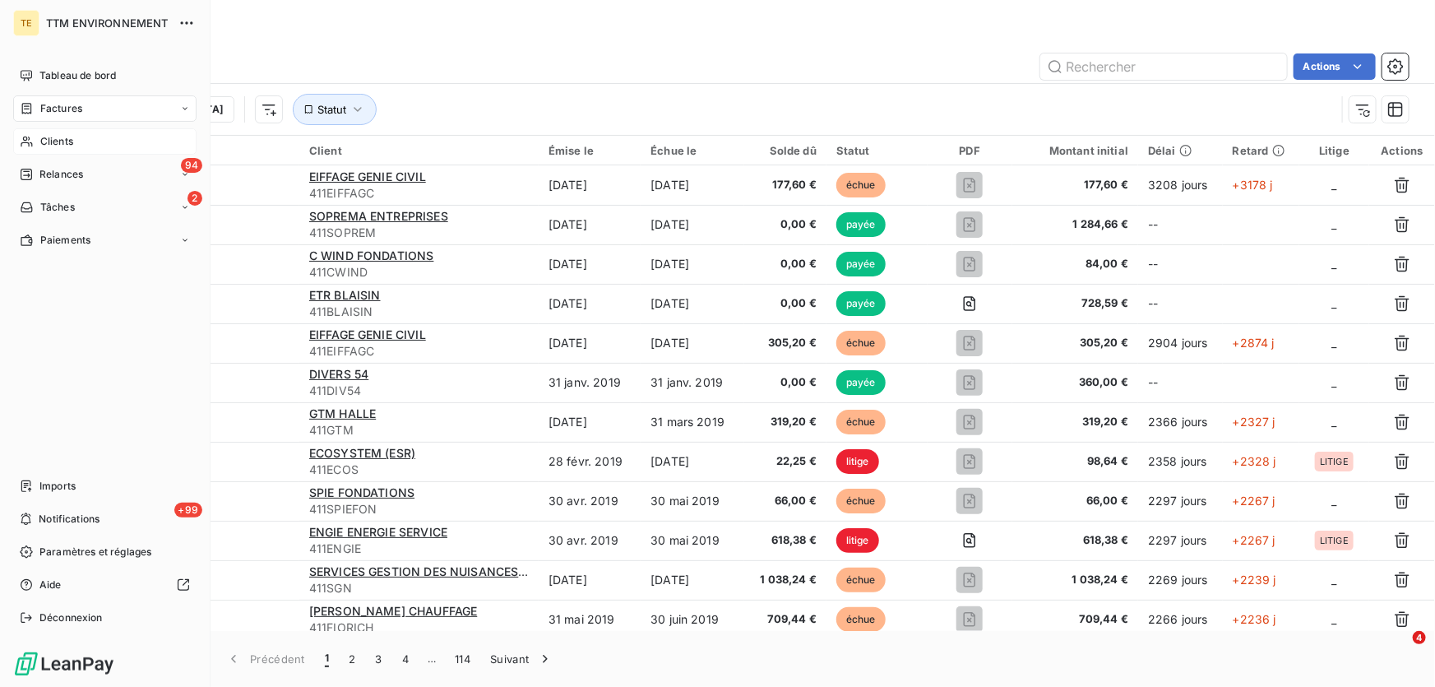
click at [57, 141] on span "Clients" at bounding box center [56, 141] width 33 height 15
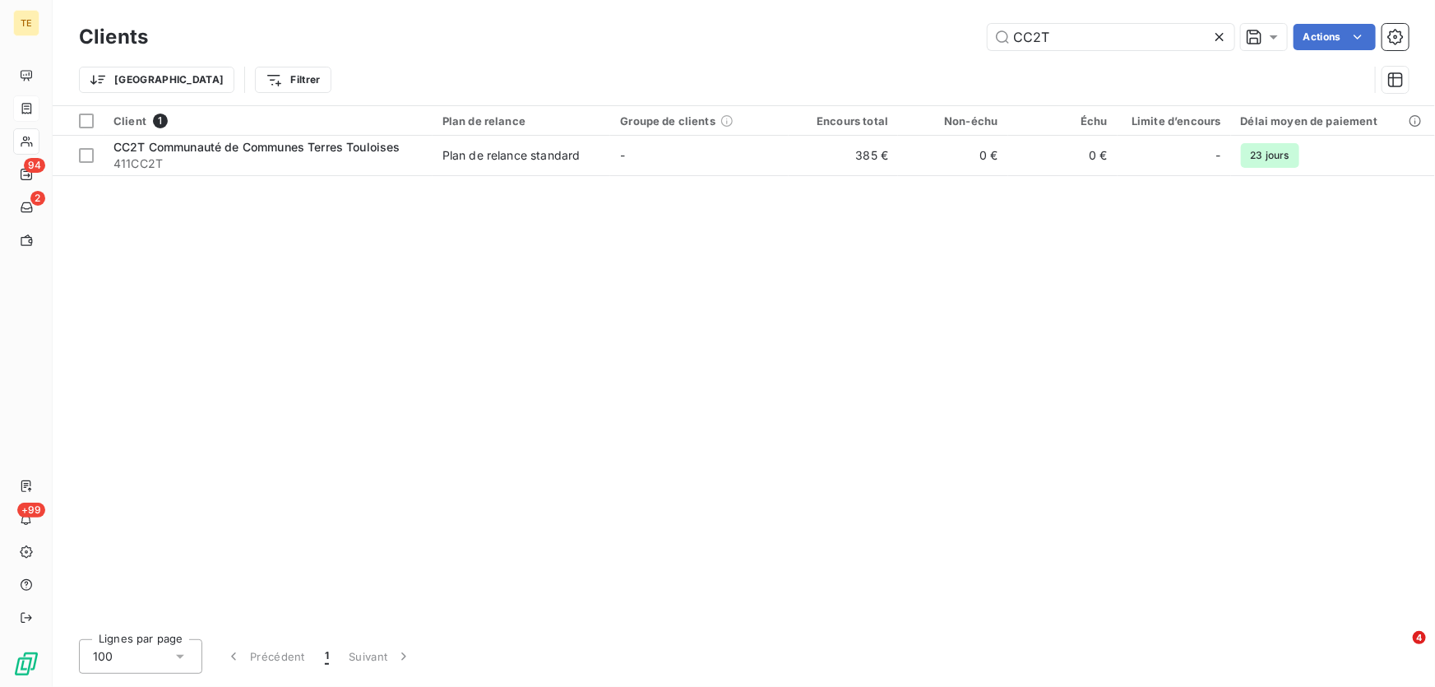
drag, startPoint x: 1072, startPoint y: 35, endPoint x: 907, endPoint y: 41, distance: 165.4
click at [908, 40] on div "CC2T Actions" at bounding box center [788, 37] width 1241 height 26
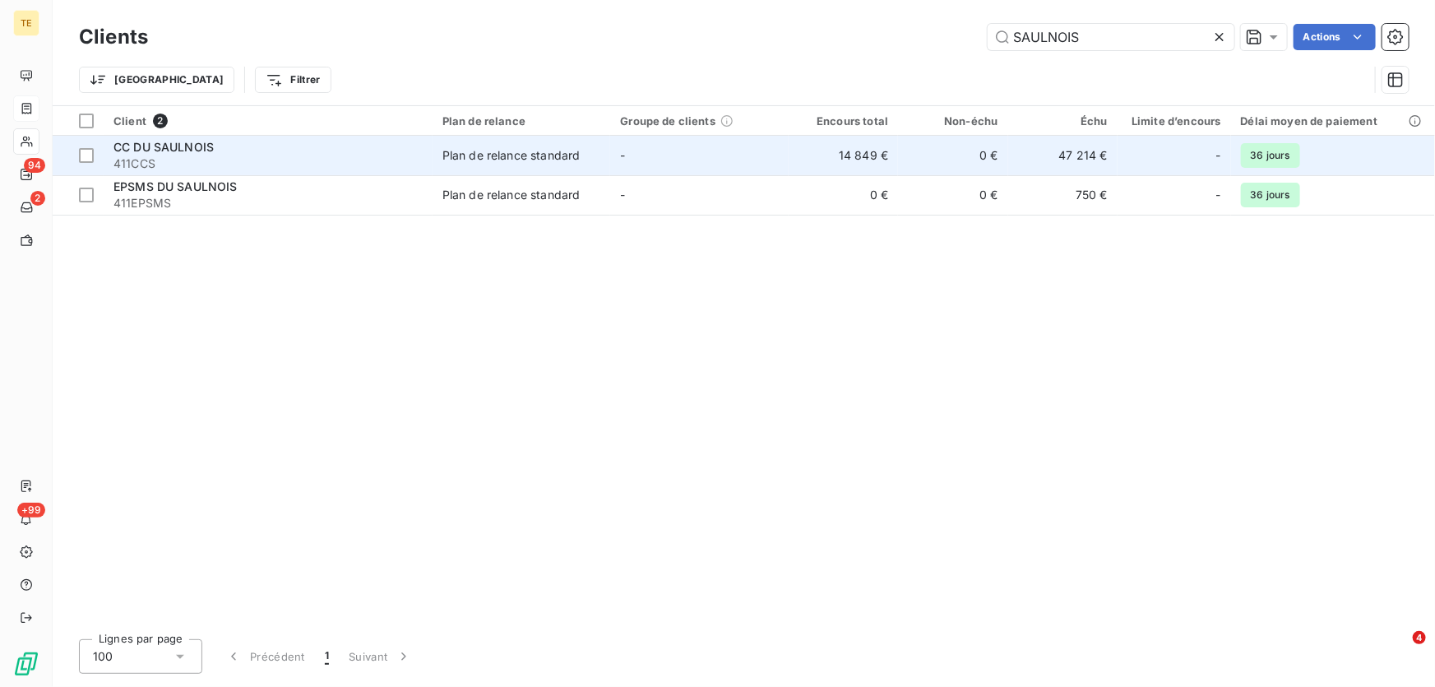
type input "SAULNOIS"
click at [145, 151] on span "CC DU SAULNOIS" at bounding box center [163, 147] width 100 height 14
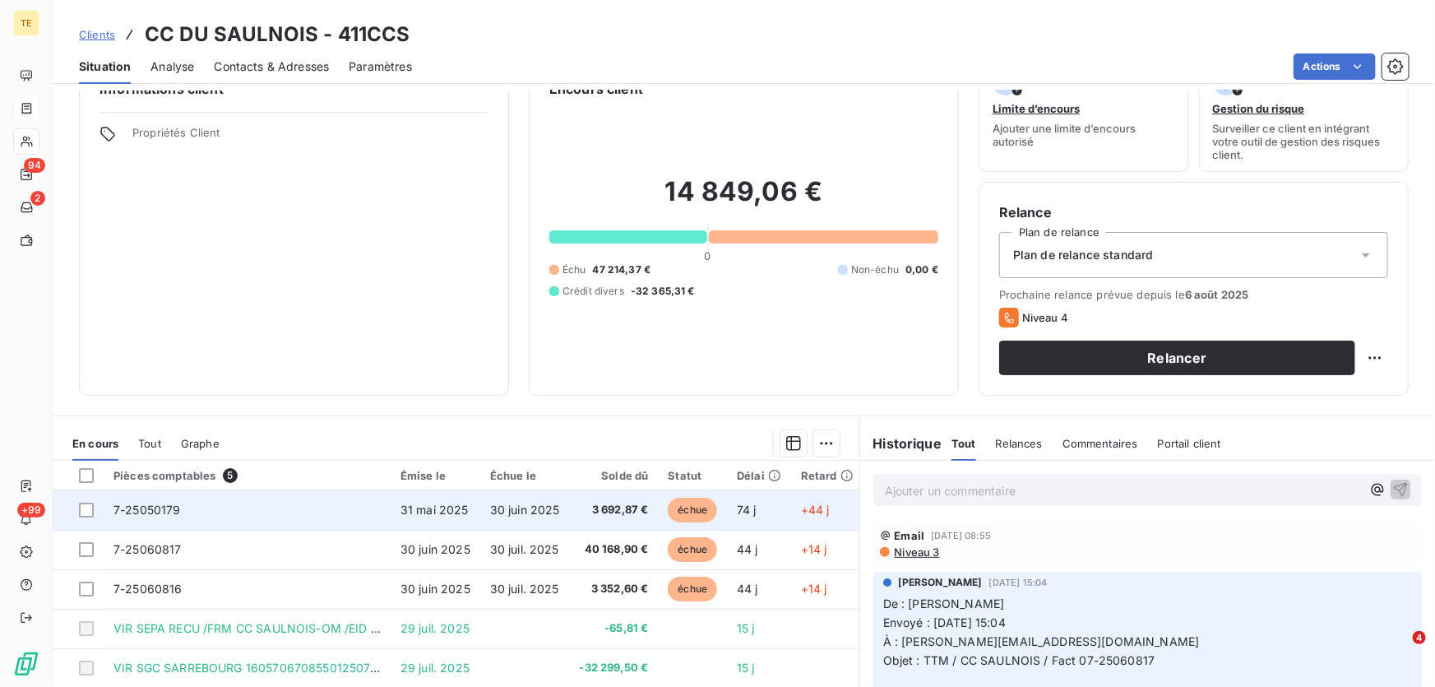
scroll to position [74, 0]
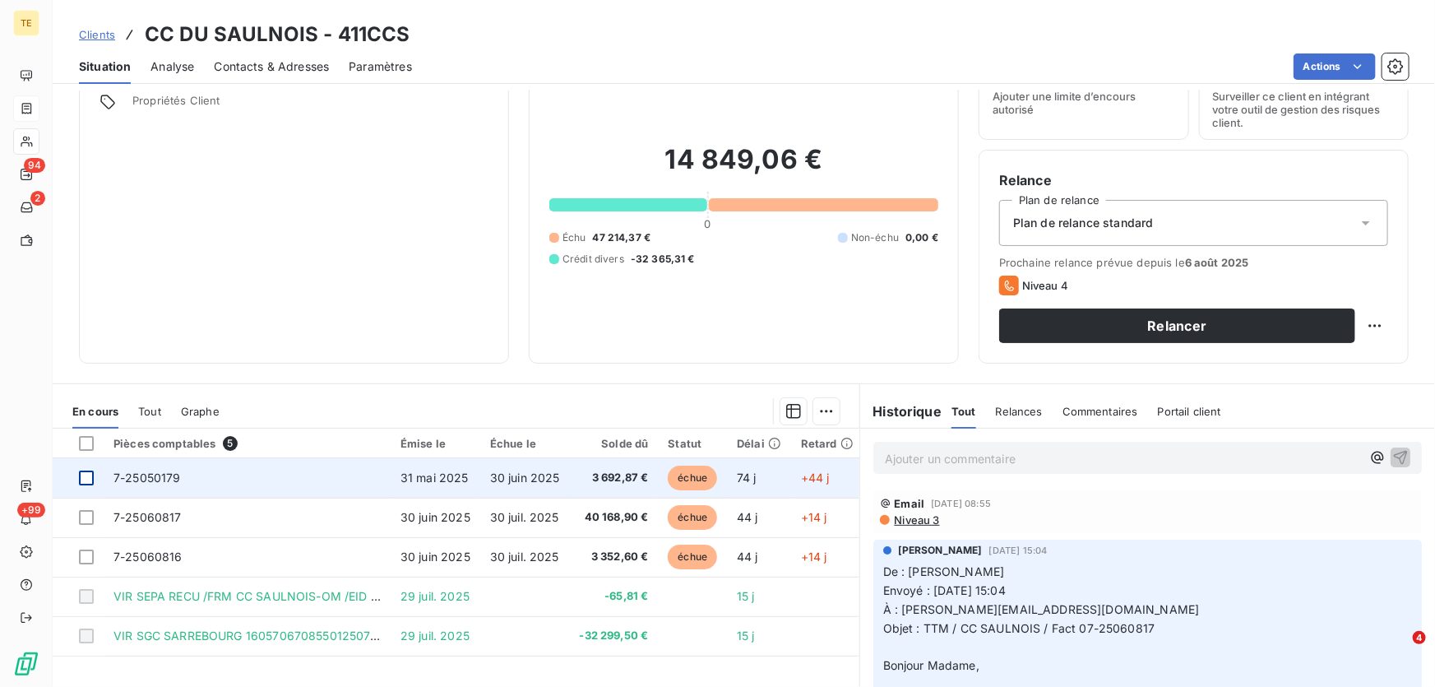
click at [88, 476] on div at bounding box center [86, 477] width 15 height 15
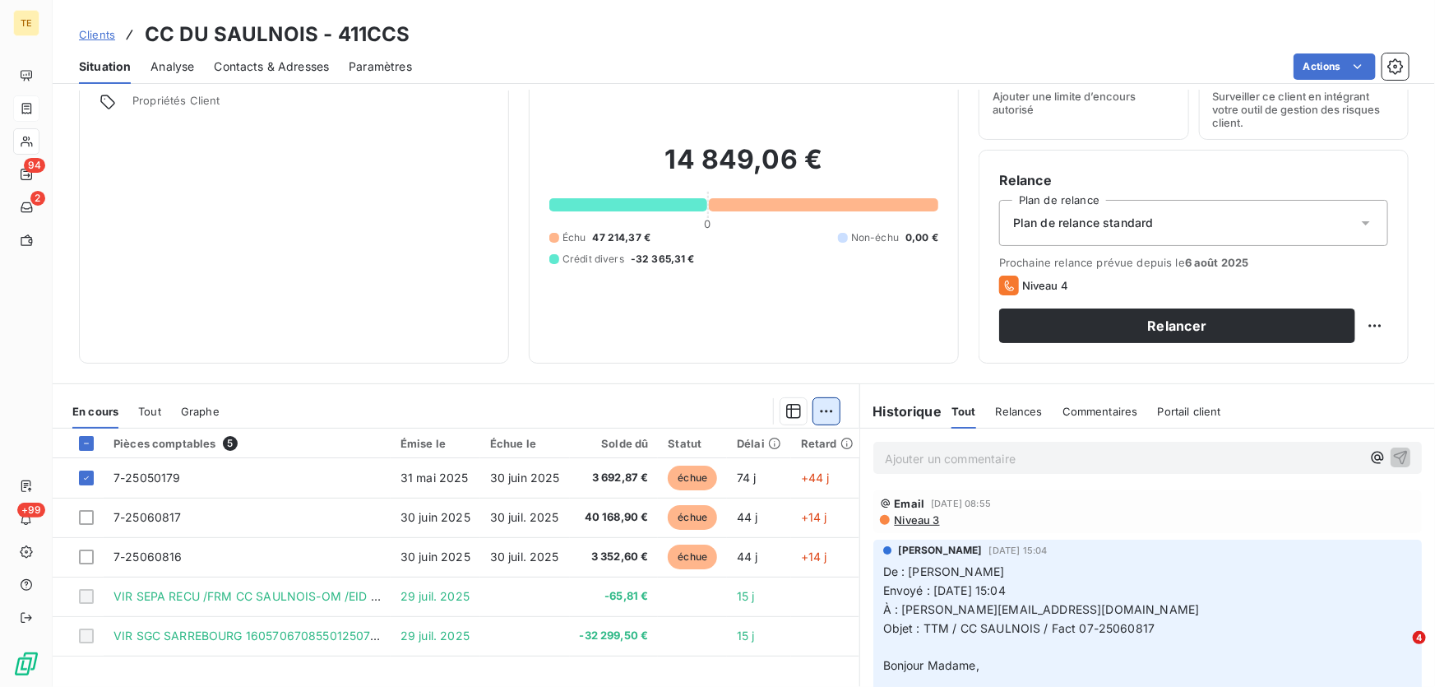
click at [824, 407] on html "TE 94 2 +99 Clients CC DU SAULNOIS - 411CCS Situation Analyse Contacts & Adress…" at bounding box center [717, 343] width 1435 height 687
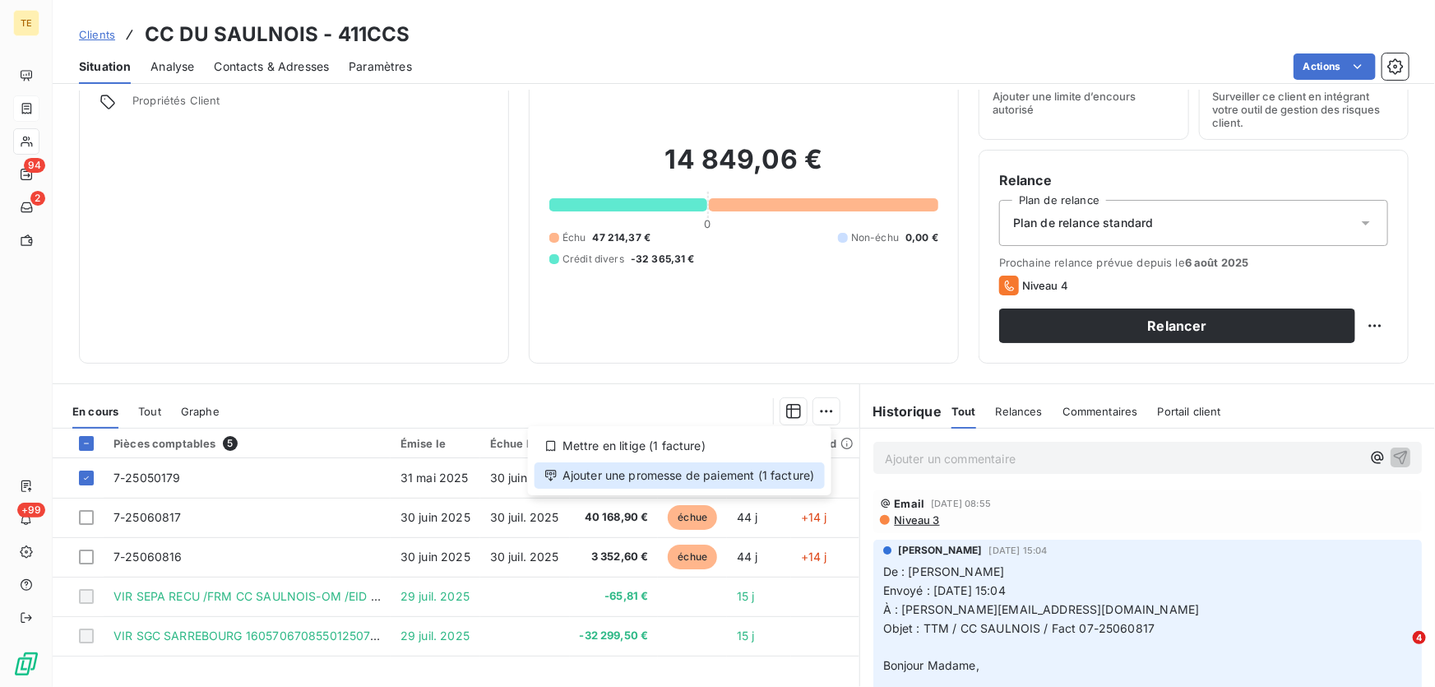
click at [667, 475] on div "Ajouter une promesse de paiement (1 facture)" at bounding box center [680, 475] width 290 height 26
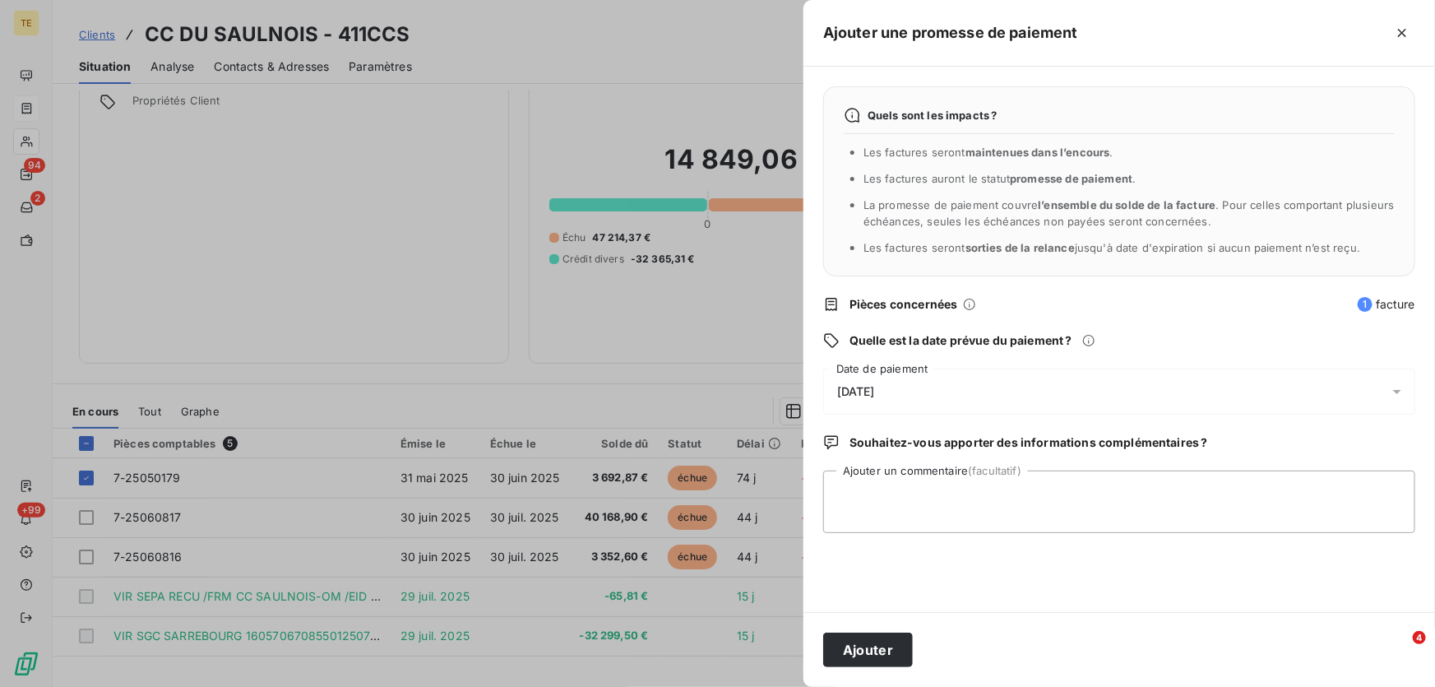
click at [879, 399] on div "[DATE]" at bounding box center [1119, 391] width 592 height 46
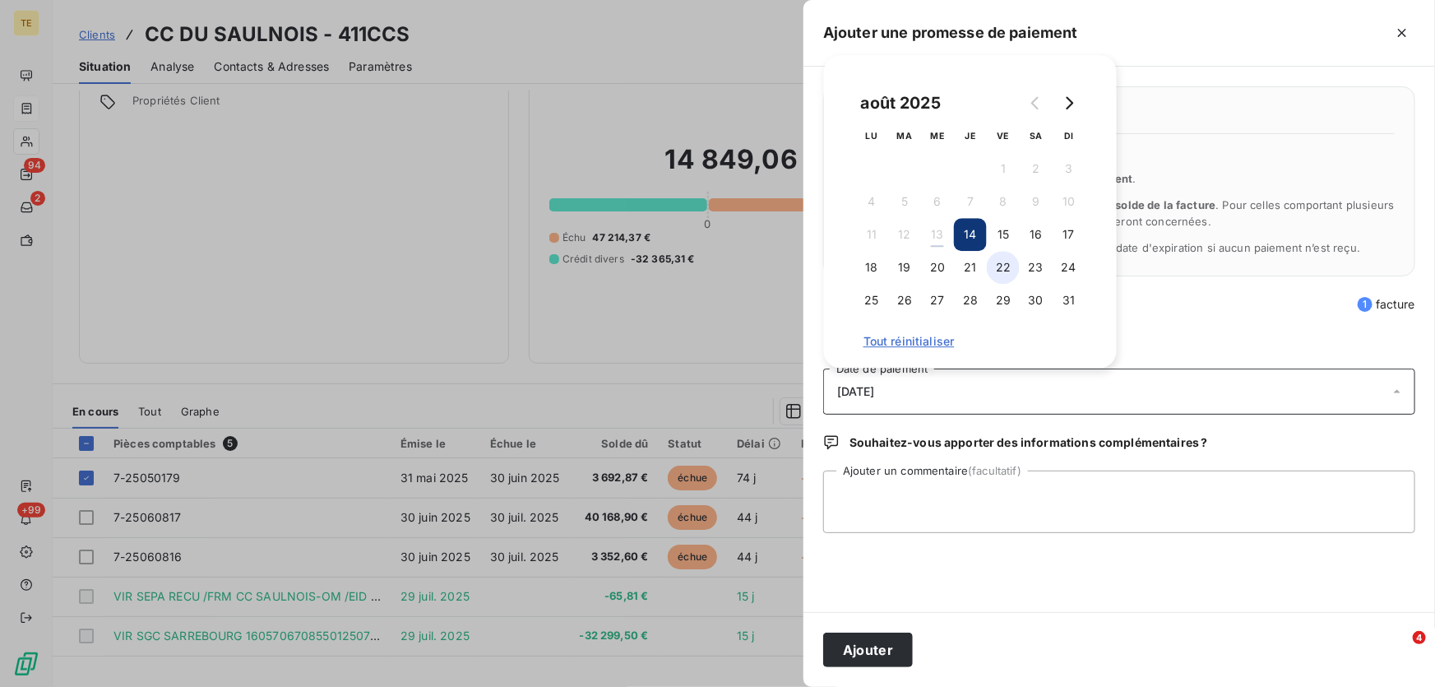
click at [1008, 267] on button "22" at bounding box center [1003, 267] width 33 height 33
click at [850, 493] on textarea "Ajouter un commentaire (facultatif)" at bounding box center [1119, 501] width 592 height 63
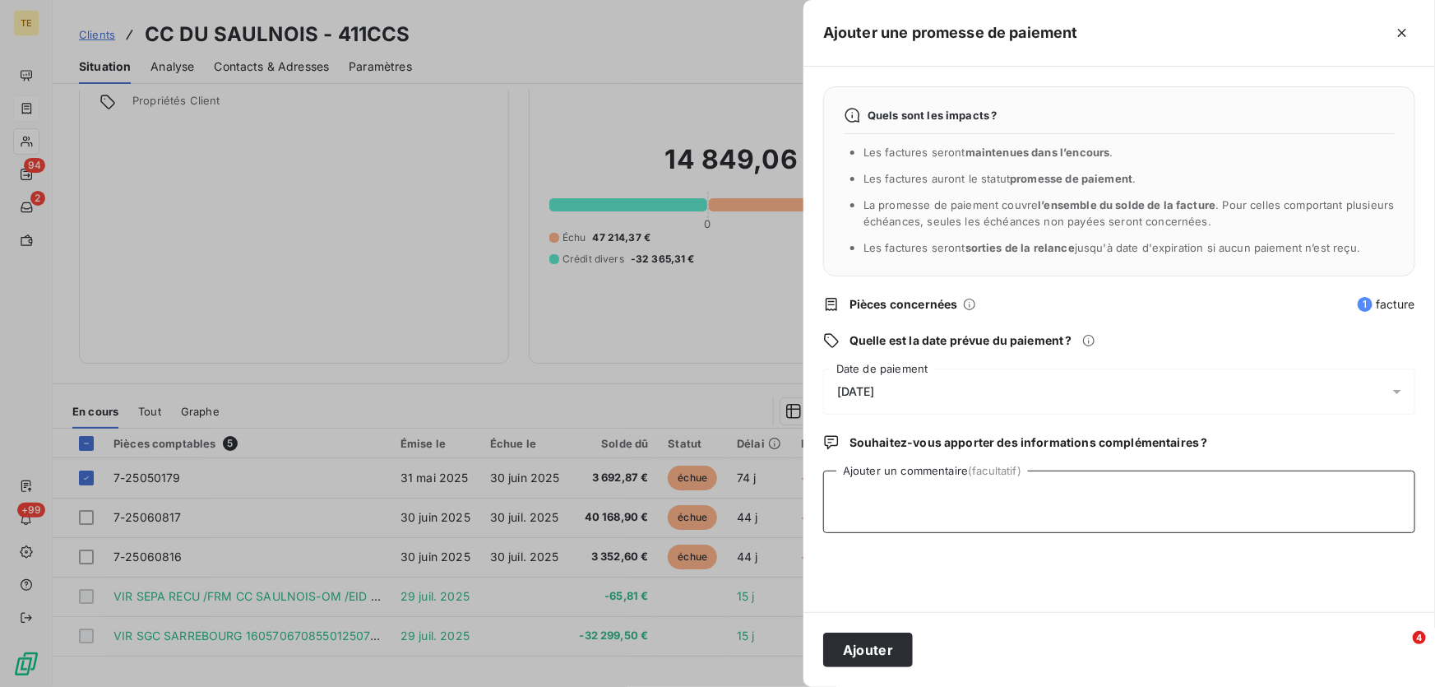
paste textarea "________________________________________ De: [PERSON_NAME][EMAIL_ADDRESS][DOMAI…"
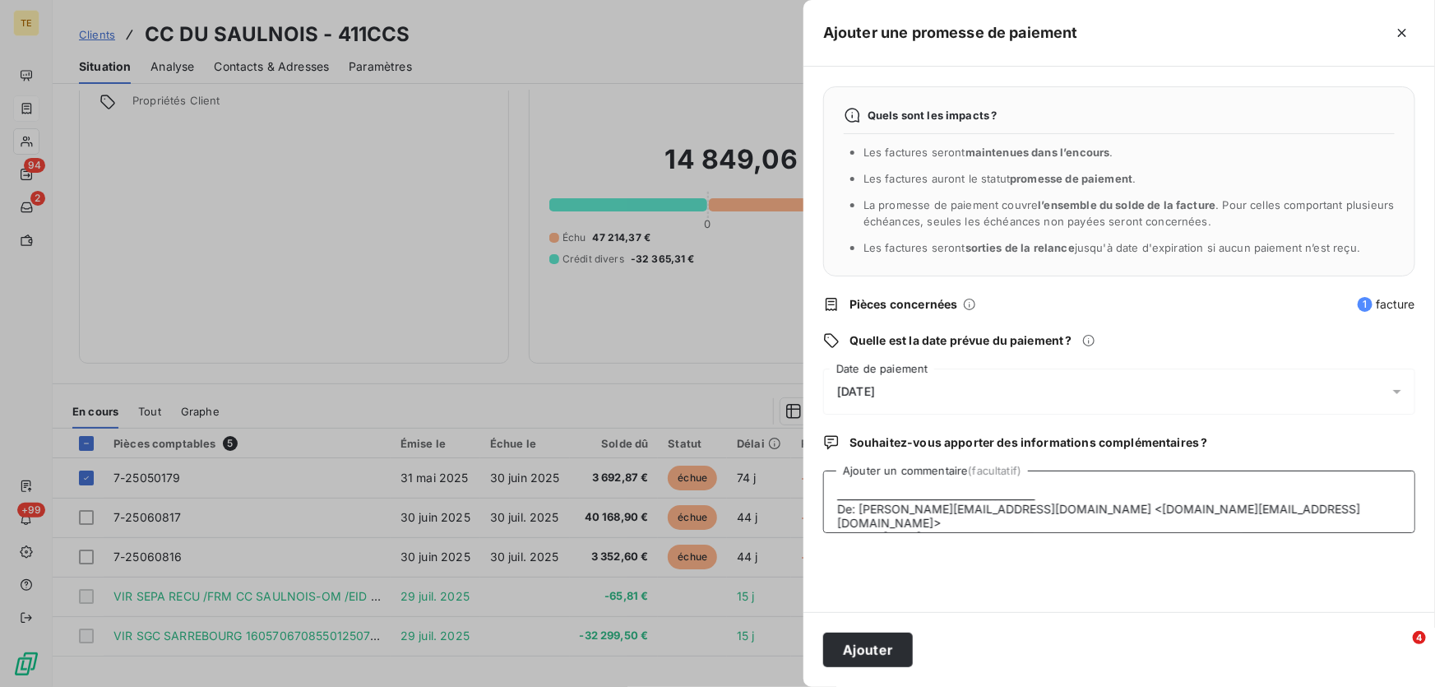
scroll to position [140, 0]
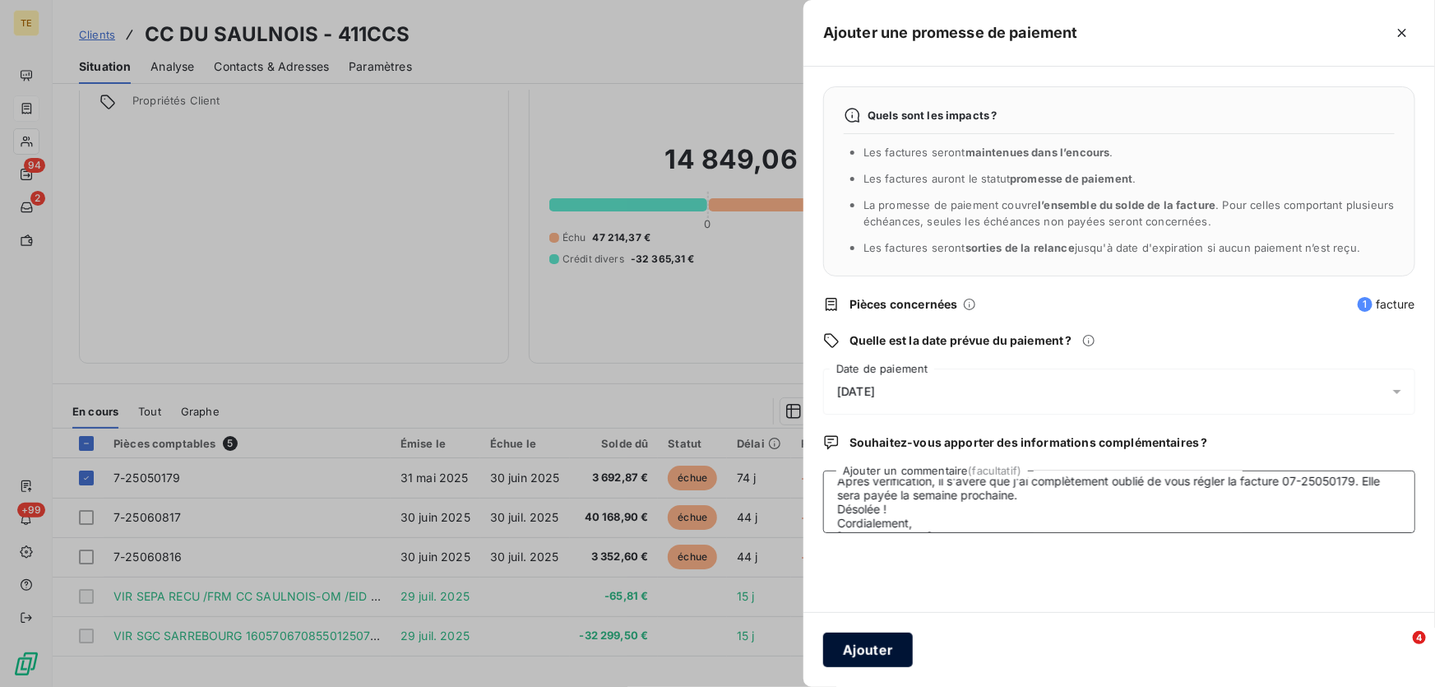
type textarea "________________________________________ De: [PERSON_NAME][EMAIL_ADDRESS][DOMAI…"
click at [869, 648] on button "Ajouter" at bounding box center [868, 649] width 90 height 35
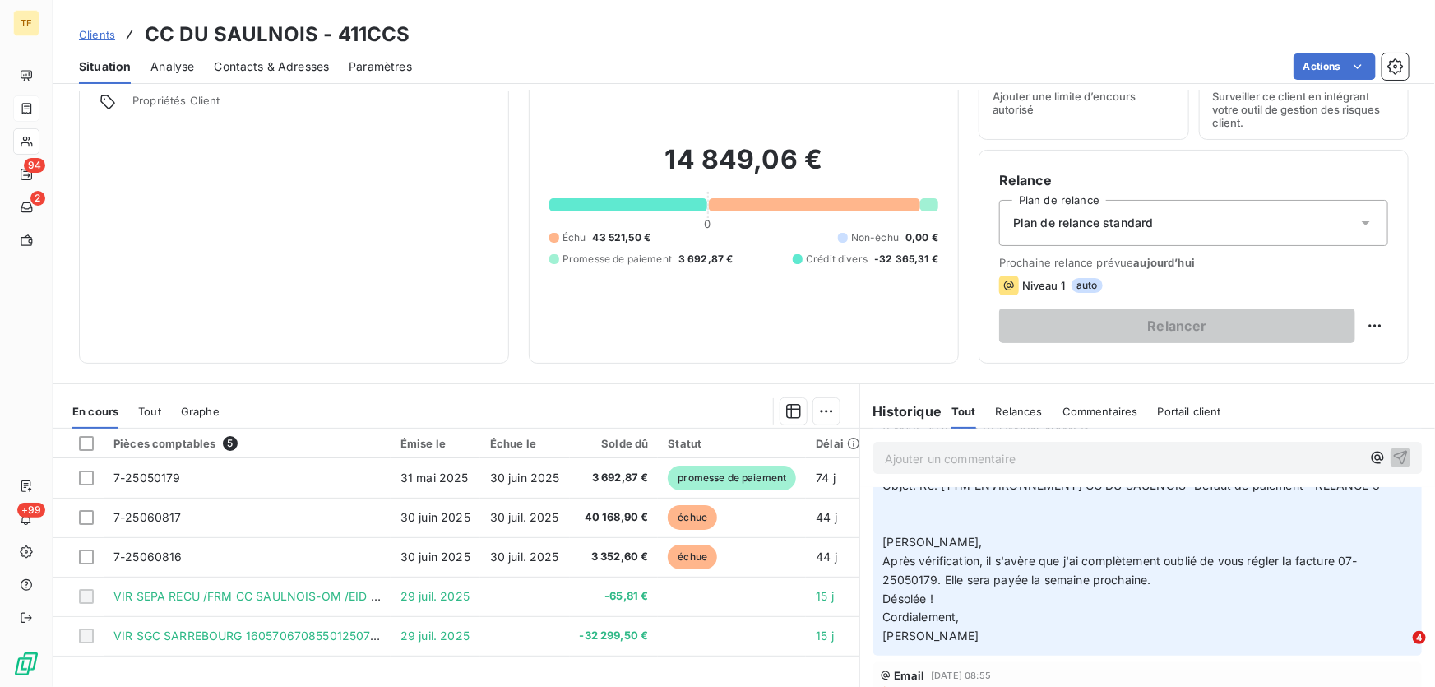
scroll to position [149, 0]
drag, startPoint x: 363, startPoint y: 2, endPoint x: 1391, endPoint y: 6, distance: 1028.0
click at [1387, 15] on div "Clients CC DU SAULNOIS - 411CCS Situation Analyse Contacts & Adresses Paramètre…" at bounding box center [744, 42] width 1382 height 84
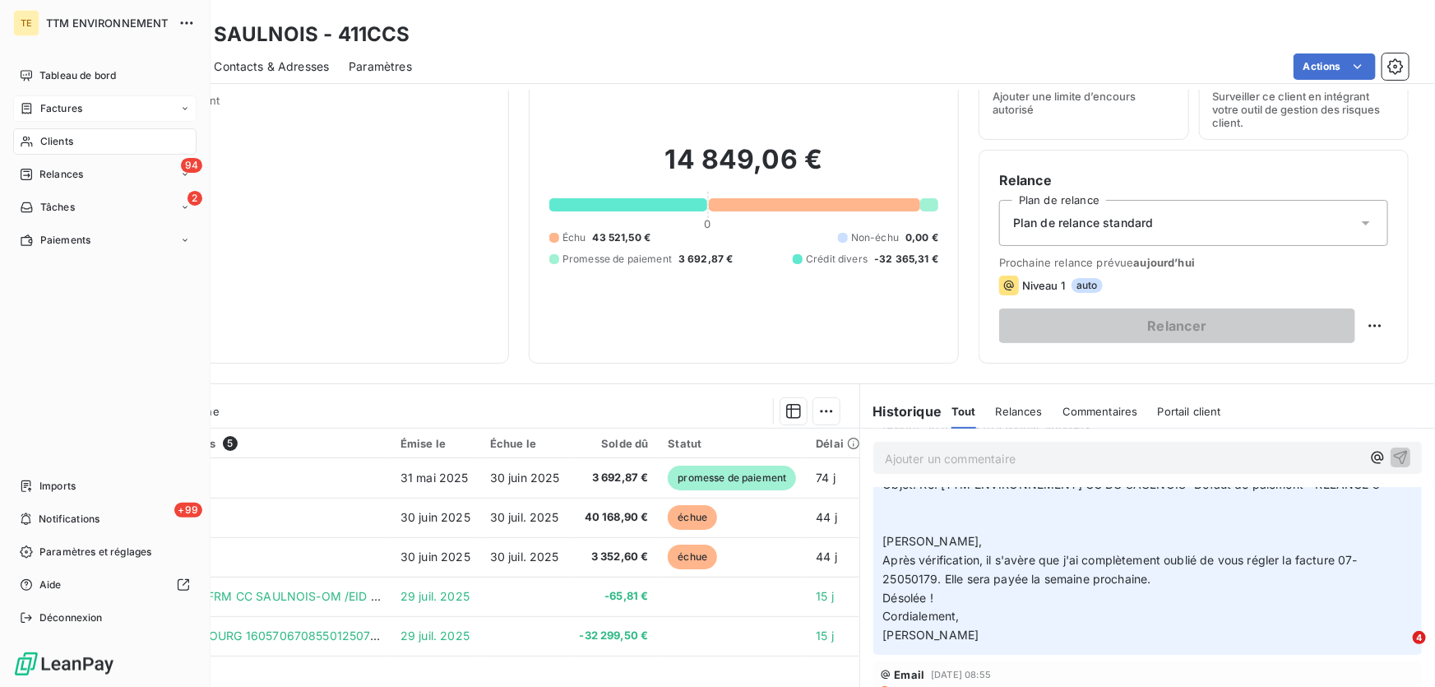
click at [49, 128] on div "Clients" at bounding box center [104, 141] width 183 height 26
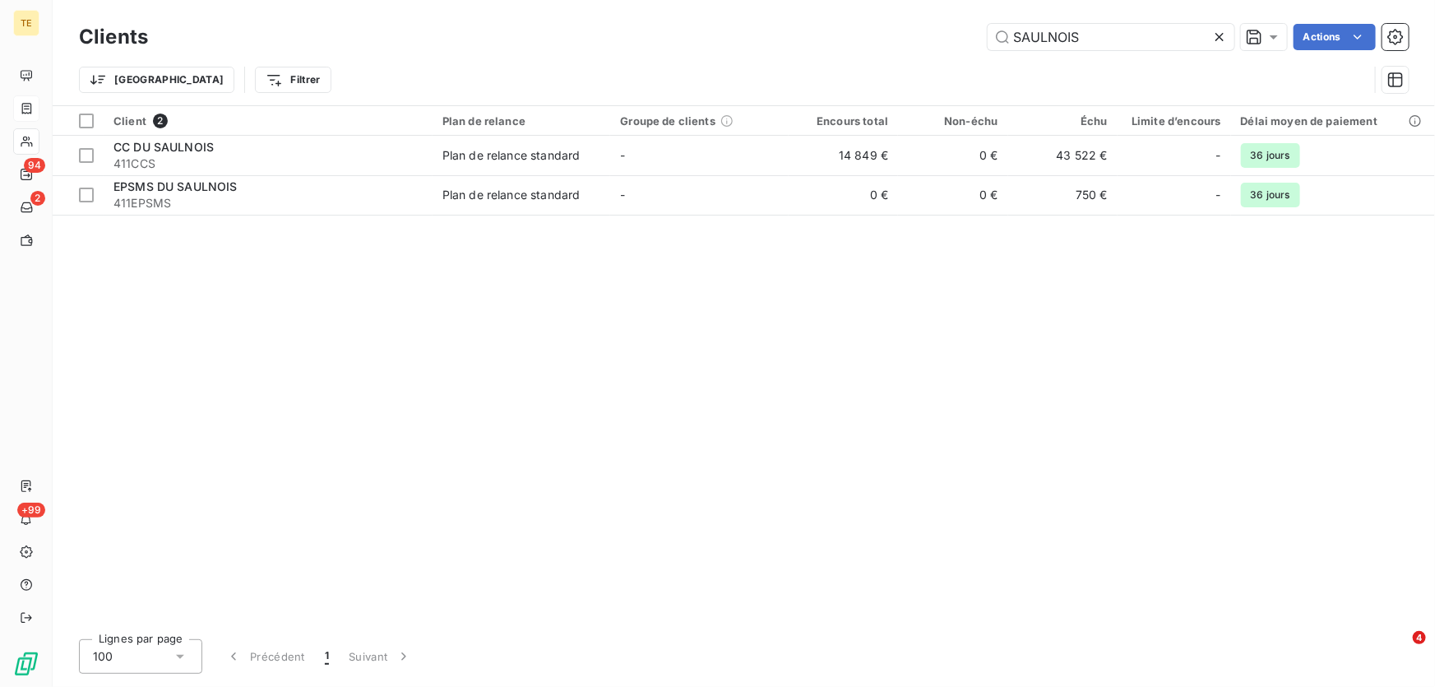
click at [981, 39] on div "SAULNOIS Actions" at bounding box center [788, 37] width 1241 height 26
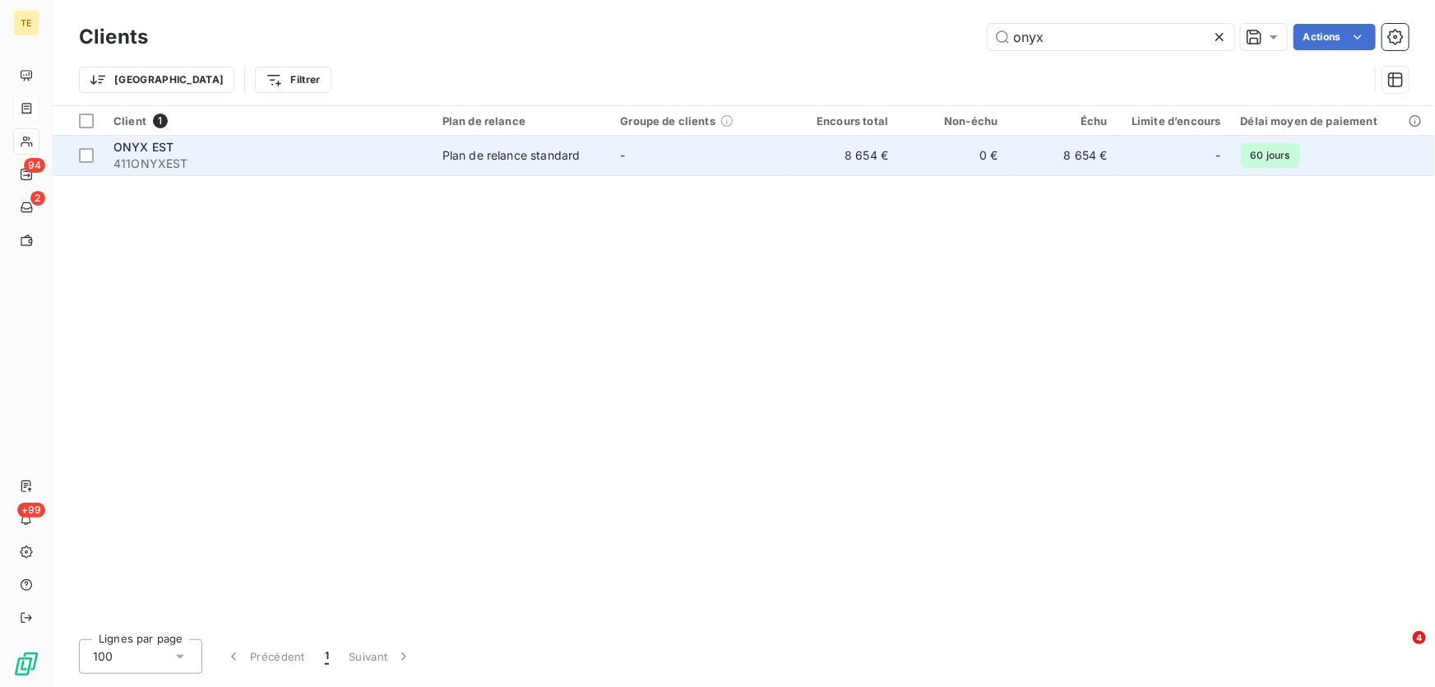
type input "onyx"
click at [134, 154] on div "ONYX EST" at bounding box center [267, 147] width 309 height 16
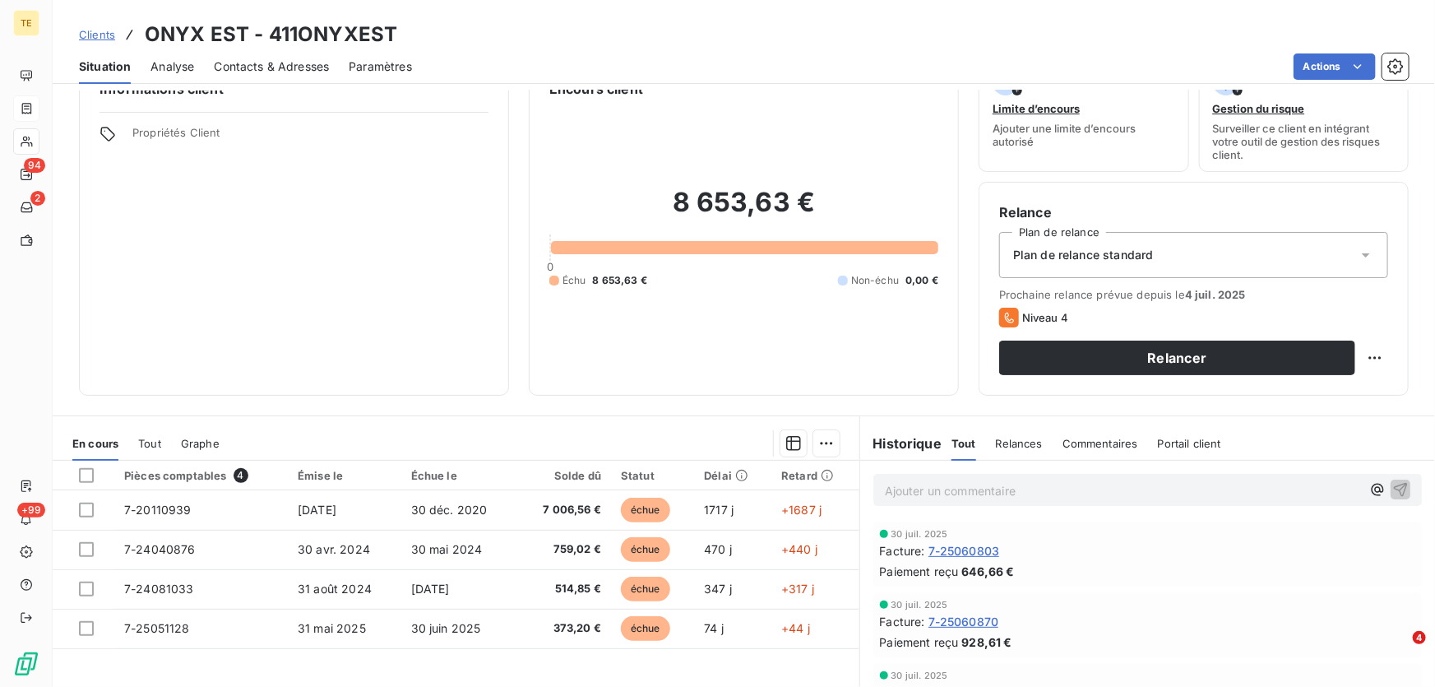
scroll to position [74, 0]
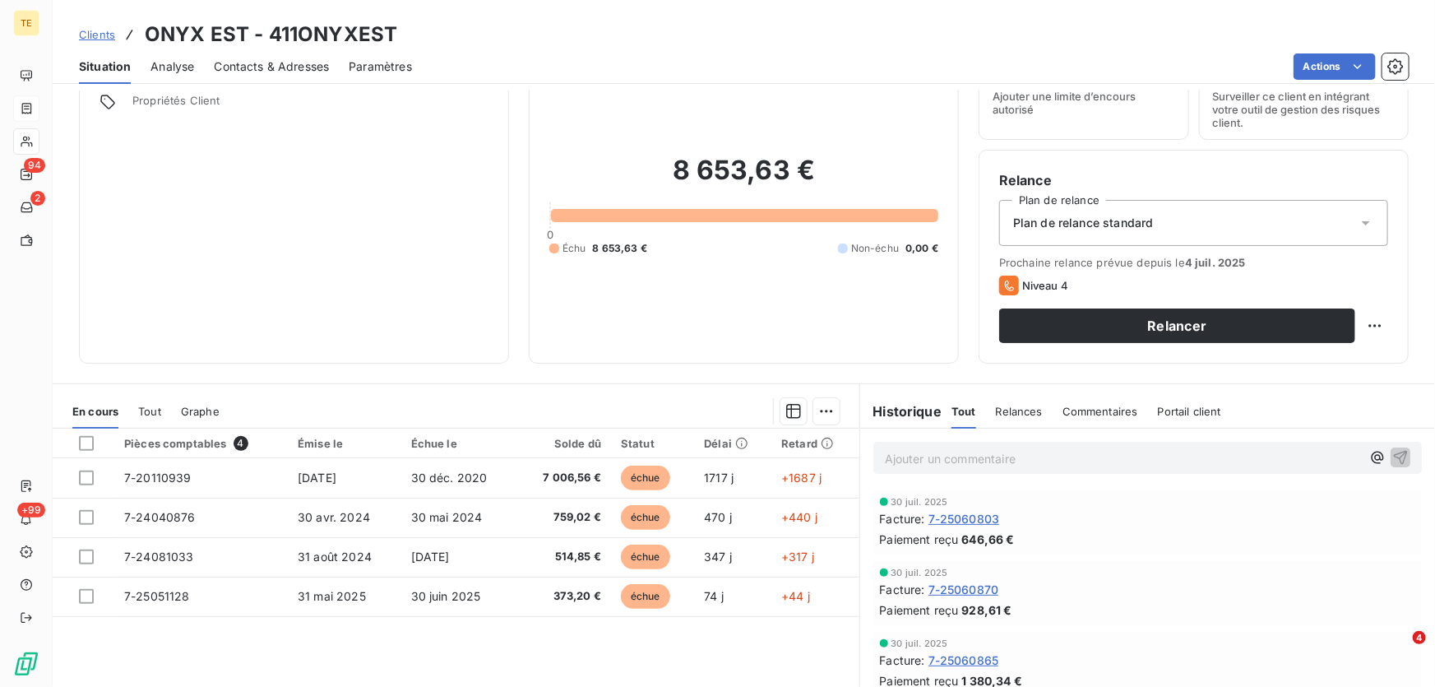
click at [942, 459] on p "Ajouter un commentaire ﻿" at bounding box center [1123, 458] width 476 height 21
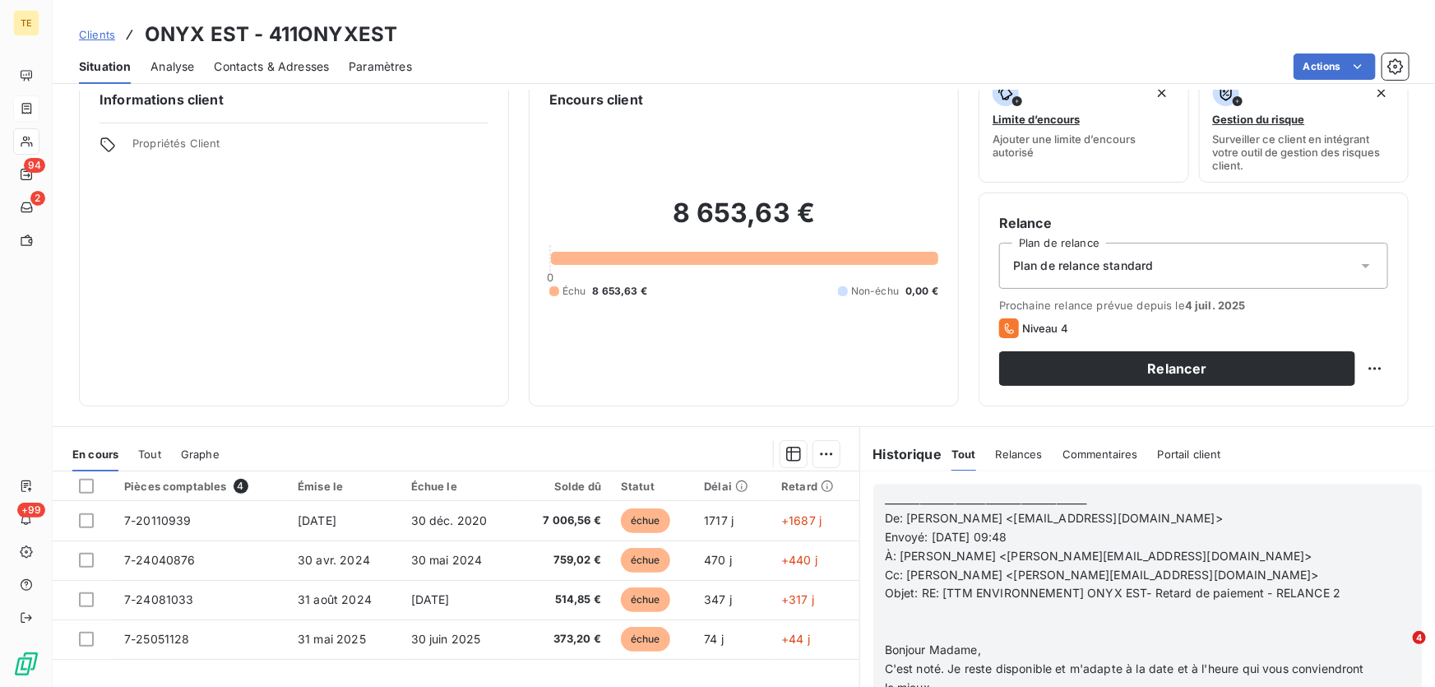
scroll to position [4785, 0]
click at [1300, 582] on p "Cc: [PERSON_NAME] <[PERSON_NAME][EMAIL_ADDRESS][DOMAIN_NAME]>" at bounding box center [1125, 576] width 480 height 19
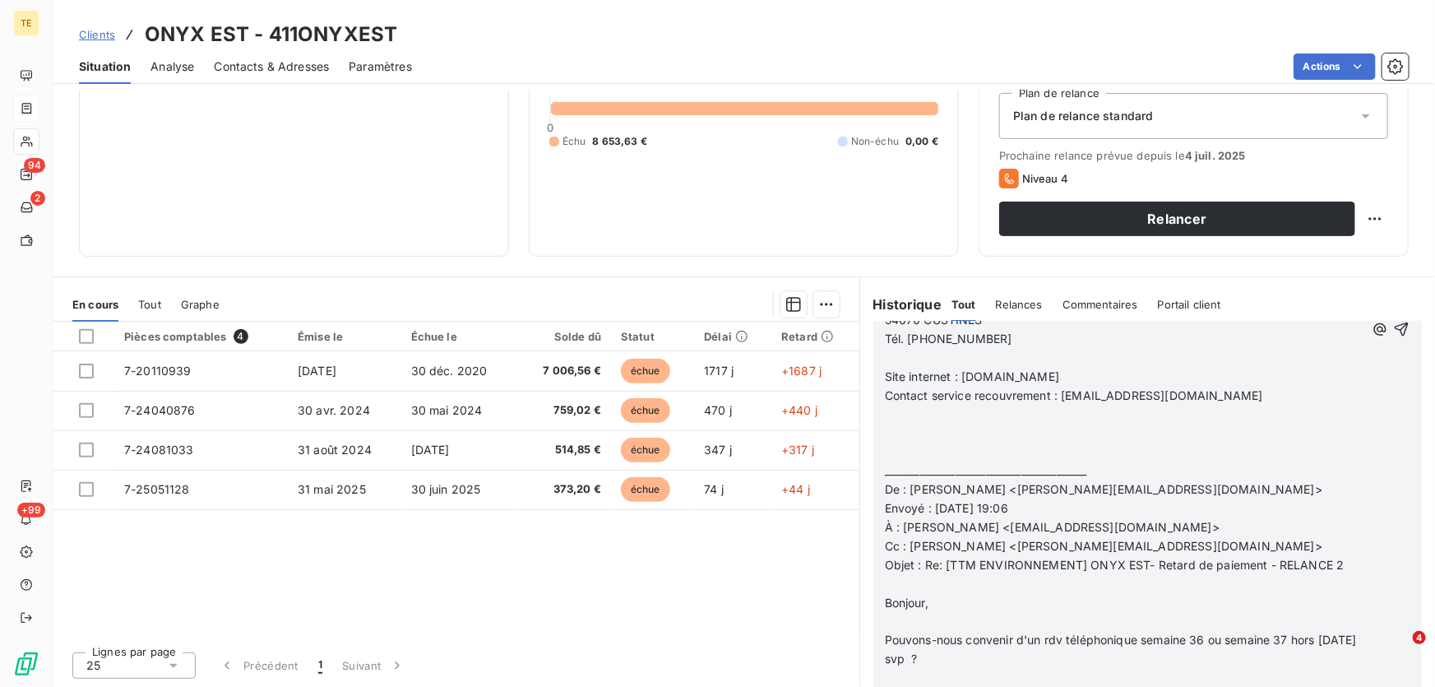
scroll to position [5785, 0]
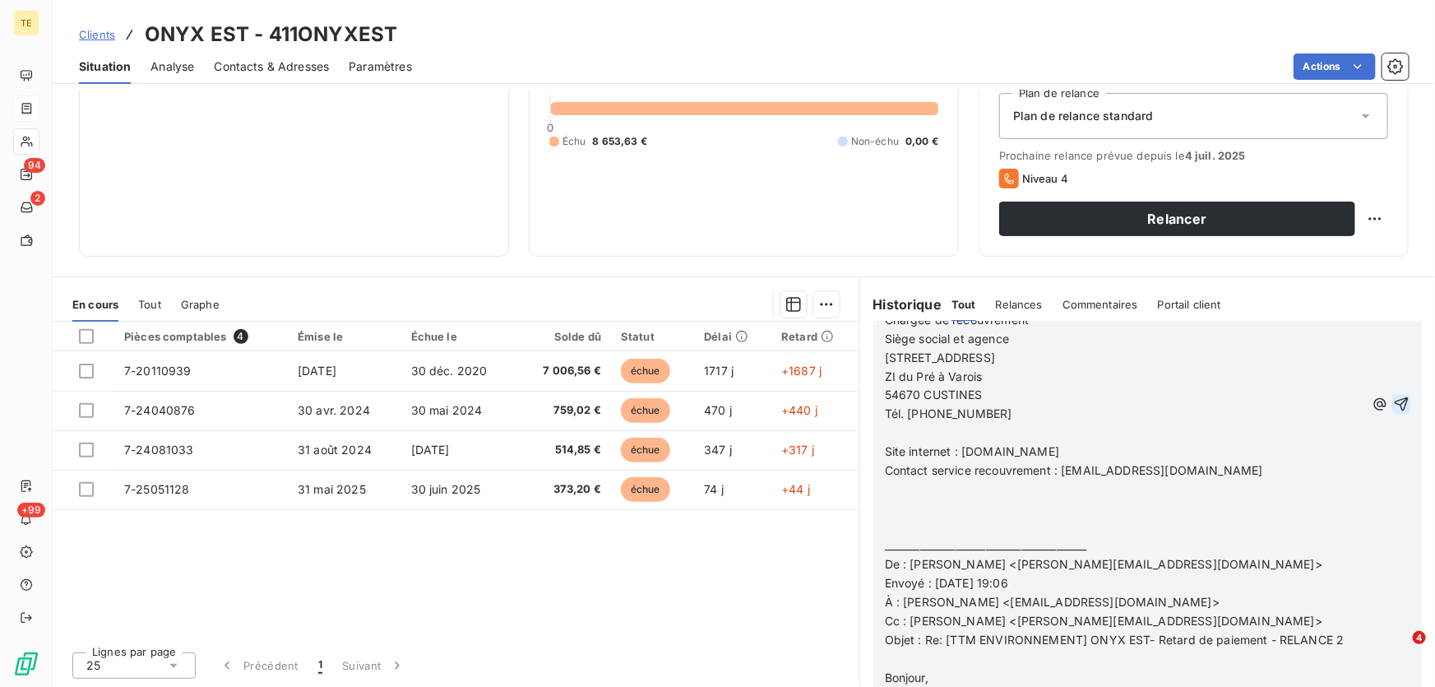
click at [1393, 400] on icon "button" at bounding box center [1401, 404] width 16 height 16
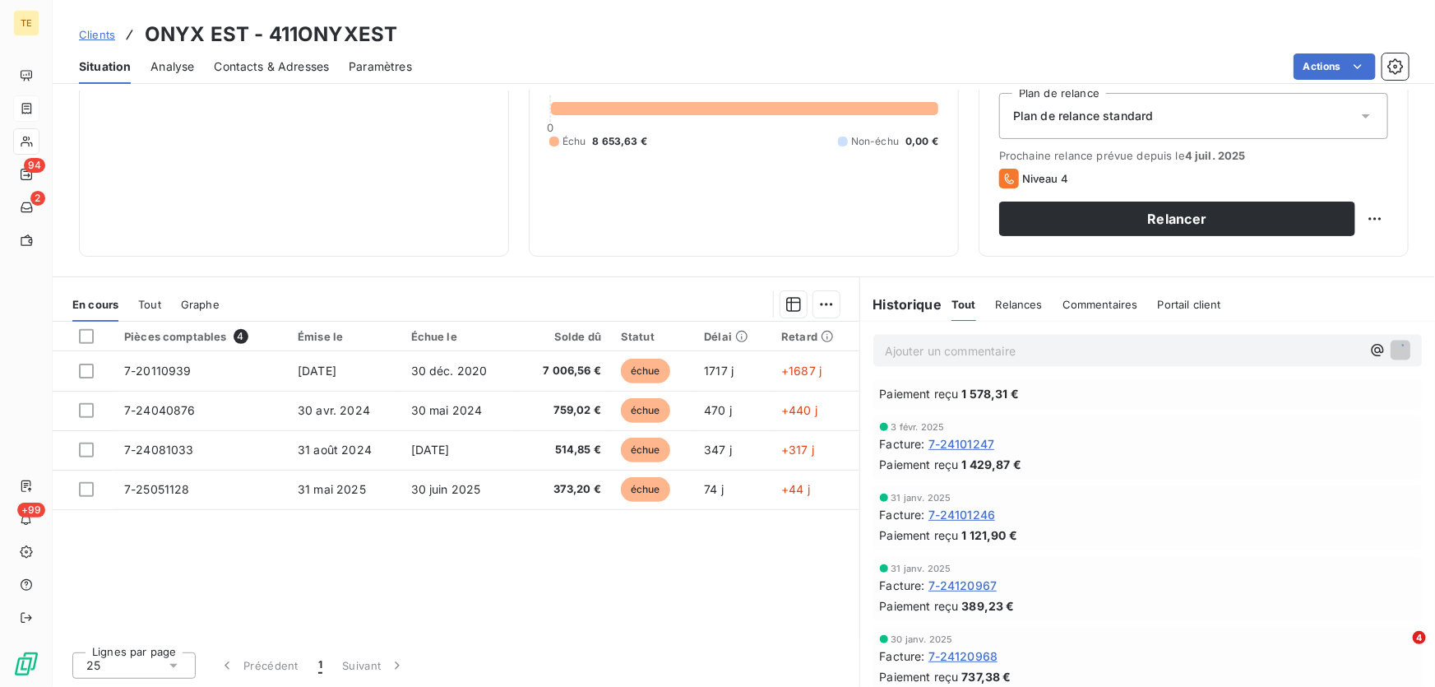
scroll to position [5845, 0]
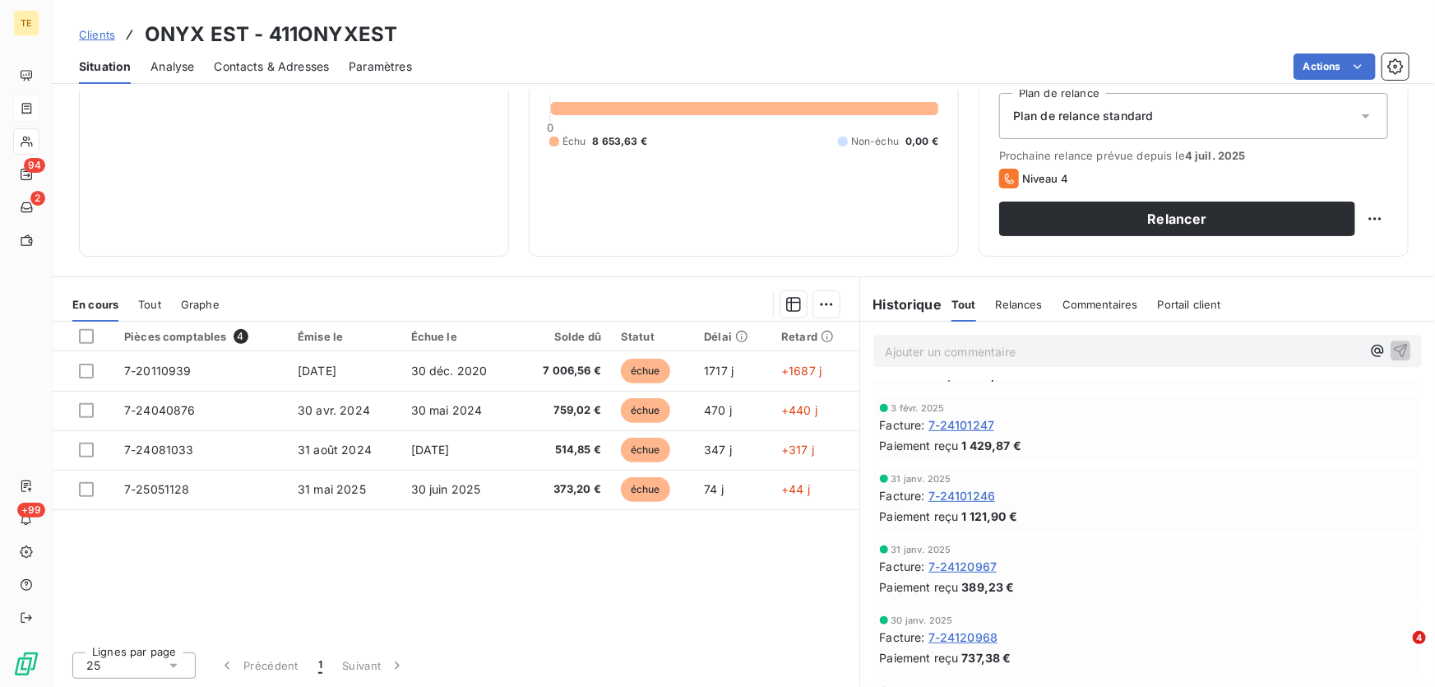
click at [996, 305] on span "Relances" at bounding box center [1019, 304] width 47 height 13
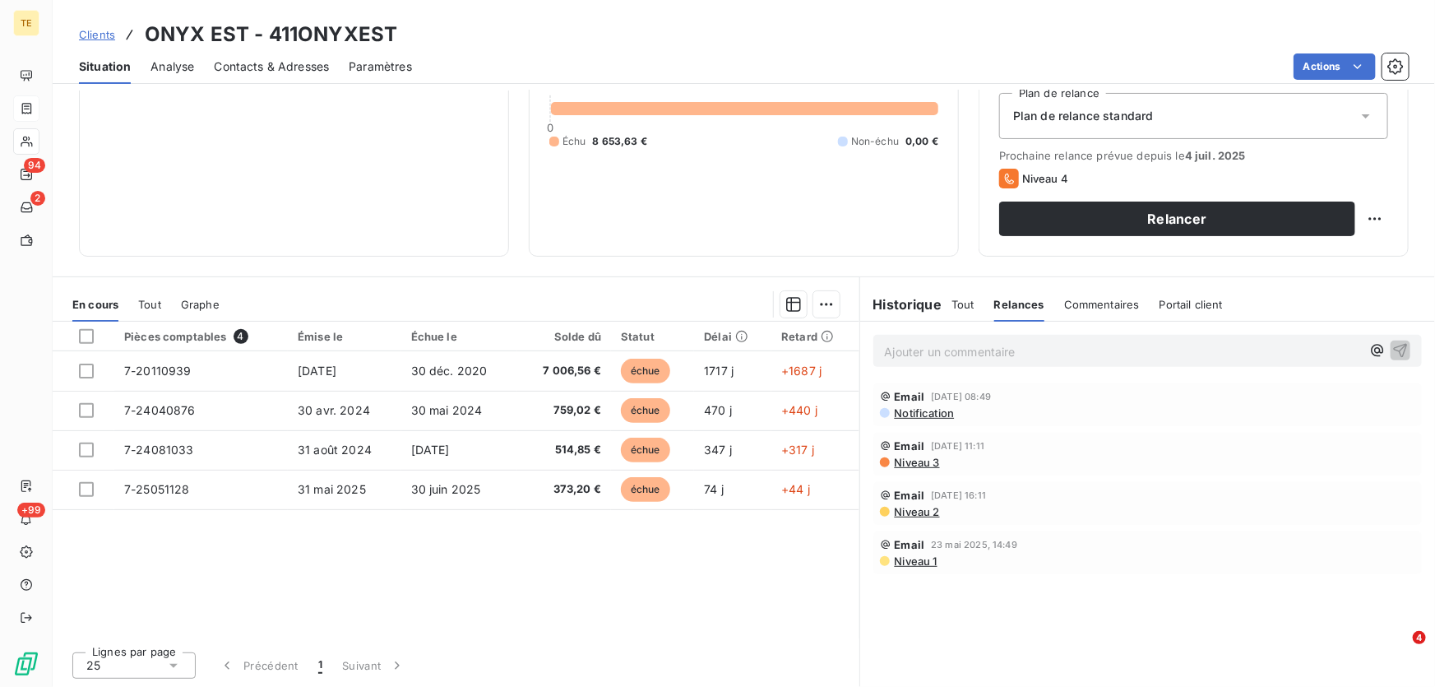
click at [944, 344] on p "Ajouter un commentaire ﻿" at bounding box center [1123, 351] width 476 height 21
click at [962, 302] on span "Tout" at bounding box center [962, 304] width 23 height 13
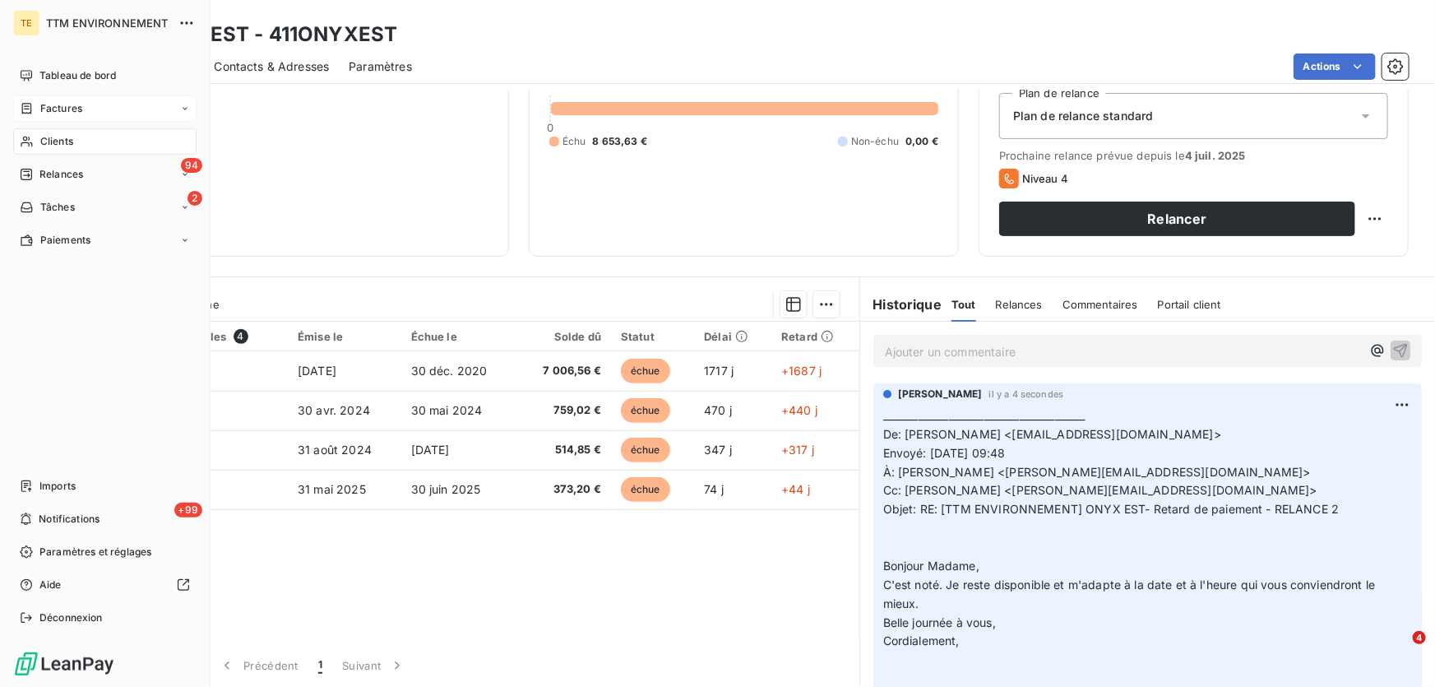
click at [66, 136] on span "Clients" at bounding box center [56, 141] width 33 height 15
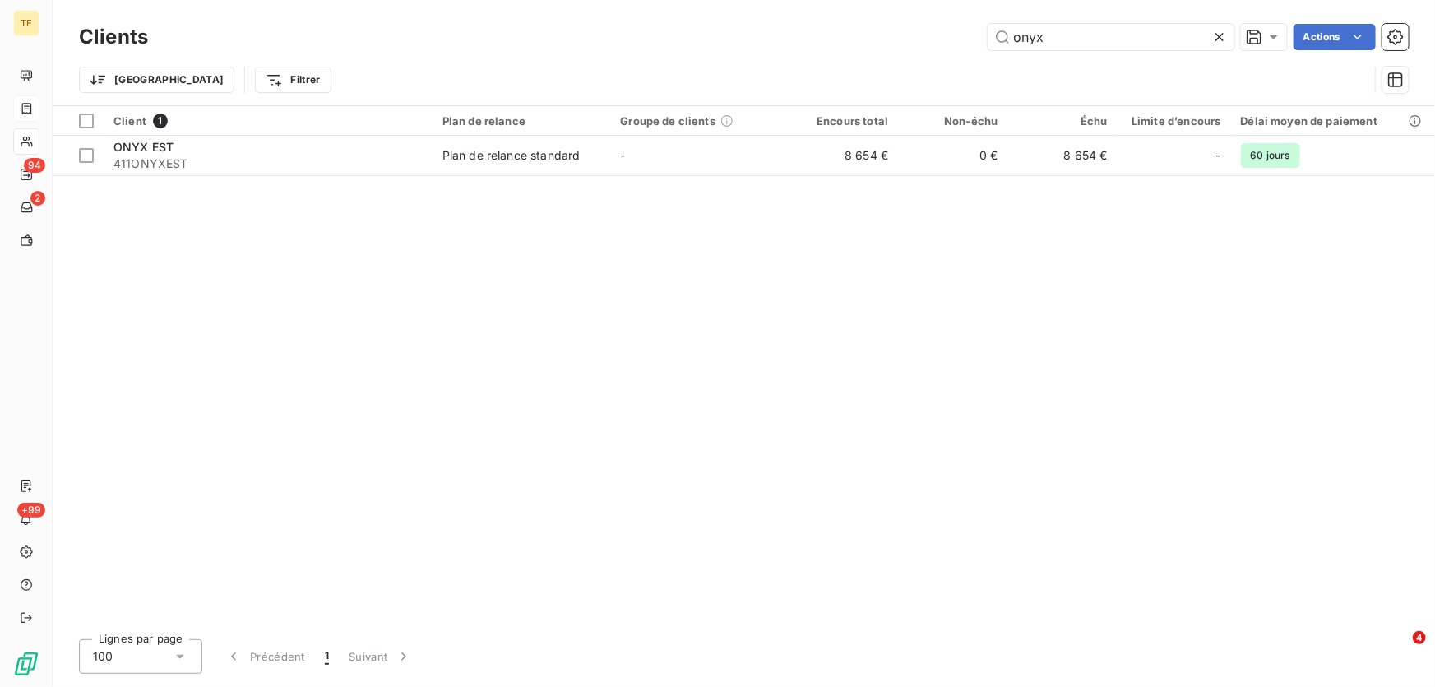
drag, startPoint x: 1071, startPoint y: 37, endPoint x: 924, endPoint y: 44, distance: 147.4
click at [924, 44] on div "onyx Actions" at bounding box center [788, 37] width 1241 height 26
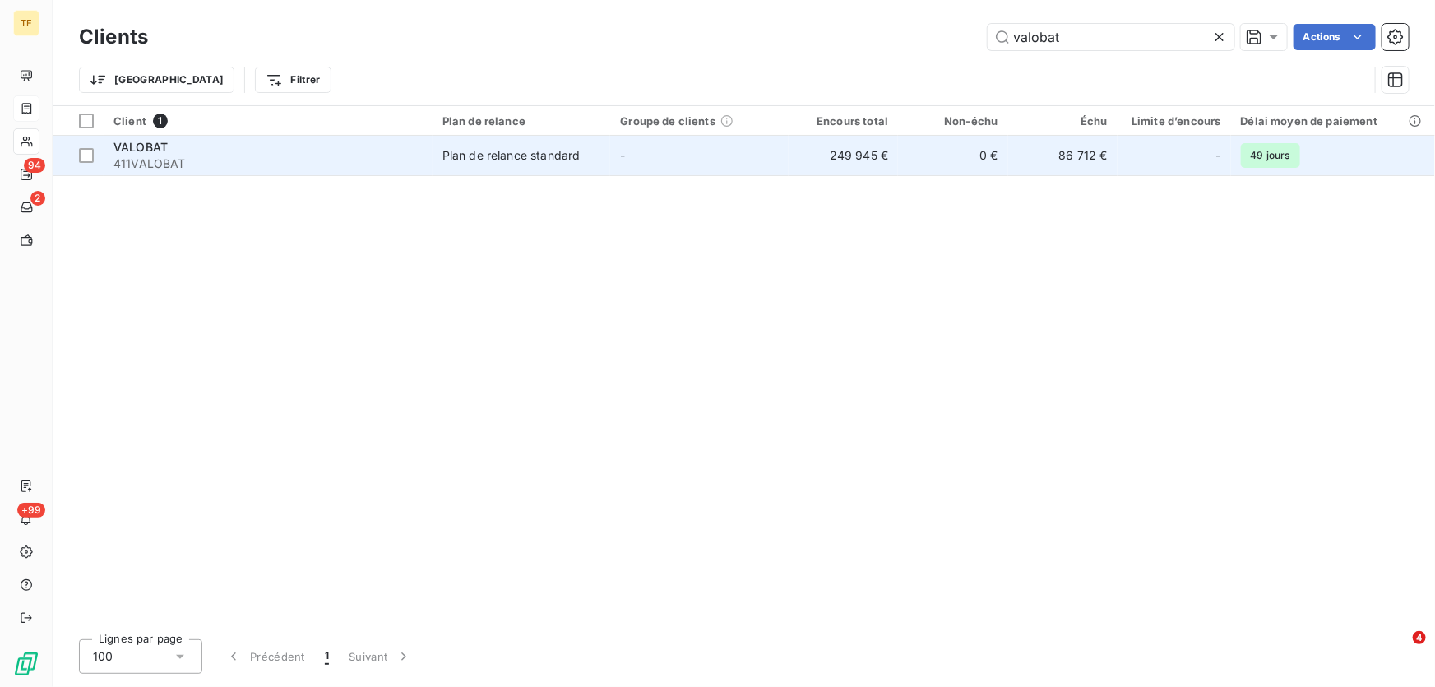
type input "valobat"
click at [156, 163] on span "411VALOBAT" at bounding box center [267, 163] width 309 height 16
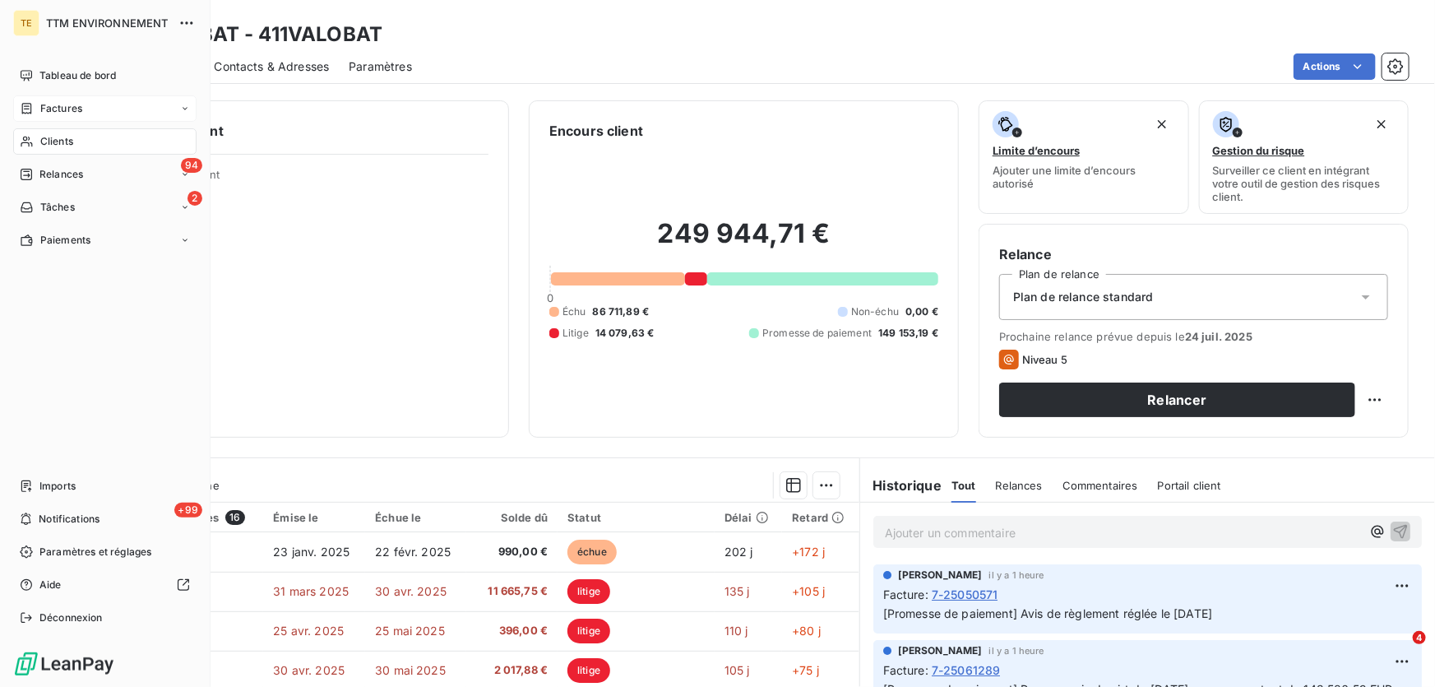
click at [65, 141] on span "Clients" at bounding box center [56, 141] width 33 height 15
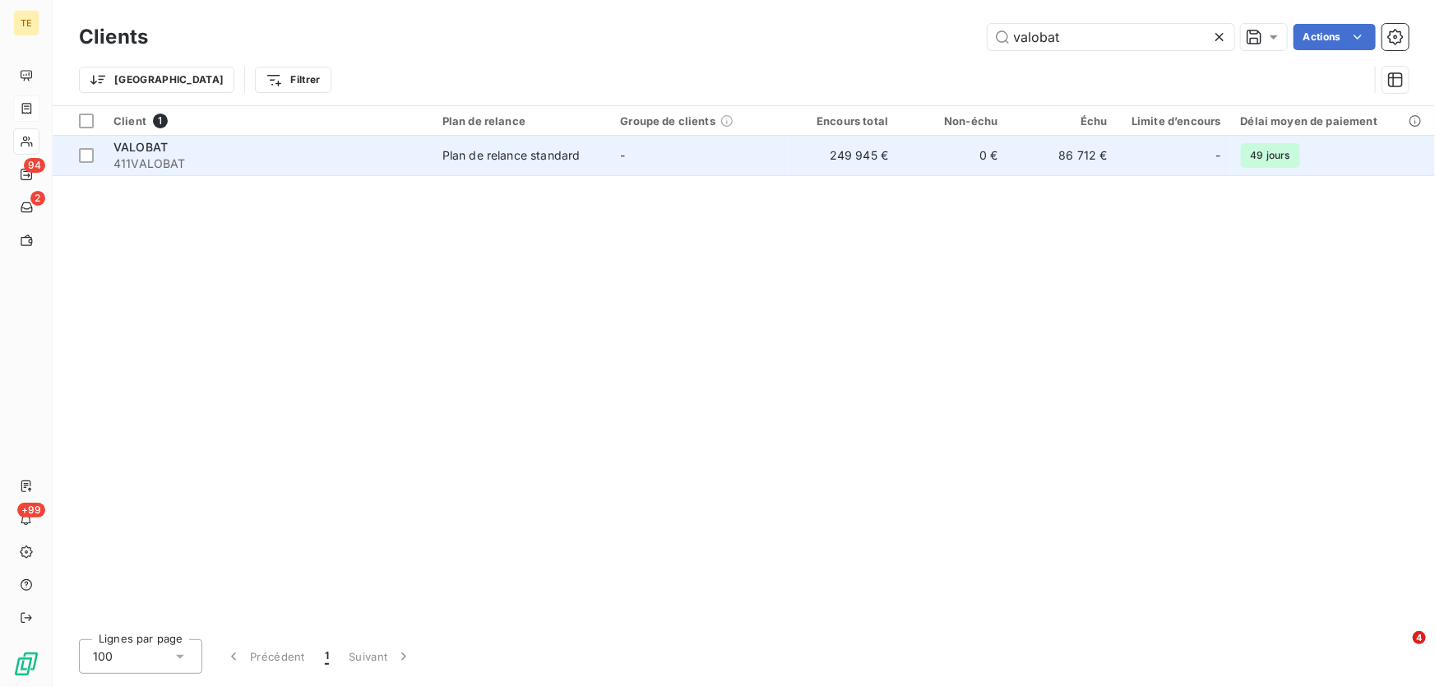
click at [159, 162] on span "411VALOBAT" at bounding box center [267, 163] width 309 height 16
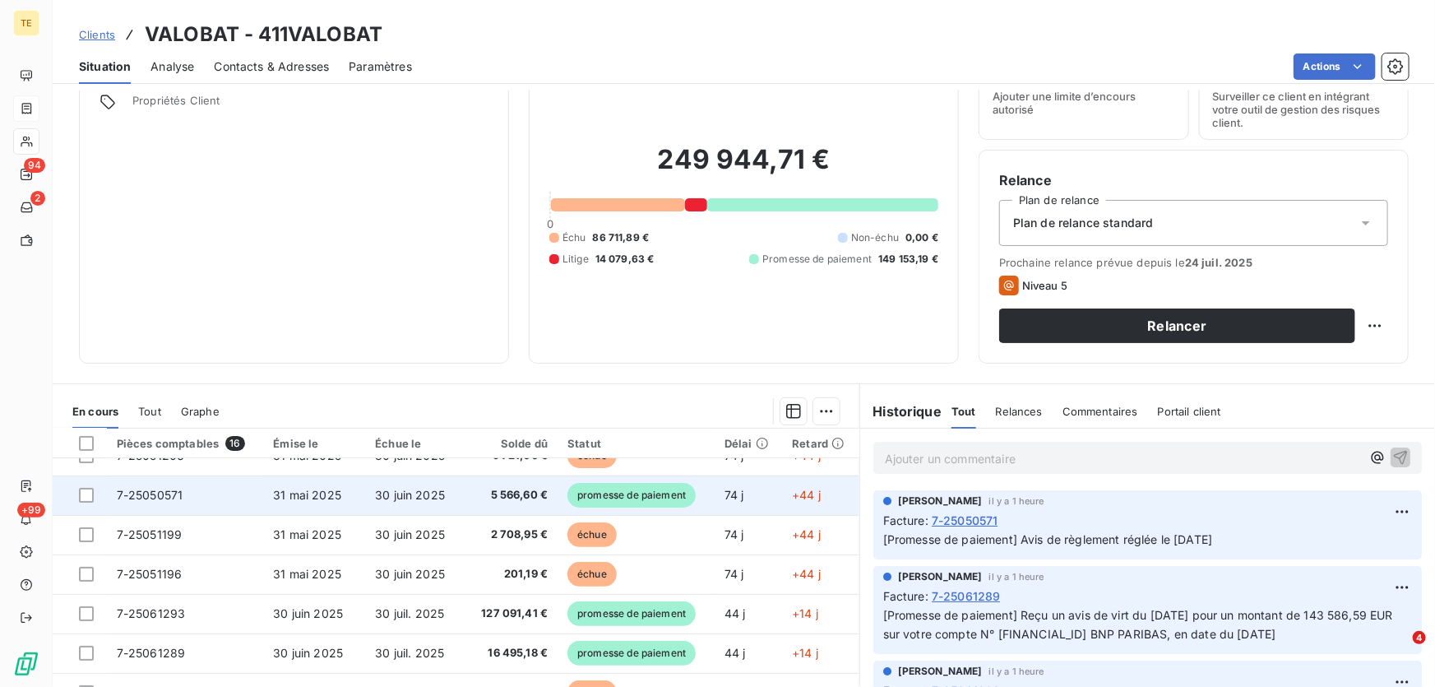
scroll to position [224, 0]
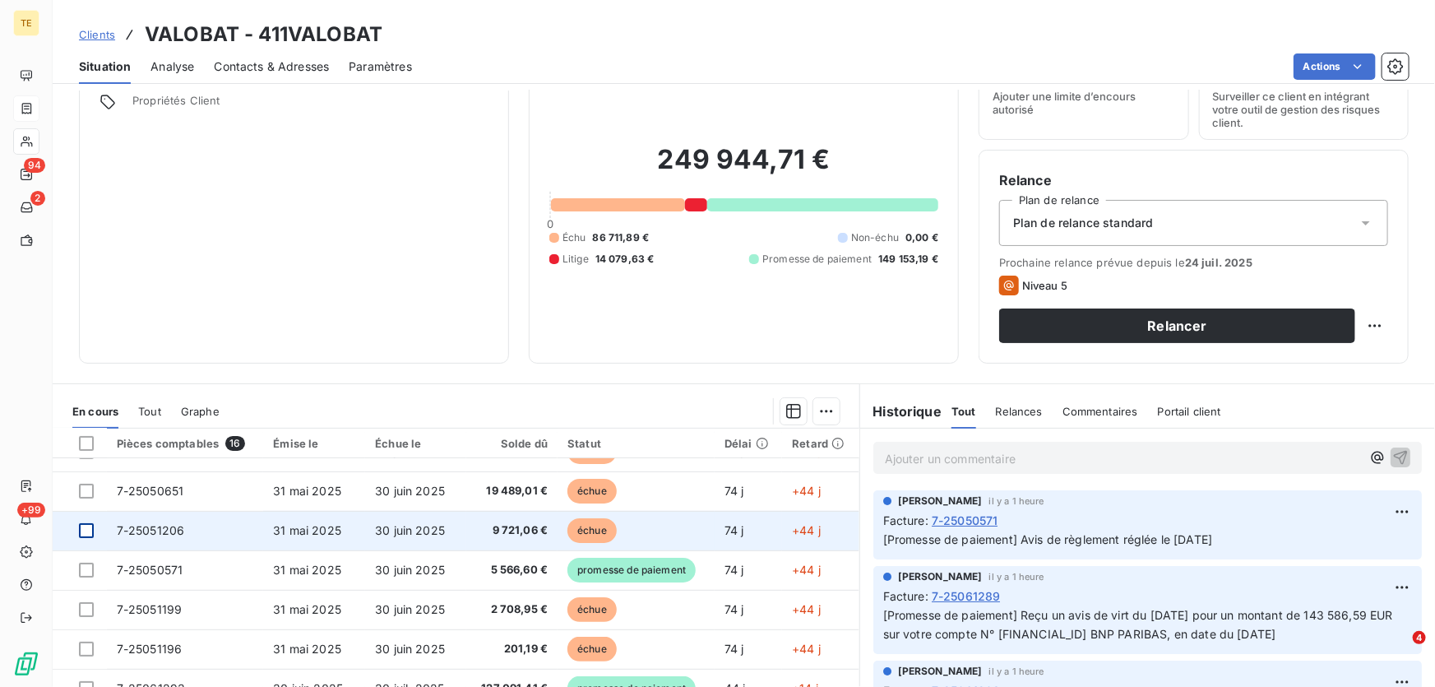
click at [83, 529] on div at bounding box center [86, 530] width 15 height 15
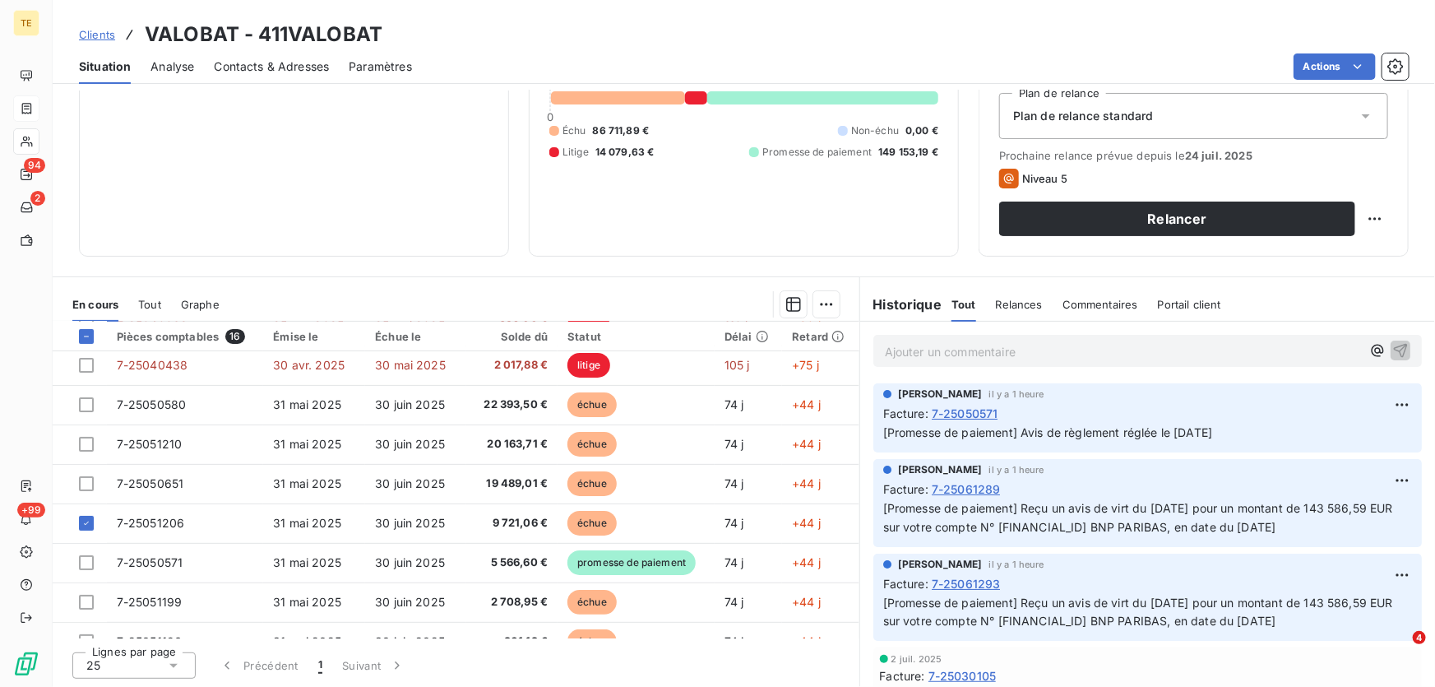
scroll to position [120, 0]
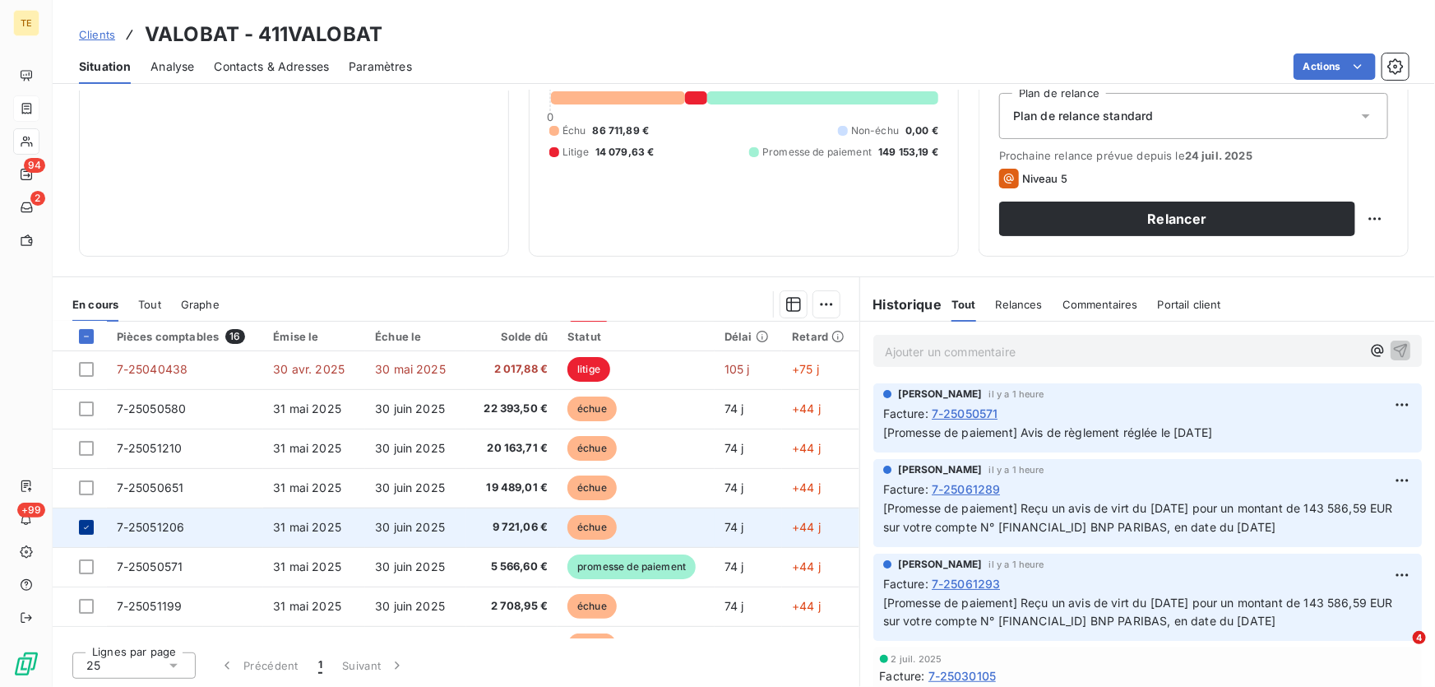
click at [89, 525] on icon at bounding box center [86, 527] width 10 height 10
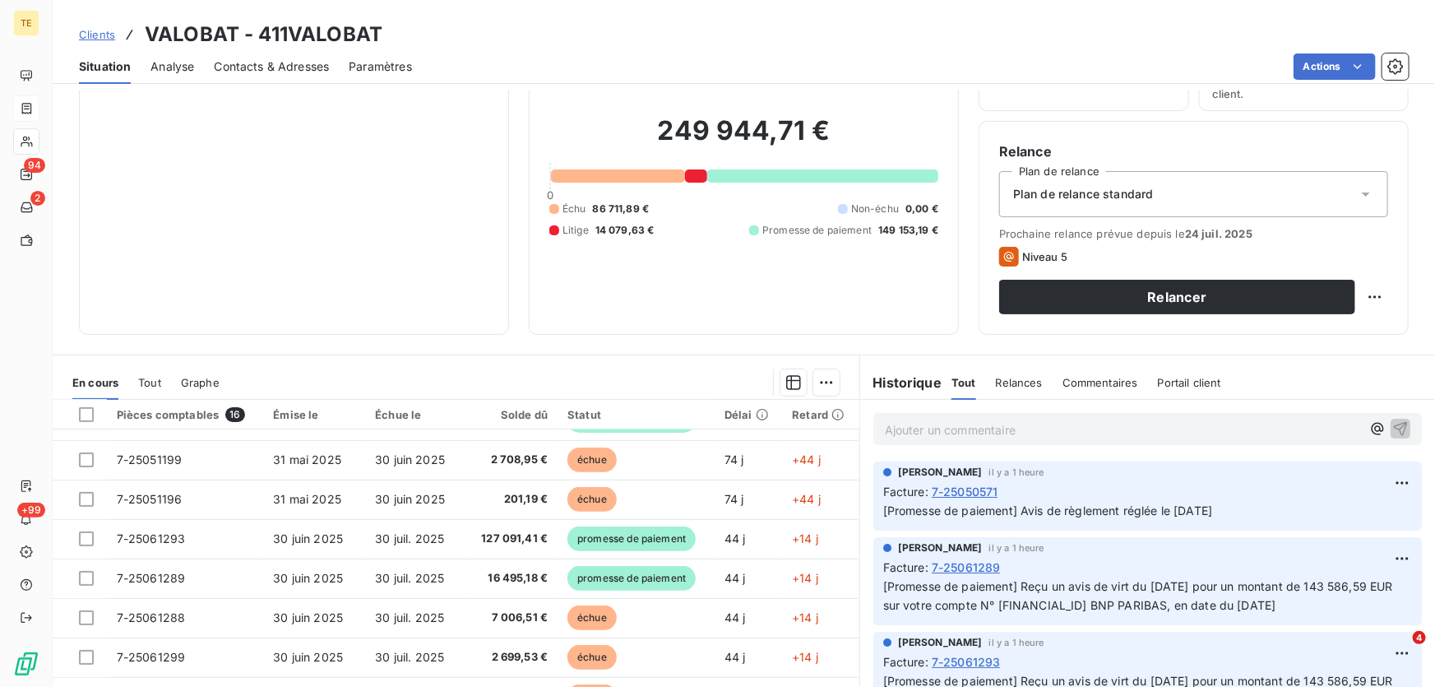
scroll to position [0, 0]
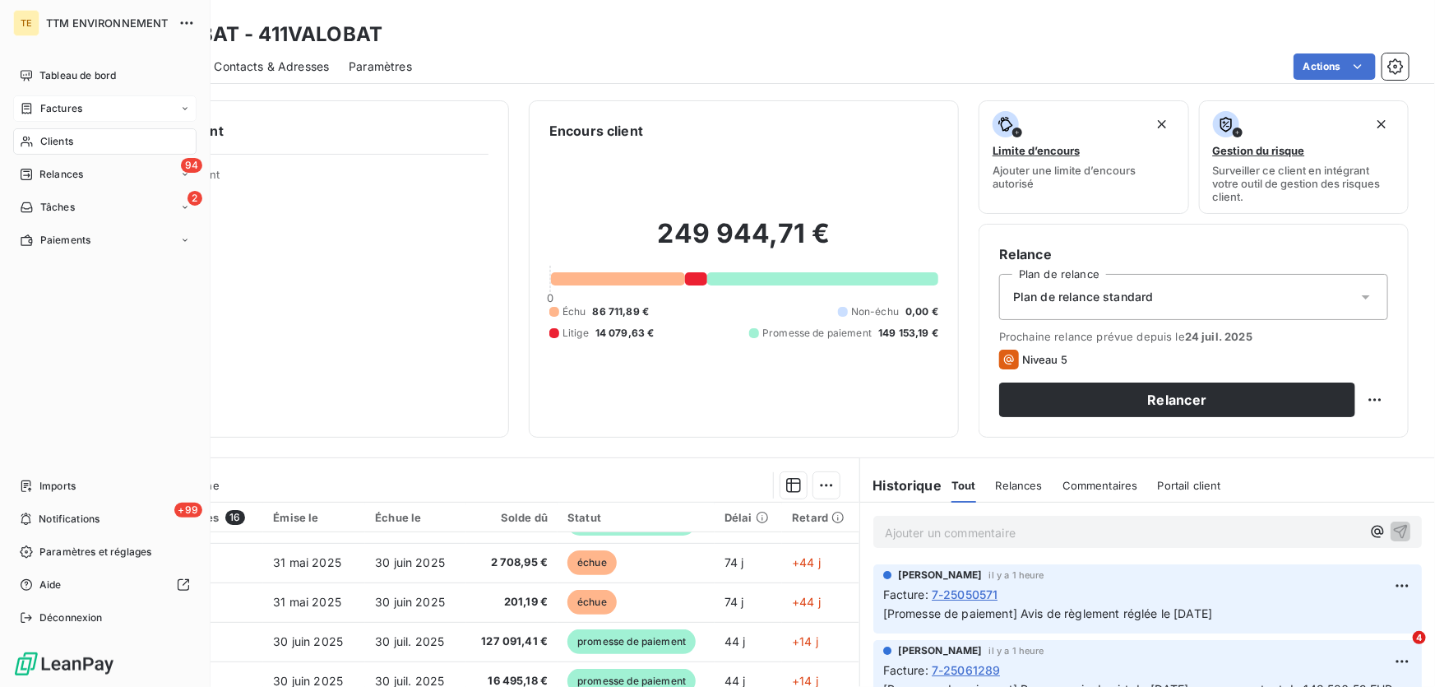
click at [65, 107] on span "Factures" at bounding box center [61, 108] width 42 height 15
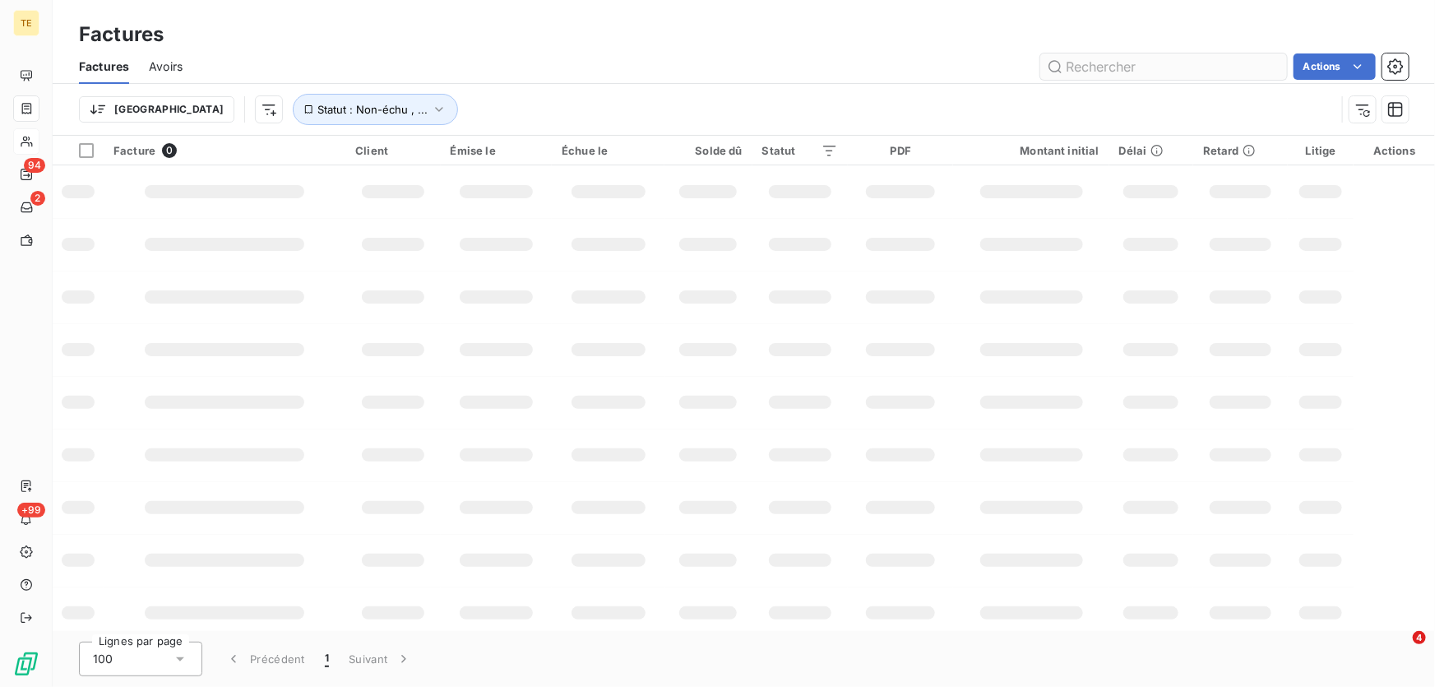
click at [1129, 71] on input "text" at bounding box center [1163, 66] width 247 height 26
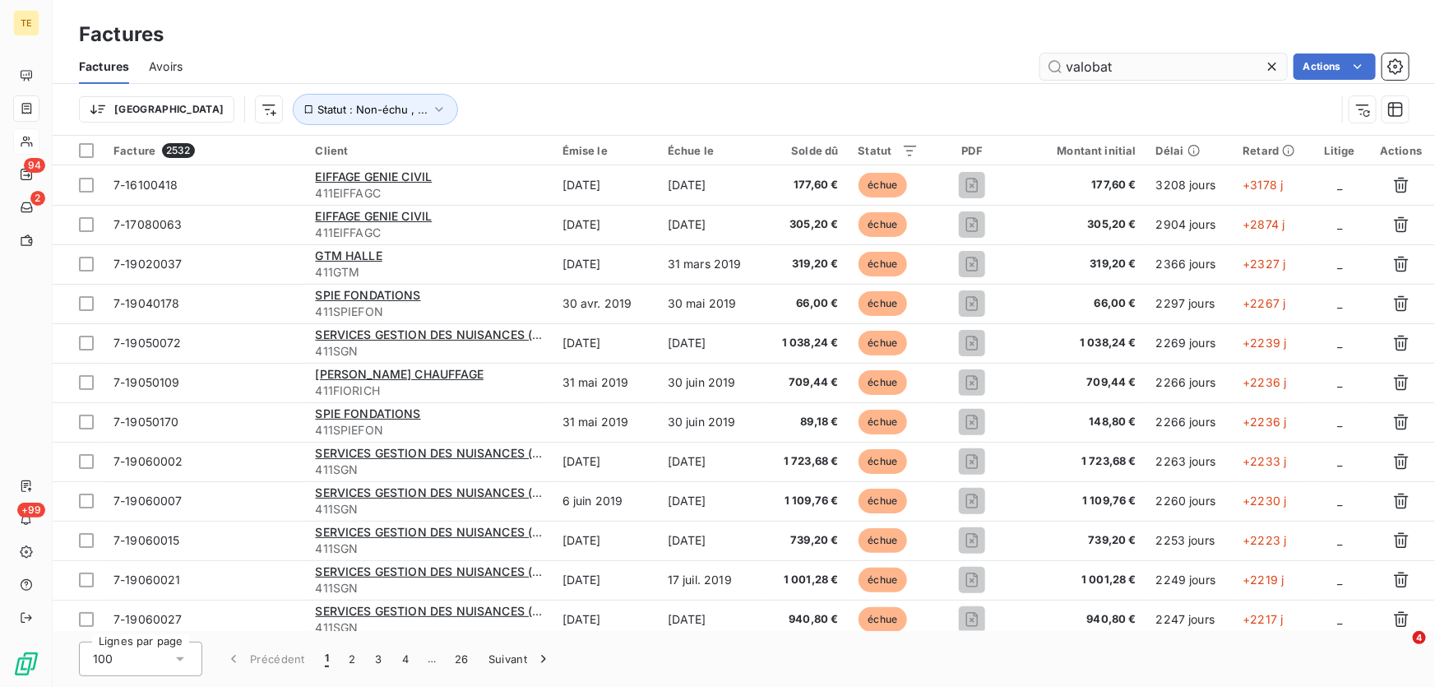
click at [1111, 63] on input "valobat" at bounding box center [1163, 66] width 247 height 26
click at [1086, 67] on input "valobat" at bounding box center [1163, 66] width 247 height 26
click at [1171, 67] on input "valvalobatobat" at bounding box center [1163, 66] width 247 height 26
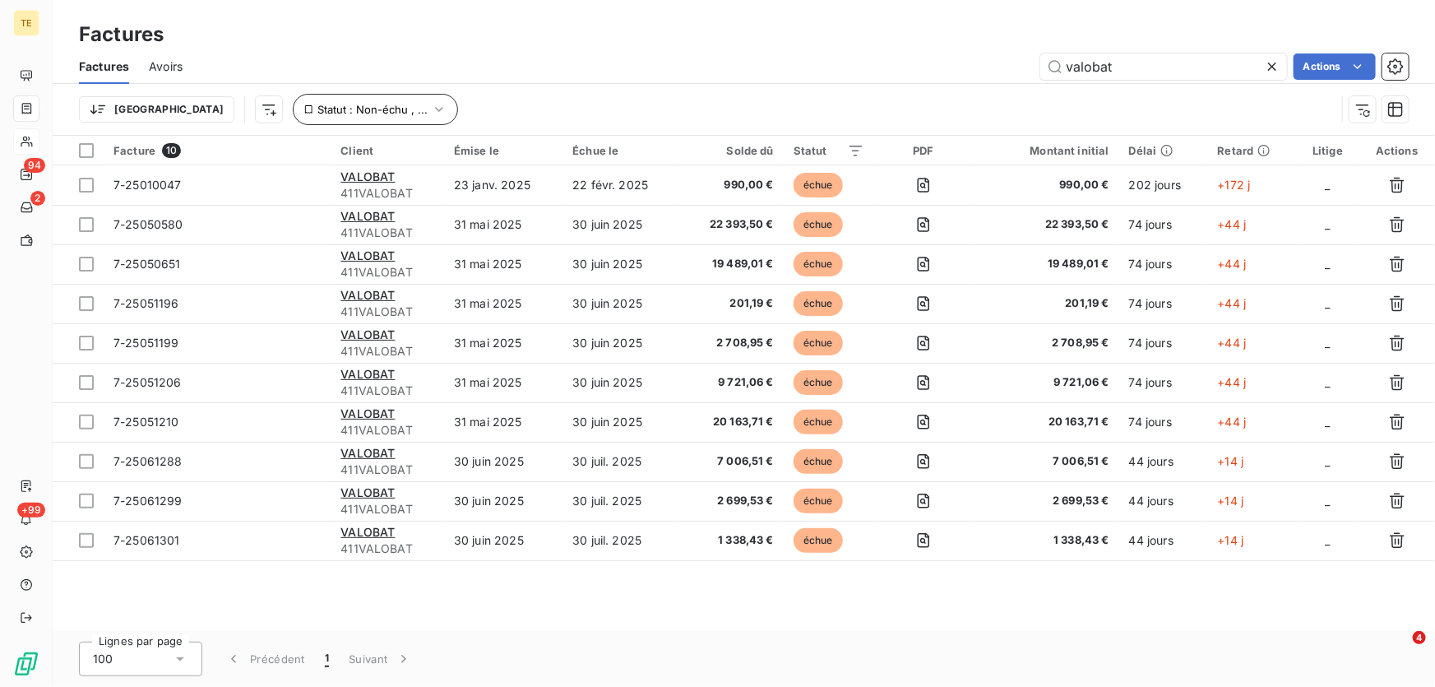
type input "valobat"
click at [431, 107] on icon "button" at bounding box center [439, 109] width 16 height 16
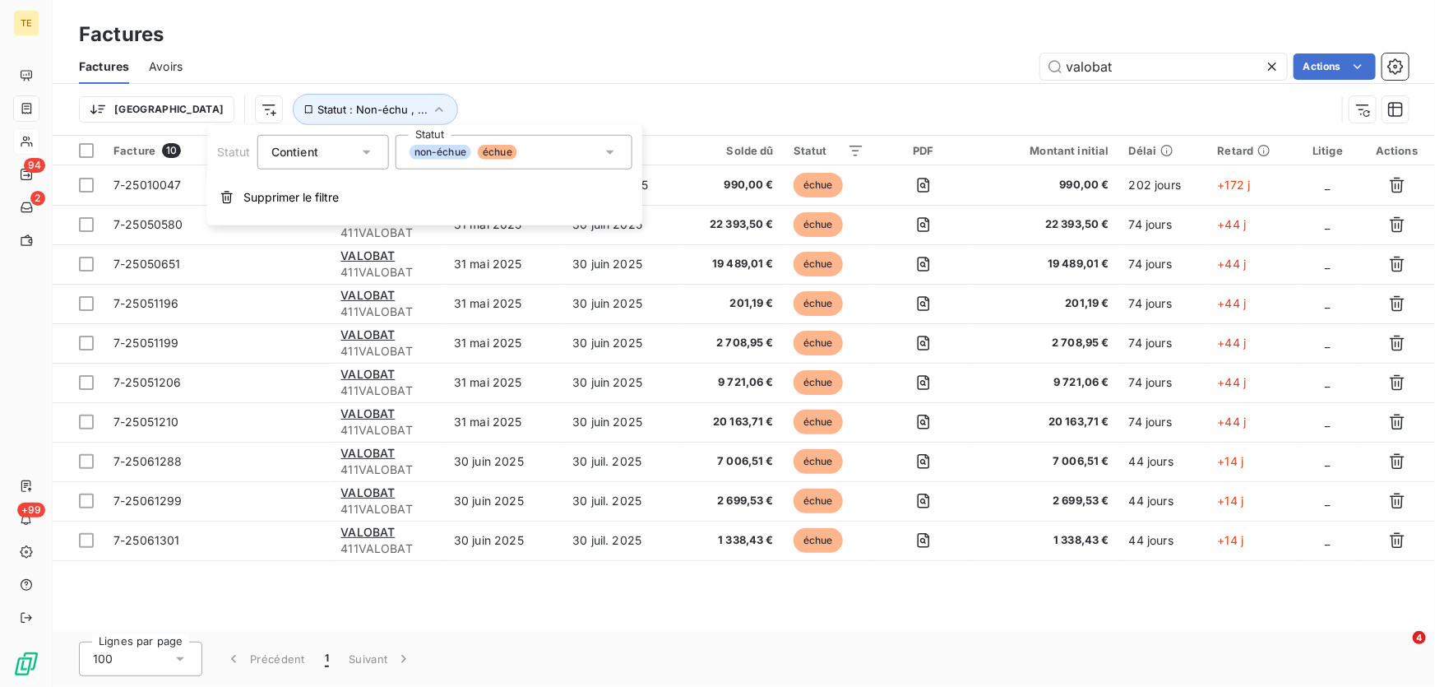
click at [448, 149] on span "non-échue" at bounding box center [441, 152] width 62 height 15
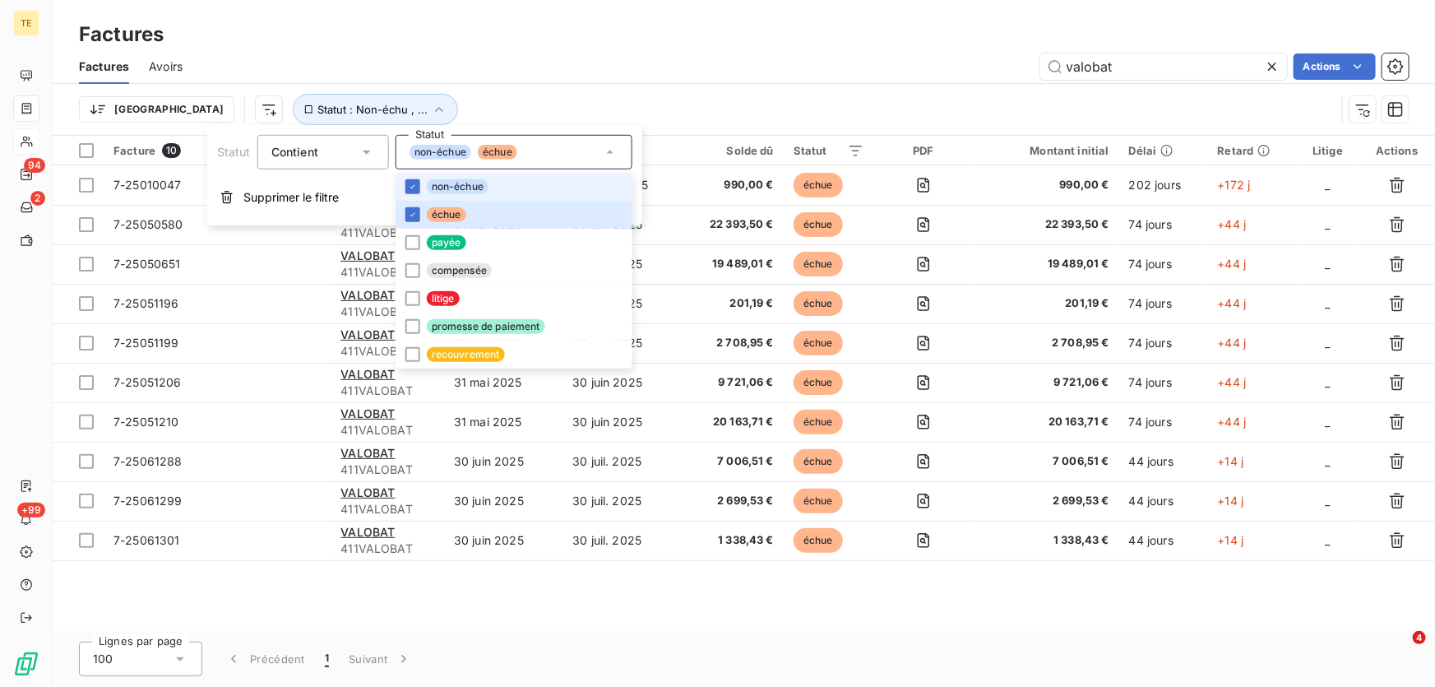
click at [428, 182] on span "non-échue" at bounding box center [458, 186] width 62 height 15
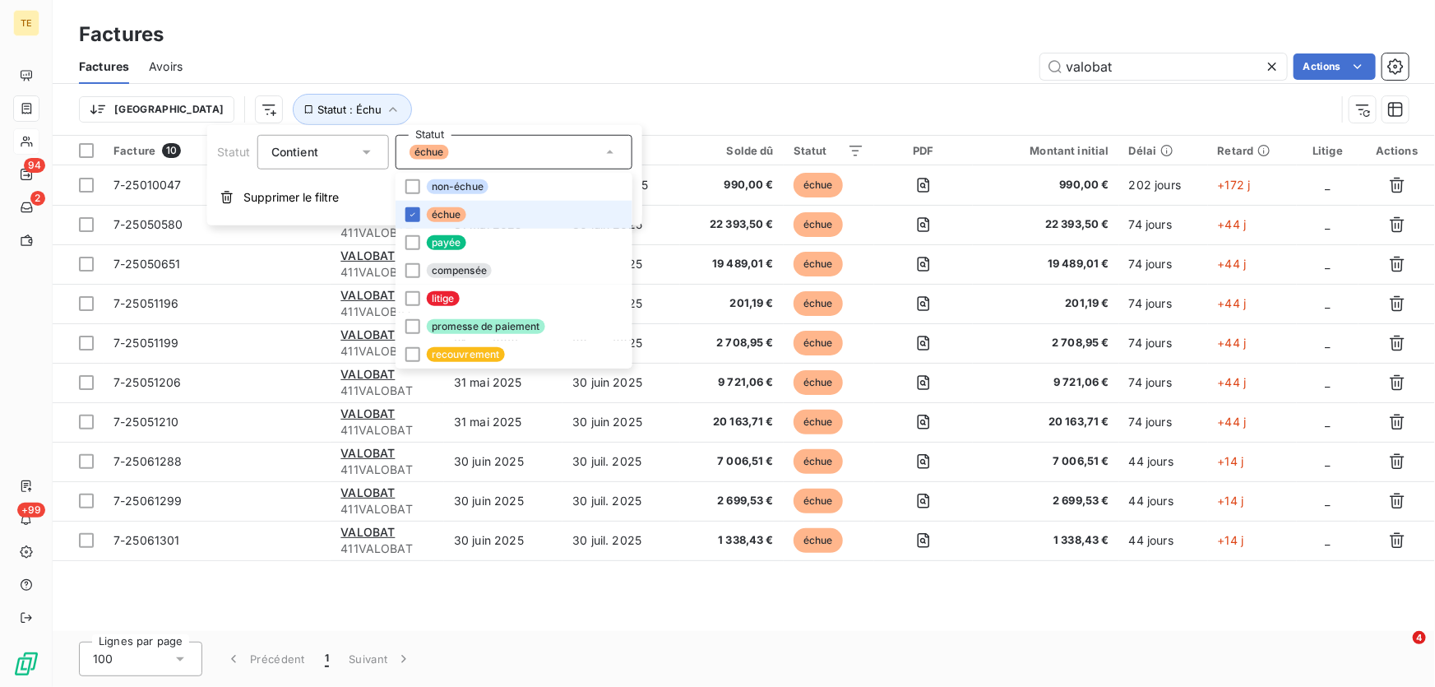
click at [427, 215] on span "échue" at bounding box center [446, 214] width 39 height 15
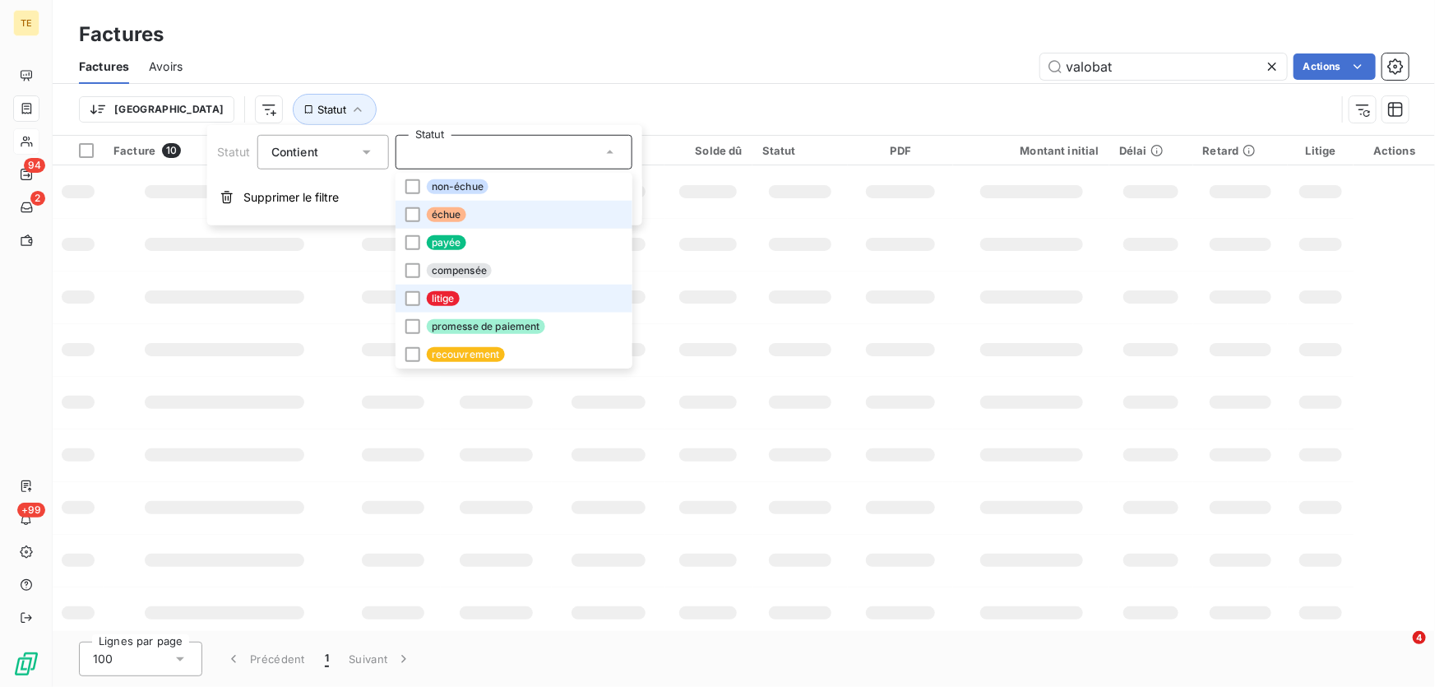
click at [442, 296] on span "litige" at bounding box center [443, 298] width 33 height 15
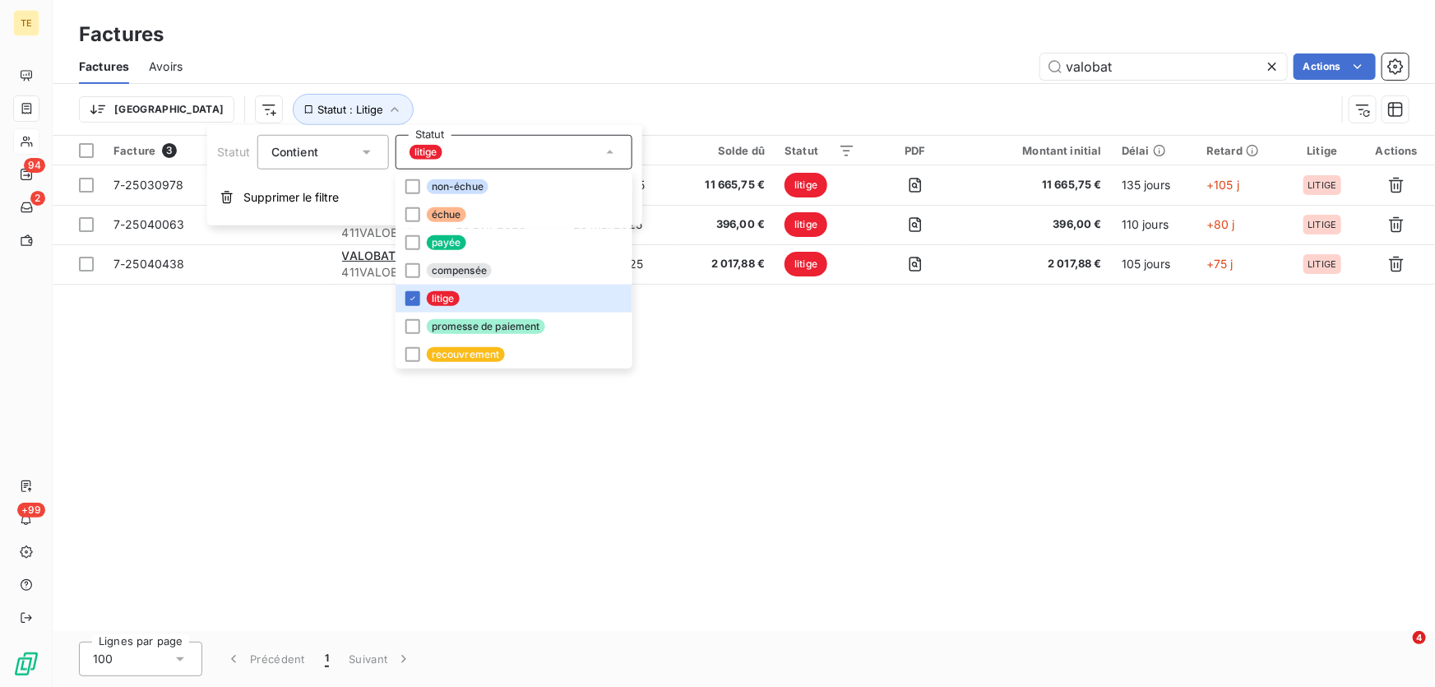
click at [798, 416] on div "Facture 3 Client Émise le Échue le Solde dû Statut PDF Montant initial Délai Re…" at bounding box center [744, 383] width 1382 height 495
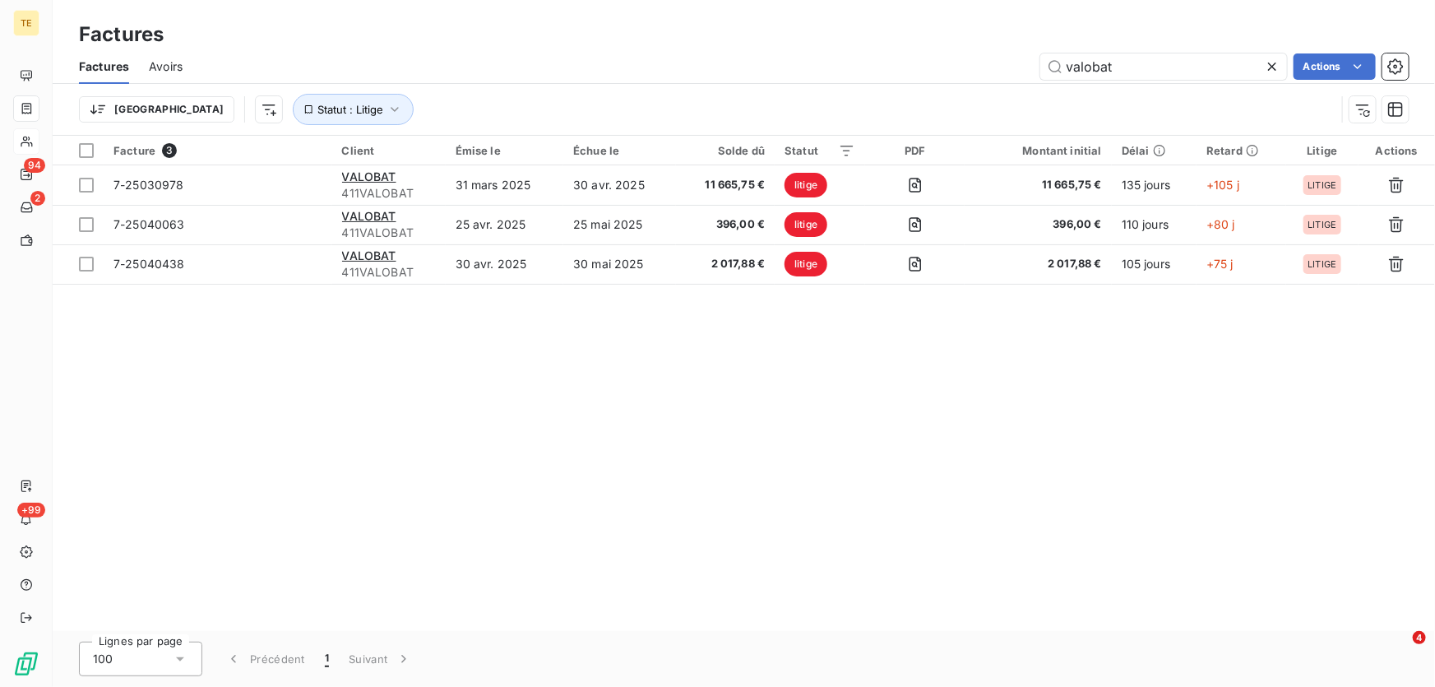
click at [1274, 69] on icon at bounding box center [1272, 66] width 16 height 16
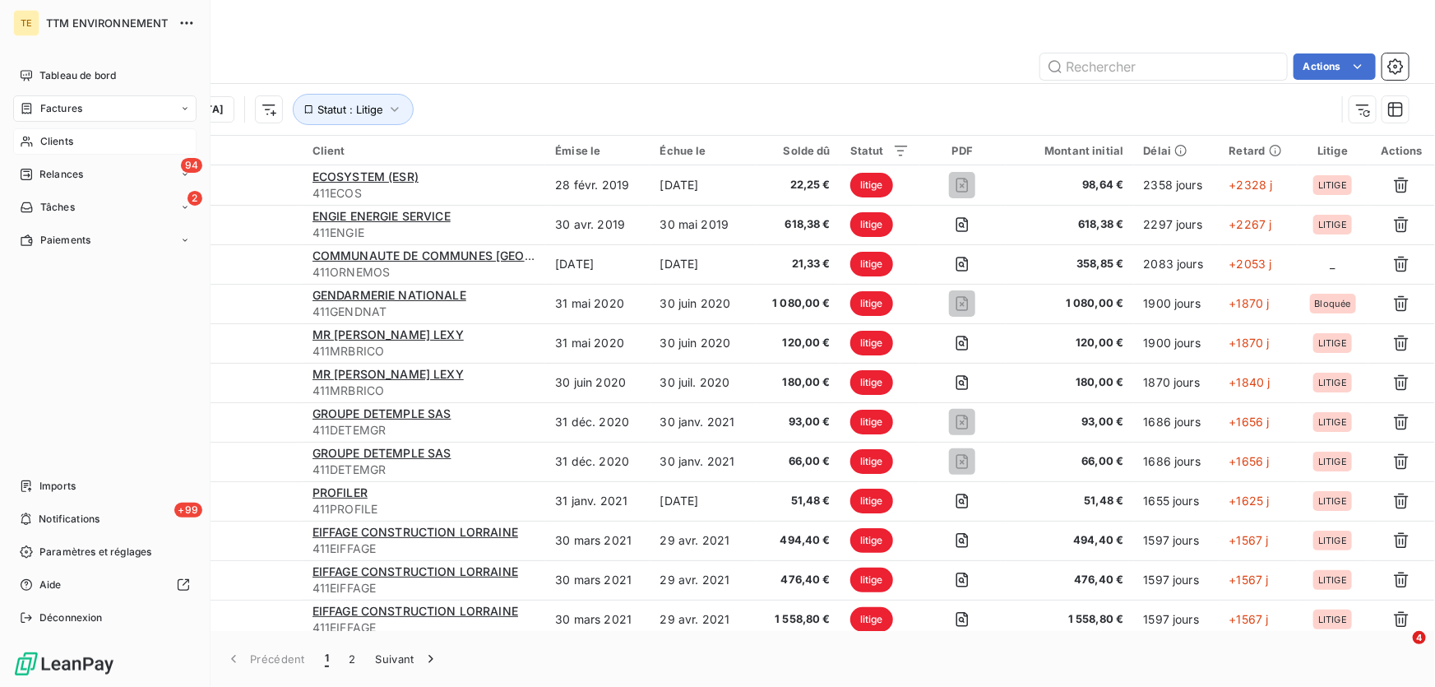
click at [53, 139] on span "Clients" at bounding box center [56, 141] width 33 height 15
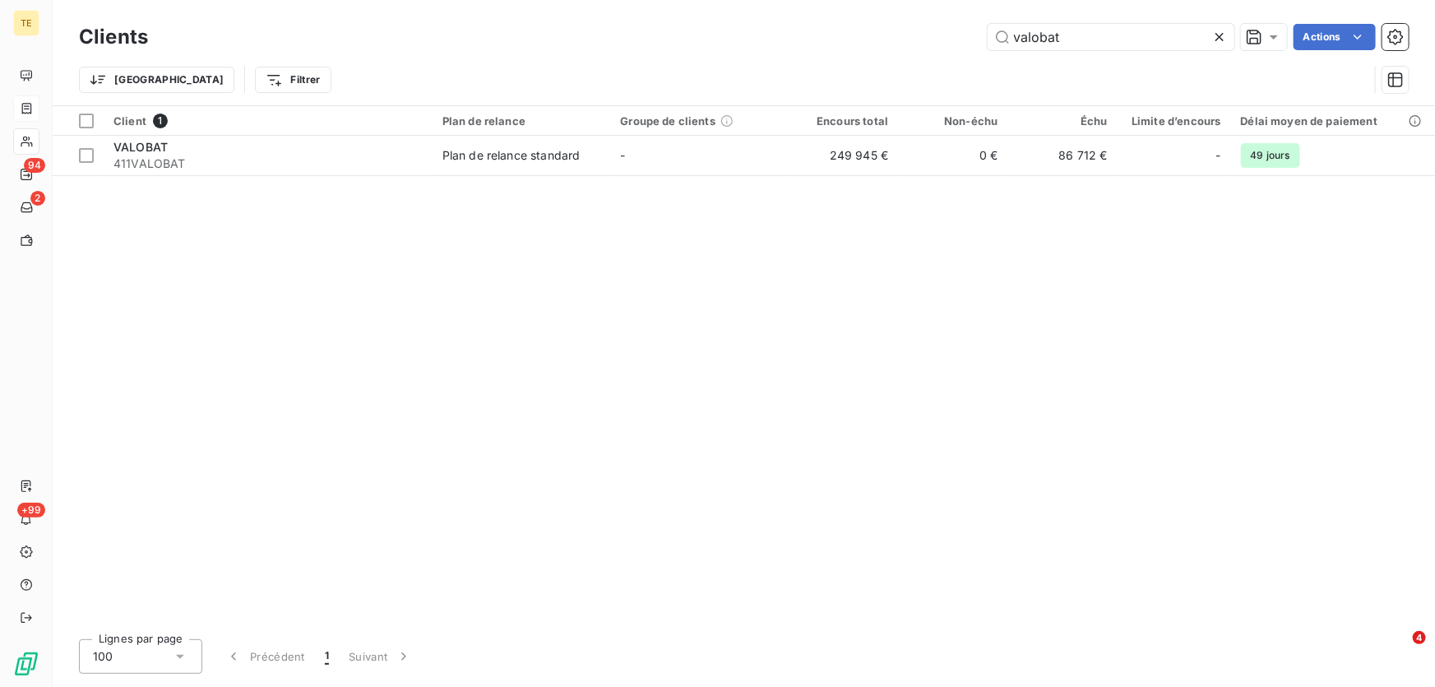
drag, startPoint x: 984, startPoint y: 38, endPoint x: 921, endPoint y: 38, distance: 63.3
click at [921, 38] on div "valobat Actions" at bounding box center [788, 37] width 1241 height 26
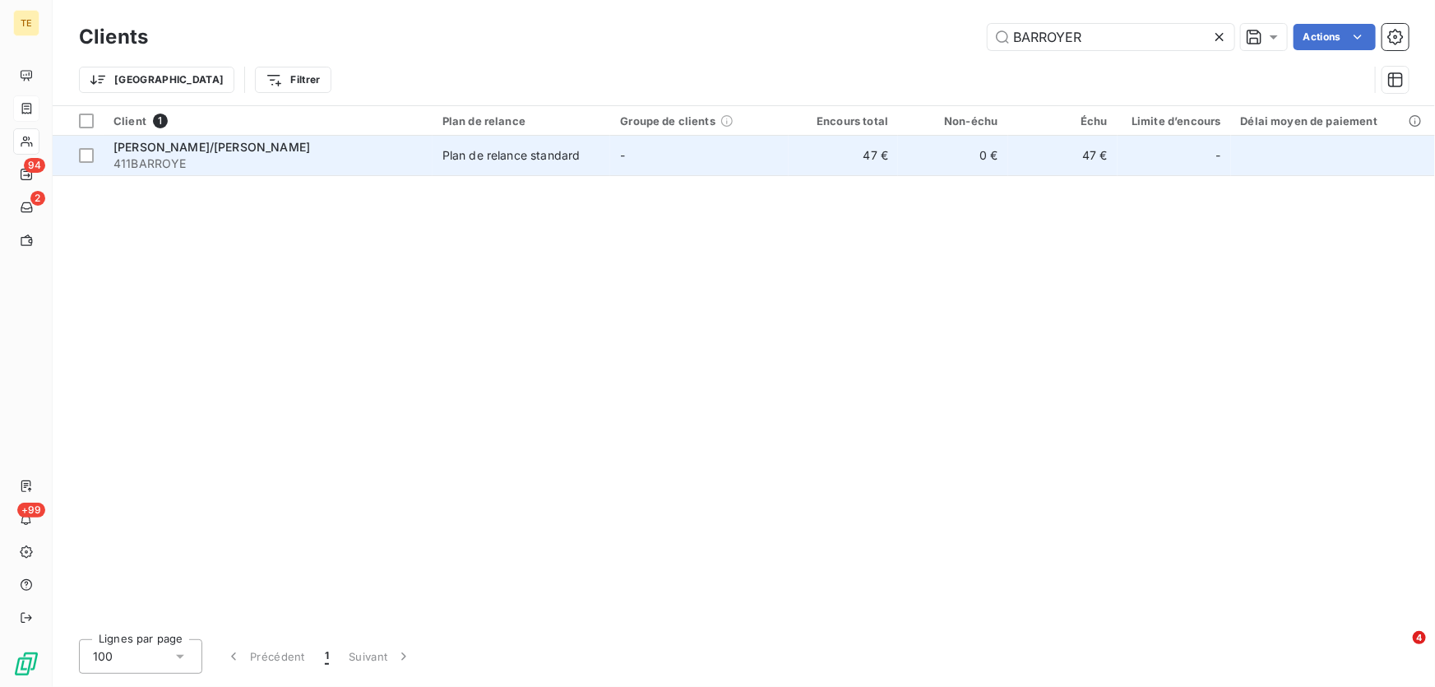
type input "BARROYER"
click at [159, 151] on span "[PERSON_NAME]/[PERSON_NAME]" at bounding box center [211, 147] width 197 height 14
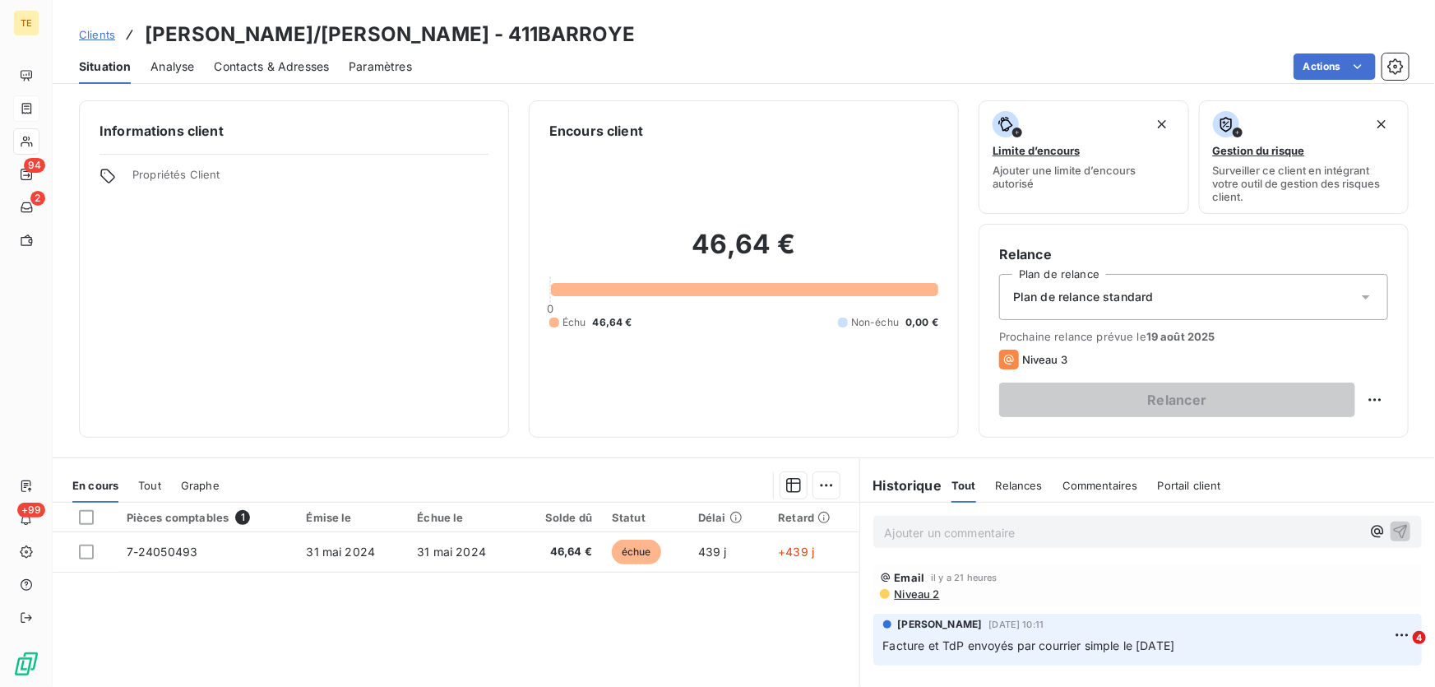
click at [271, 66] on span "Contacts & Adresses" at bounding box center [271, 66] width 115 height 16
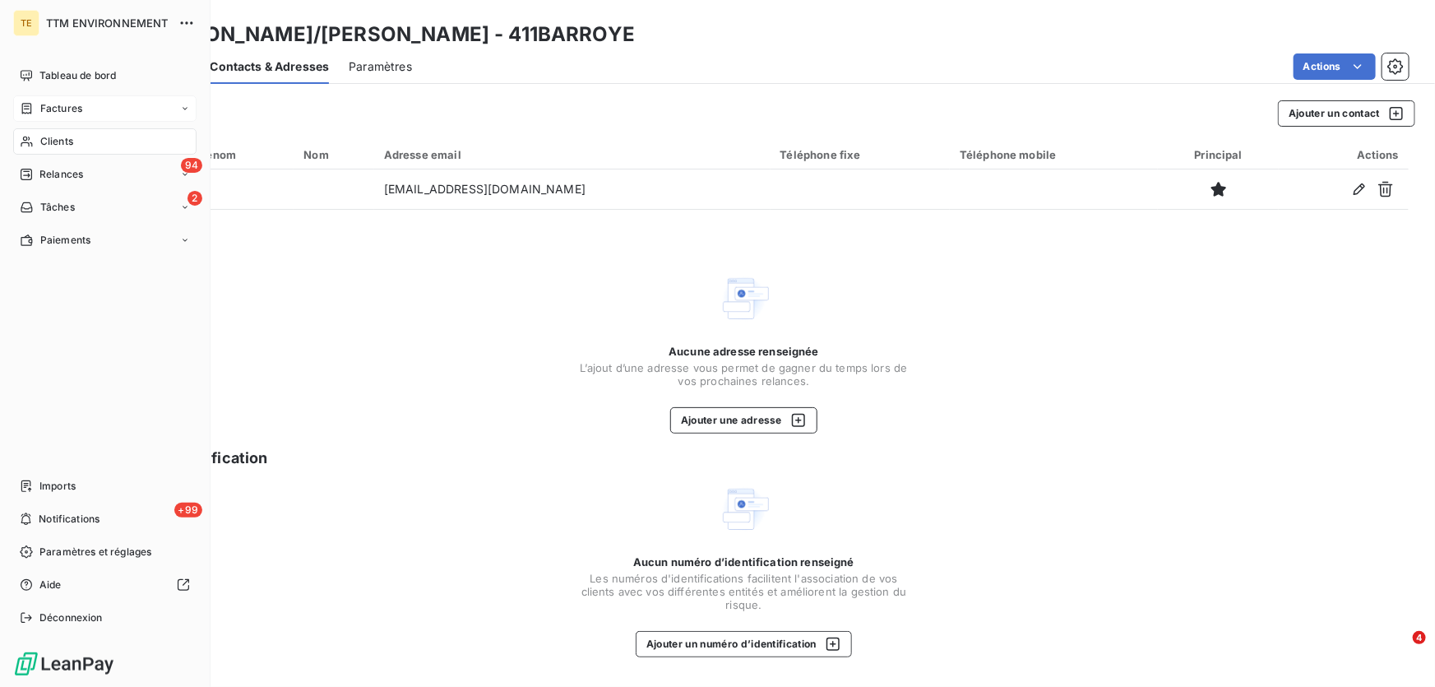
click at [54, 140] on span "Clients" at bounding box center [56, 141] width 33 height 15
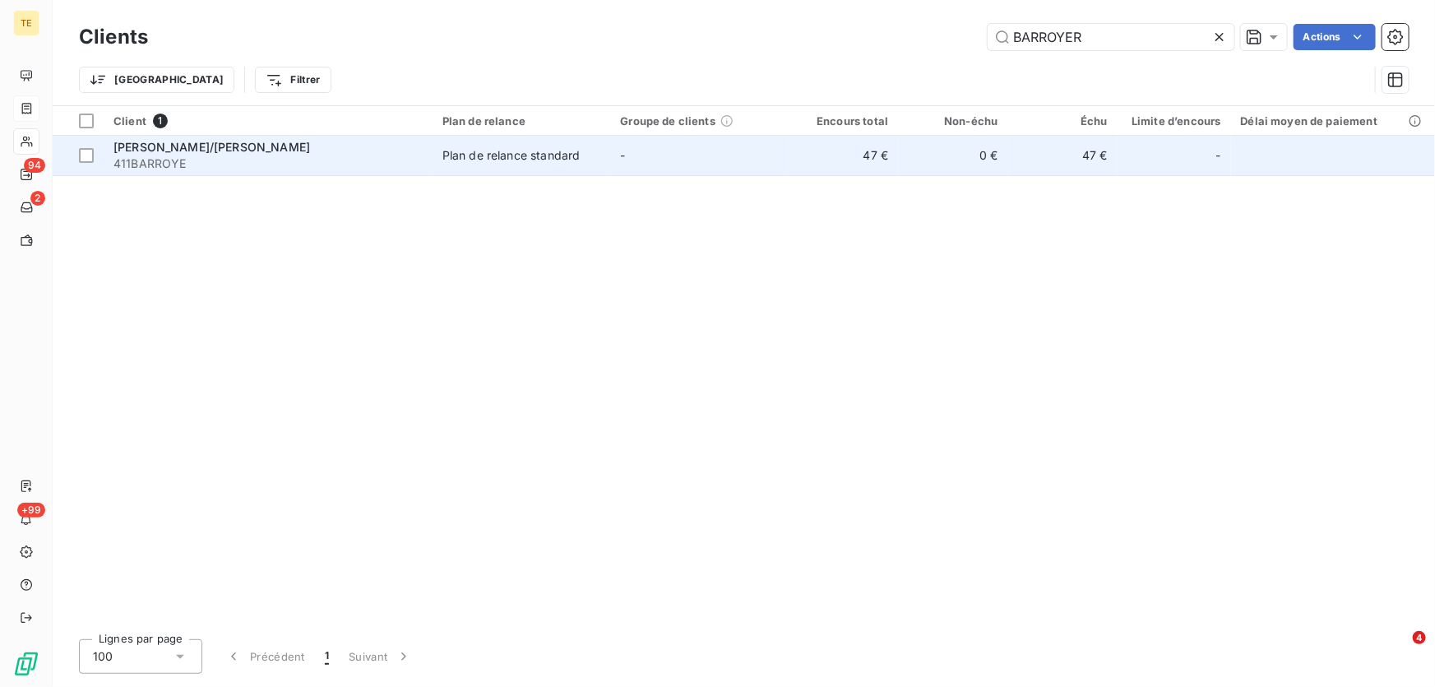
click at [148, 146] on span "[PERSON_NAME]/[PERSON_NAME]" at bounding box center [211, 147] width 197 height 14
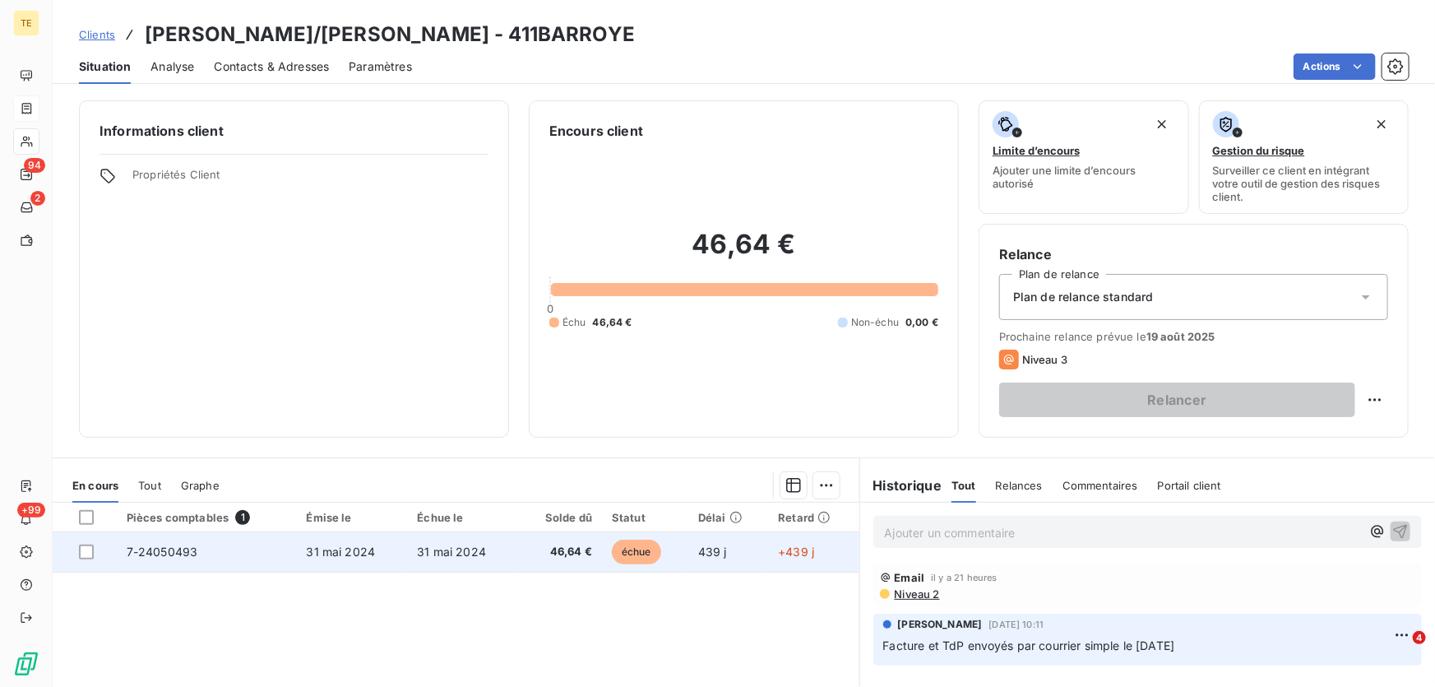
click at [161, 549] on span "7-24050493" at bounding box center [163, 551] width 72 height 14
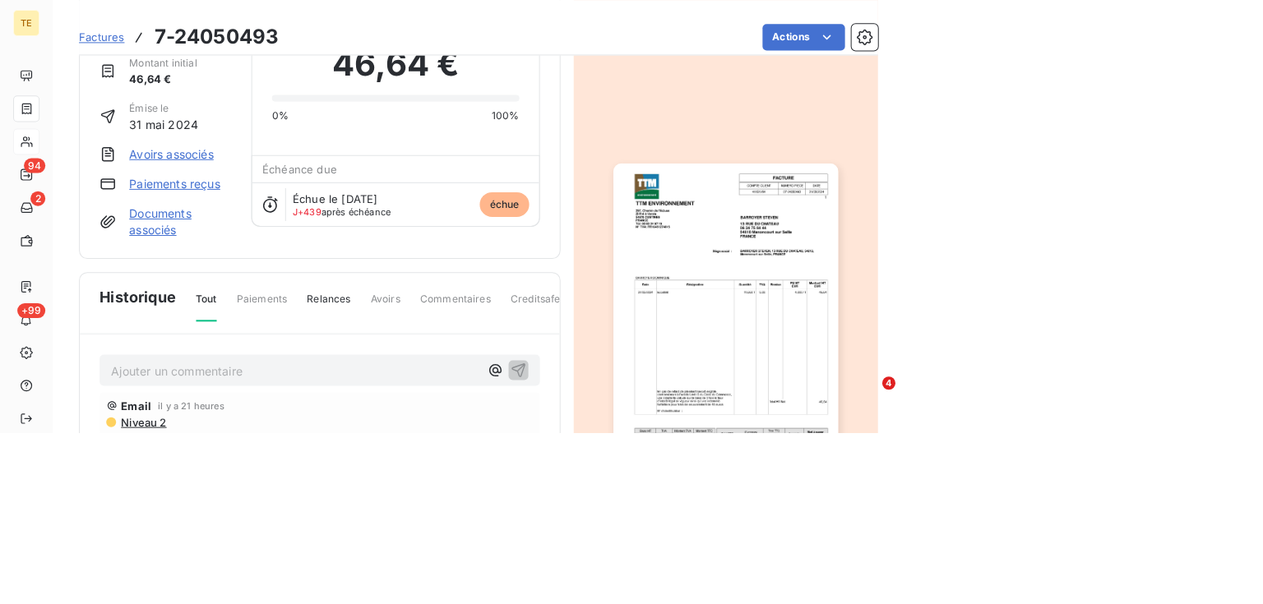
scroll to position [76, 0]
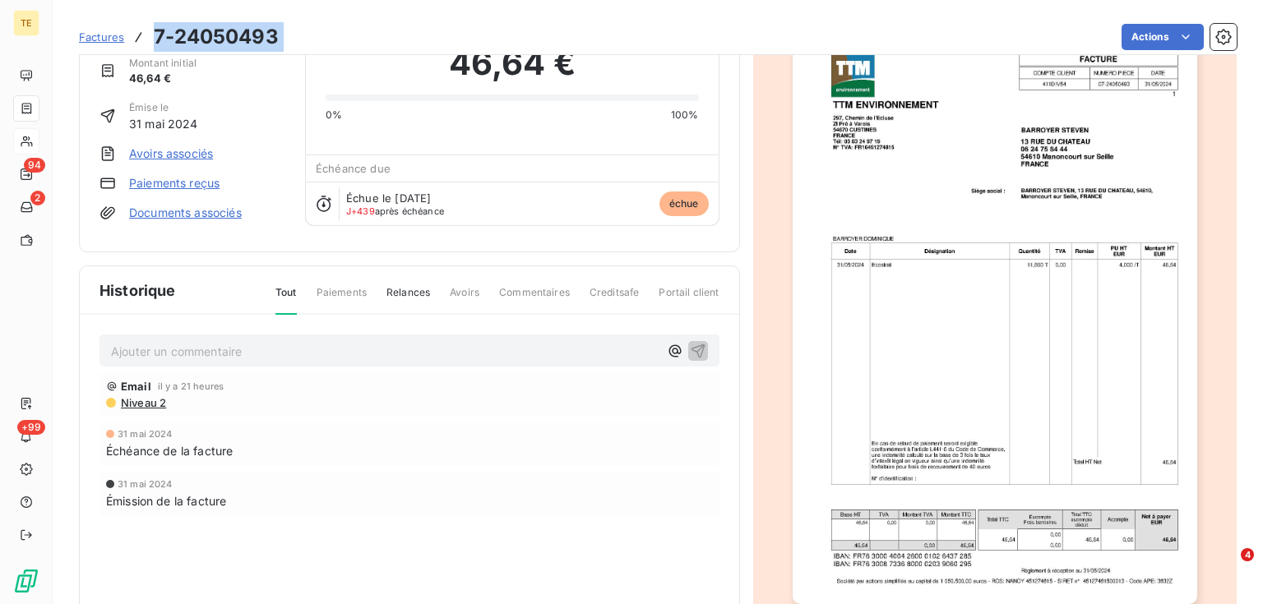
drag, startPoint x: 294, startPoint y: 38, endPoint x: 155, endPoint y: 38, distance: 139.8
click at [155, 38] on div "Factures 7-24050493 Actions" at bounding box center [658, 37] width 1158 height 35
copy section "7-24050493 Actions"
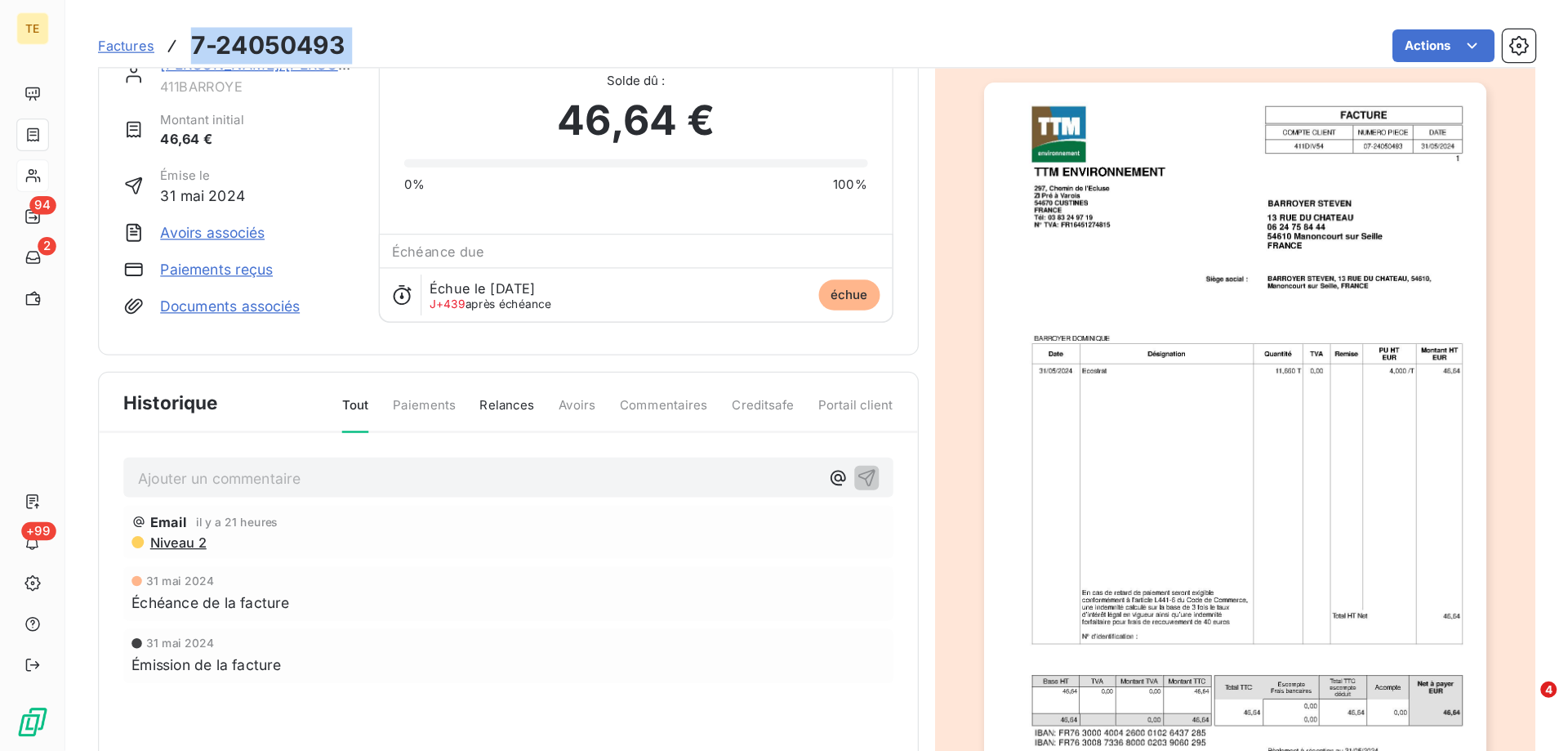
scroll to position [0, 0]
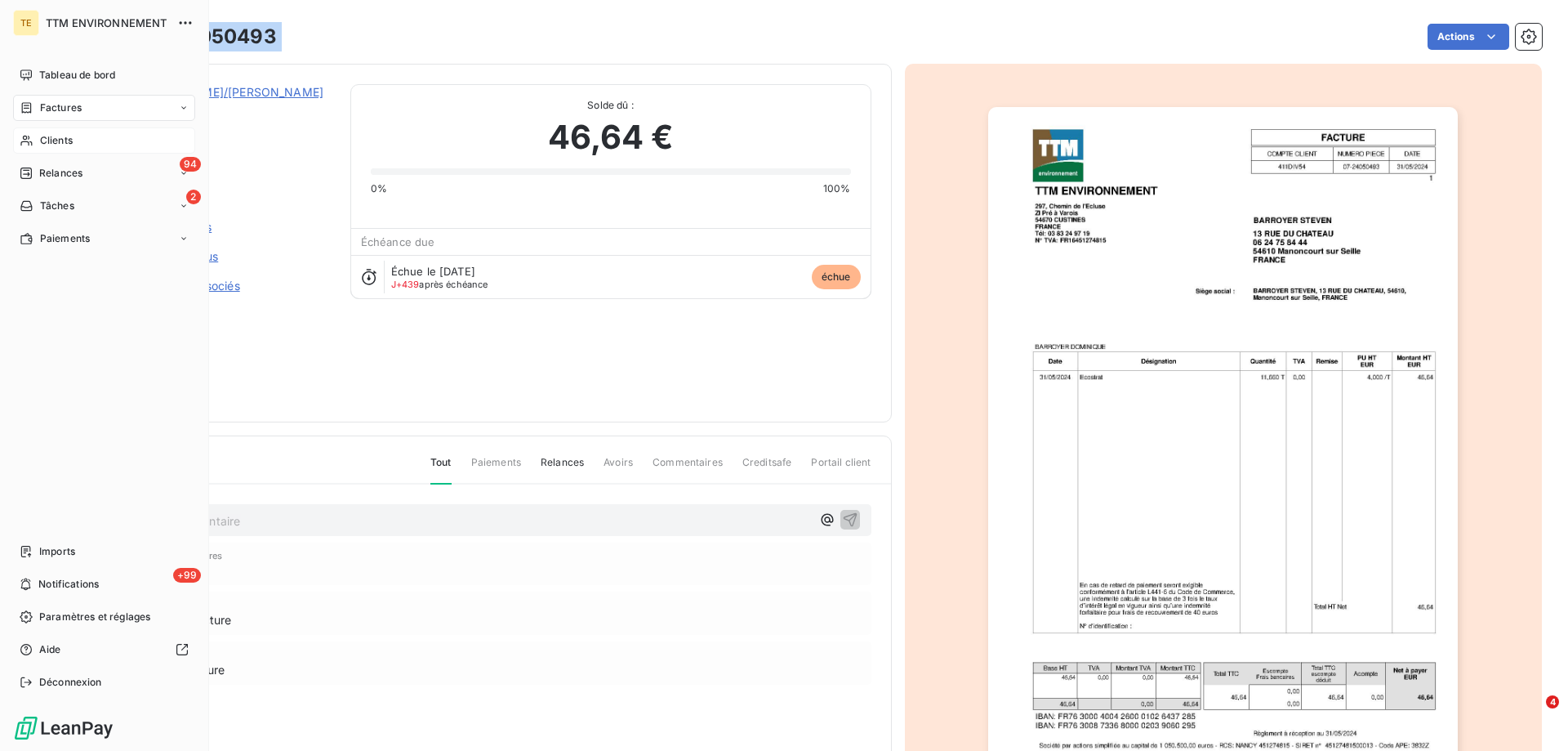
click at [69, 116] on div "Factures" at bounding box center [103, 107] width 182 height 26
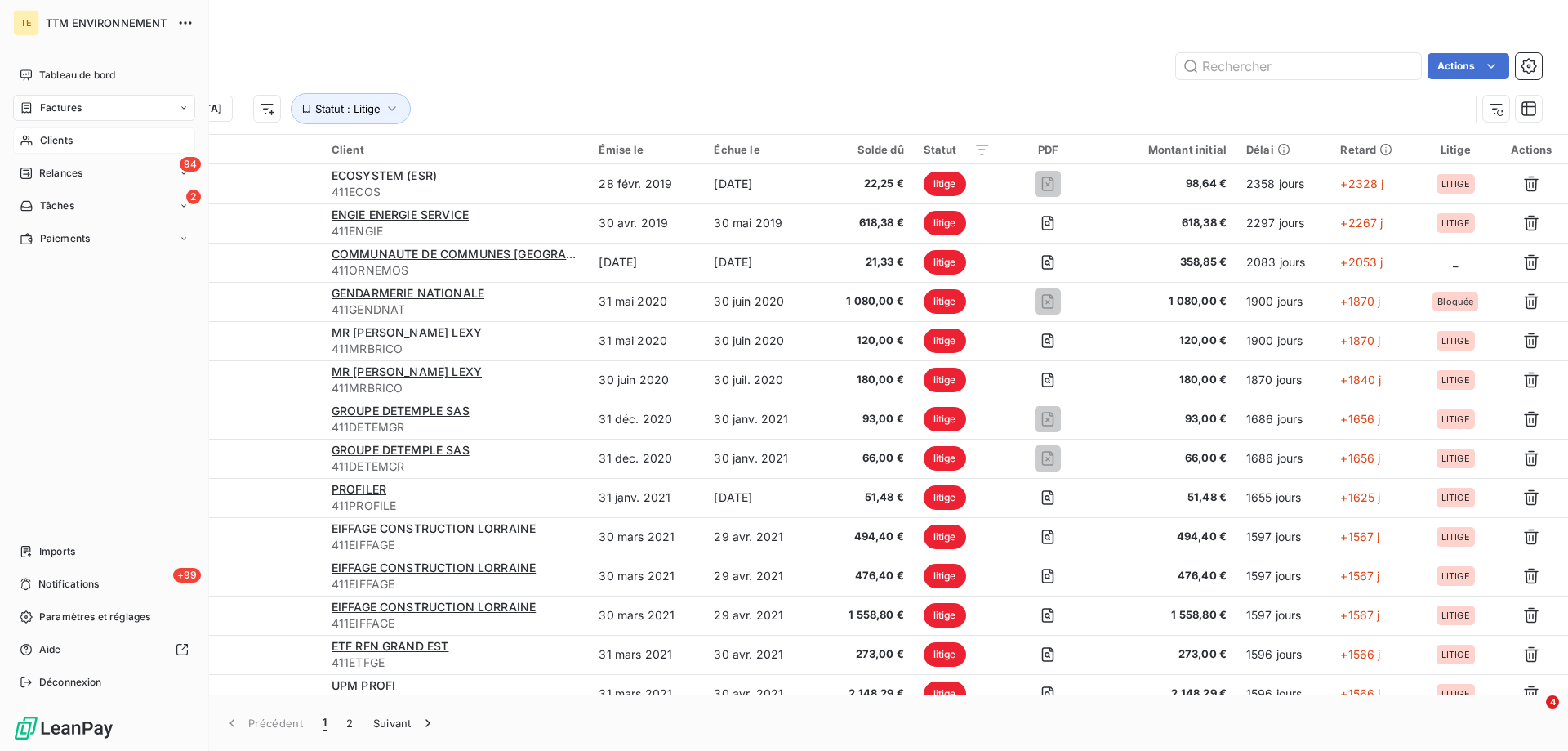
click at [64, 144] on span "Clients" at bounding box center [56, 140] width 33 height 15
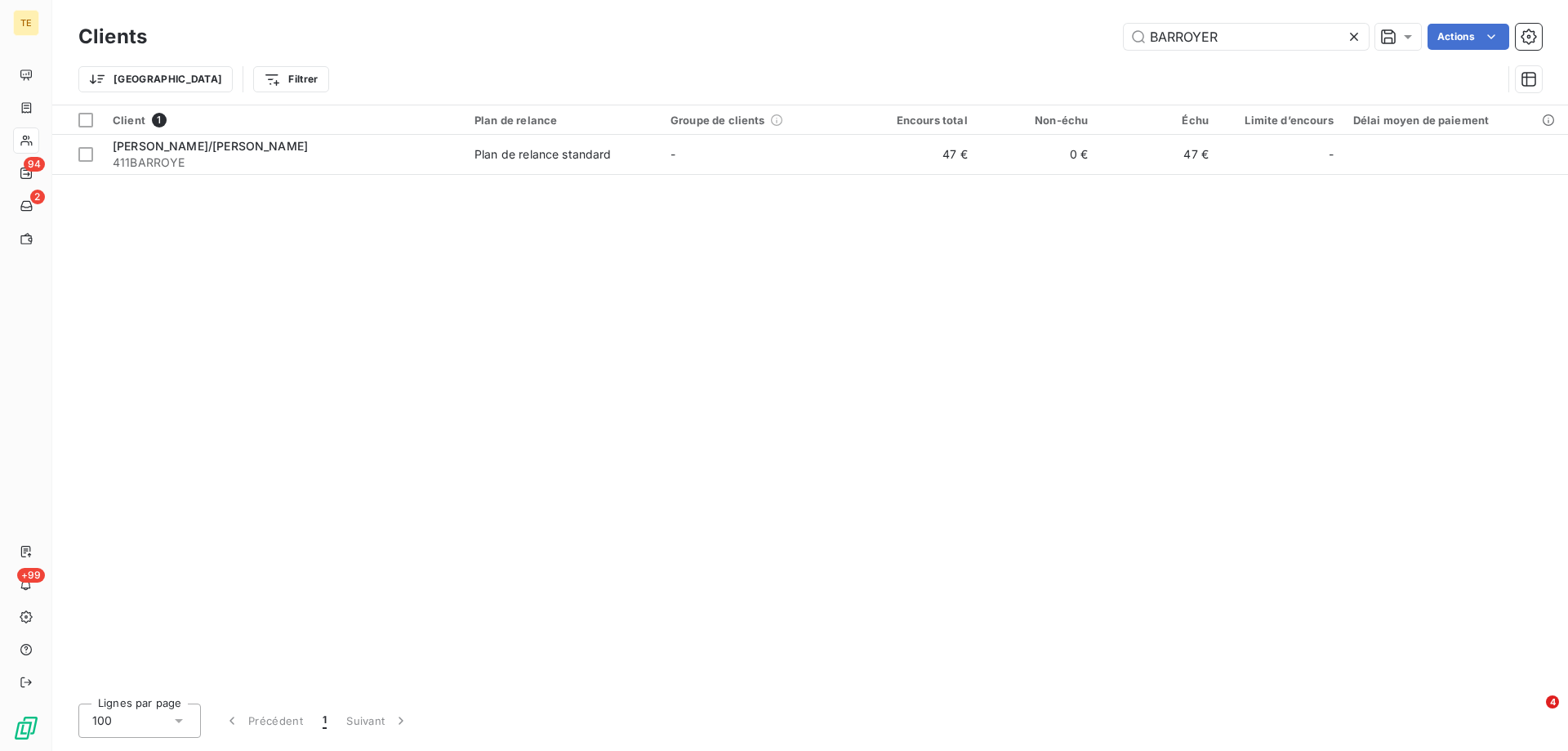
drag, startPoint x: 1248, startPoint y: 35, endPoint x: 968, endPoint y: 22, distance: 280.3
click at [969, 33] on div "BARROYER Actions" at bounding box center [854, 37] width 1375 height 26
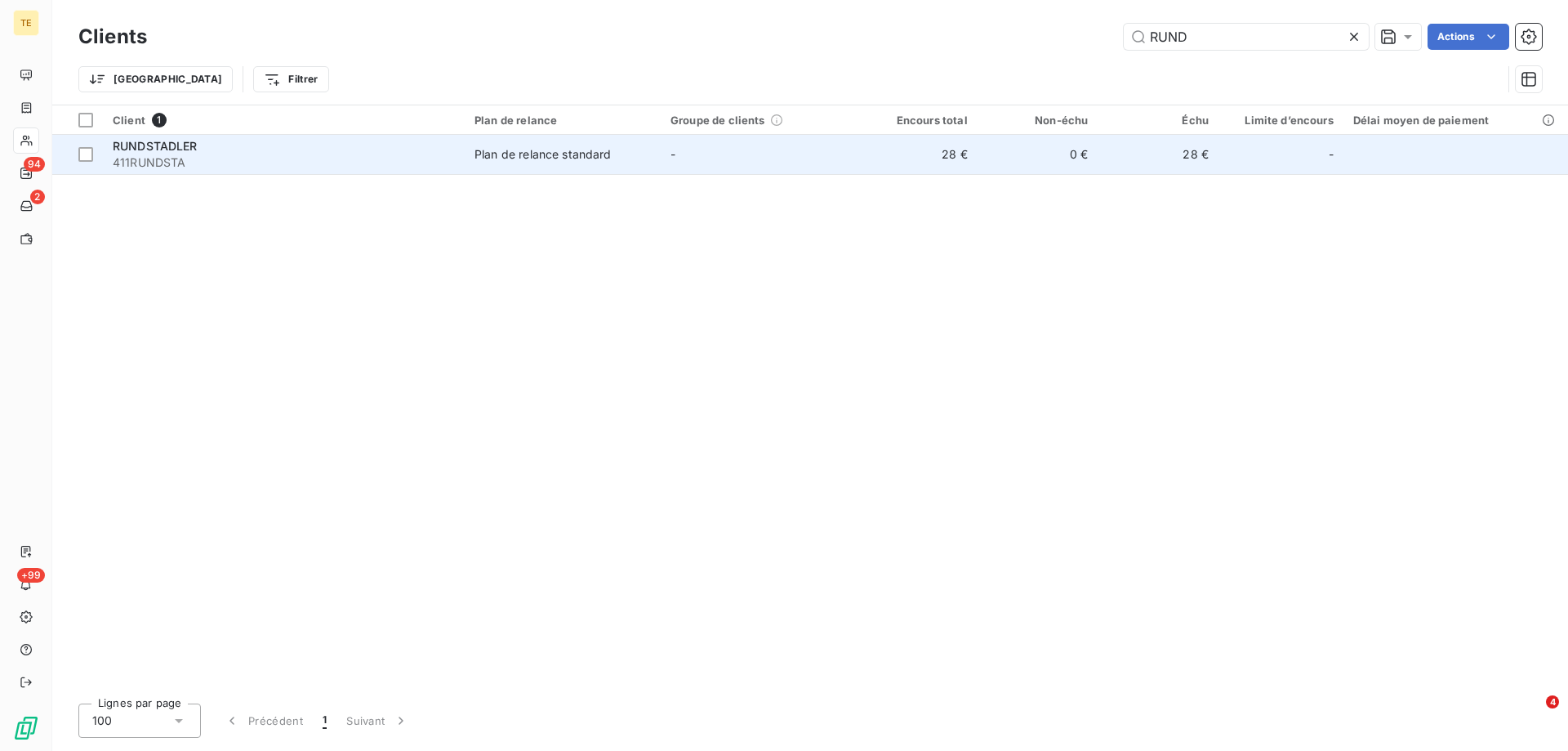
type input "RUND"
click at [531, 151] on div "Plan de relance standard" at bounding box center [543, 154] width 137 height 16
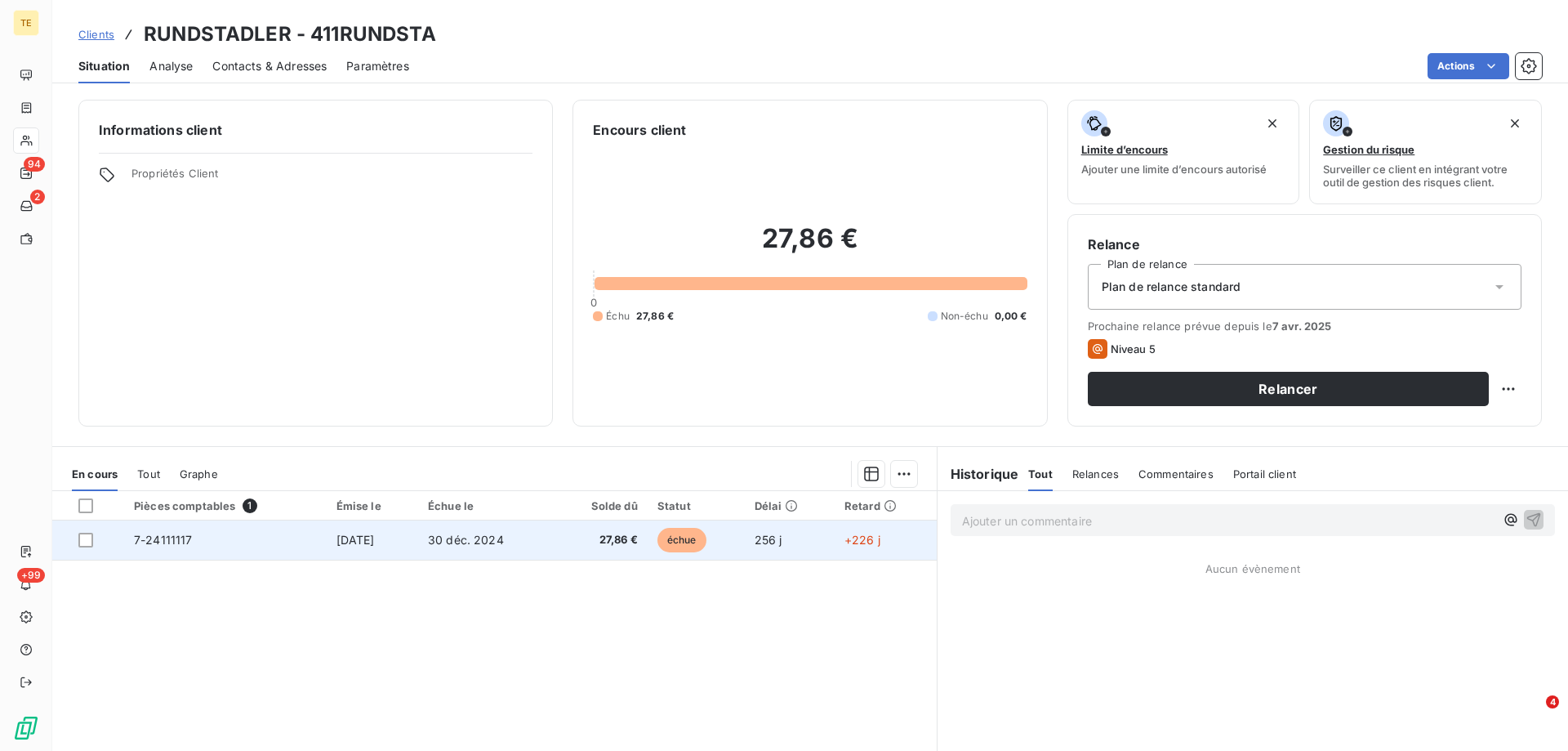
click at [160, 535] on span "7-24111117" at bounding box center [163, 539] width 59 height 14
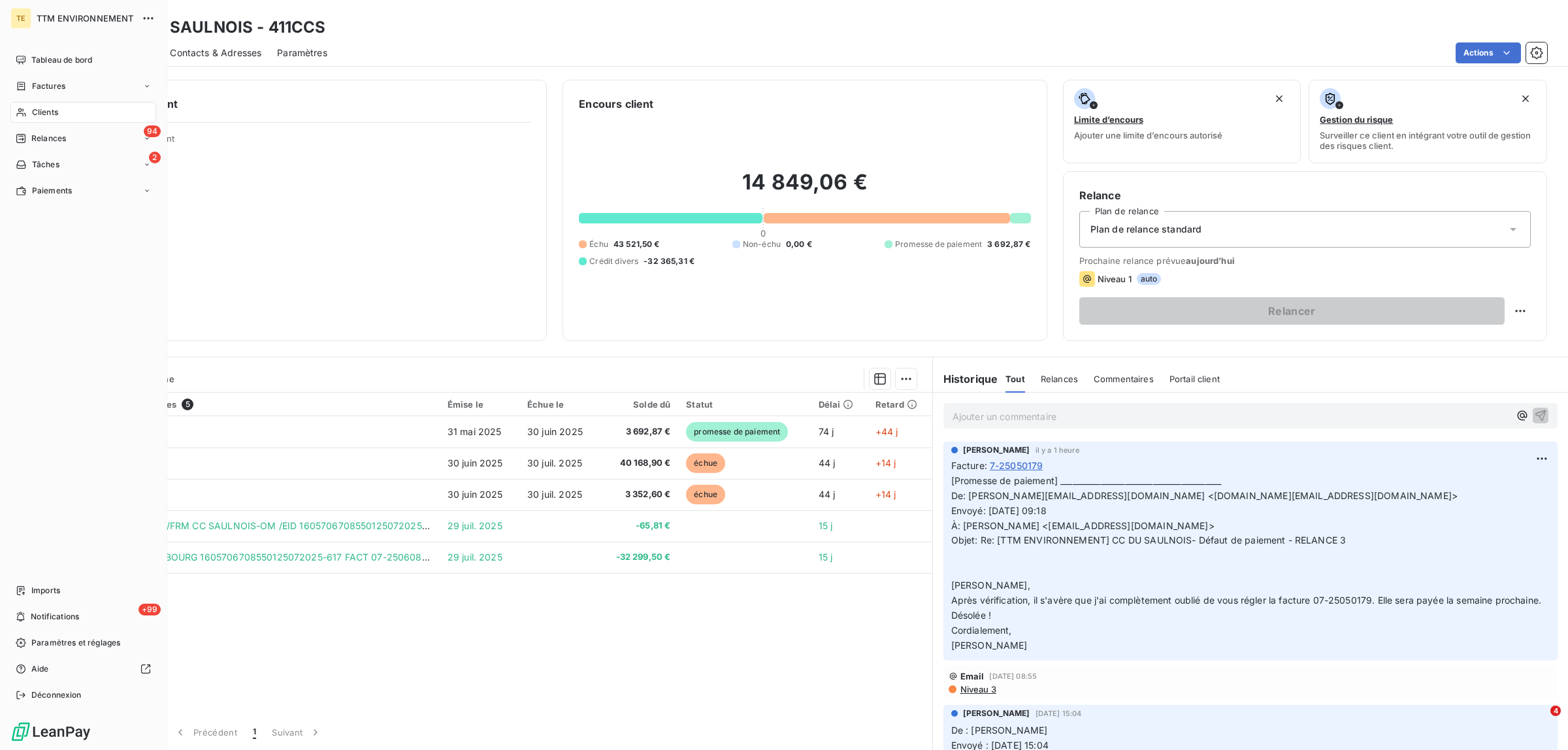
click at [52, 110] on span "Clients" at bounding box center [44, 112] width 26 height 12
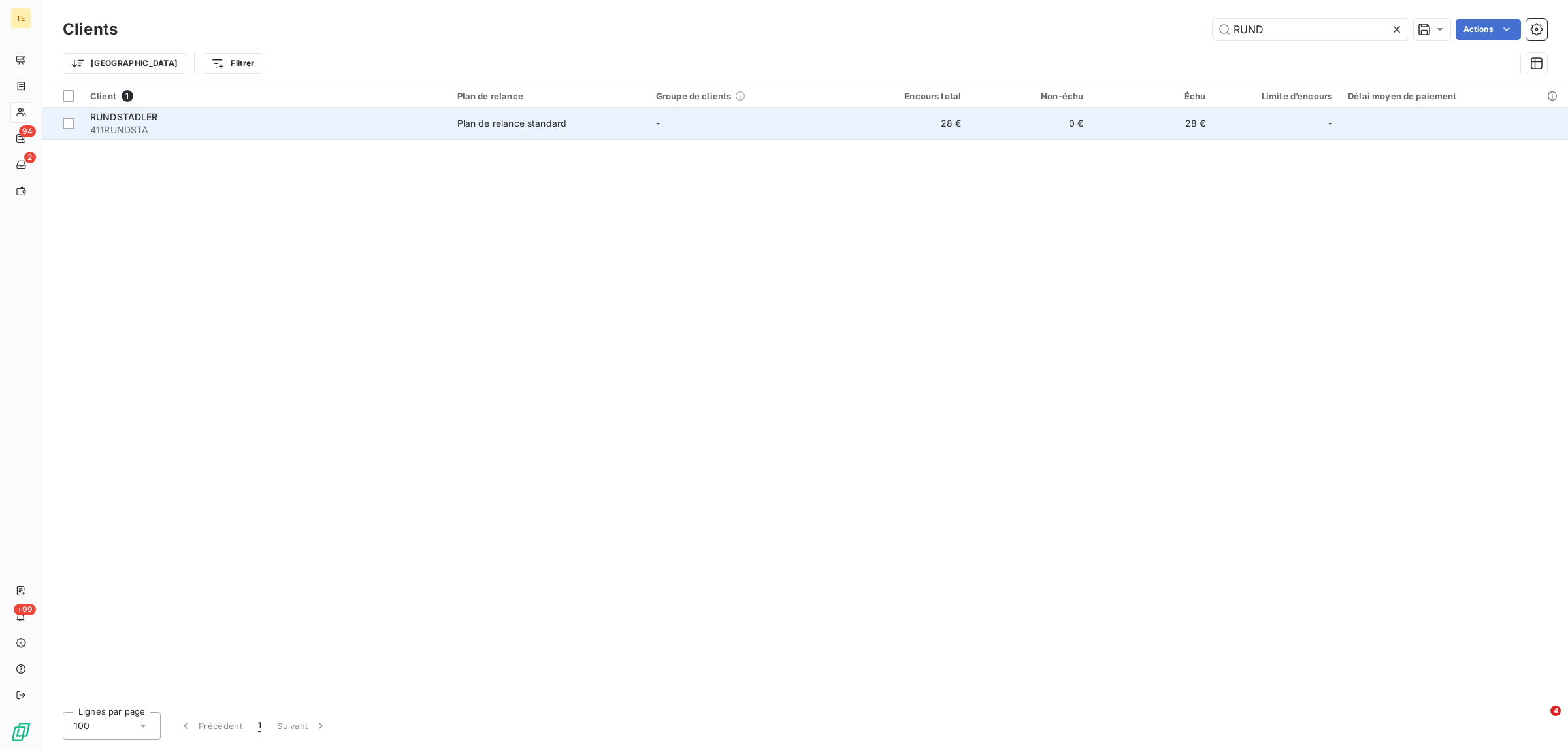
click at [118, 123] on span "411RUNDSTA" at bounding box center [265, 130] width 351 height 13
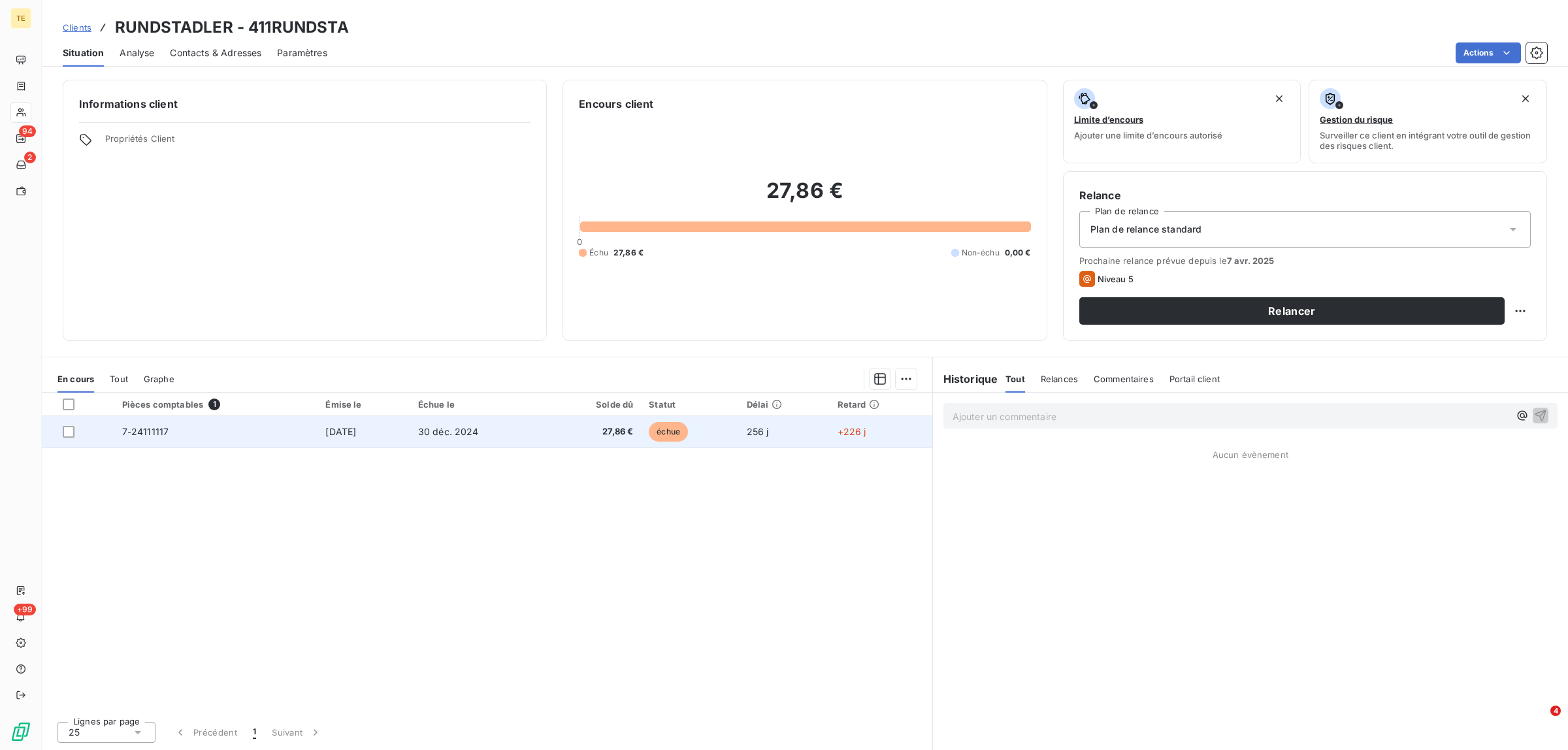
click at [85, 433] on div at bounding box center [84, 431] width 44 height 12
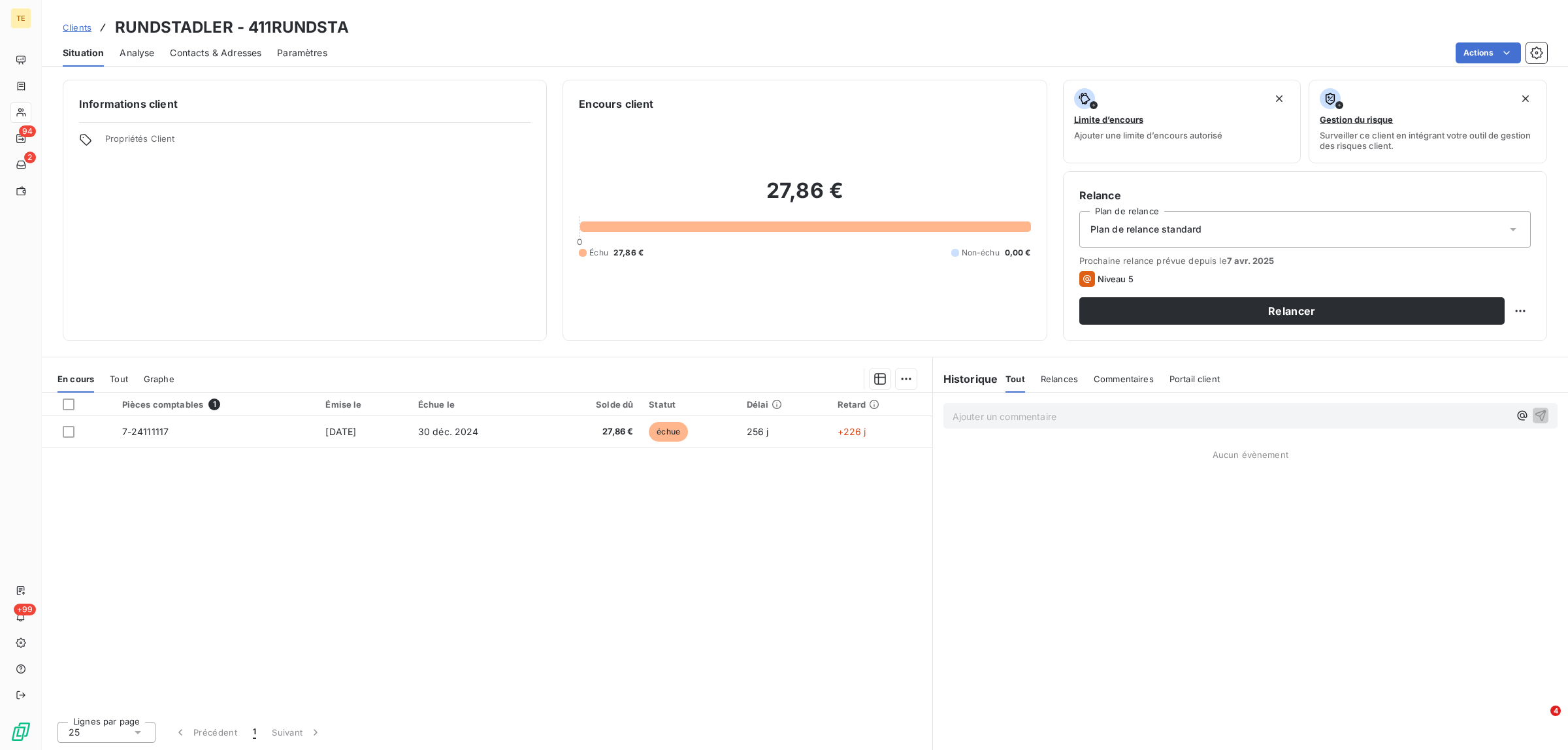
click at [1011, 412] on p "Ajouter un commentaire ﻿" at bounding box center [1230, 416] width 557 height 17
click at [1139, 414] on icon "button" at bounding box center [1540, 415] width 13 height 13
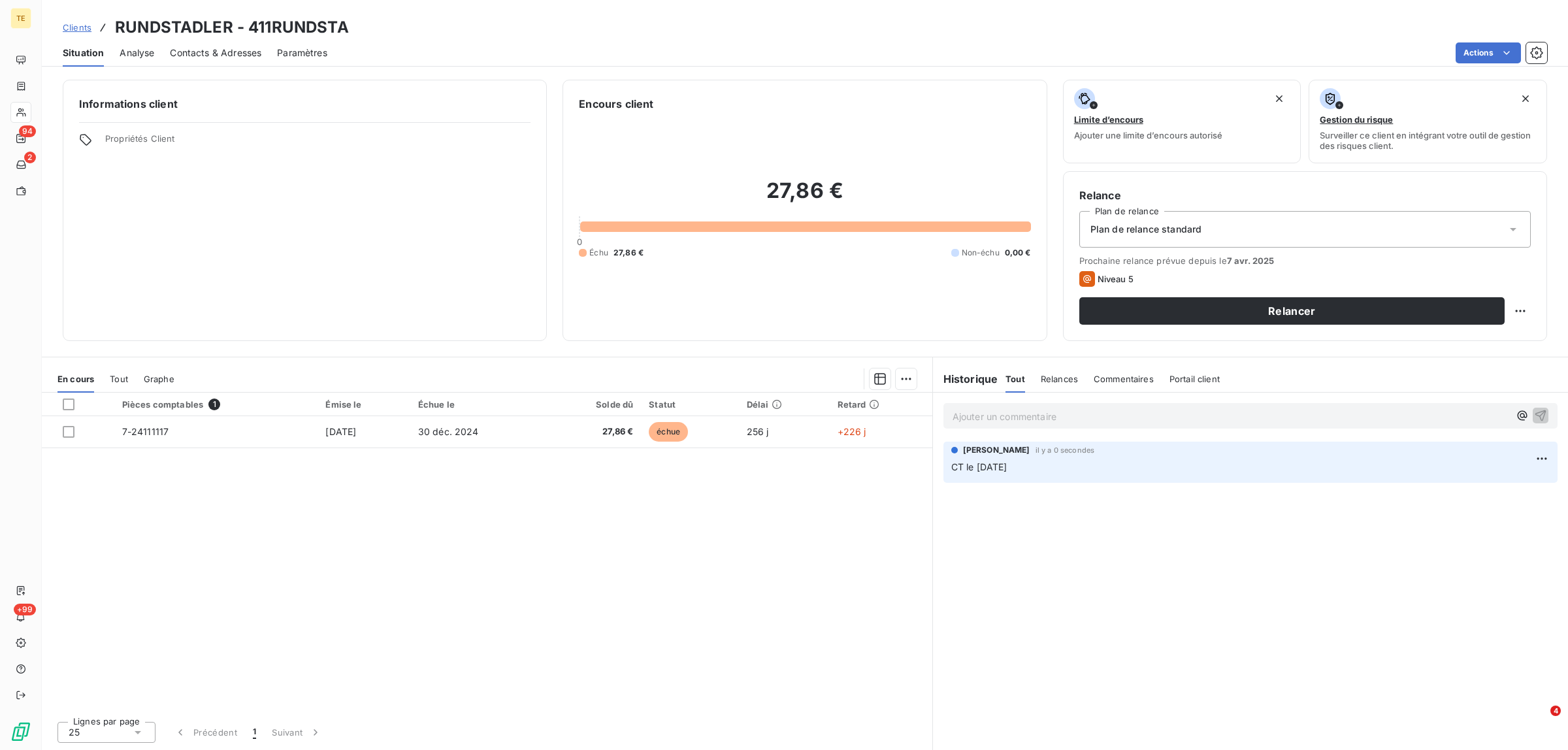
click at [983, 421] on p "Ajouter un commentaire ﻿" at bounding box center [1230, 416] width 557 height 17
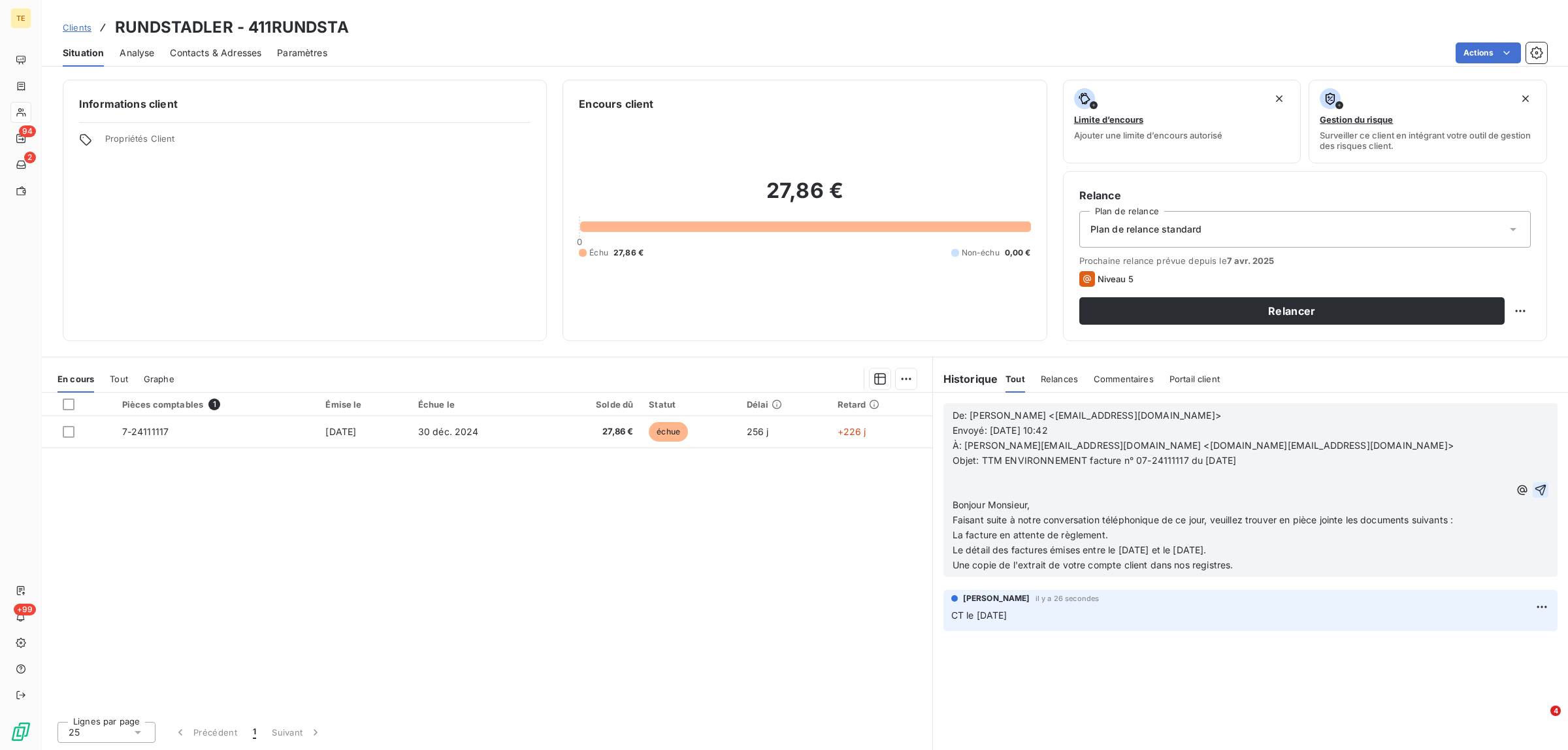
click at [1082, 545] on div "De: [PERSON_NAME] <[EMAIL_ADDRESS][DOMAIN_NAME]> Envoyé: [DATE] 10:42 À: [EMAIL…" at bounding box center [1249, 571] width 635 height 358
click at [1139, 545] on p "Une copie de l'extrait de votre compte client dans nos registres." at bounding box center [1230, 565] width 557 height 15
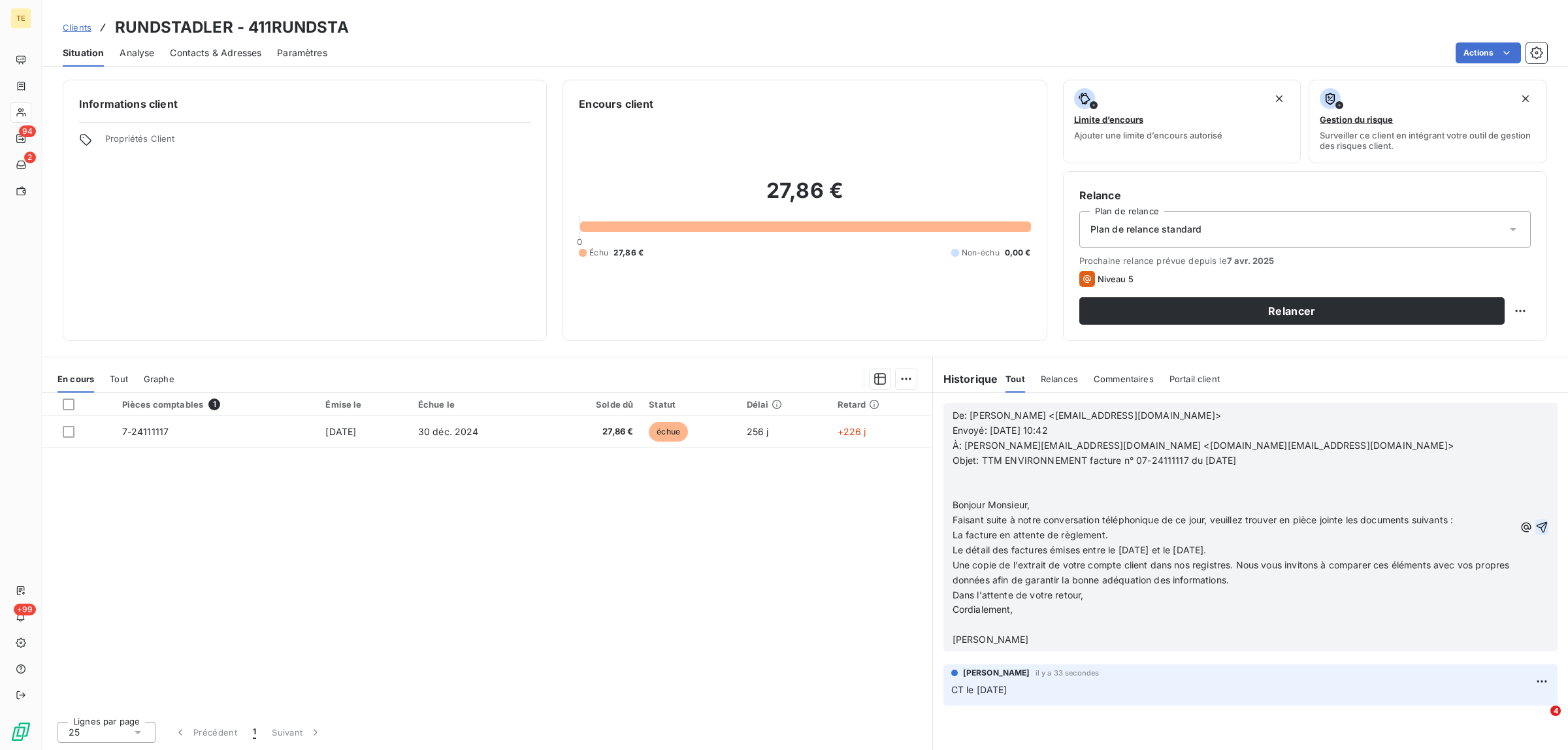
click at [736, 545] on div "Pièces comptables 1 Émise le Échue le Solde dû Statut Délai Retard 7-24111117 […" at bounding box center [487, 551] width 890 height 318
click at [1139, 526] on icon "button" at bounding box center [1542, 527] width 13 height 13
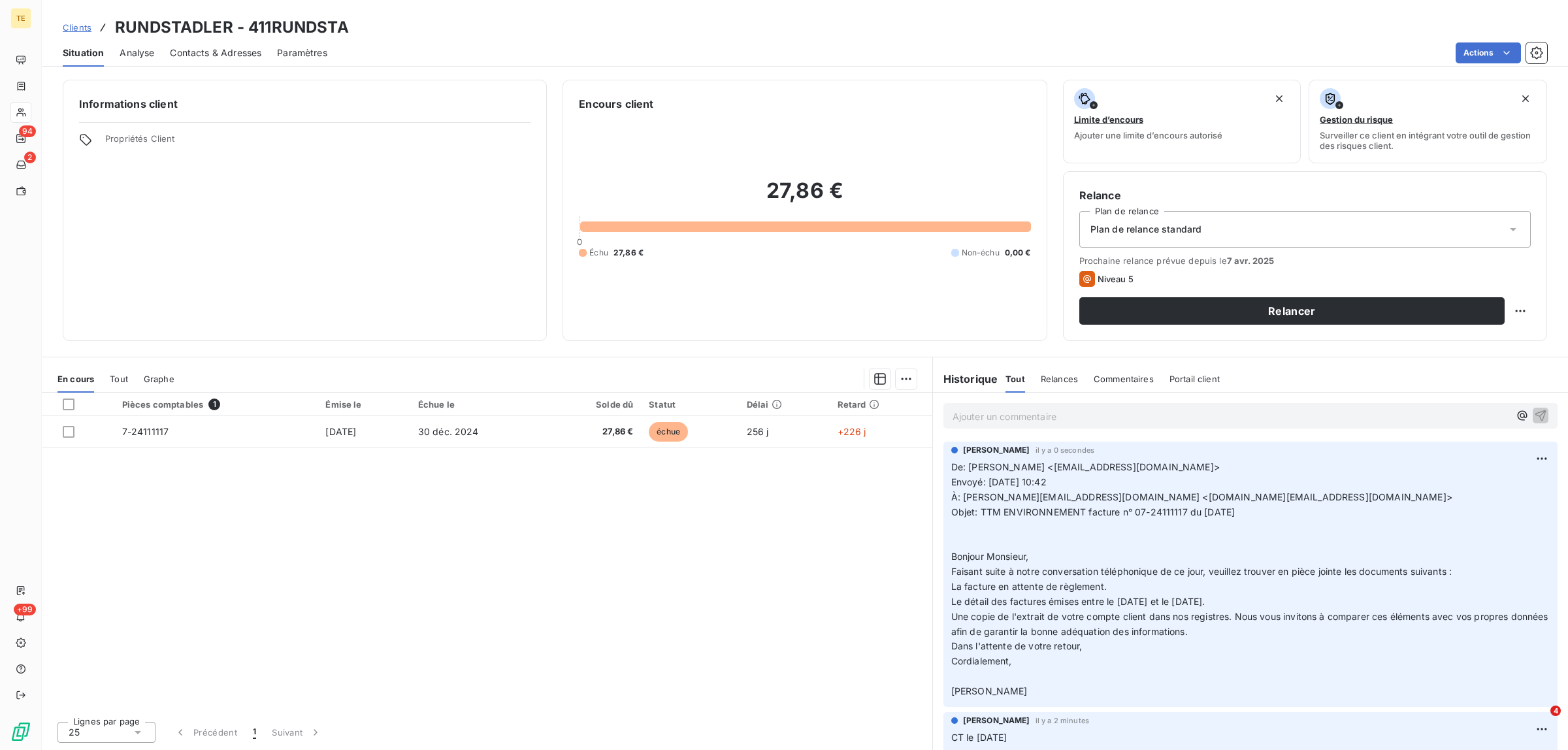
click at [975, 413] on p "Ajouter un commentaire ﻿" at bounding box center [1230, 416] width 557 height 17
click at [1039, 415] on p "AVOIR n°" at bounding box center [1230, 416] width 557 height 15
click at [1131, 413] on span "AVOIR n° 07-25070656 doublon de TdP sur la journée du 08.112024" at bounding box center [1102, 416] width 299 height 11
click at [1139, 419] on span "AVOIR n° 07-25070656 doublon de TdP sur la journée du 08.112024" at bounding box center [1102, 416] width 299 height 11
click at [1139, 417] on icon "button" at bounding box center [1541, 416] width 11 height 11
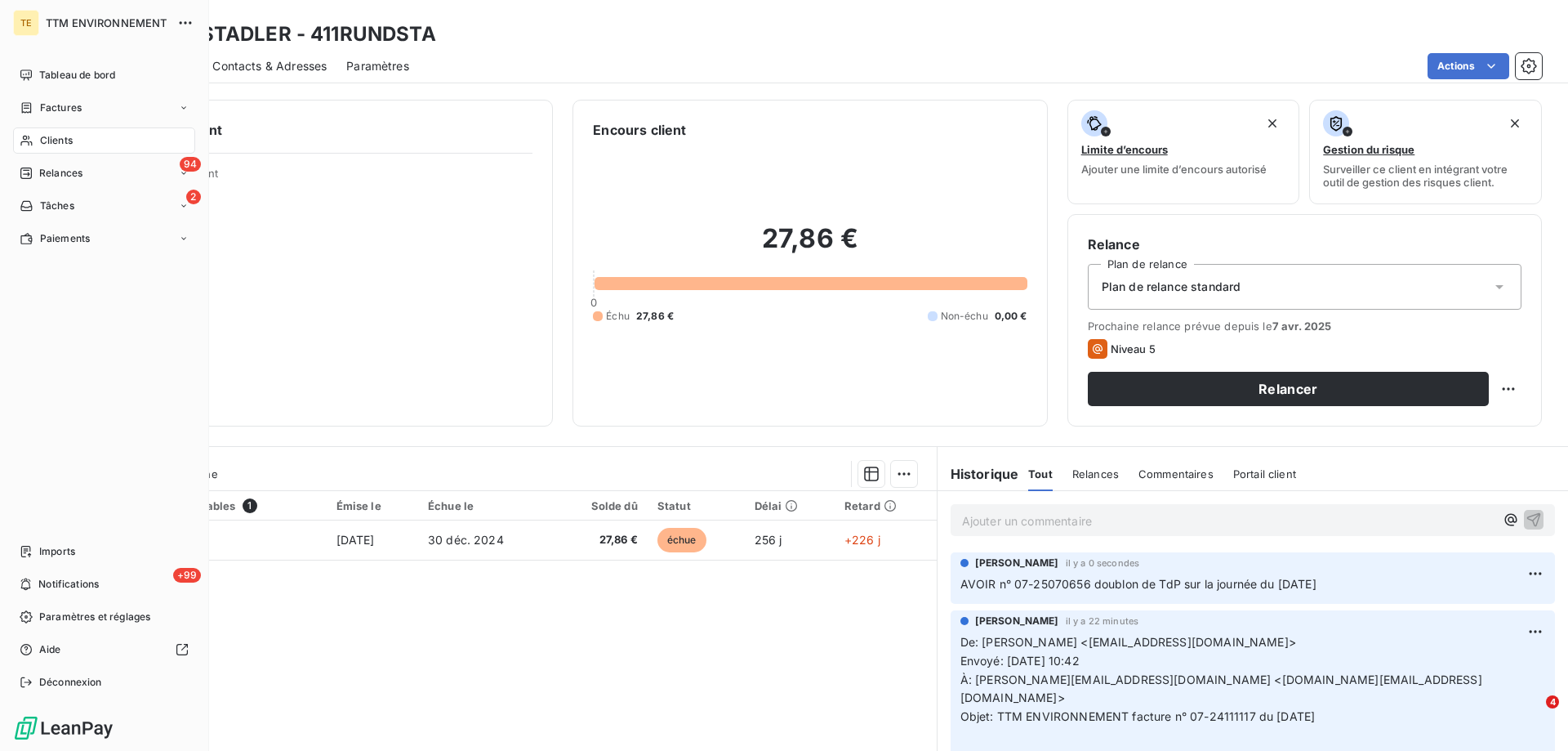
click at [62, 140] on span "Clients" at bounding box center [56, 140] width 33 height 15
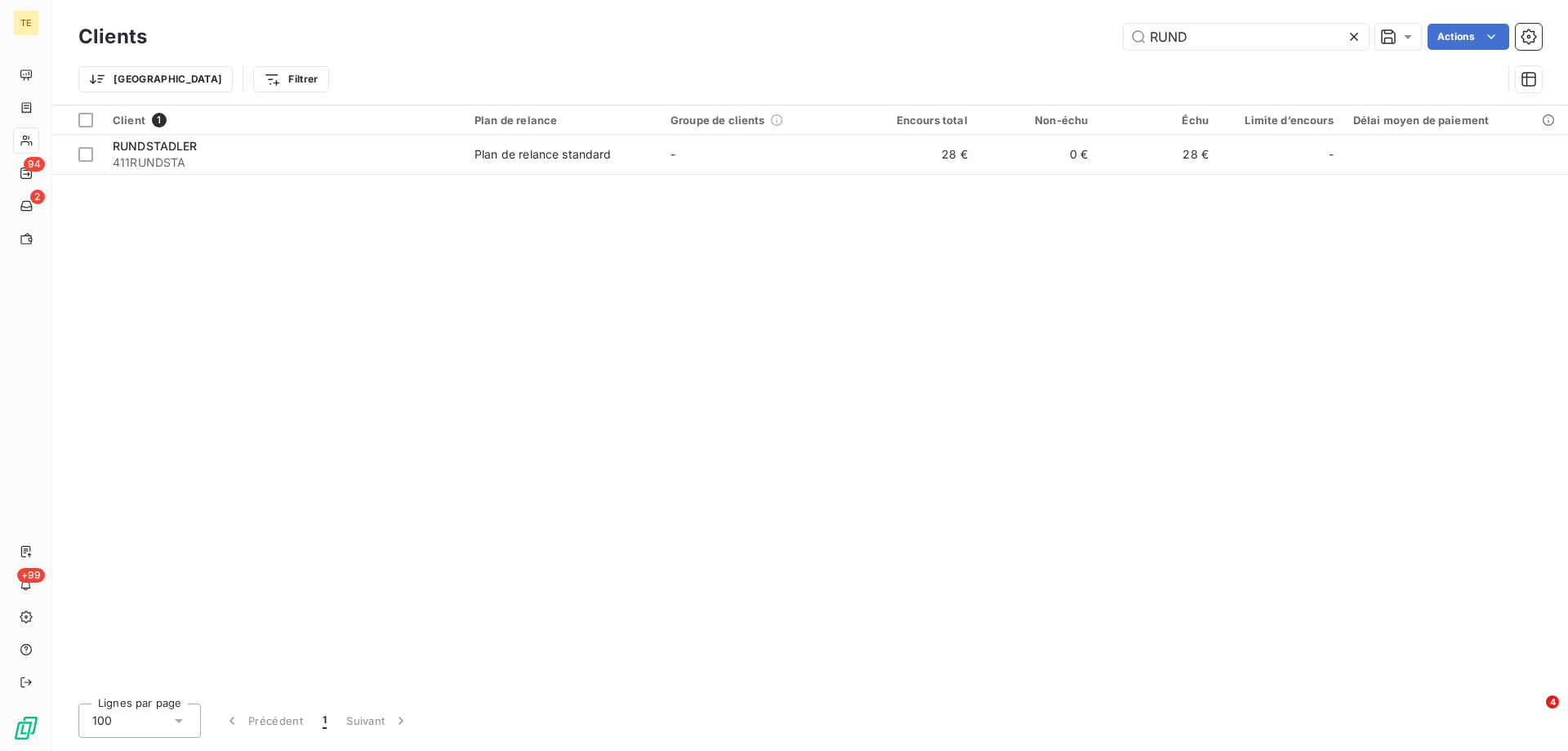
drag, startPoint x: 1228, startPoint y: 30, endPoint x: 1074, endPoint y: 34, distance: 154.1
click at [1074, 34] on div "RUND Actions" at bounding box center [854, 37] width 1375 height 26
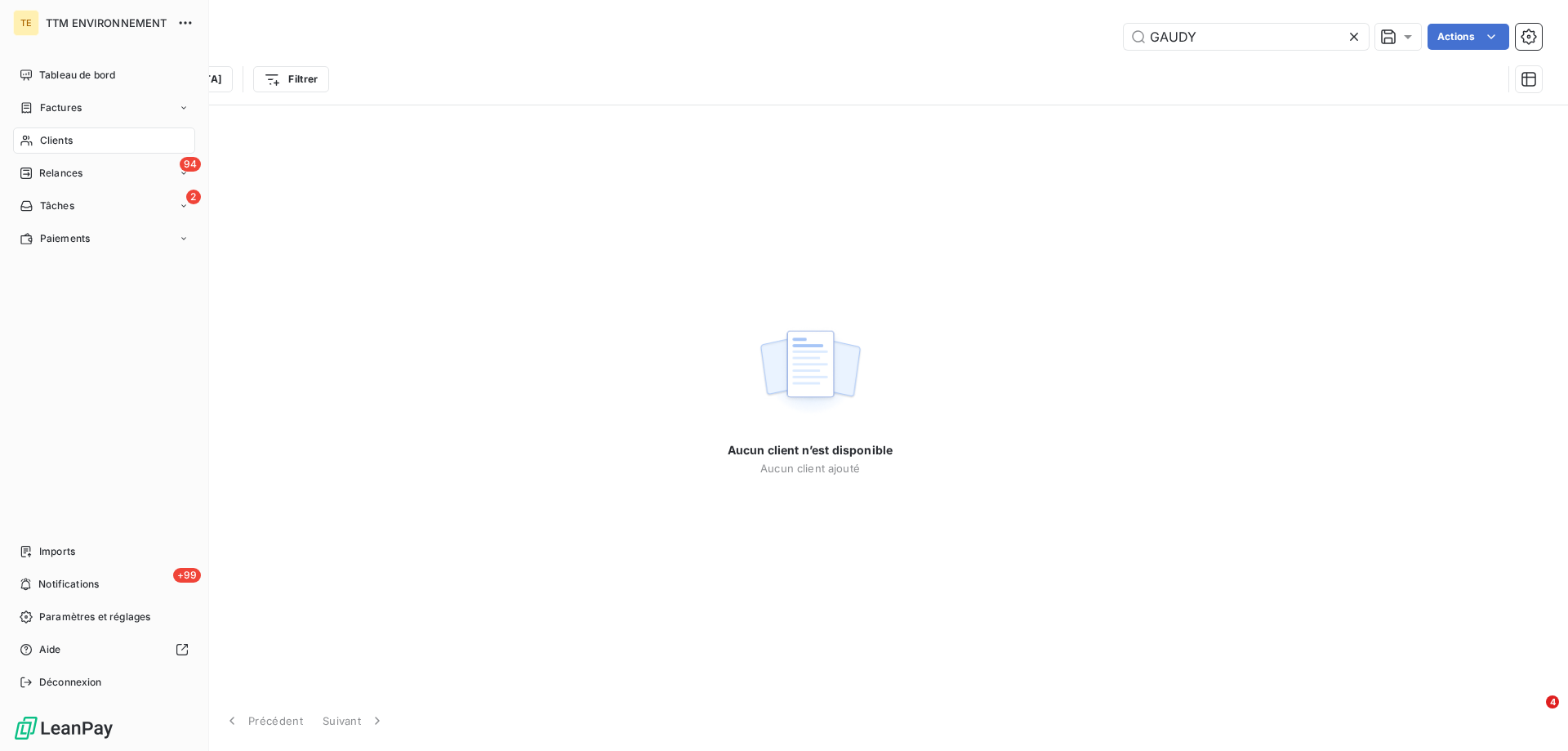
type input "GAUDY"
click at [58, 108] on span "Factures" at bounding box center [61, 107] width 42 height 15
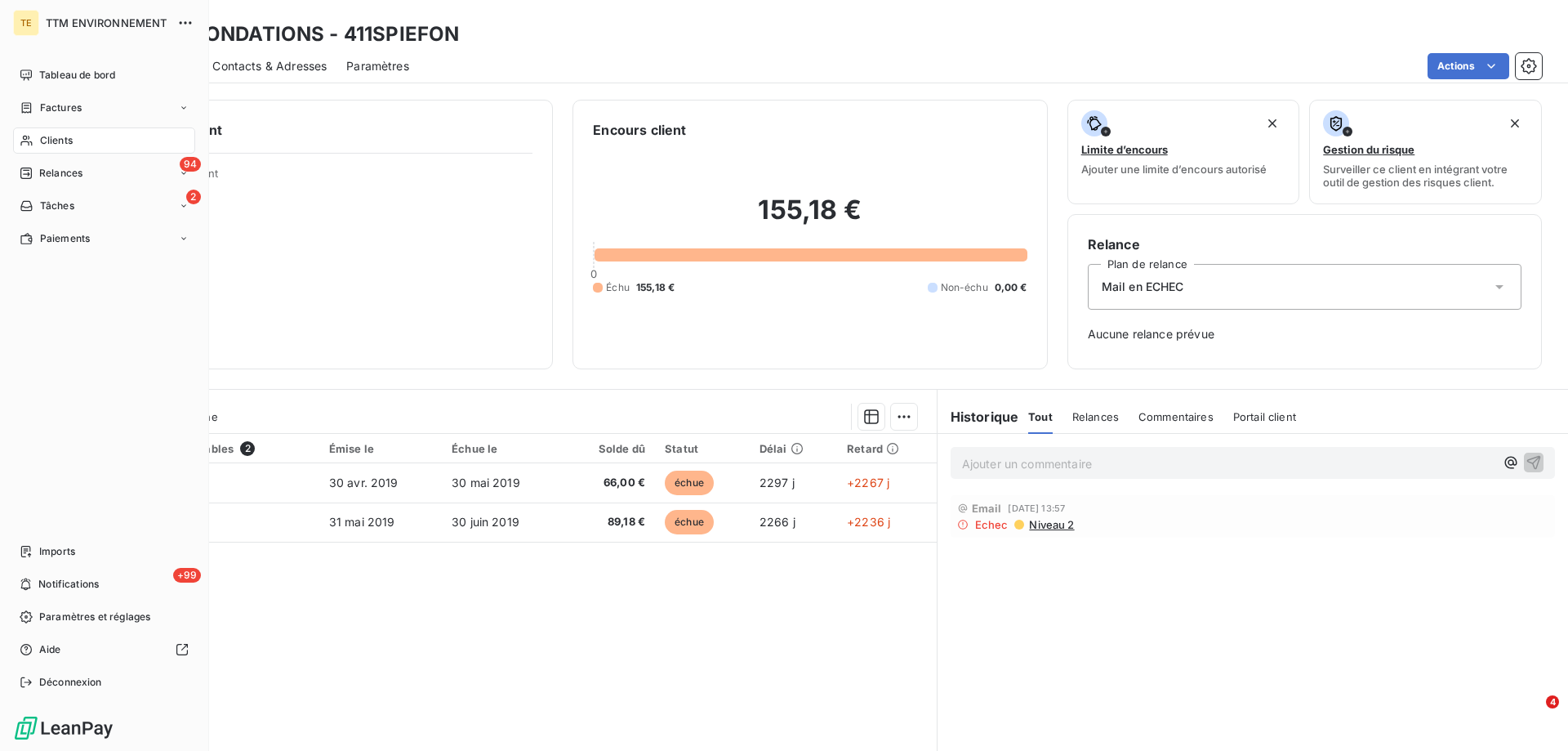
drag, startPoint x: 61, startPoint y: 140, endPoint x: 141, endPoint y: 123, distance: 81.8
click at [62, 140] on span "Clients" at bounding box center [56, 140] width 33 height 15
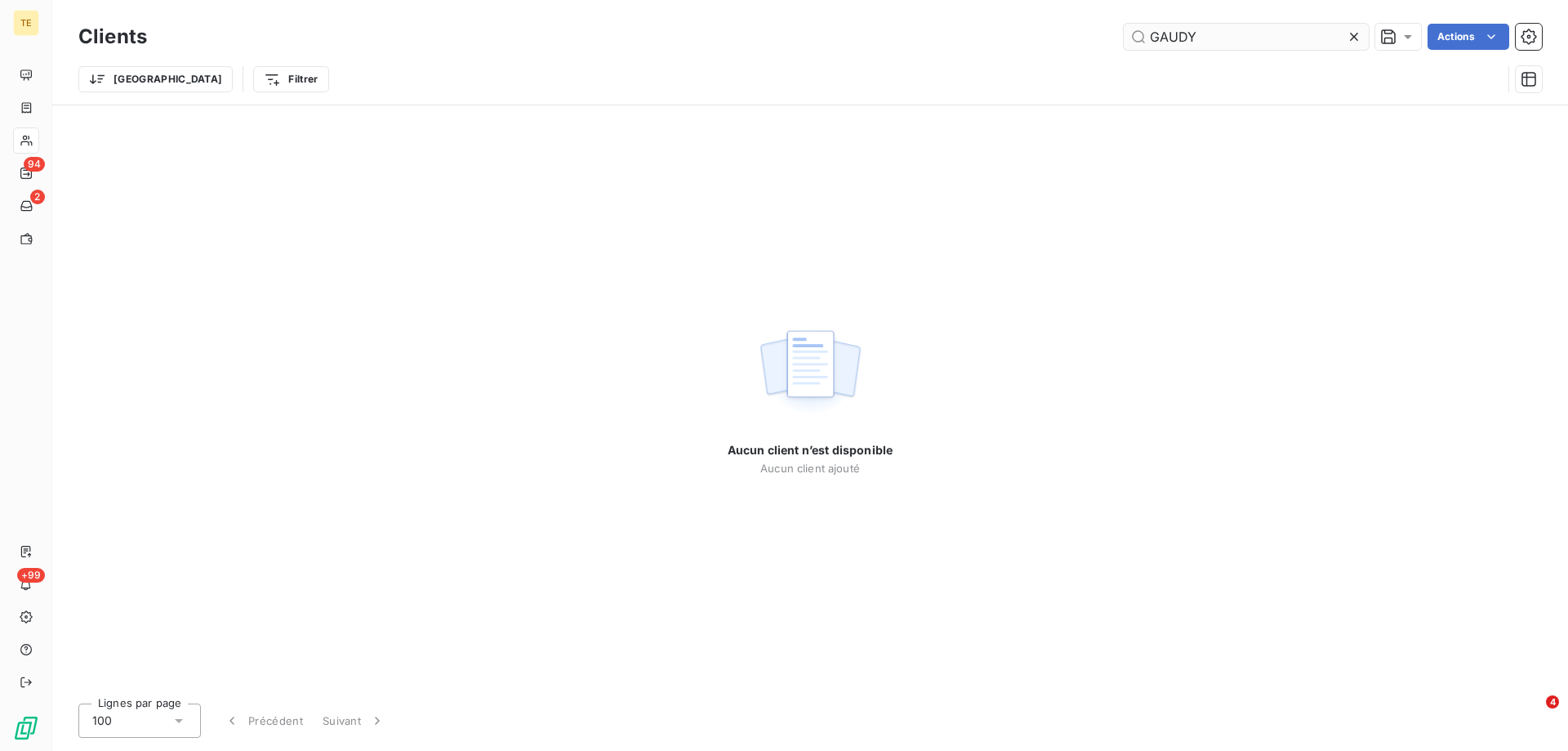
click at [1206, 36] on input "GAUDY" at bounding box center [1246, 37] width 245 height 26
drag, startPoint x: 1206, startPoint y: 36, endPoint x: 1098, endPoint y: 39, distance: 108.0
click at [1098, 39] on div "GAUDY Actions" at bounding box center [854, 37] width 1375 height 26
click at [1354, 36] on icon at bounding box center [1354, 37] width 8 height 8
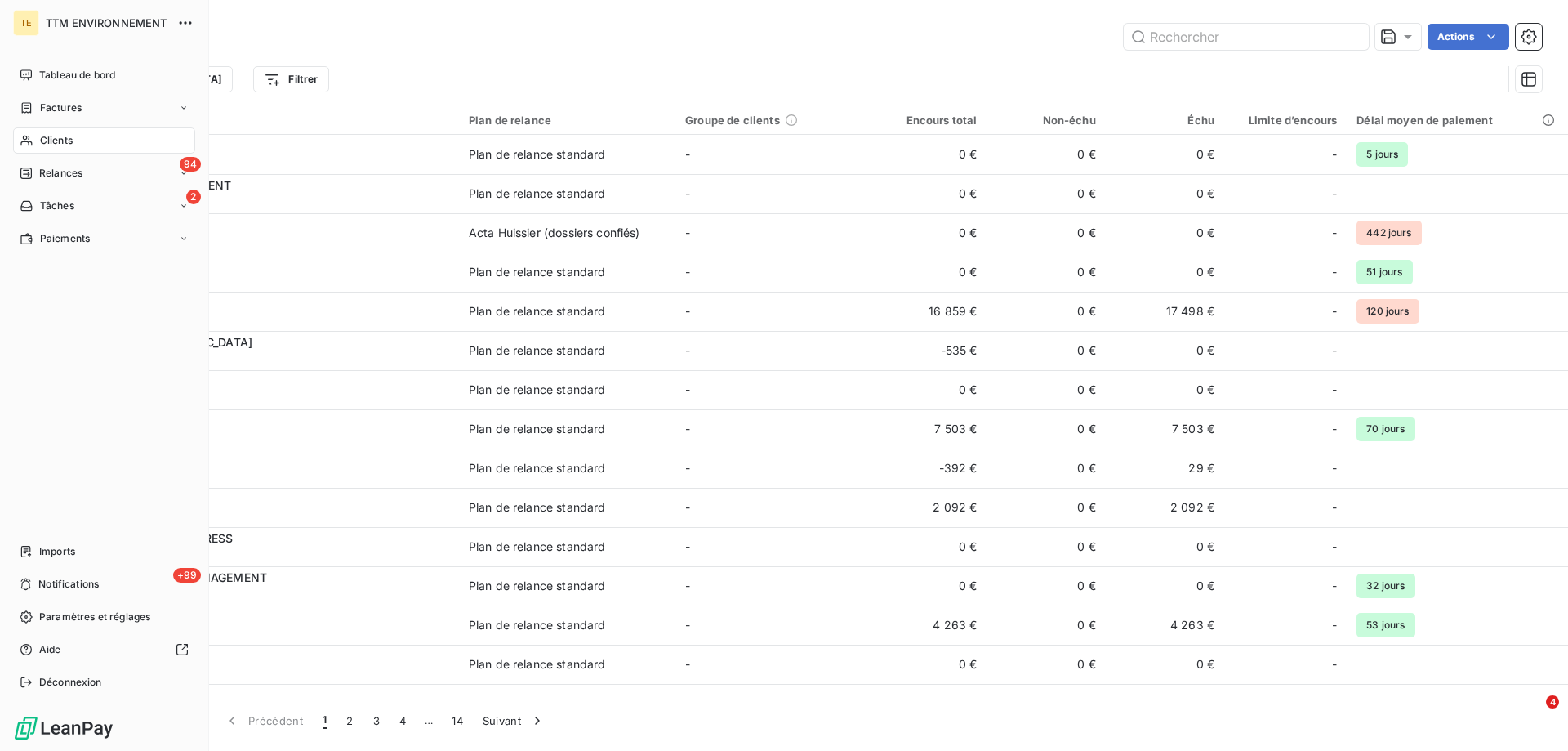
click at [67, 137] on span "Clients" at bounding box center [56, 140] width 33 height 15
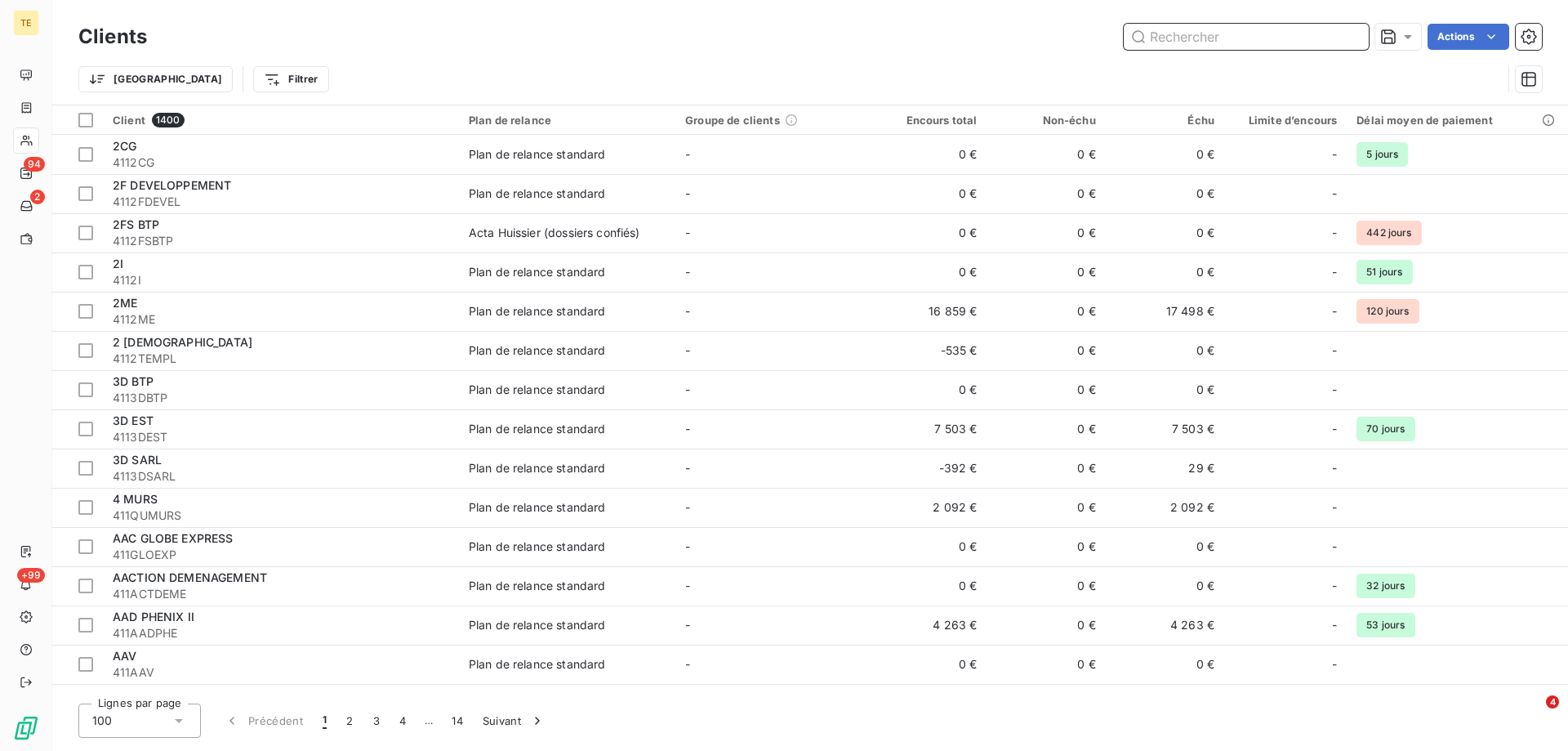
click at [1253, 40] on input "text" at bounding box center [1246, 37] width 245 height 26
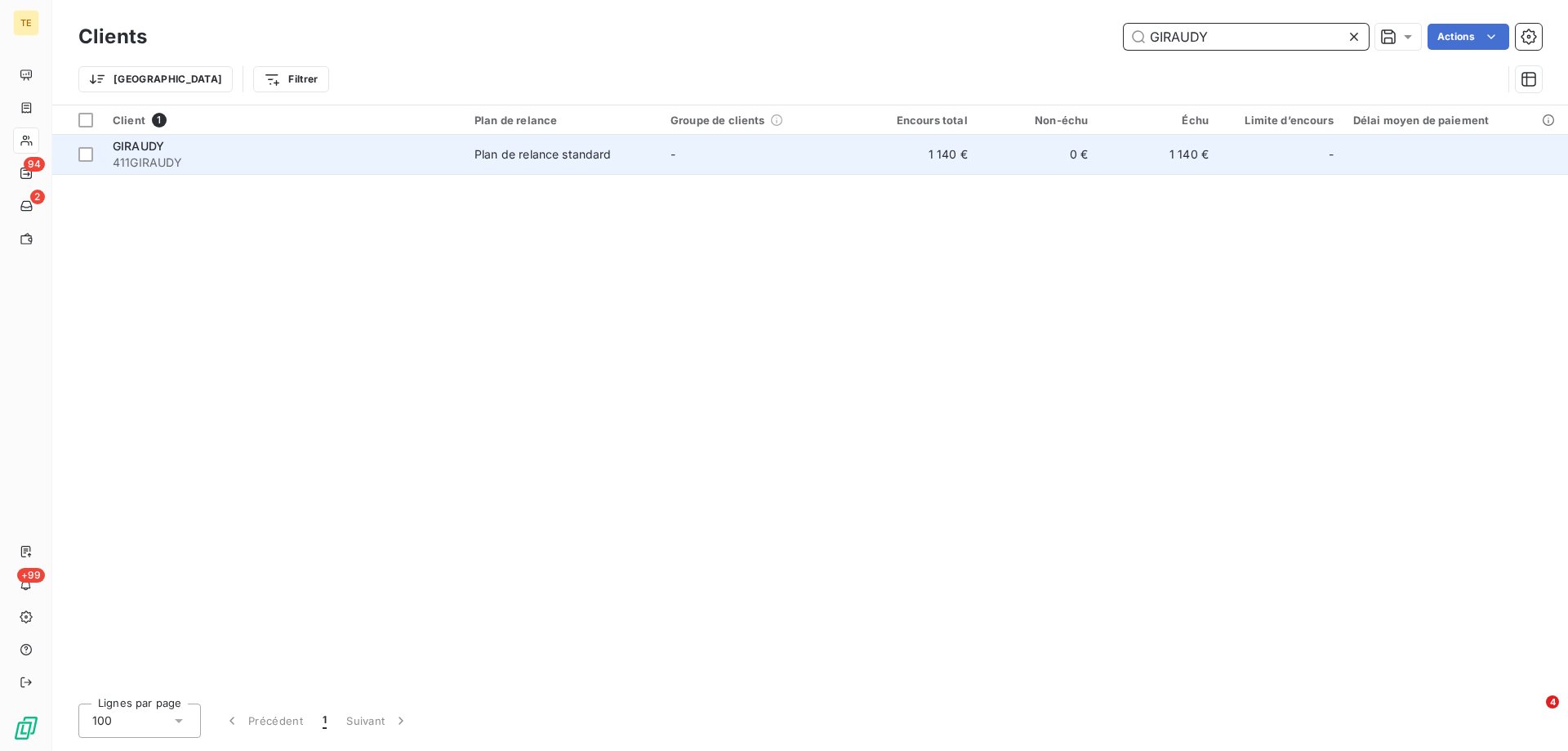
type input "GIRAUDY"
click at [184, 156] on span "411GIRAUDY" at bounding box center [283, 162] width 343 height 16
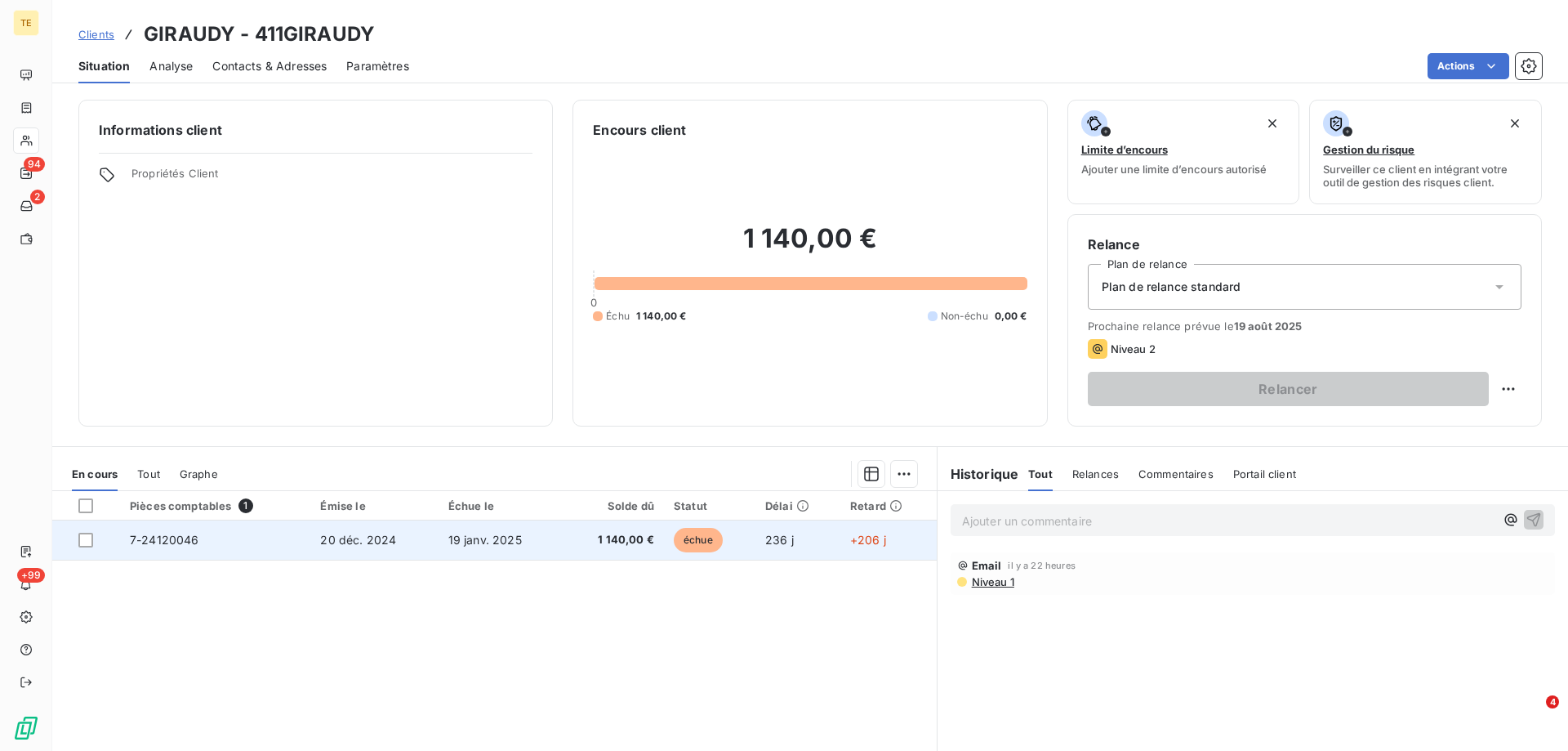
click at [85, 547] on td at bounding box center [86, 539] width 68 height 39
click at [87, 542] on div at bounding box center [85, 539] width 15 height 15
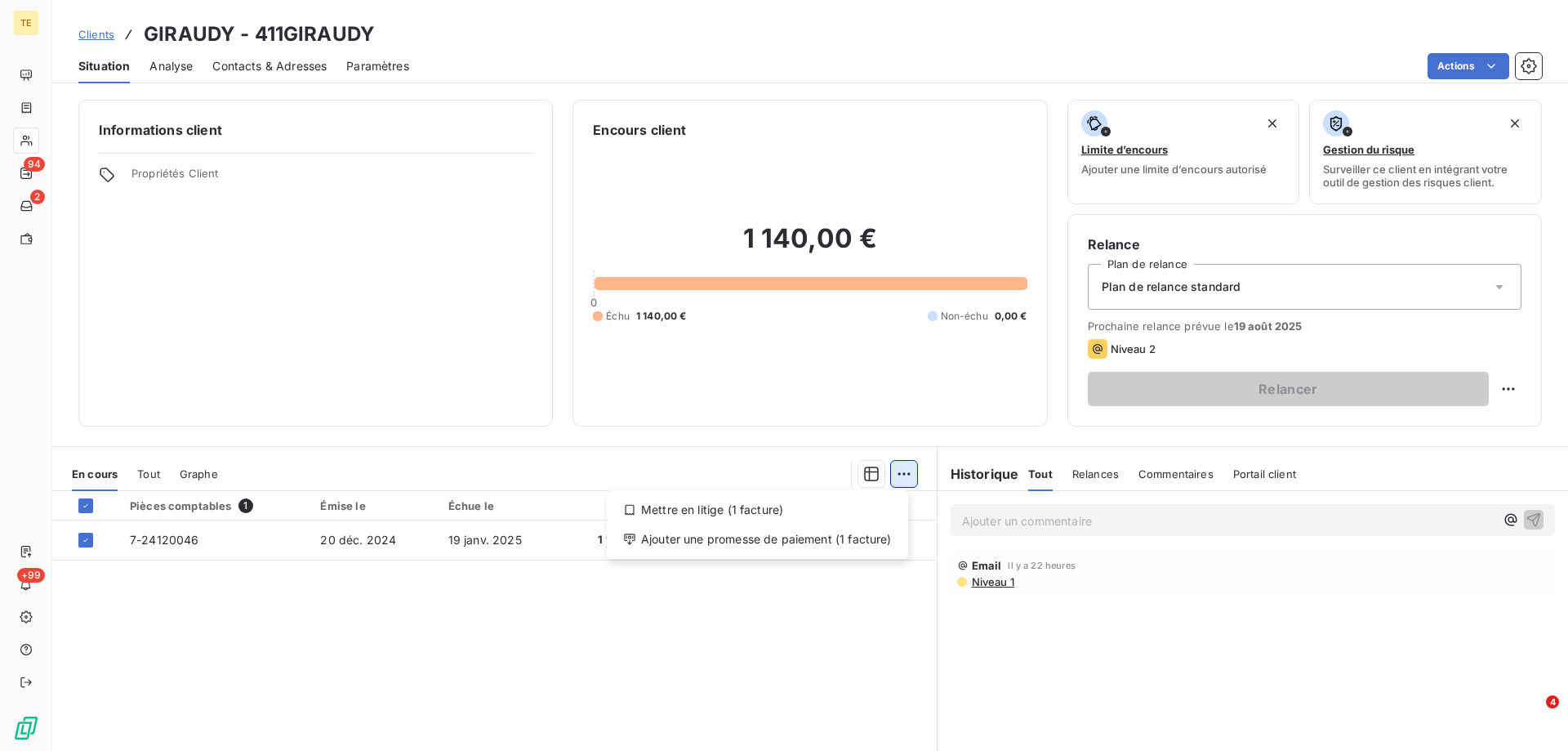
click at [904, 473] on html "TE 94 2 +99 Clients GIRAUDY - 411GIRAUDY Situation Analyse Contacts & Adresses …" at bounding box center [784, 376] width 1568 height 751
click at [729, 517] on div "Mettre en litige (1 facture)" at bounding box center [758, 510] width 288 height 26
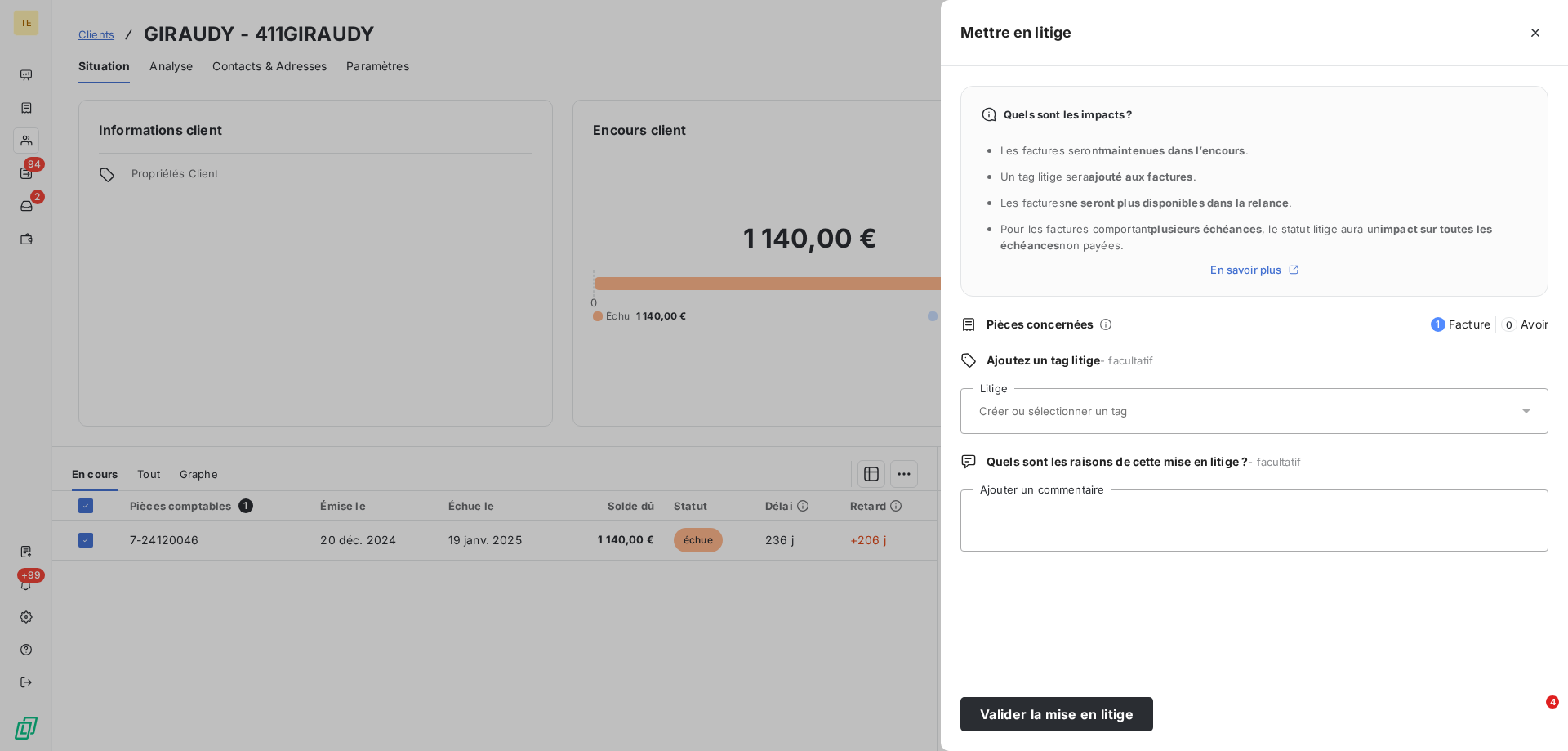
click at [1002, 407] on input "text" at bounding box center [1095, 410] width 237 height 15
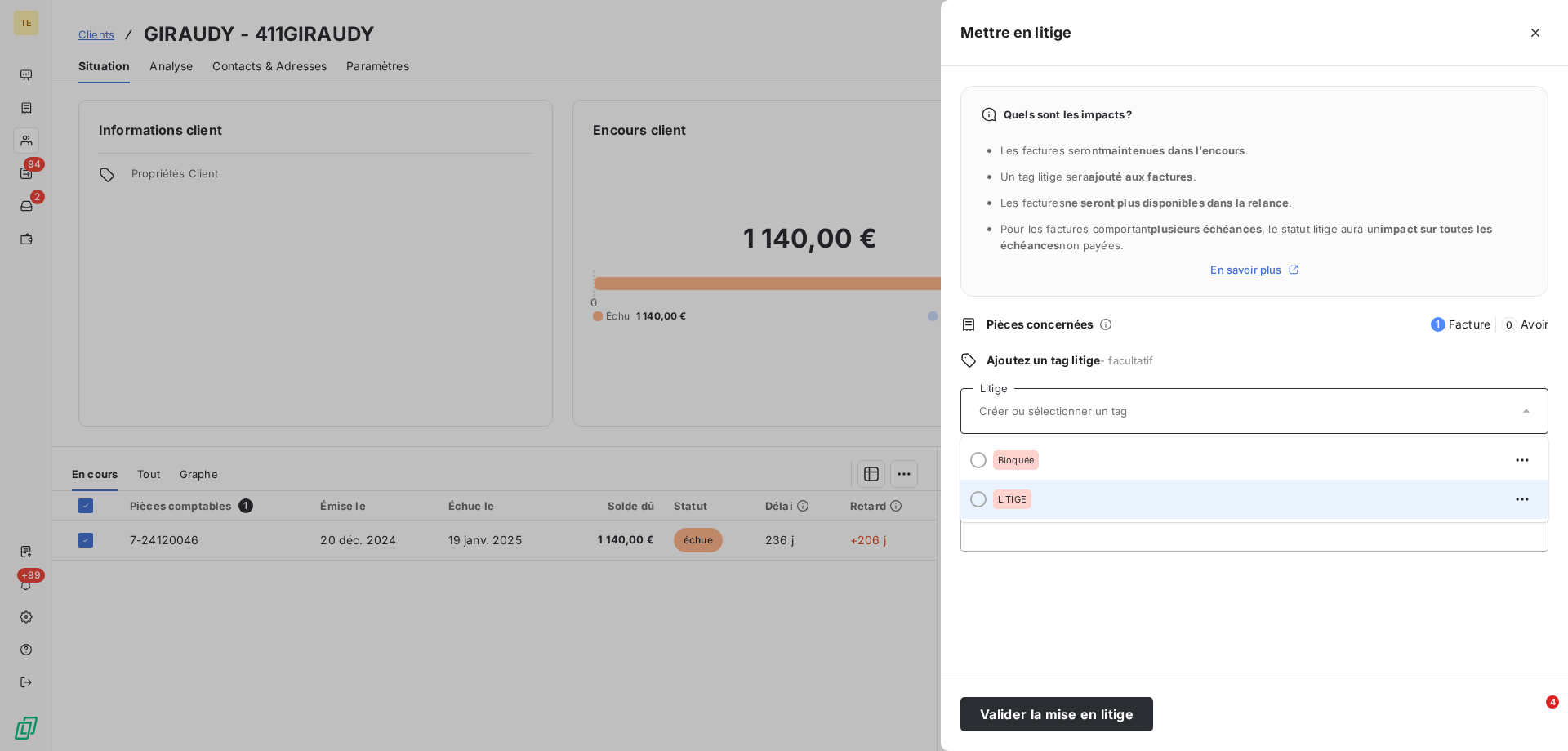
click at [1003, 498] on span "LITIGE" at bounding box center [1012, 500] width 29 height 10
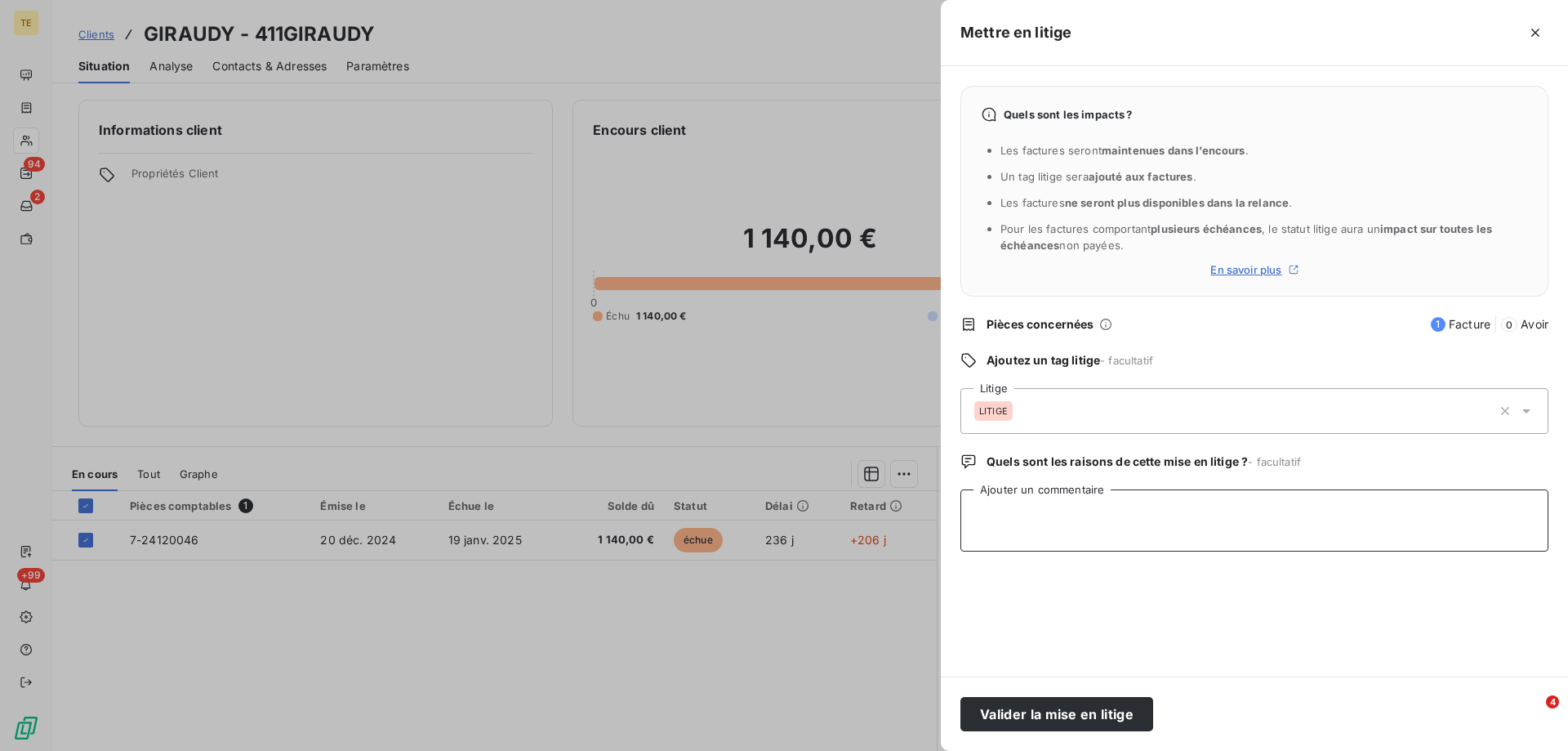
click at [995, 500] on textarea "Ajouter un commentaire" at bounding box center [1254, 521] width 588 height 63
paste textarea "________________________________________ Lo: Ipsumdolo SITAMETCON <ad@eli-seddo…"
drag, startPoint x: 1208, startPoint y: 516, endPoint x: 948, endPoint y: 518, distance: 260.0
click at [948, 518] on div "Quels sont les impacts ? Les factures seront maintenues dans l’encours . Un tag…" at bounding box center [1254, 372] width 628 height 610
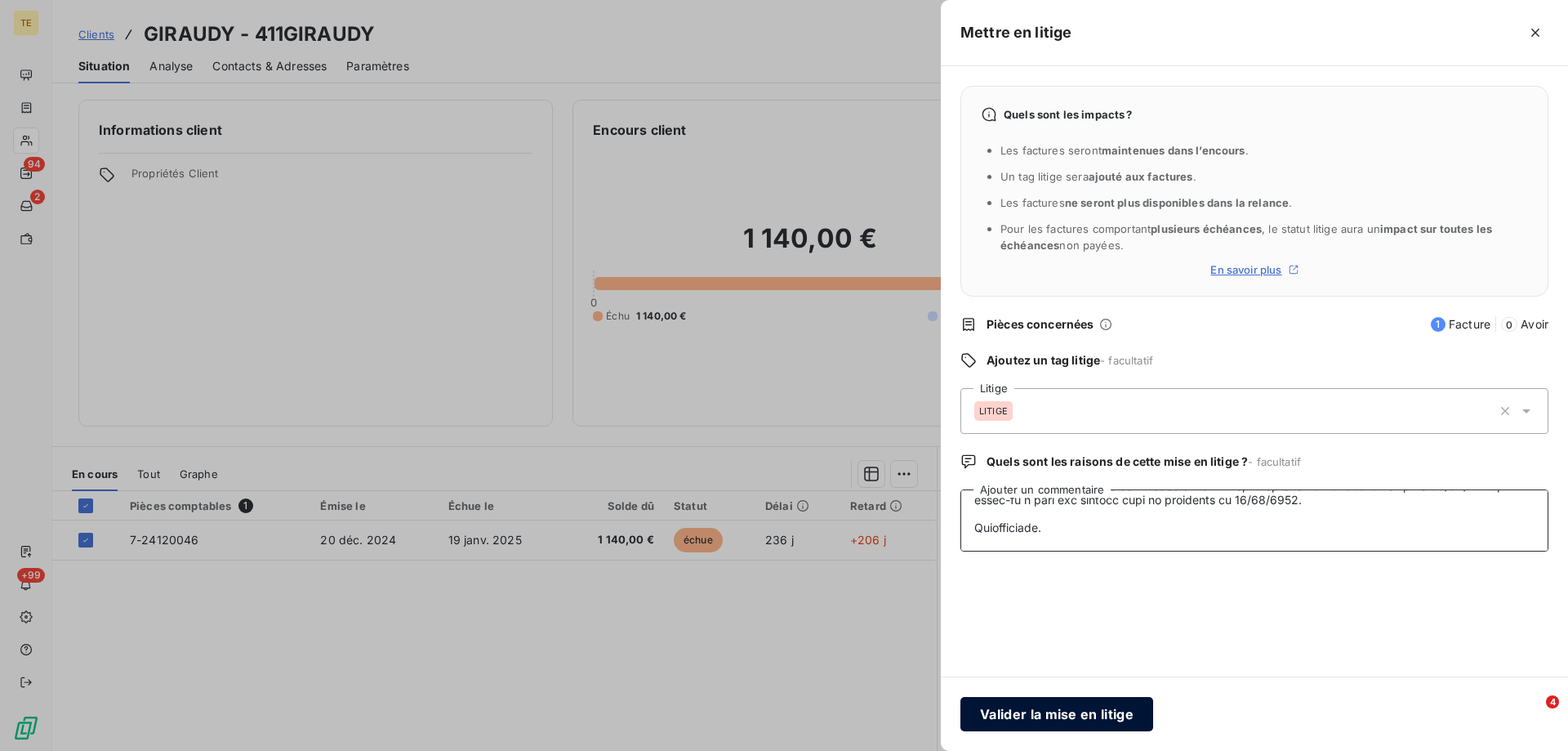
type textarea "Lo: Ipsumdolo SITAMETCON <ad@eli-seddoeiusmodt.in> Utlabo: Etdolore 00 magn 951…"
click at [1045, 681] on button "Valider la mise en litige" at bounding box center [1057, 713] width 193 height 35
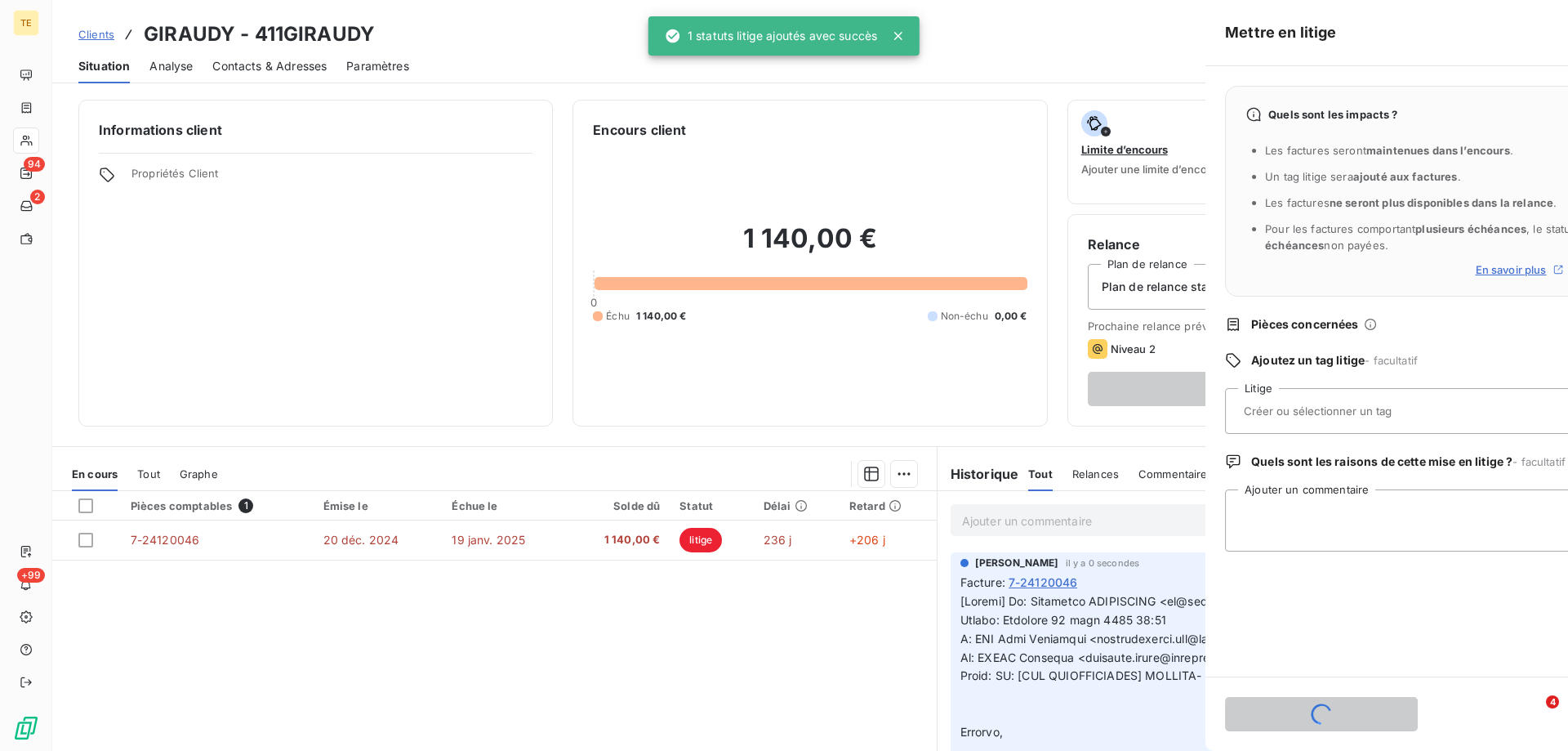
scroll to position [0, 0]
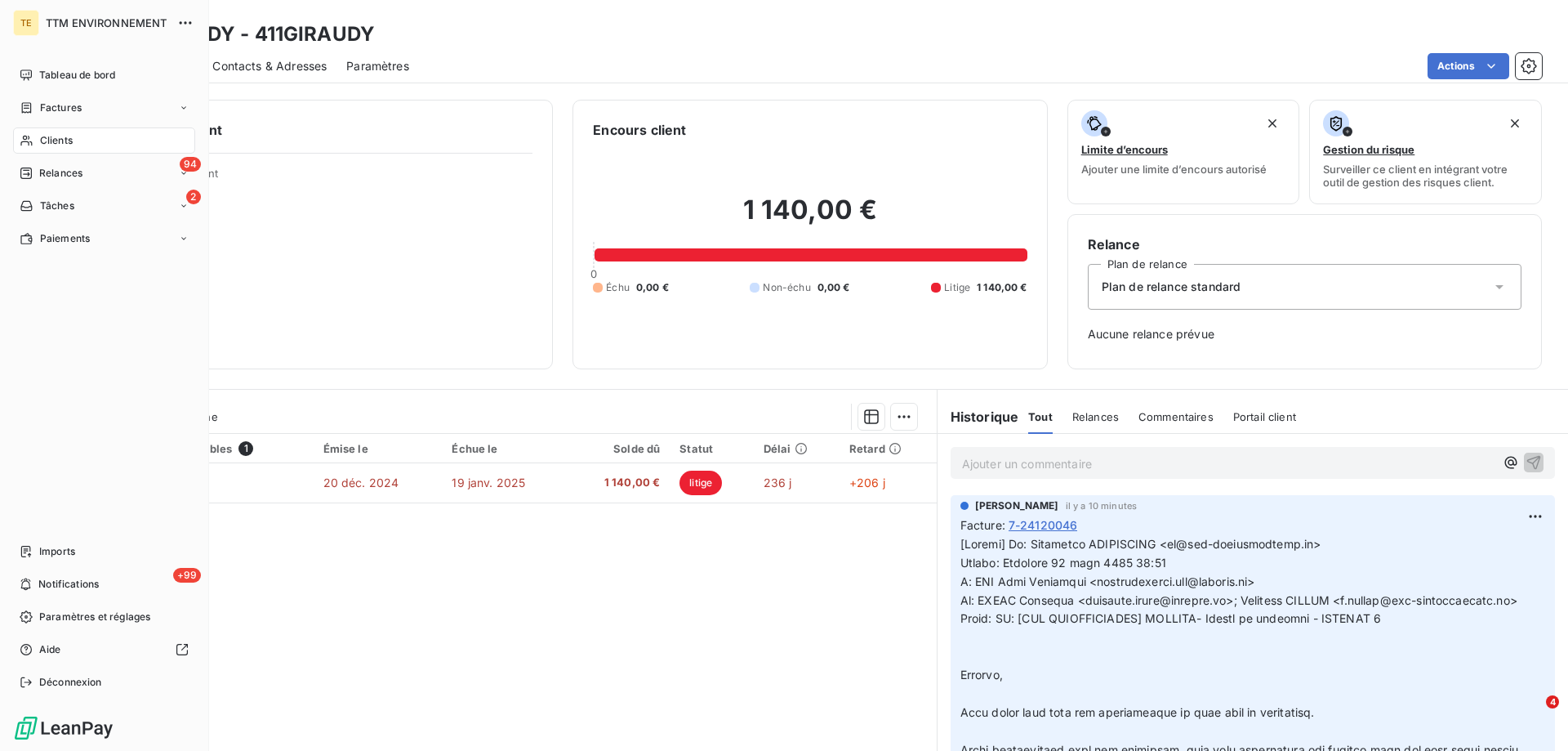
click at [55, 144] on span "Clients" at bounding box center [56, 140] width 33 height 15
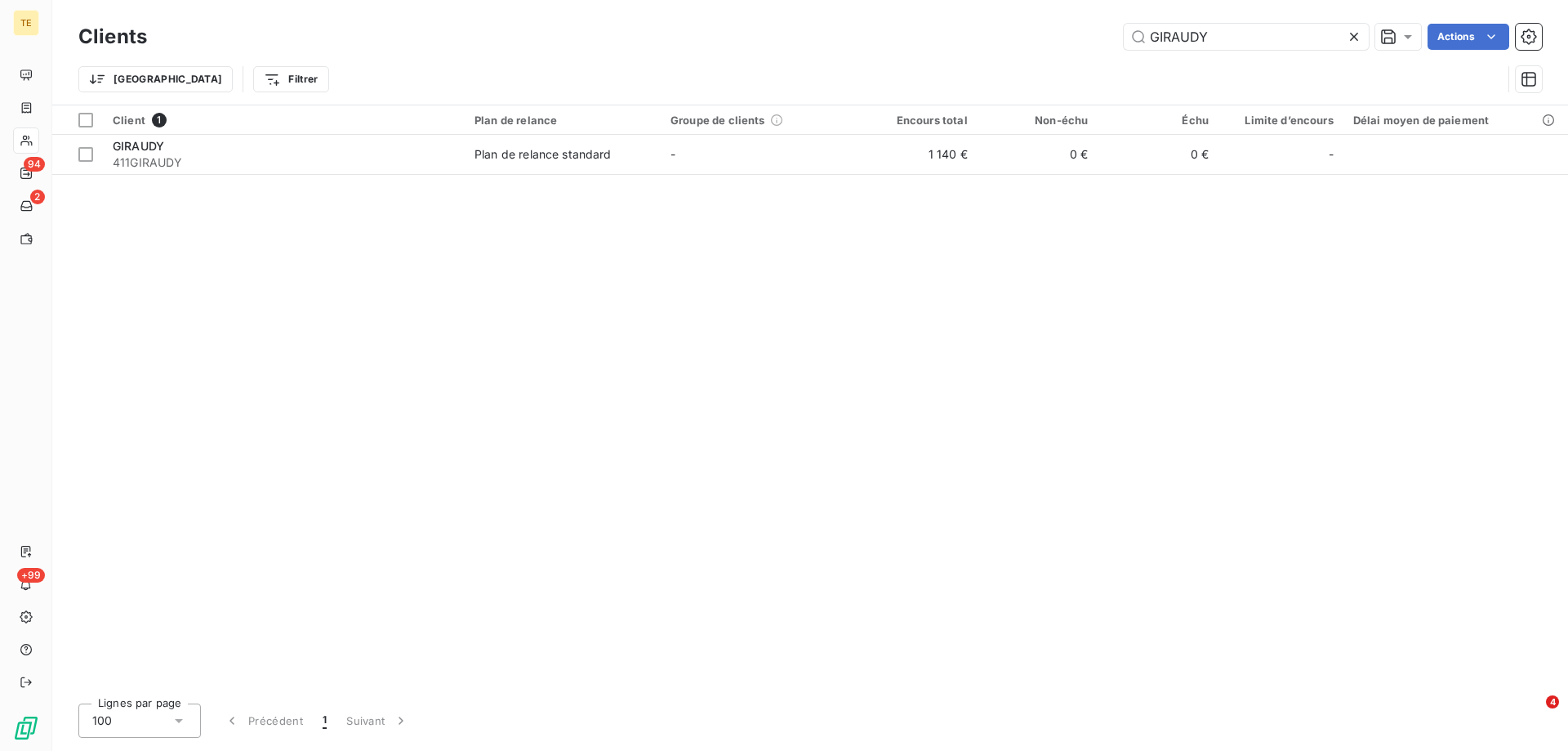
drag, startPoint x: 1234, startPoint y: 37, endPoint x: 1074, endPoint y: 35, distance: 160.0
click at [1074, 35] on div "GIRAUDY Actions" at bounding box center [854, 37] width 1375 height 26
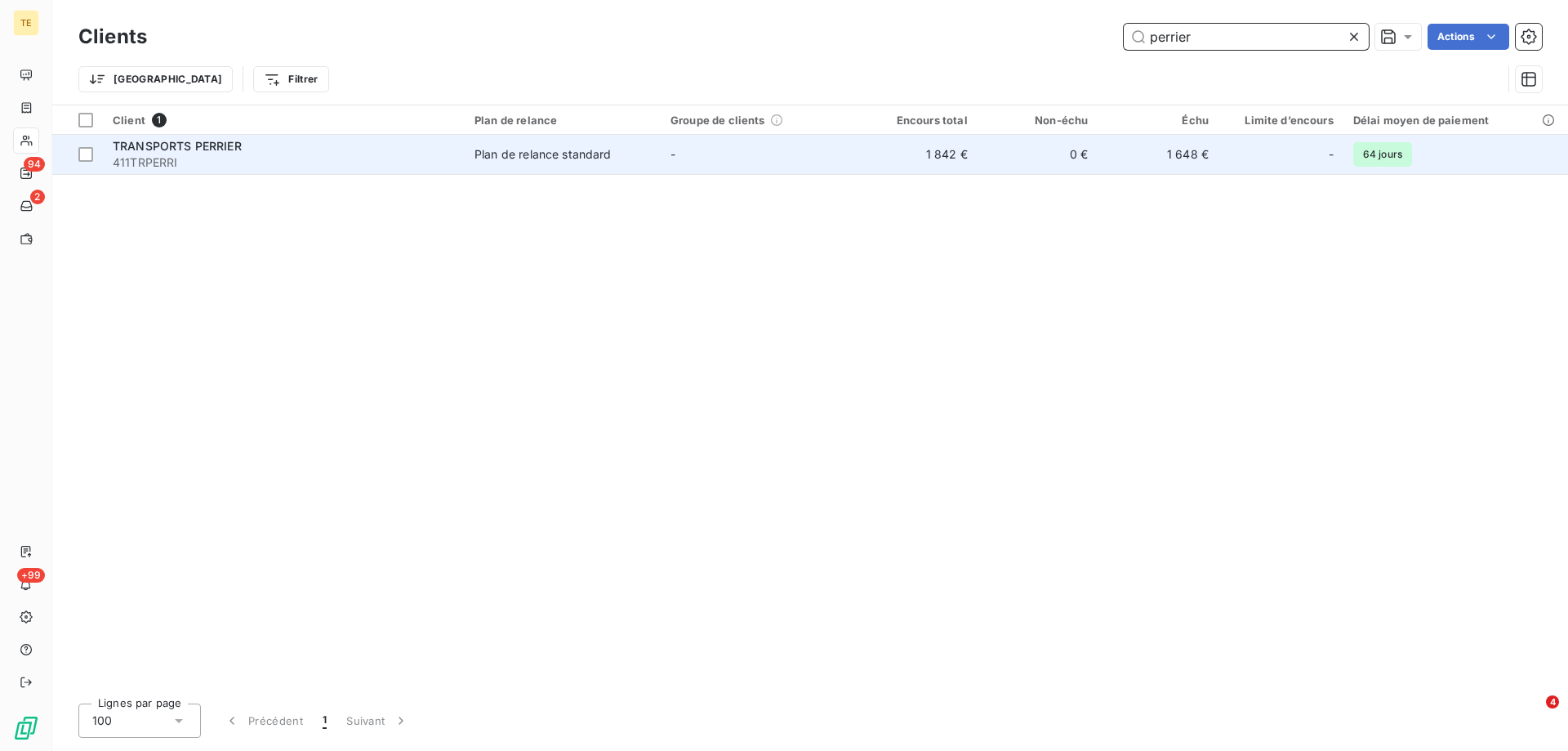
type input "perrier"
click at [185, 164] on span "411TRPERRI" at bounding box center [283, 162] width 343 height 16
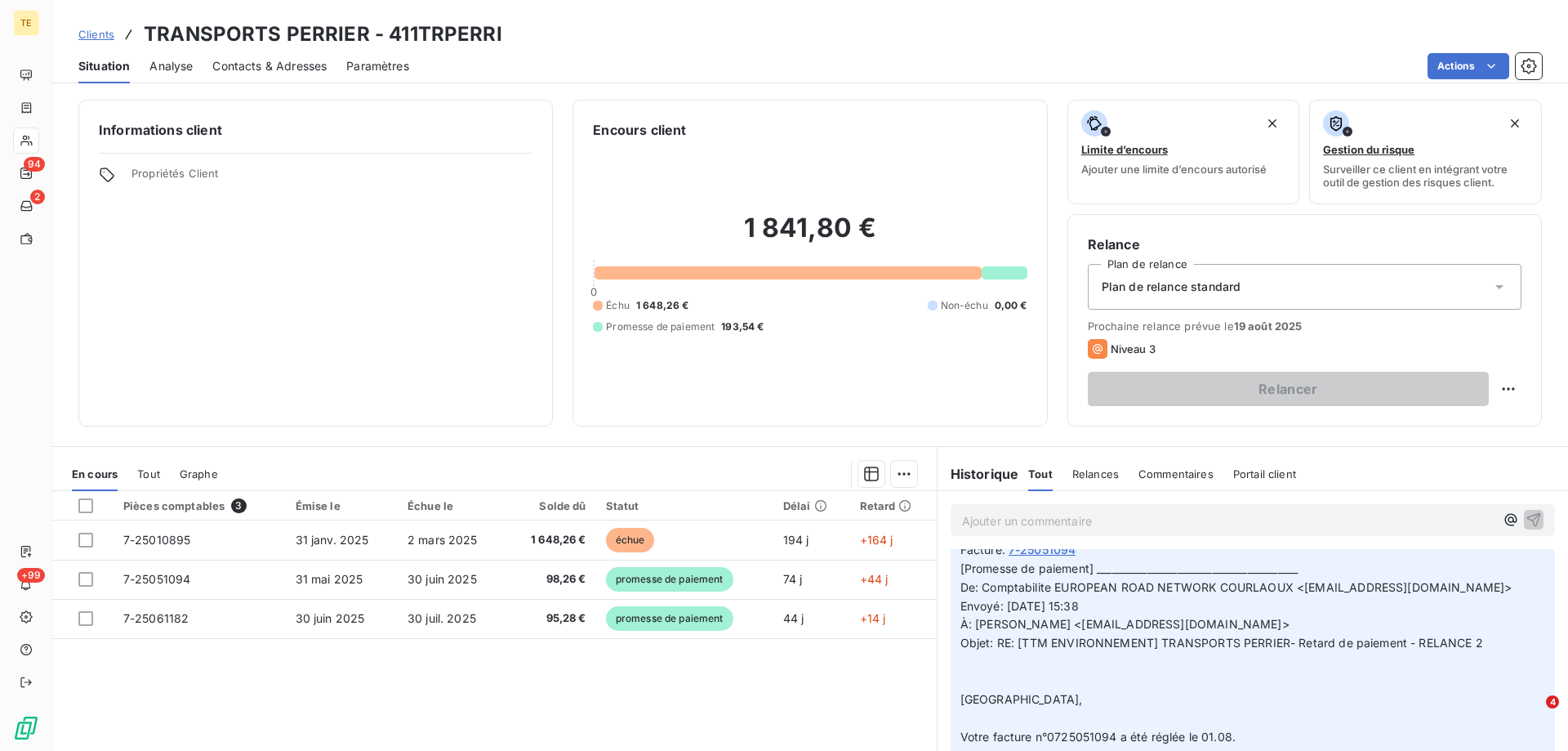
scroll to position [81, 0]
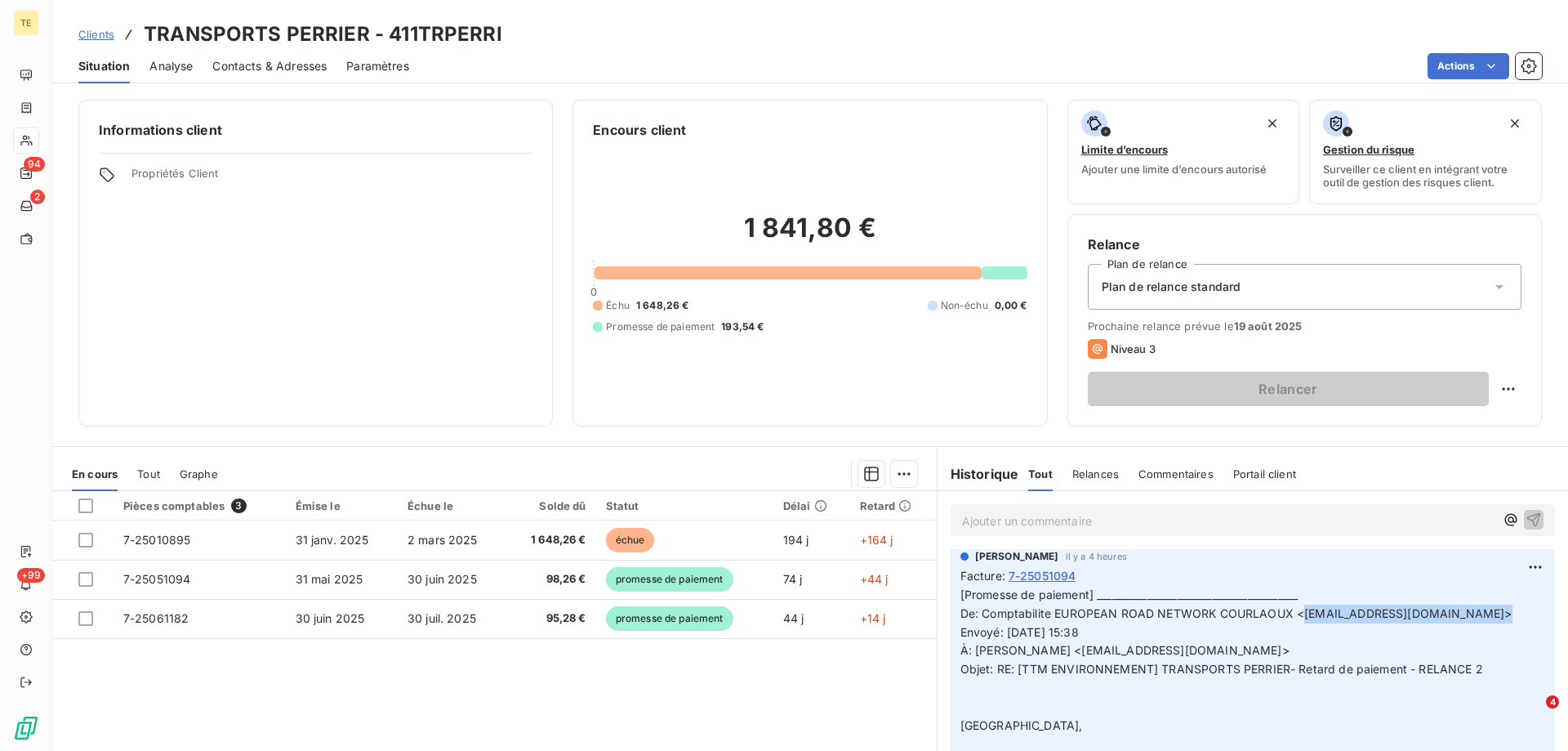
drag, startPoint x: 1294, startPoint y: 612, endPoint x: 1477, endPoint y: 612, distance: 183.0
click at [1424, 612] on span "[Promesse de paiement] ________________________________________ De: Comptabilit…" at bounding box center [1236, 677] width 552 height 182
copy span "[EMAIL_ADDRESS][DOMAIN_NAME]"
click at [1062, 46] on div "Clients TRANSPORTS PERRIER - 411TRPERRI" at bounding box center [810, 35] width 1515 height 30
